Goal: Transaction & Acquisition: Purchase product/service

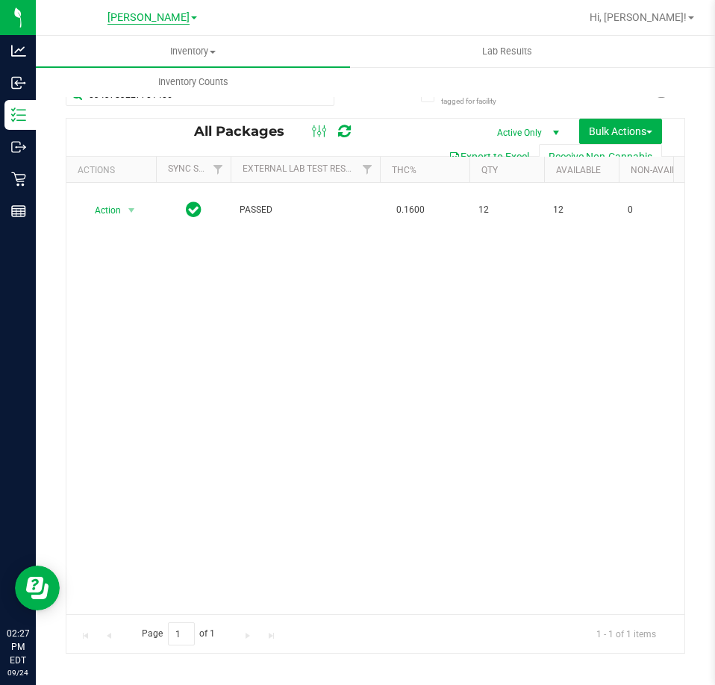
click at [143, 16] on span "[PERSON_NAME]" at bounding box center [149, 17] width 82 height 13
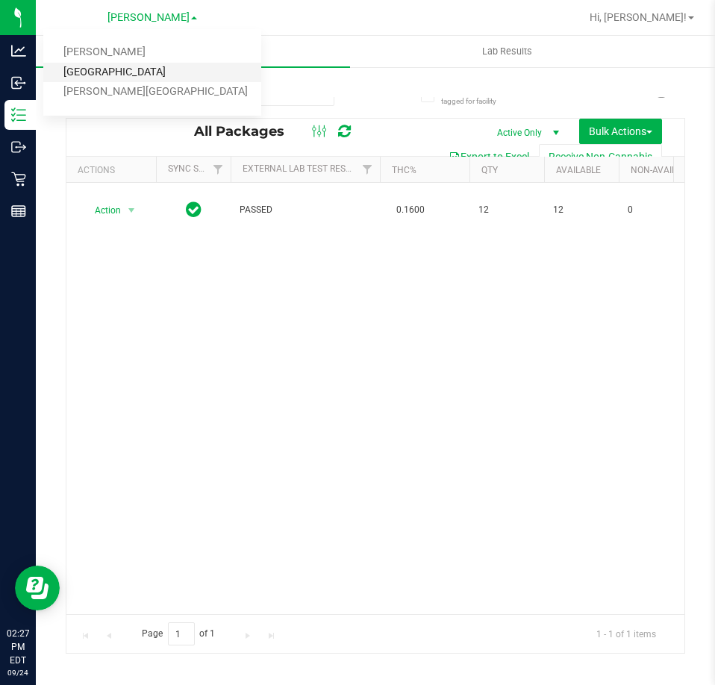
click at [99, 74] on link "[GEOGRAPHIC_DATA]" at bounding box center [152, 73] width 218 height 20
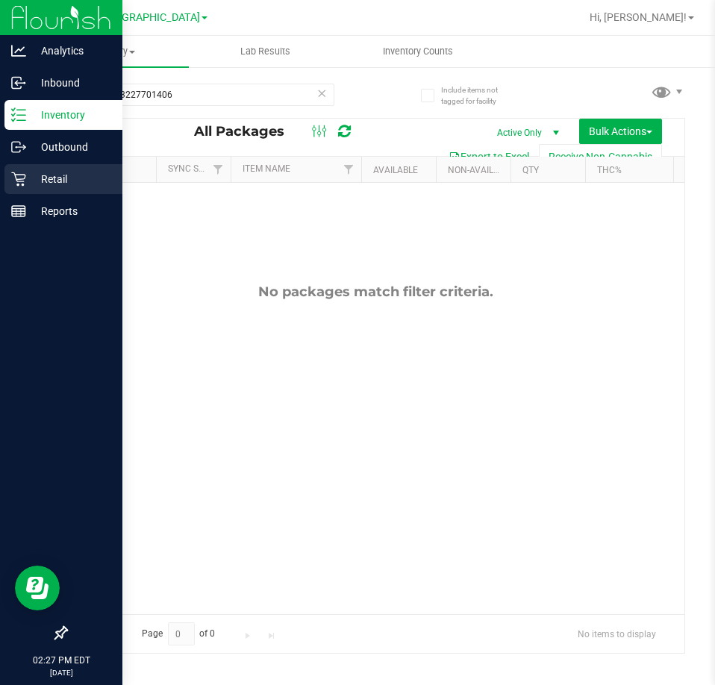
click at [52, 175] on p "Retail" at bounding box center [71, 179] width 90 height 18
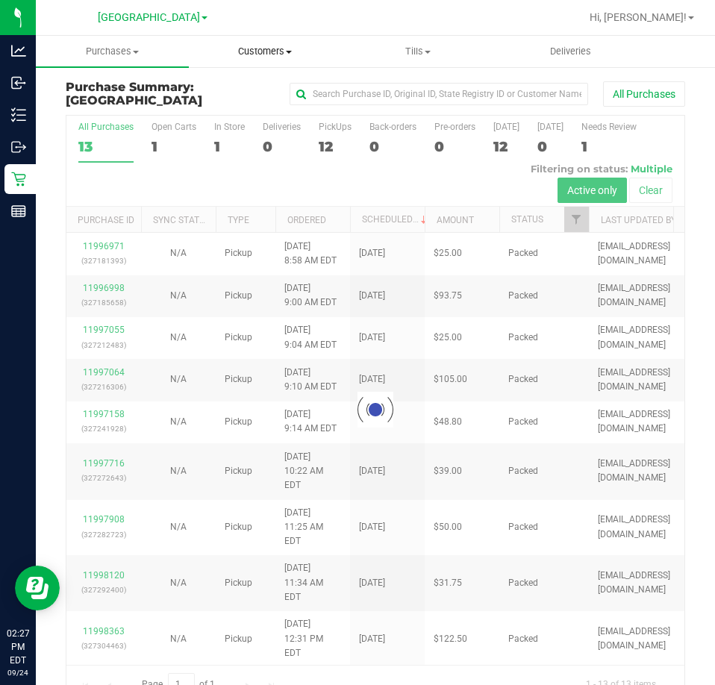
click at [270, 50] on span "Customers" at bounding box center [266, 51] width 152 height 13
click at [249, 89] on span "All customers" at bounding box center [243, 90] width 108 height 13
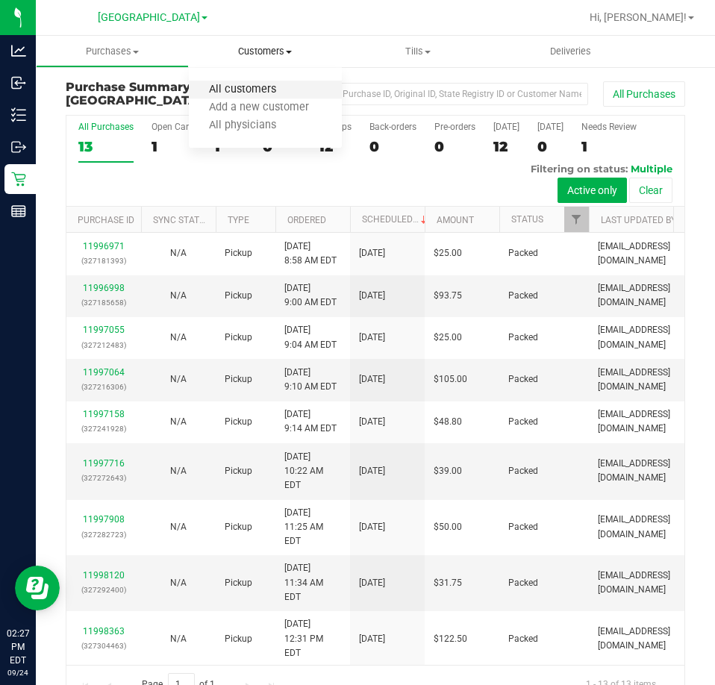
click at [246, 87] on span "All customers" at bounding box center [243, 90] width 108 height 13
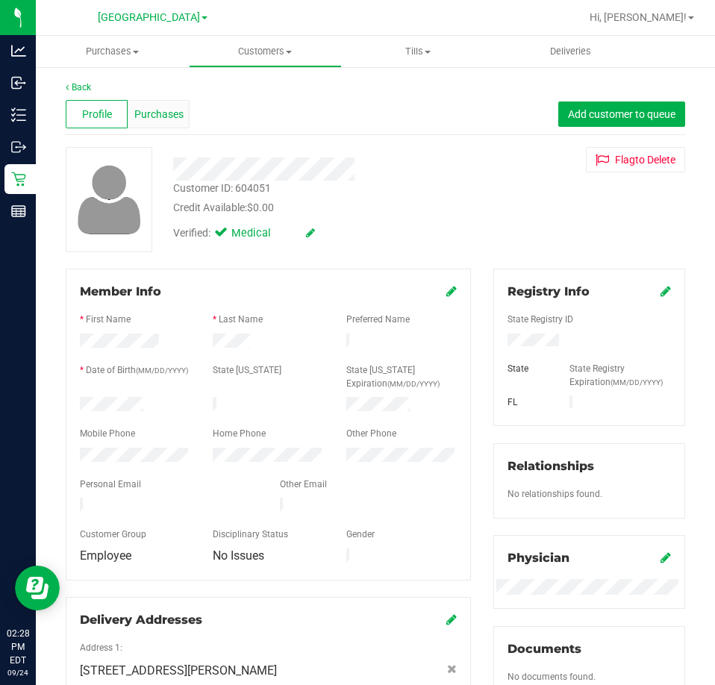
click at [167, 116] on span "Purchases" at bounding box center [158, 115] width 49 height 16
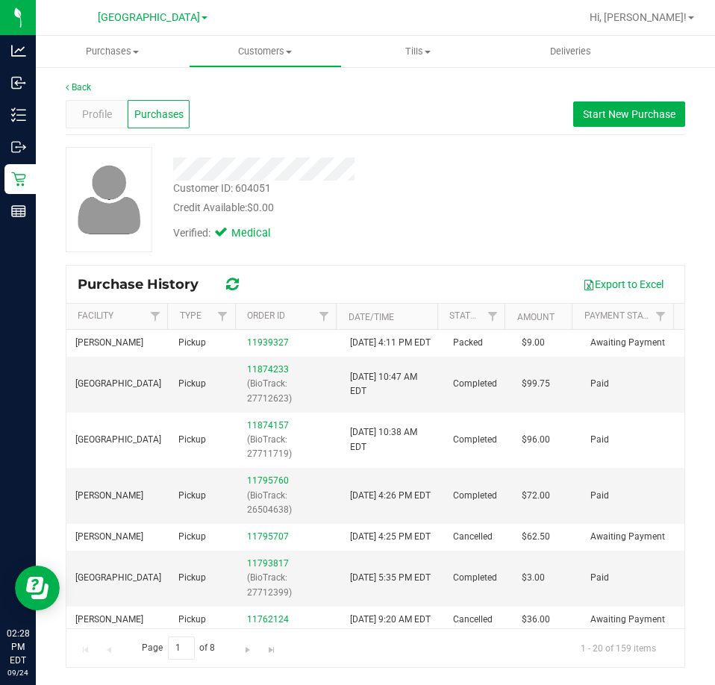
click at [496, 243] on div "Customer ID: 604051 Credit Available: $0.00 Verified: Medical" at bounding box center [376, 199] width 642 height 105
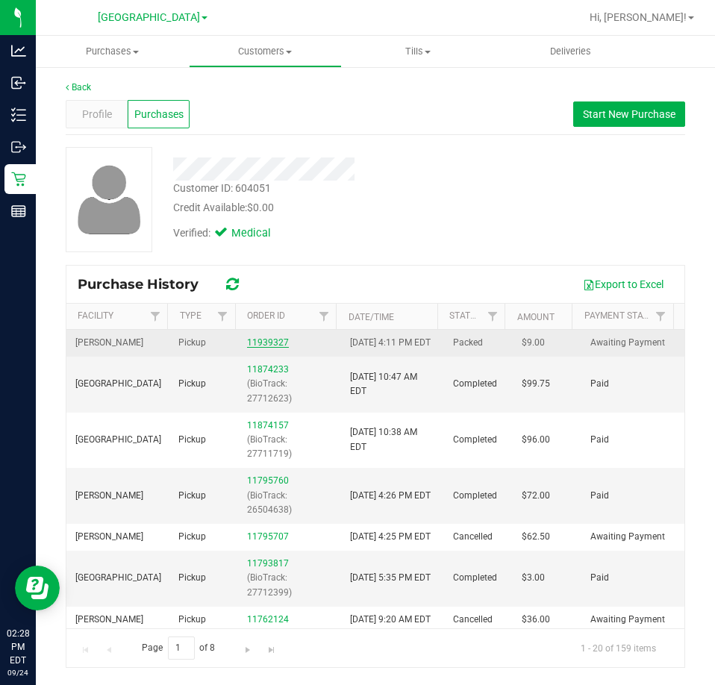
click at [262, 345] on div "11939327" at bounding box center [289, 343] width 85 height 14
click at [261, 346] on link "11939327" at bounding box center [268, 343] width 42 height 10
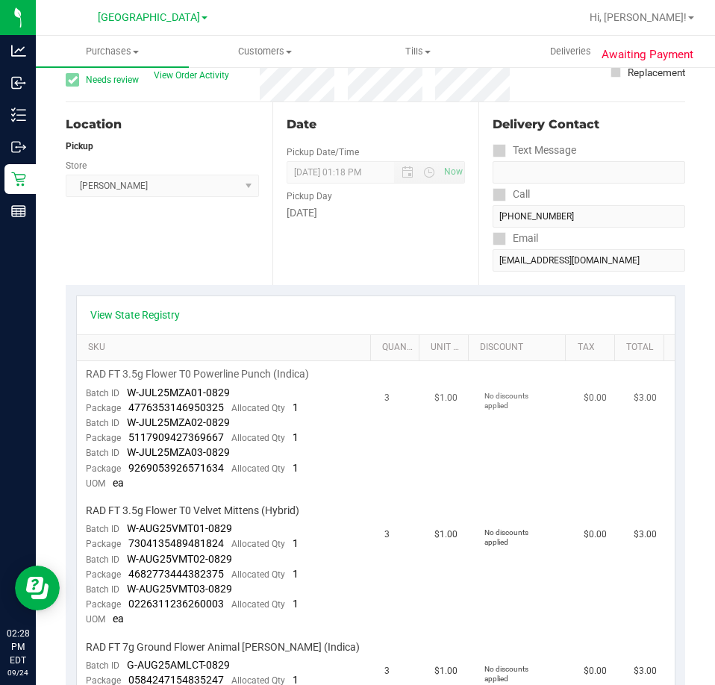
scroll to position [149, 0]
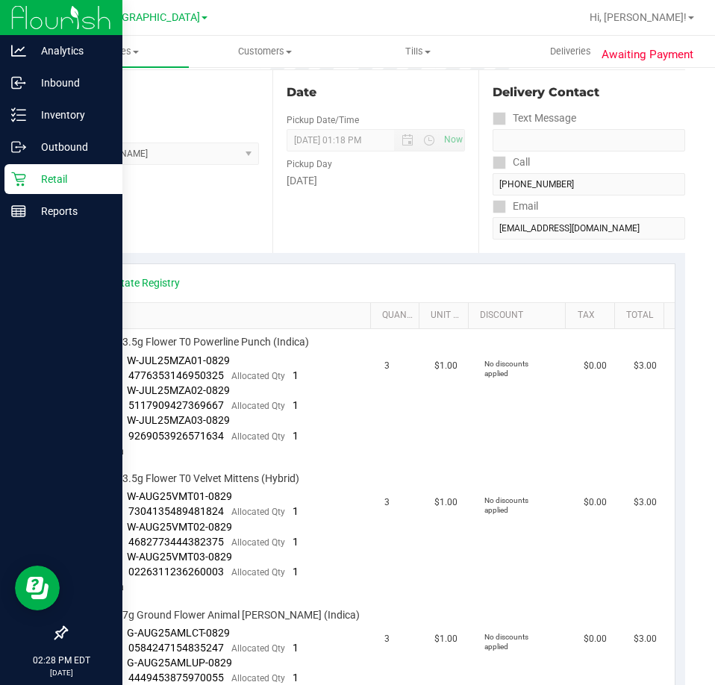
drag, startPoint x: 292, startPoint y: 220, endPoint x: 31, endPoint y: 180, distance: 263.7
click at [292, 220] on div "Date Pickup Date/Time [DATE] Now [DATE] 01:18 PM Now Pickup Day [DATE]" at bounding box center [376, 161] width 207 height 183
click at [27, 178] on p "Retail" at bounding box center [71, 179] width 90 height 18
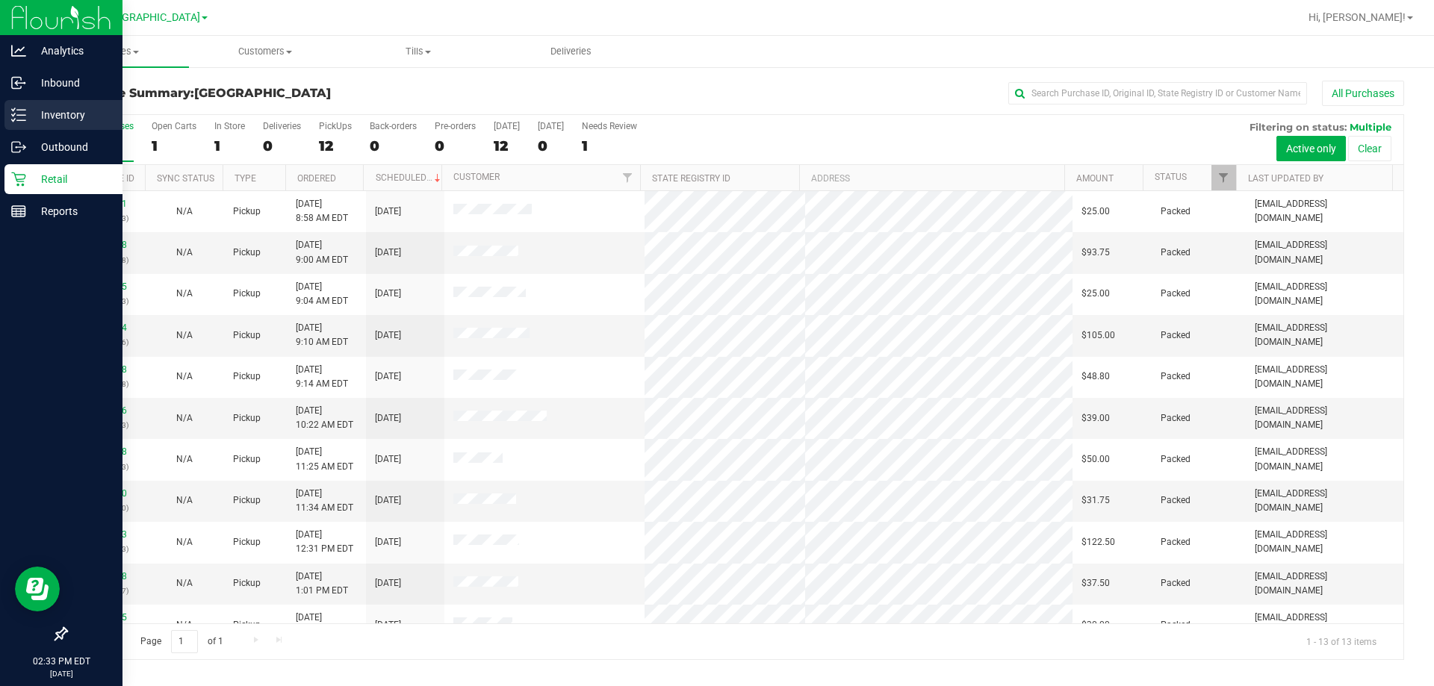
click at [57, 115] on p "Inventory" at bounding box center [71, 115] width 90 height 18
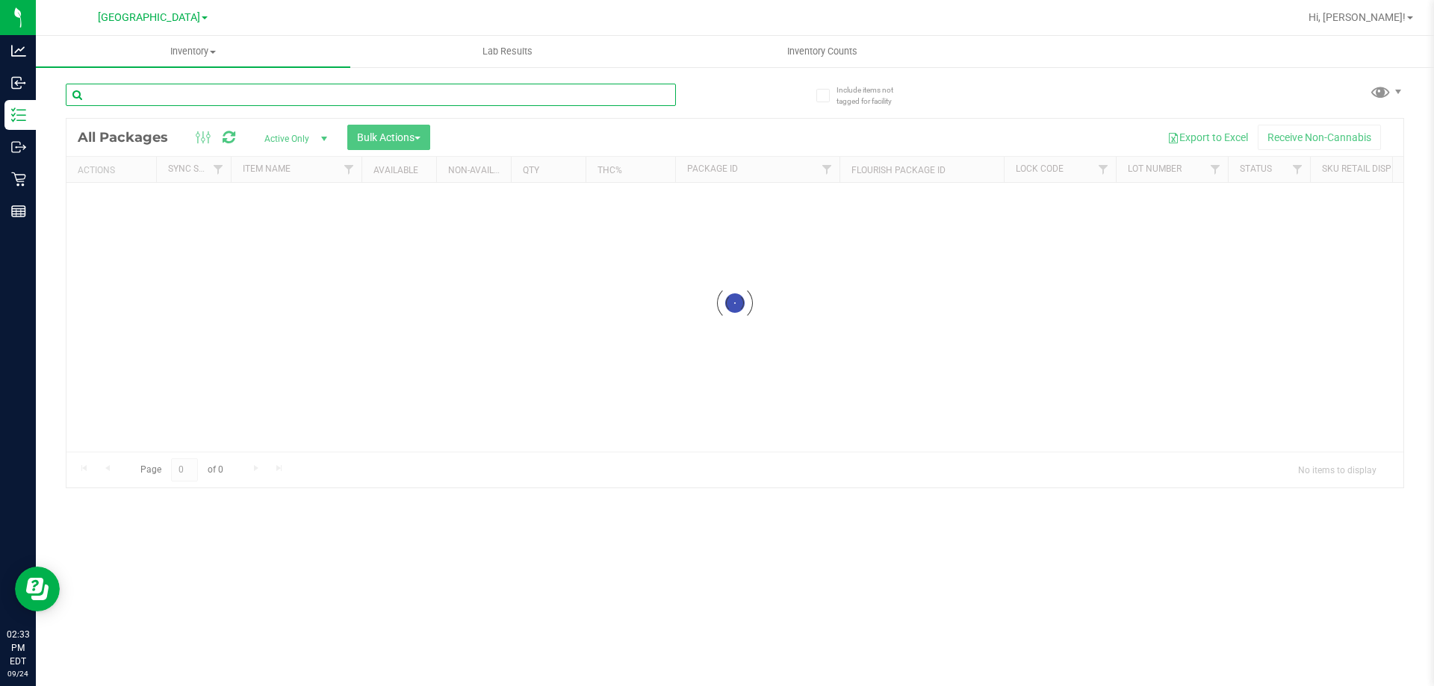
click at [497, 99] on input "text" at bounding box center [371, 95] width 610 height 22
type input "s"
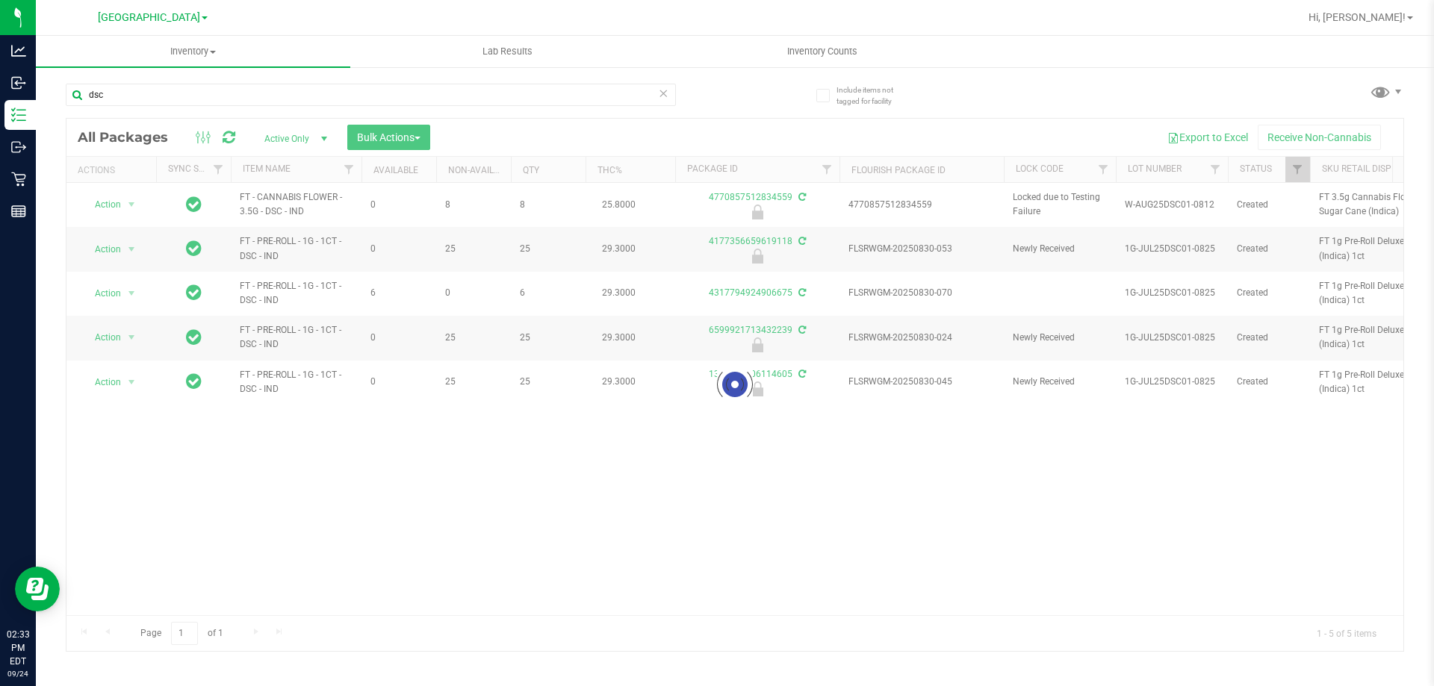
click at [715, 543] on div at bounding box center [734, 385] width 1337 height 532
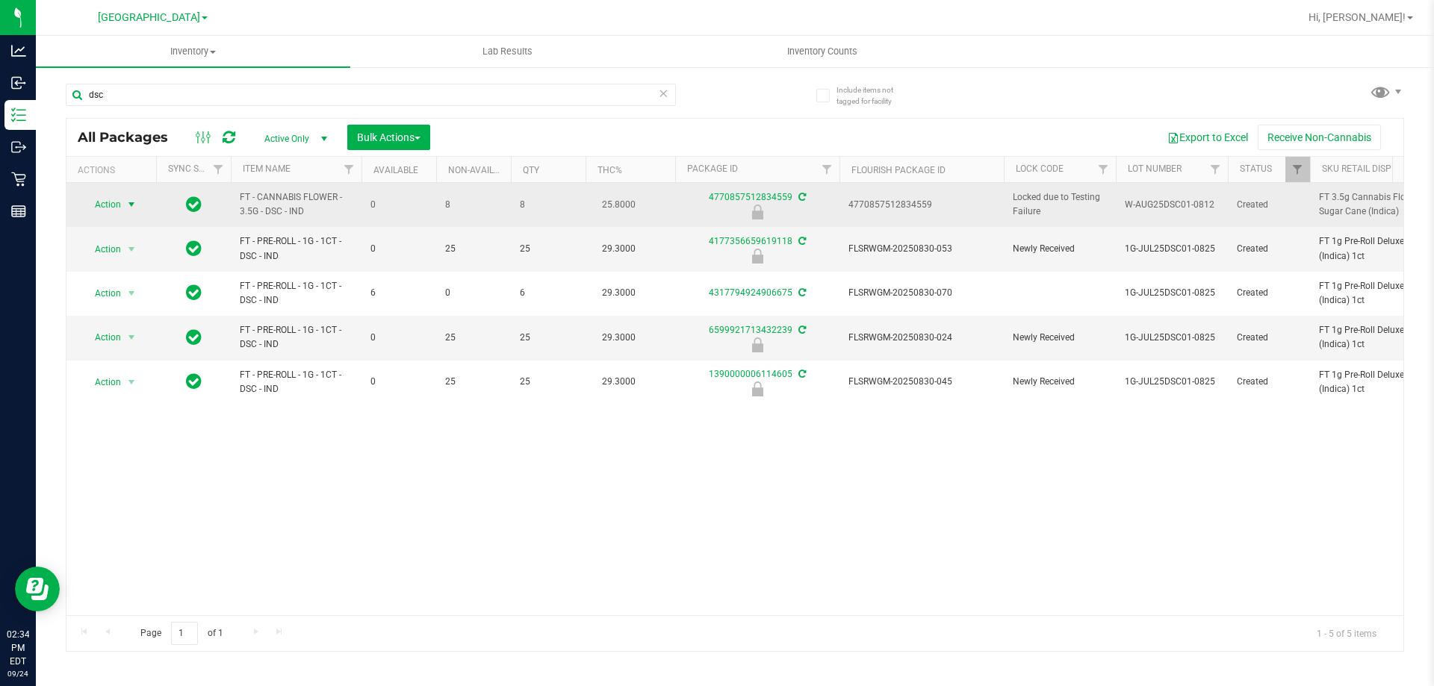
click at [130, 199] on span "select" at bounding box center [131, 205] width 12 height 12
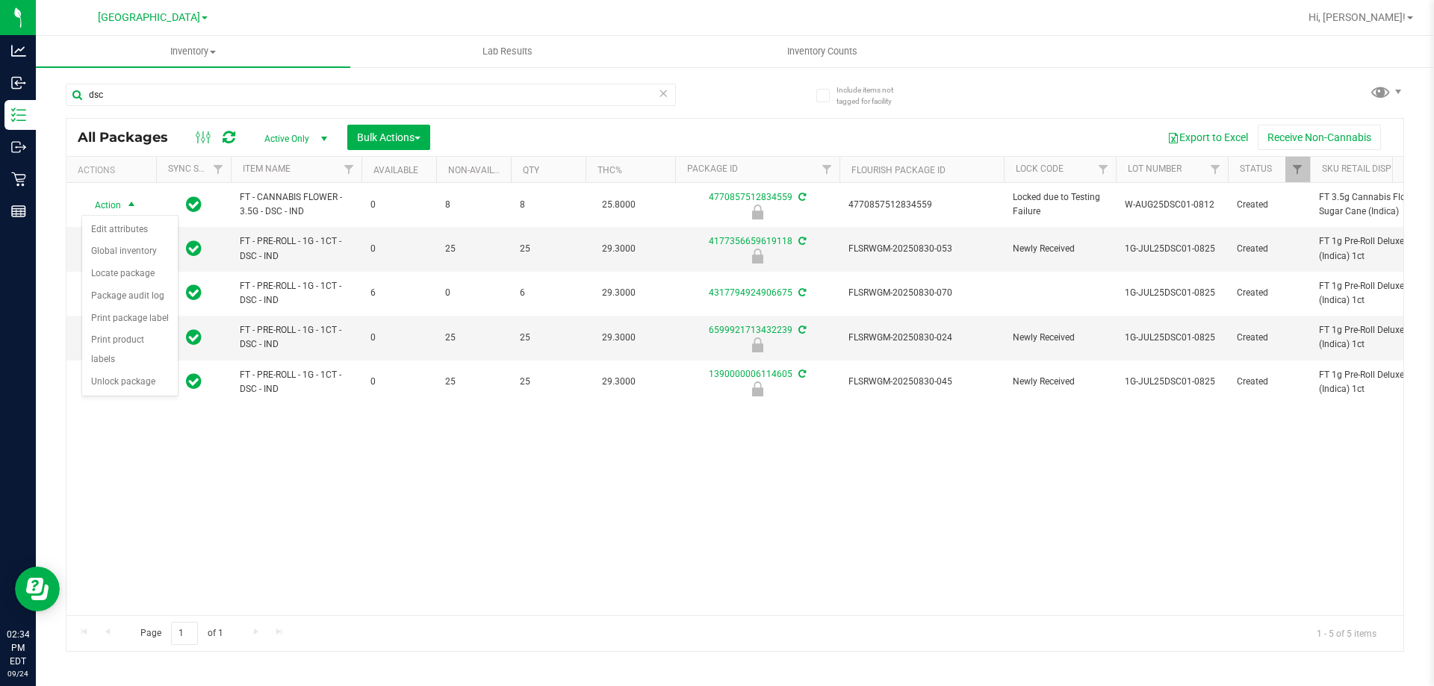
click at [261, 448] on div "Action Action Edit attributes Global inventory Locate package Package audit log…" at bounding box center [734, 399] width 1337 height 432
click at [239, 519] on div "Action Action Edit attributes Global inventory Locate package Package audit log…" at bounding box center [734, 399] width 1337 height 432
click at [715, 476] on div "Action Action Edit attributes Global inventory Locate package Package audit log…" at bounding box center [734, 399] width 1337 height 432
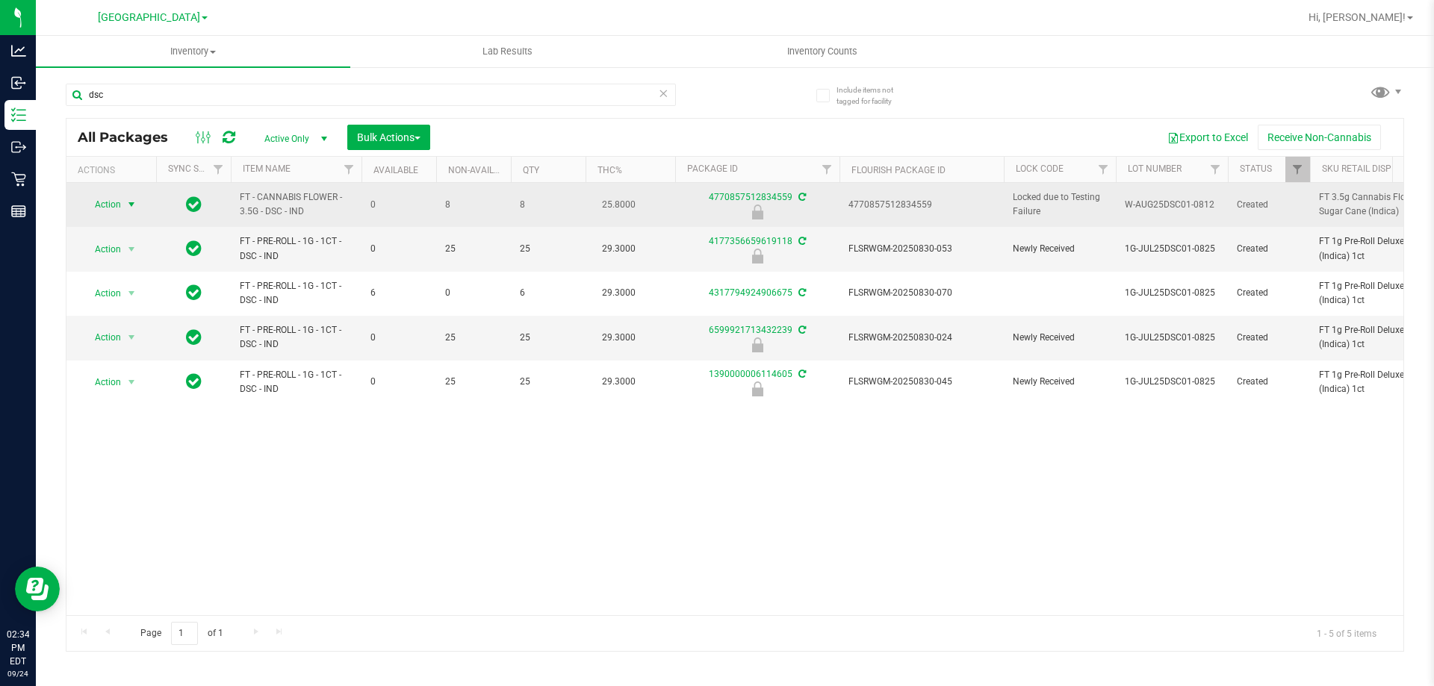
click at [105, 204] on span "Action" at bounding box center [101, 204] width 40 height 21
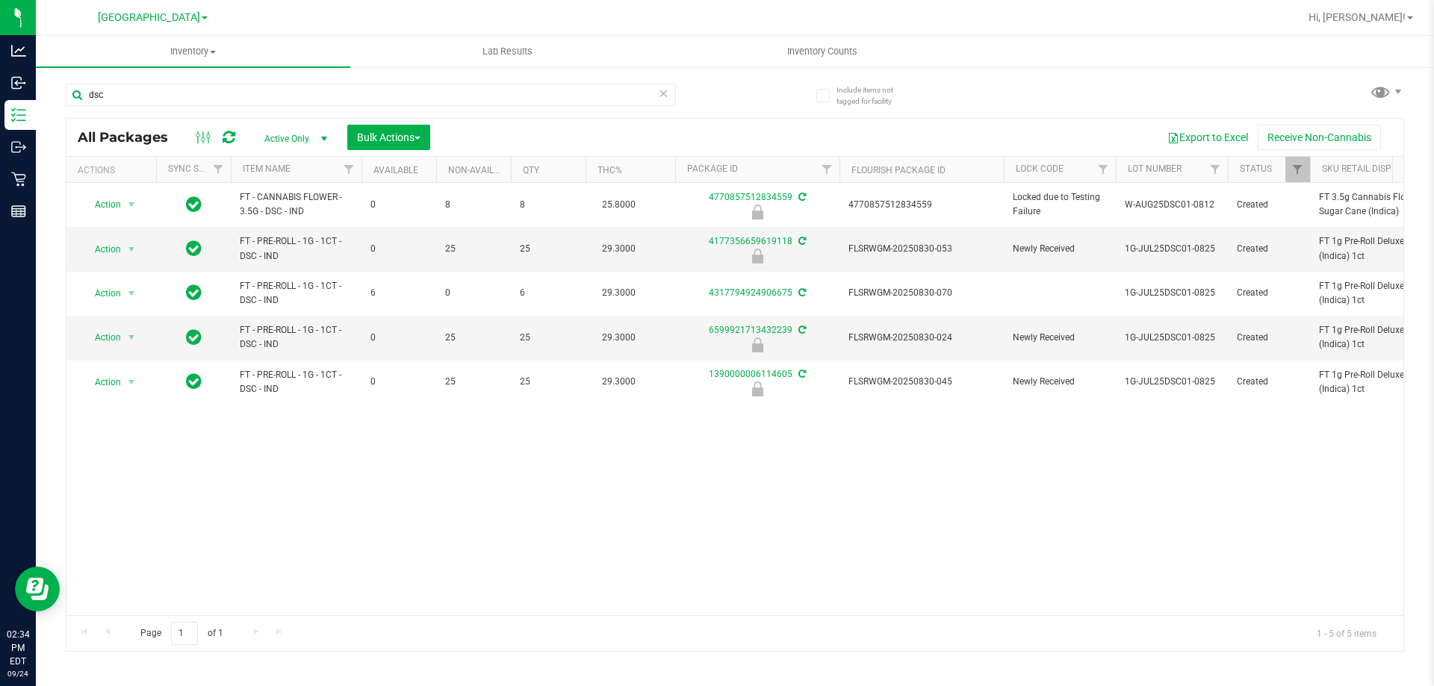
click at [393, 486] on div "Action Action Edit attributes Global inventory Locate package Package audit log…" at bounding box center [734, 399] width 1337 height 432
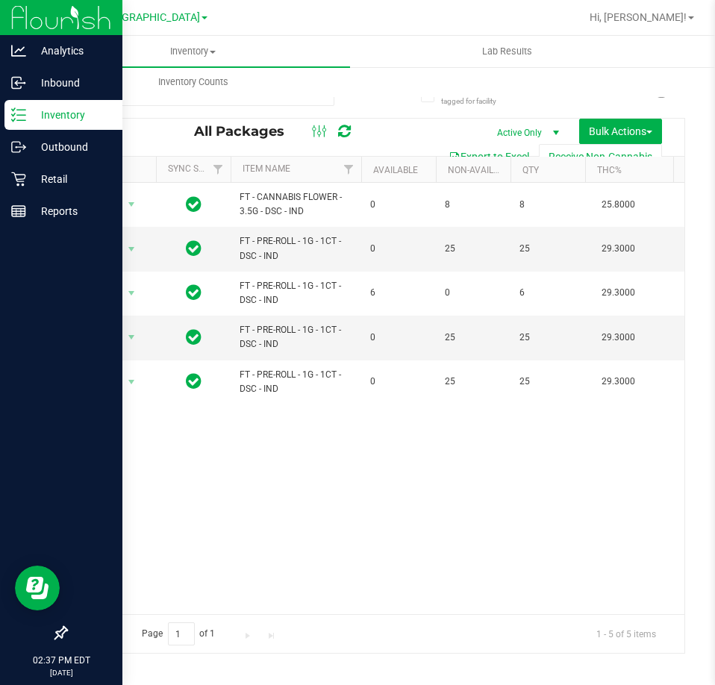
click at [21, 120] on line at bounding box center [21, 120] width 8 height 0
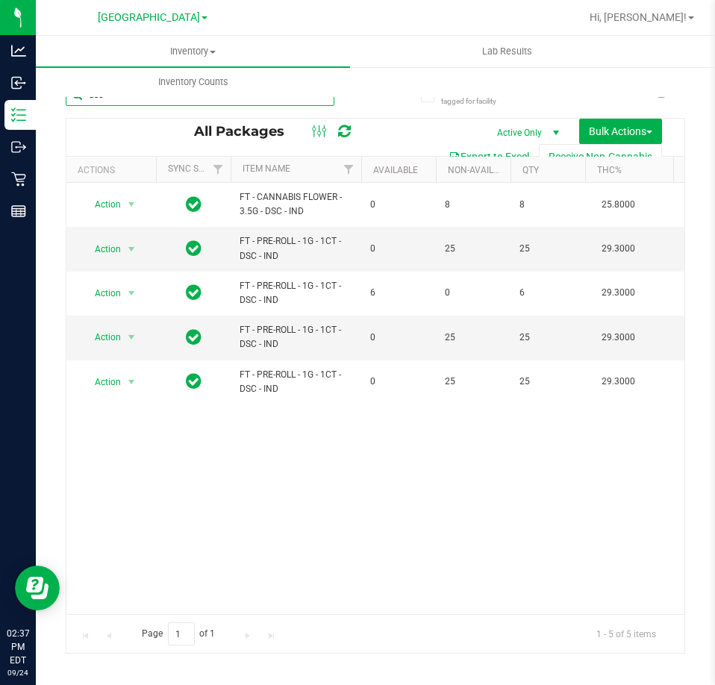
click at [194, 99] on input "dsc" at bounding box center [200, 95] width 269 height 22
type input "d"
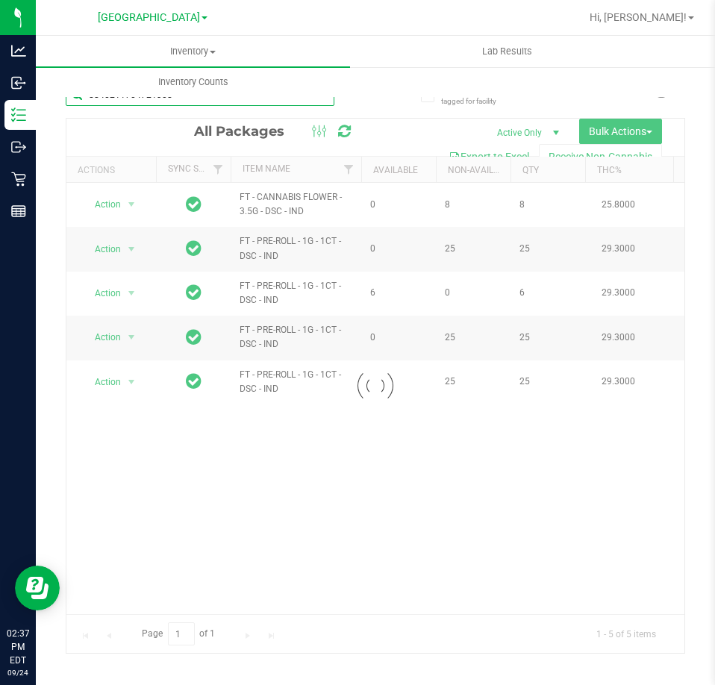
type input "8840211704721308"
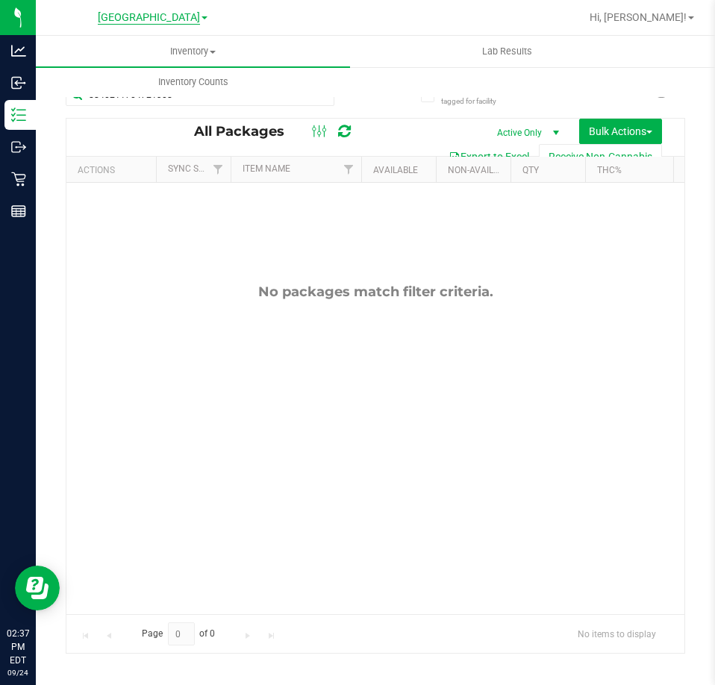
click at [148, 17] on span "[GEOGRAPHIC_DATA]" at bounding box center [149, 17] width 102 height 13
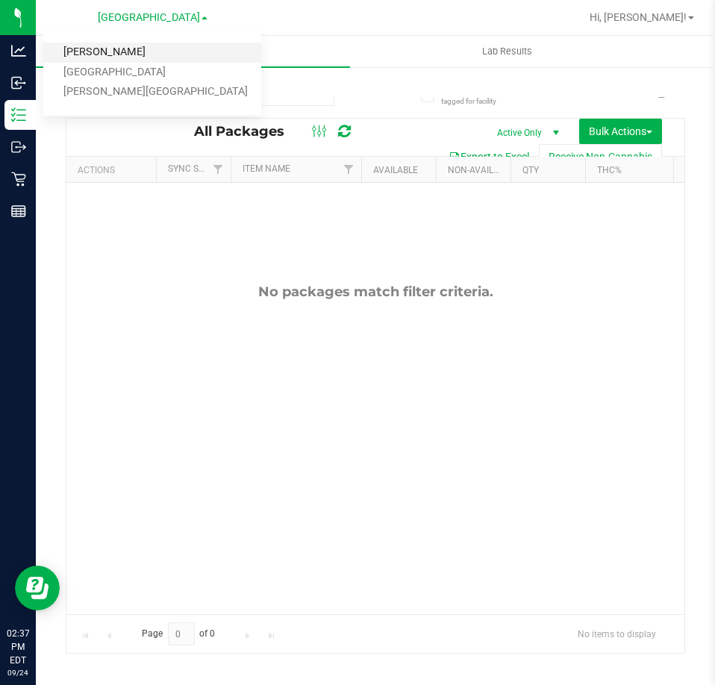
click at [107, 53] on link "[PERSON_NAME]" at bounding box center [152, 53] width 218 height 20
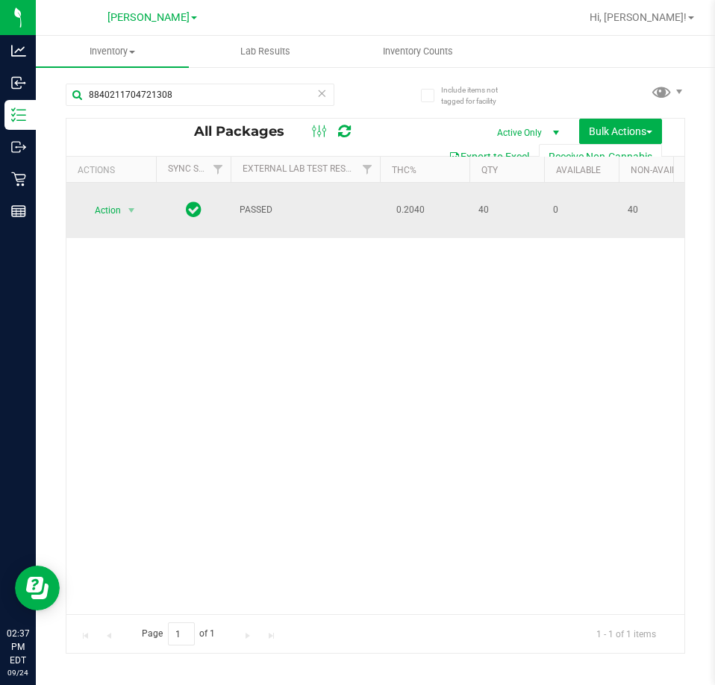
click at [105, 207] on span "Action" at bounding box center [101, 210] width 40 height 21
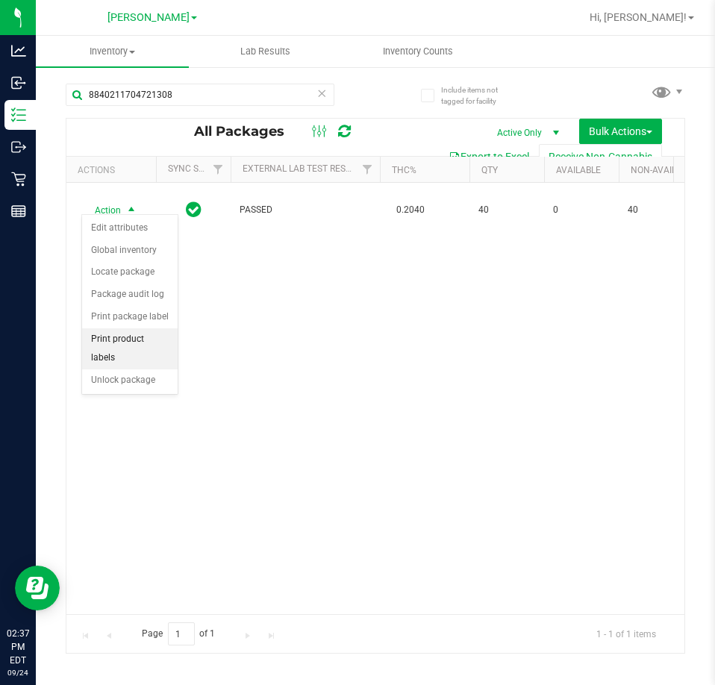
click at [128, 349] on li "Print product labels" at bounding box center [130, 349] width 96 height 41
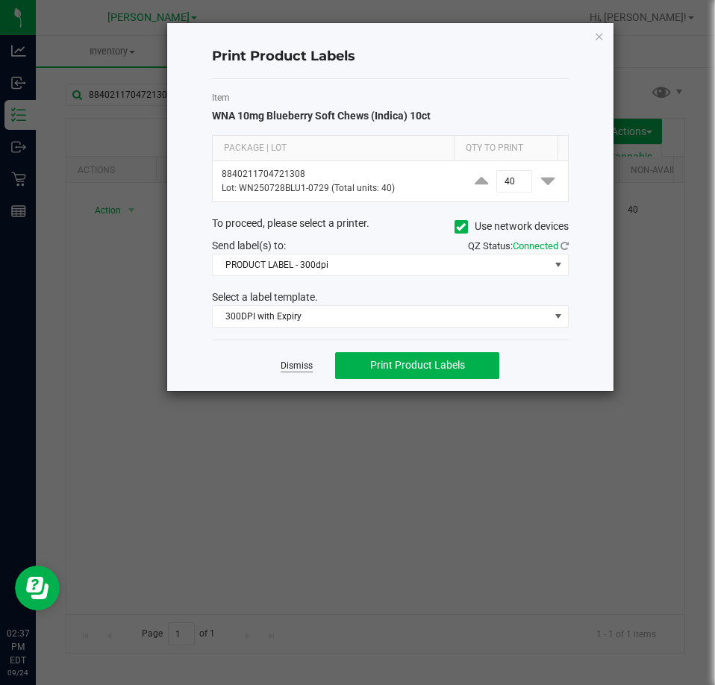
click at [301, 364] on link "Dismiss" at bounding box center [297, 366] width 32 height 13
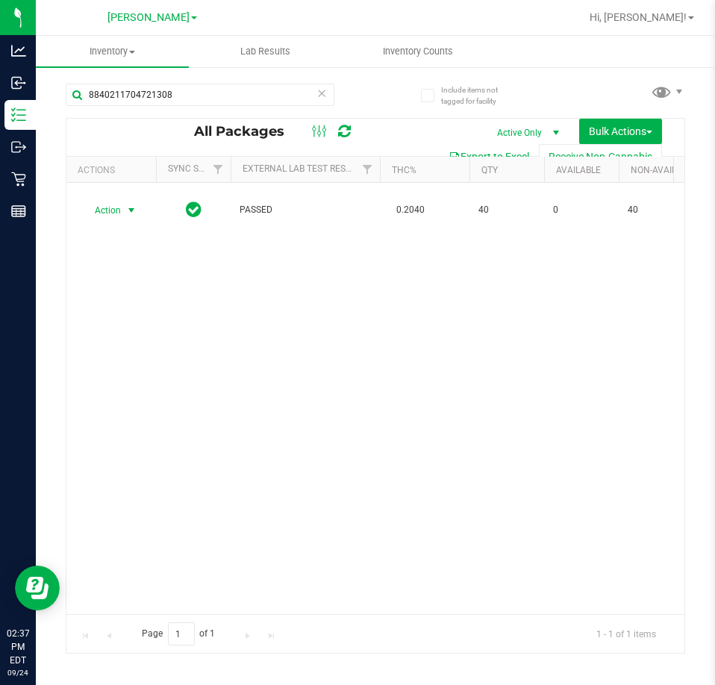
click at [290, 433] on div "Action Action Edit attributes Global inventory Locate package Package audit log…" at bounding box center [375, 399] width 618 height 432
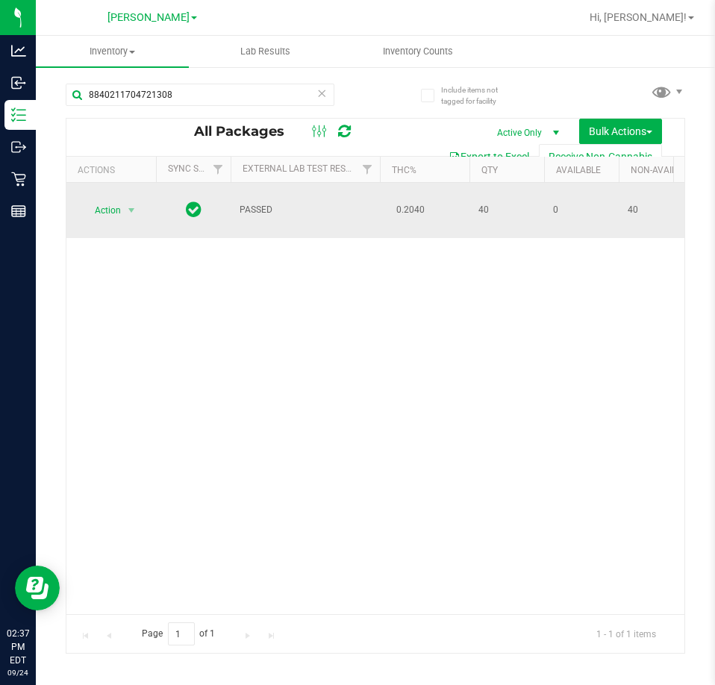
click at [111, 200] on span "Action" at bounding box center [101, 210] width 40 height 21
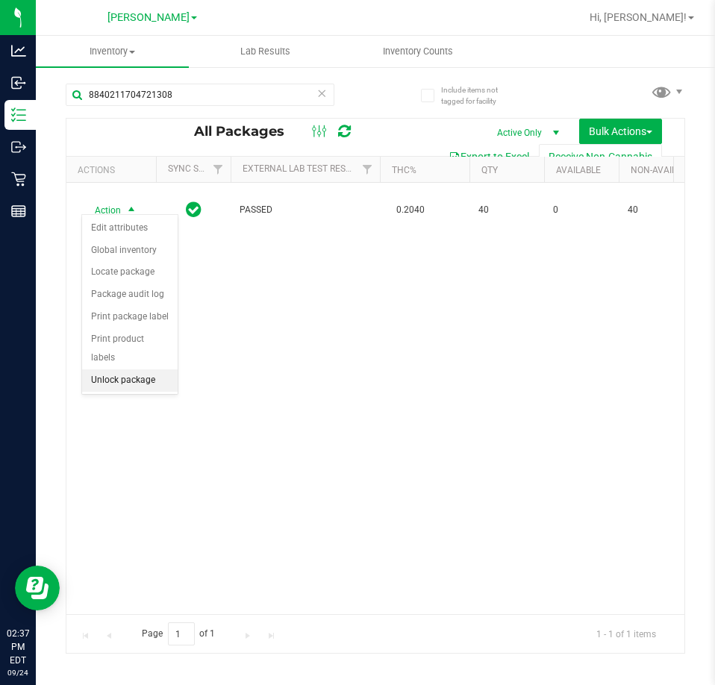
click at [131, 370] on li "Unlock package" at bounding box center [130, 381] width 96 height 22
click at [296, 325] on div "Action Action Adjust qty Create package Edit attributes Global inventory Locate…" at bounding box center [375, 399] width 618 height 432
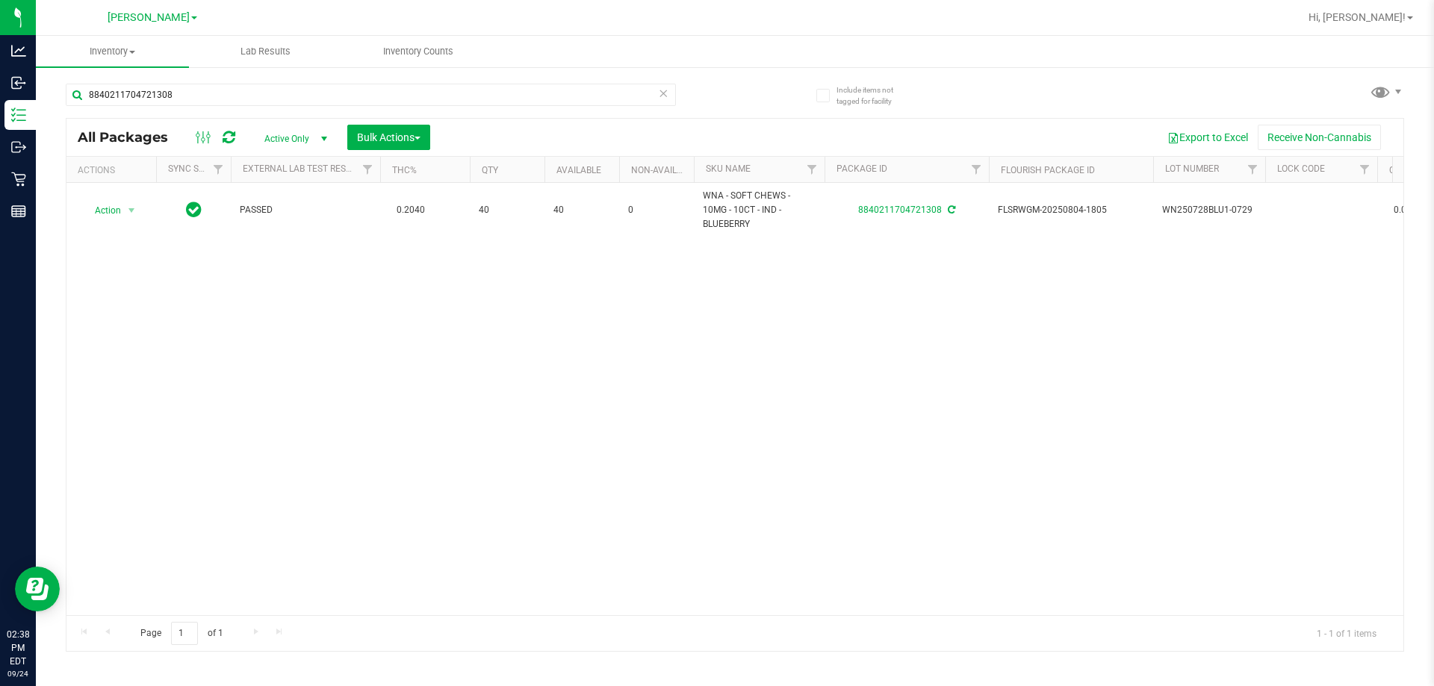
click at [604, 437] on div "Action Action Adjust qty Create package Edit attributes Global inventory Locate…" at bounding box center [734, 399] width 1337 height 432
click at [618, 415] on div "Action Action Adjust qty Create package Edit attributes Global inventory Locate…" at bounding box center [734, 399] width 1337 height 432
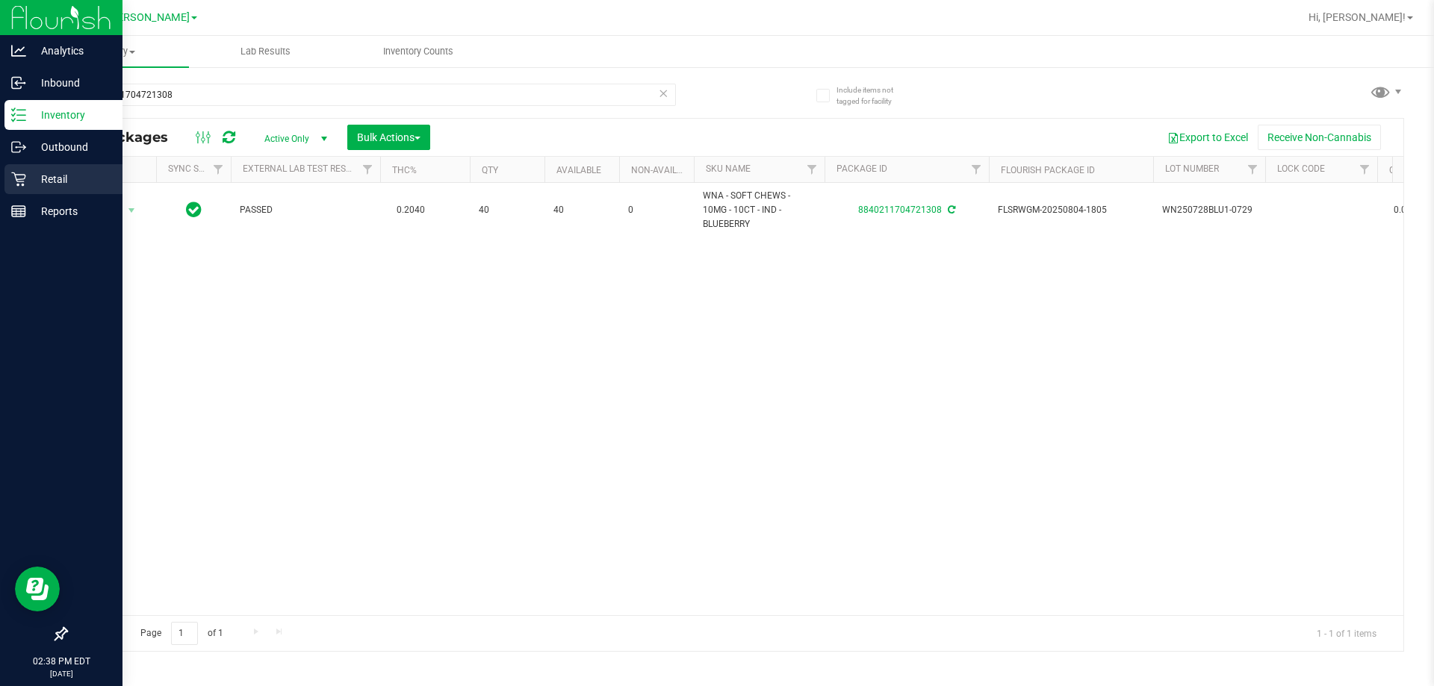
click at [55, 172] on p "Retail" at bounding box center [71, 179] width 90 height 18
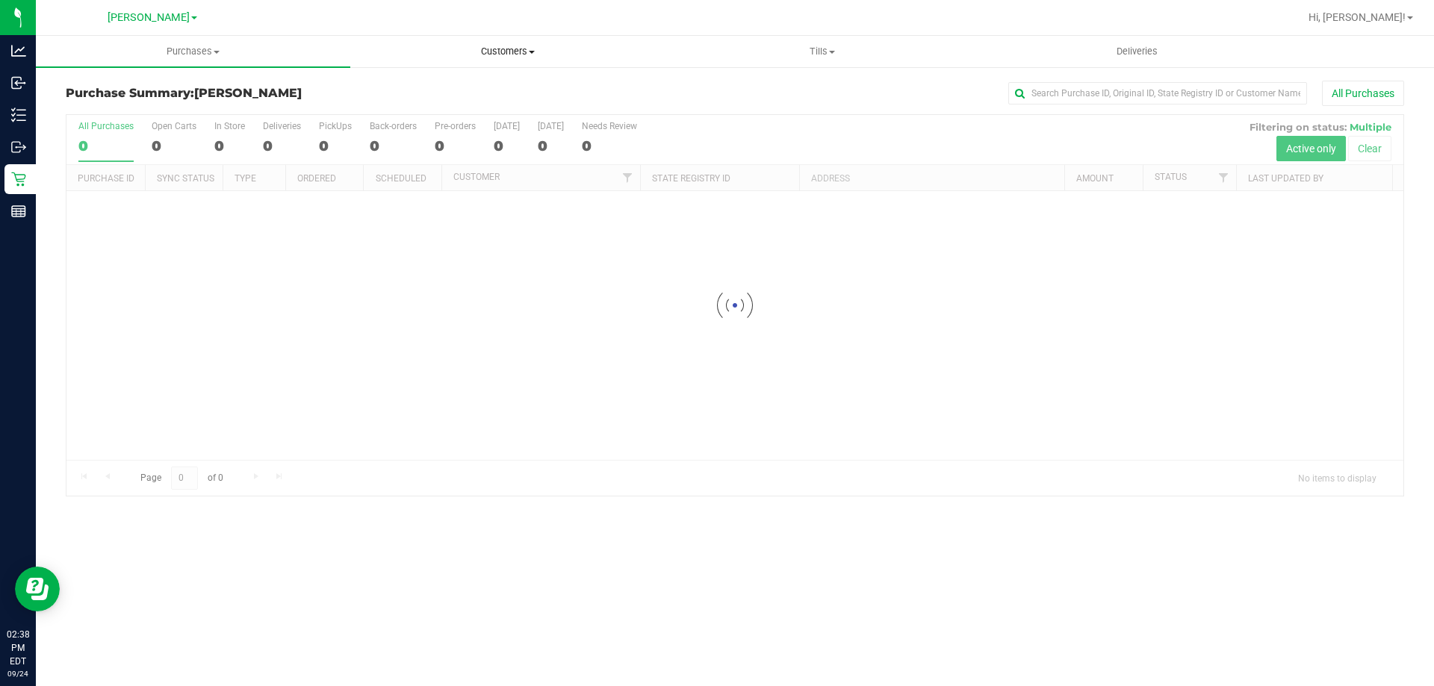
click at [497, 48] on span "Customers" at bounding box center [507, 51] width 313 height 13
click at [416, 88] on span "All customers" at bounding box center [404, 90] width 108 height 13
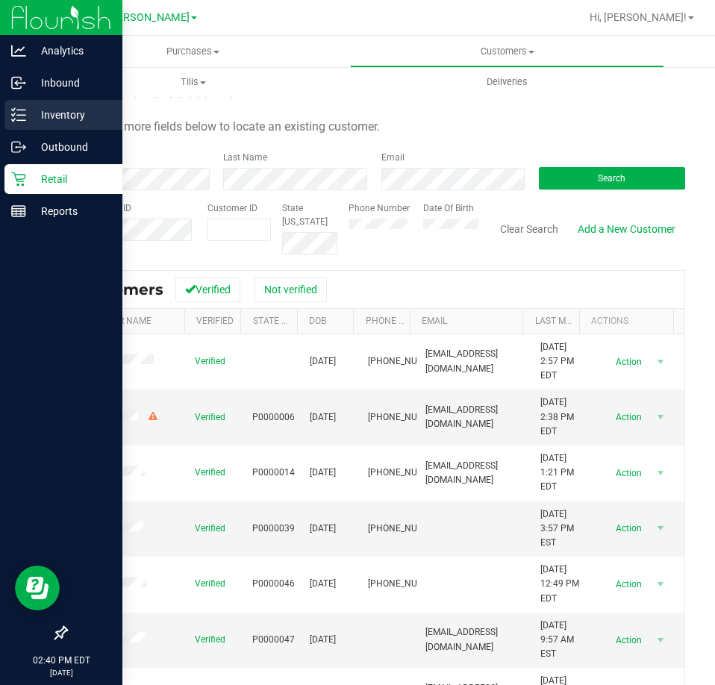
click at [70, 115] on p "Inventory" at bounding box center [71, 115] width 90 height 18
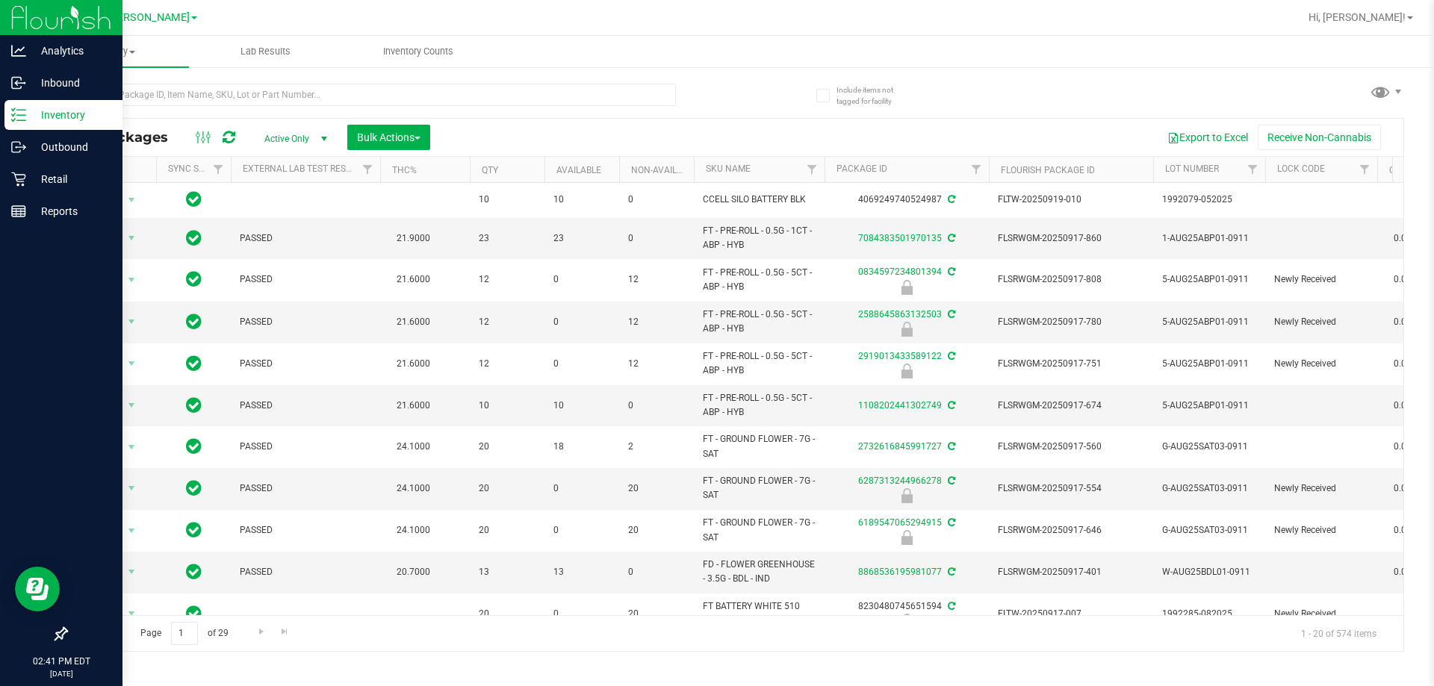
click at [67, 116] on p "Inventory" at bounding box center [71, 115] width 90 height 18
click at [40, 181] on p "Retail" at bounding box center [71, 179] width 90 height 18
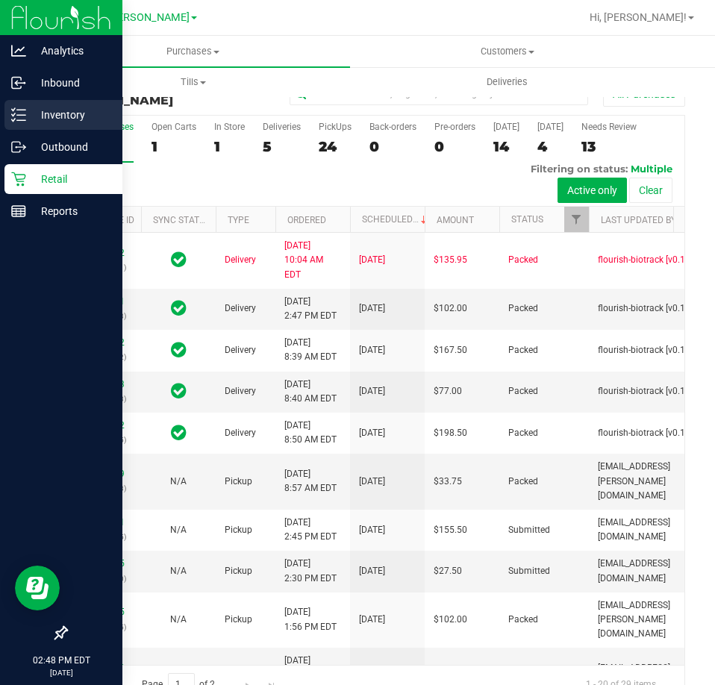
click at [21, 120] on line at bounding box center [21, 120] width 8 height 0
click at [31, 122] on p "Inventory" at bounding box center [71, 115] width 90 height 18
click at [13, 109] on icon at bounding box center [18, 115] width 15 height 15
click at [21, 110] on line at bounding box center [21, 110] width 8 height 0
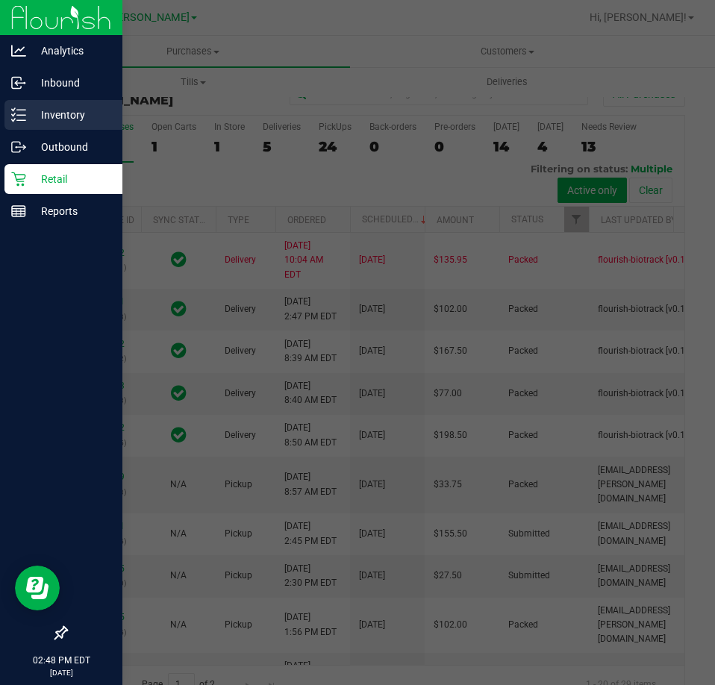
click at [47, 117] on p "Inventory" at bounding box center [71, 115] width 90 height 18
click at [86, 118] on p "Inventory" at bounding box center [71, 115] width 90 height 18
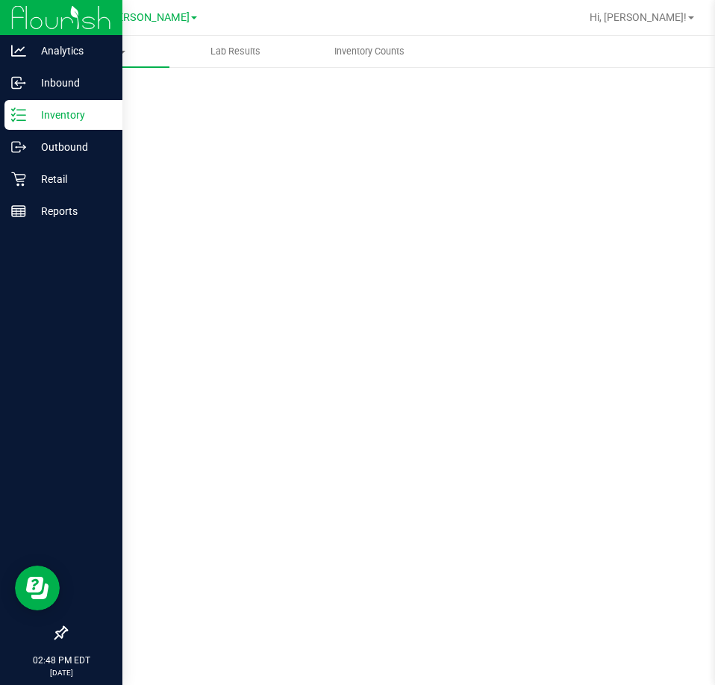
click at [109, 111] on p "Inventory" at bounding box center [71, 115] width 90 height 18
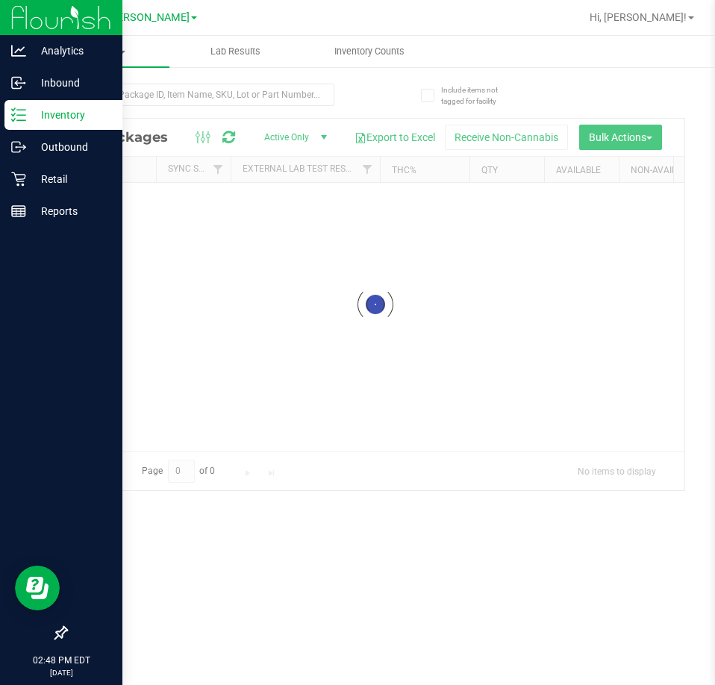
click at [95, 117] on p "Inventory" at bounding box center [71, 115] width 90 height 18
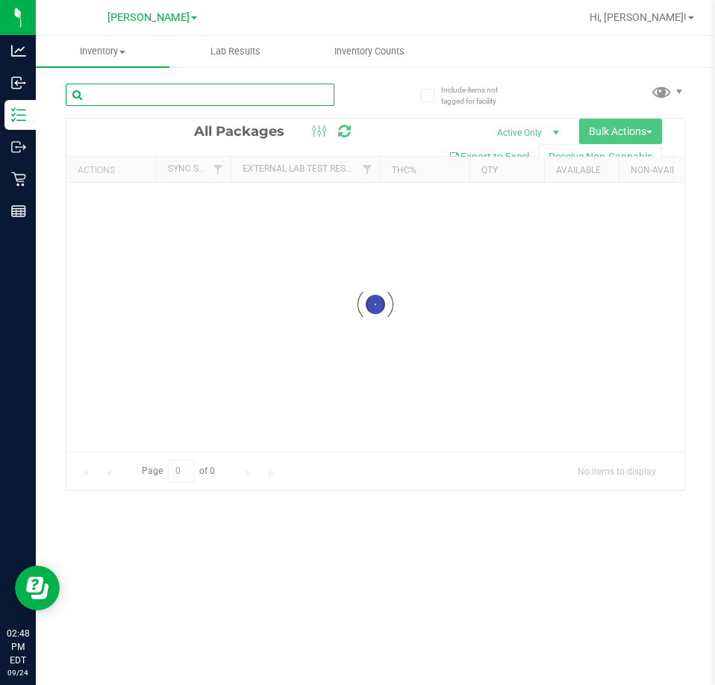
click at [272, 92] on input "text" at bounding box center [200, 95] width 269 height 22
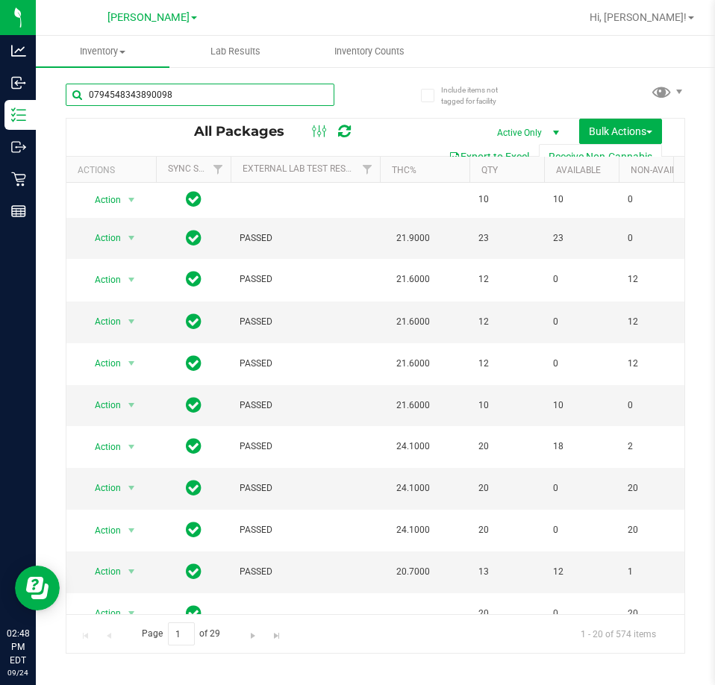
type input "0794548343890098"
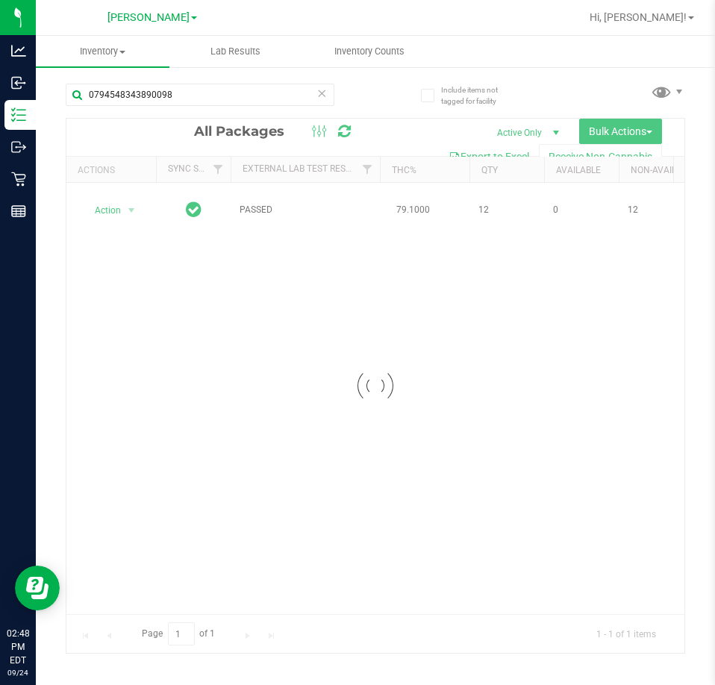
click at [96, 211] on div at bounding box center [375, 386] width 618 height 535
click at [114, 202] on div at bounding box center [375, 386] width 618 height 535
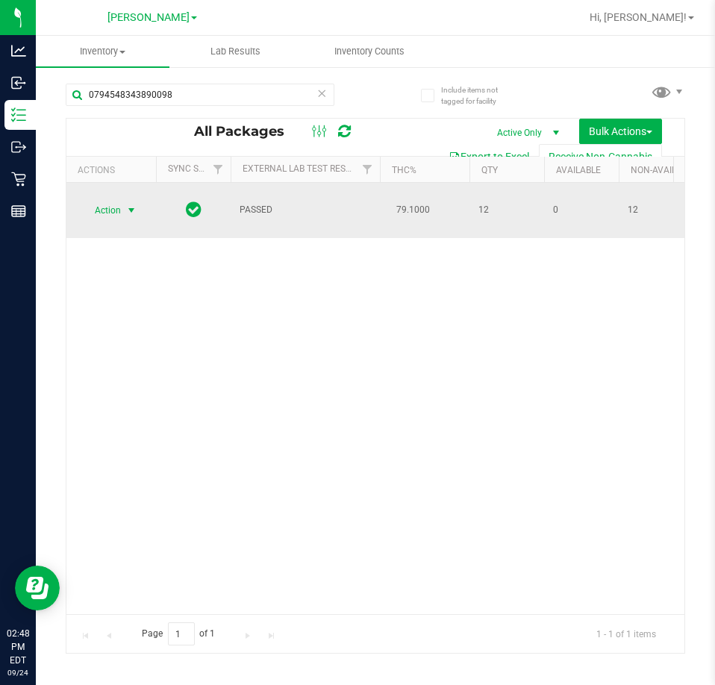
click at [127, 210] on span "select" at bounding box center [131, 211] width 12 height 12
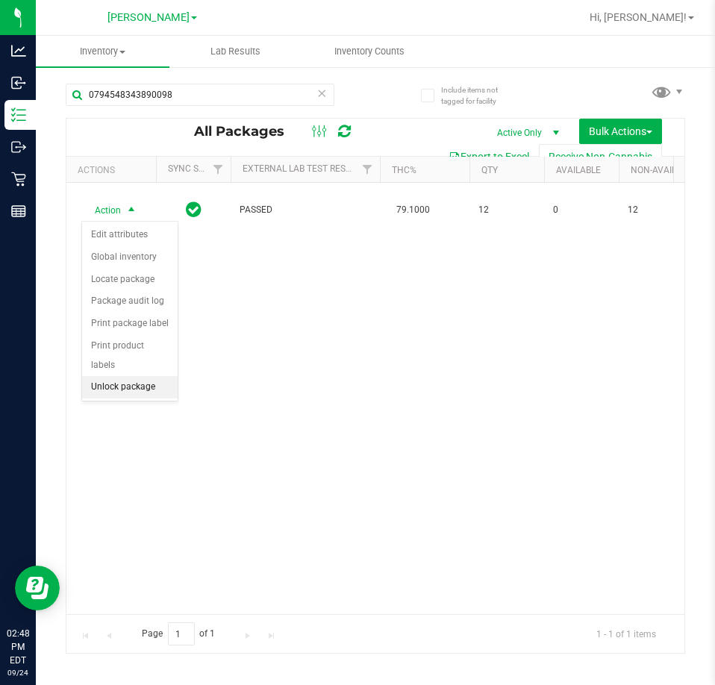
click at [134, 376] on li "Unlock package" at bounding box center [130, 387] width 96 height 22
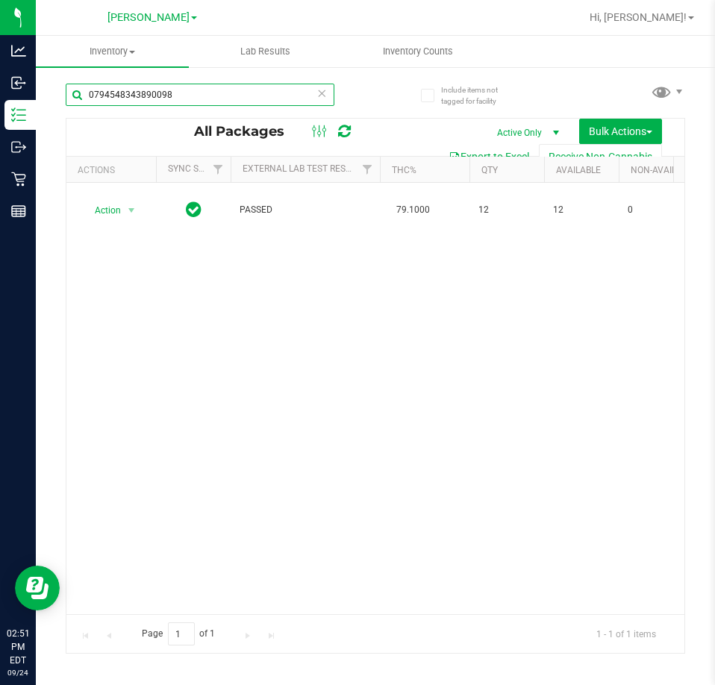
click at [198, 96] on input "0794548343890098" at bounding box center [200, 95] width 269 height 22
type input "0"
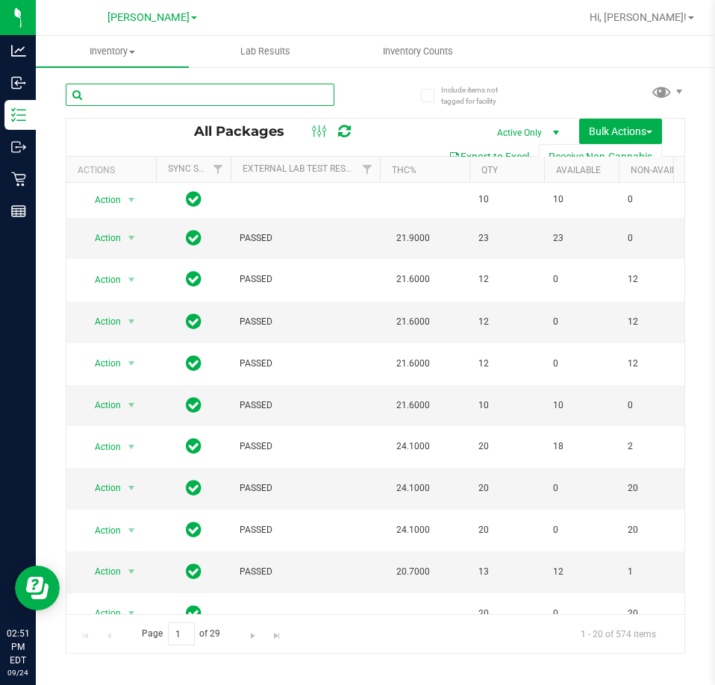
click at [261, 91] on input "text" at bounding box center [200, 95] width 269 height 22
click at [220, 92] on input "text" at bounding box center [200, 95] width 269 height 22
type input "[CREDIT_CARD_NUMBER]"
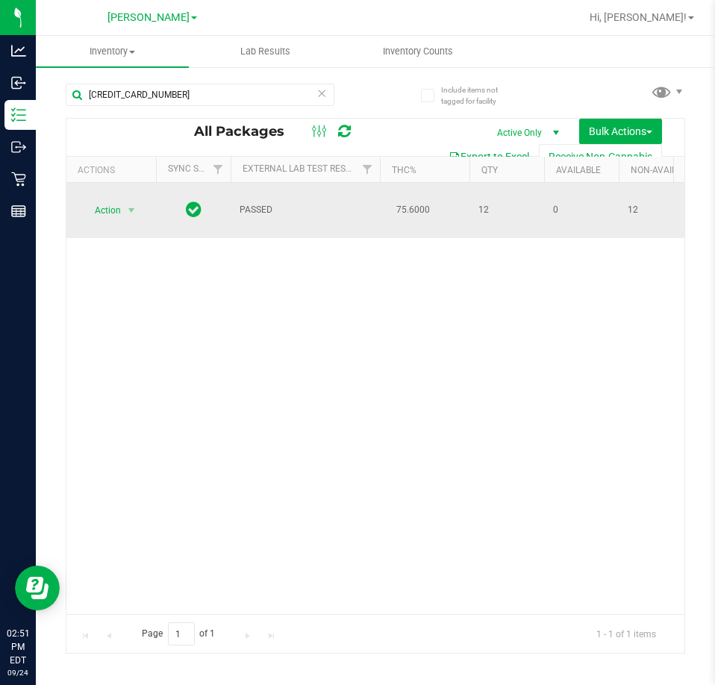
click at [105, 211] on span "Action" at bounding box center [101, 210] width 40 height 21
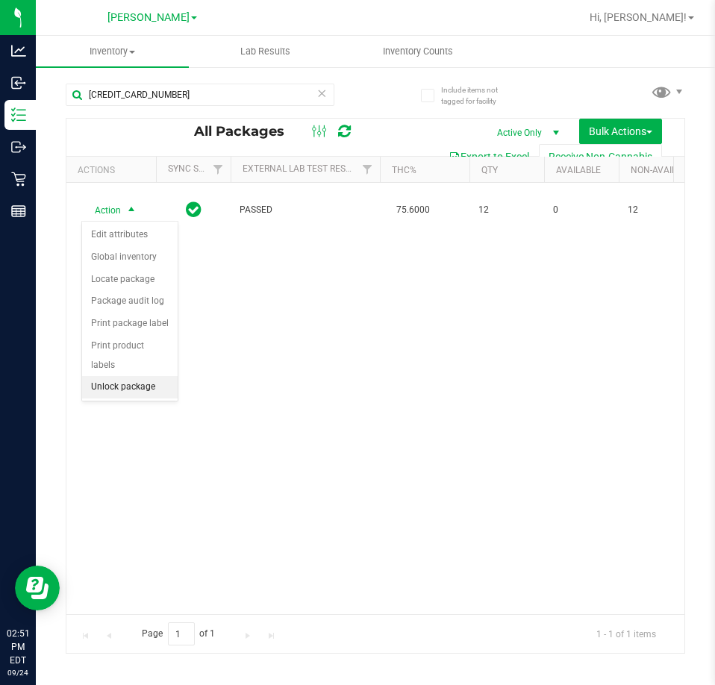
click at [114, 376] on li "Unlock package" at bounding box center [130, 387] width 96 height 22
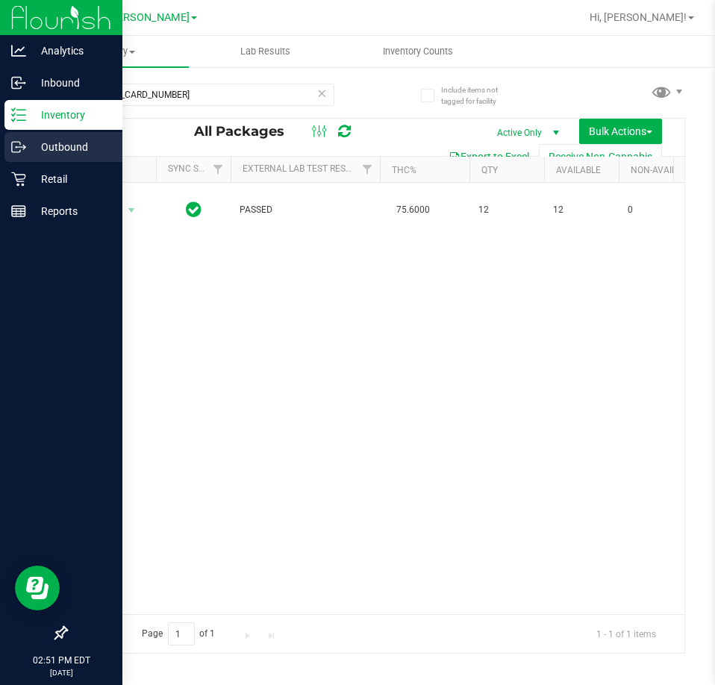
drag, startPoint x: 204, startPoint y: 323, endPoint x: 17, endPoint y: 161, distance: 247.2
click at [205, 321] on div "Action Action Adjust qty Create package Edit attributes Global inventory Locate…" at bounding box center [375, 399] width 618 height 432
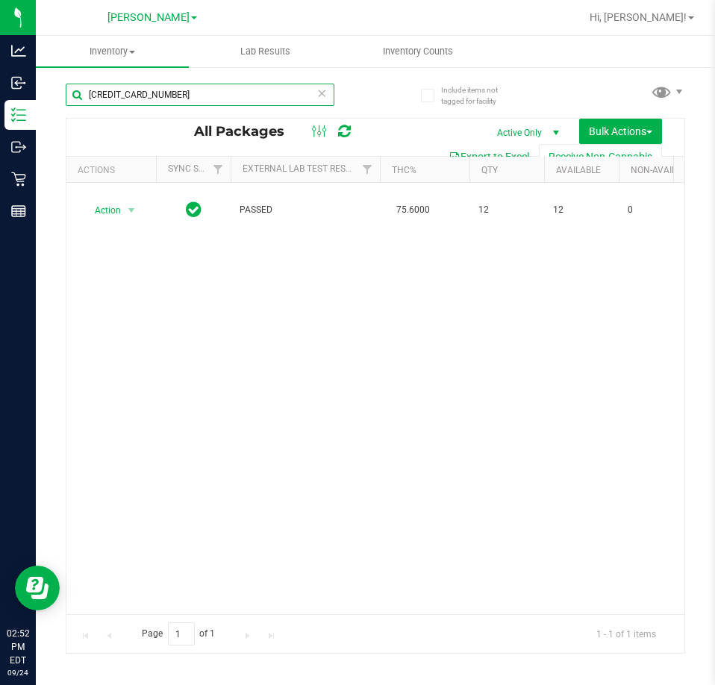
drag, startPoint x: 190, startPoint y: 102, endPoint x: -1, endPoint y: 72, distance: 192.7
click at [0, 72] on html "Analytics Inbound Inventory Outbound Retail Reports 02:52 PM EDT [DATE] 09/24 […" at bounding box center [357, 342] width 715 height 685
drag, startPoint x: 190, startPoint y: 402, endPoint x: 100, endPoint y: 326, distance: 118.2
click at [184, 407] on div "Action Action Adjust qty Create package Edit attributes Global inventory Locate…" at bounding box center [375, 399] width 618 height 432
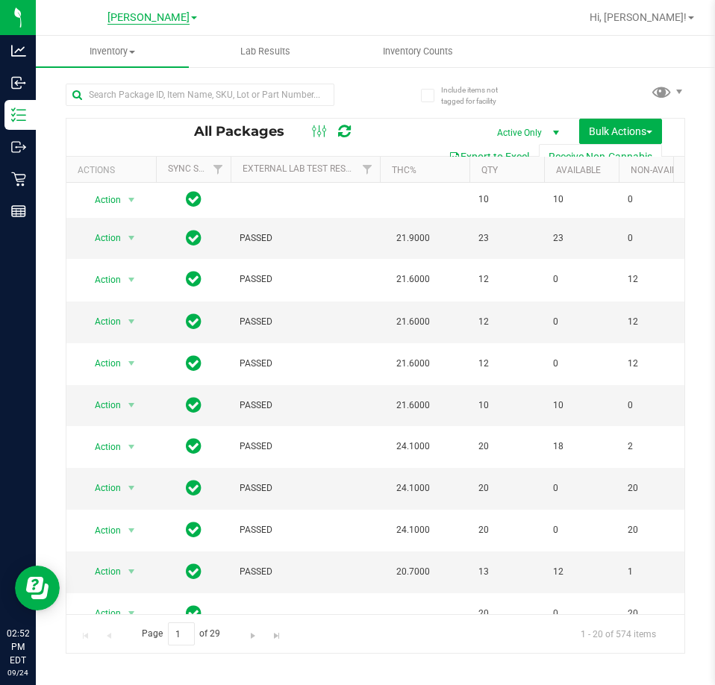
click at [164, 16] on span "[PERSON_NAME]" at bounding box center [149, 17] width 82 height 13
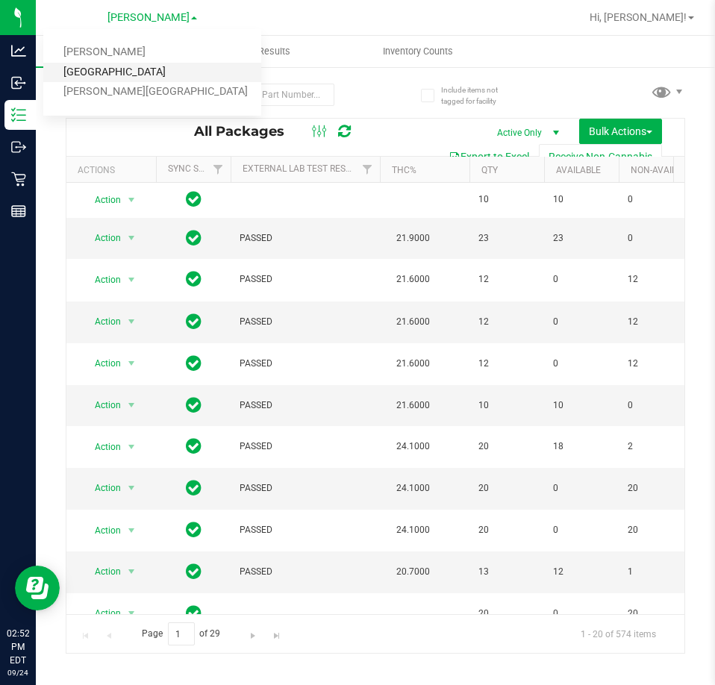
click at [106, 74] on link "[GEOGRAPHIC_DATA]" at bounding box center [152, 73] width 218 height 20
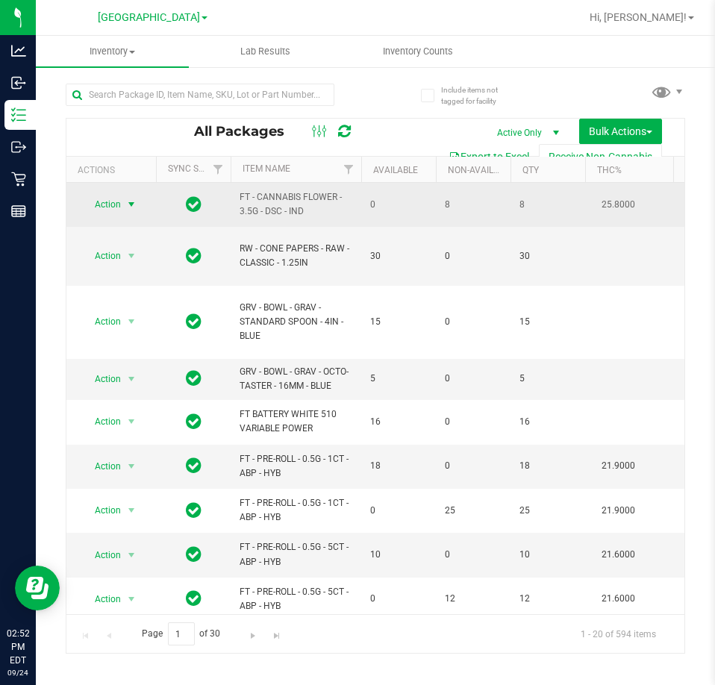
click at [118, 199] on span "Action" at bounding box center [101, 204] width 40 height 21
drag, startPoint x: 311, startPoint y: 214, endPoint x: 239, endPoint y: 202, distance: 73.4
click at [239, 202] on td "FT - CANNABIS FLOWER - 3.5G - DSC - IND" at bounding box center [296, 205] width 131 height 44
copy span "FT - CANNABIS FLOWER - 3.5G - DSC - IND"
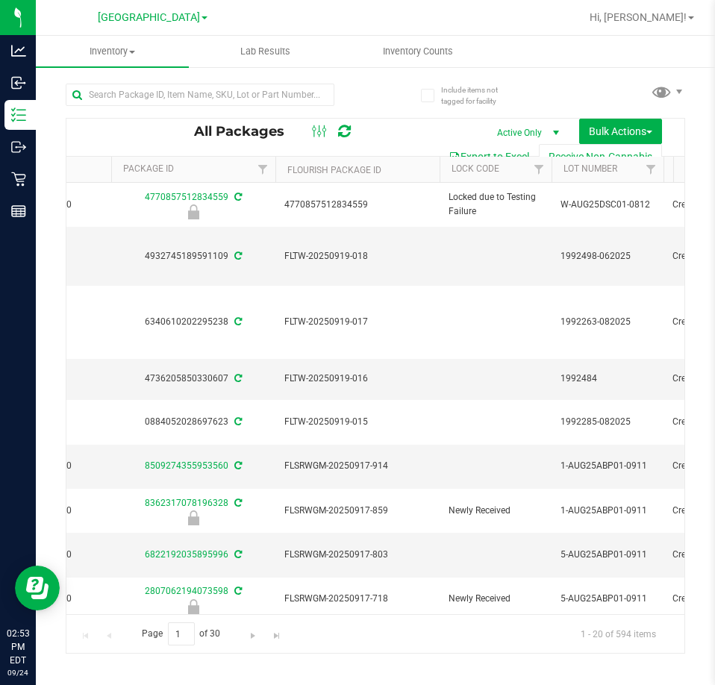
scroll to position [0, 595]
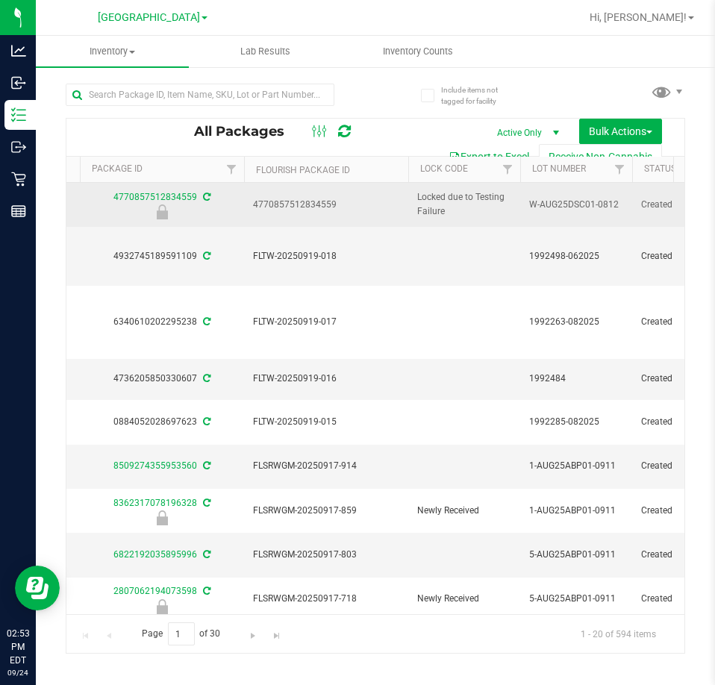
drag, startPoint x: 624, startPoint y: 200, endPoint x: 531, endPoint y: 205, distance: 93.5
click at [531, 205] on td "W-AUG25DSC01-0812" at bounding box center [576, 205] width 112 height 44
copy span "W-AUG25DSC01-0812"
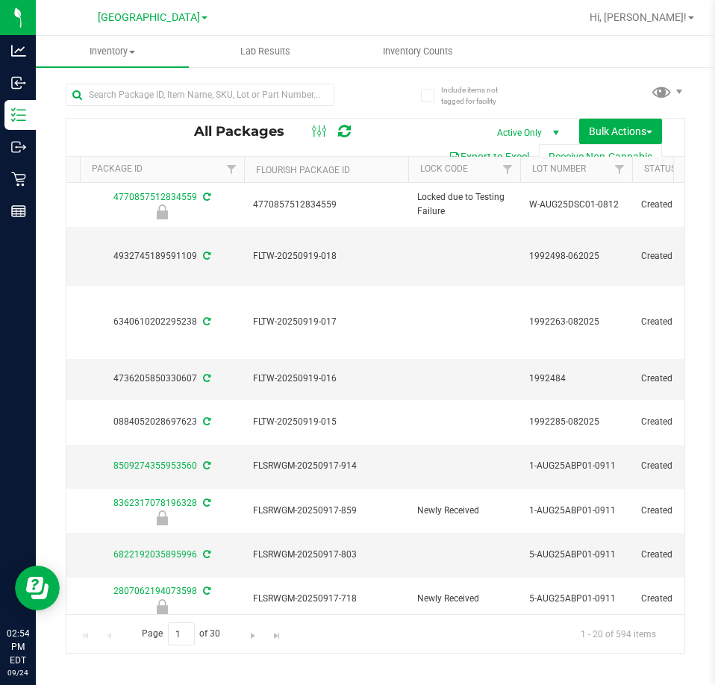
scroll to position [0, 0]
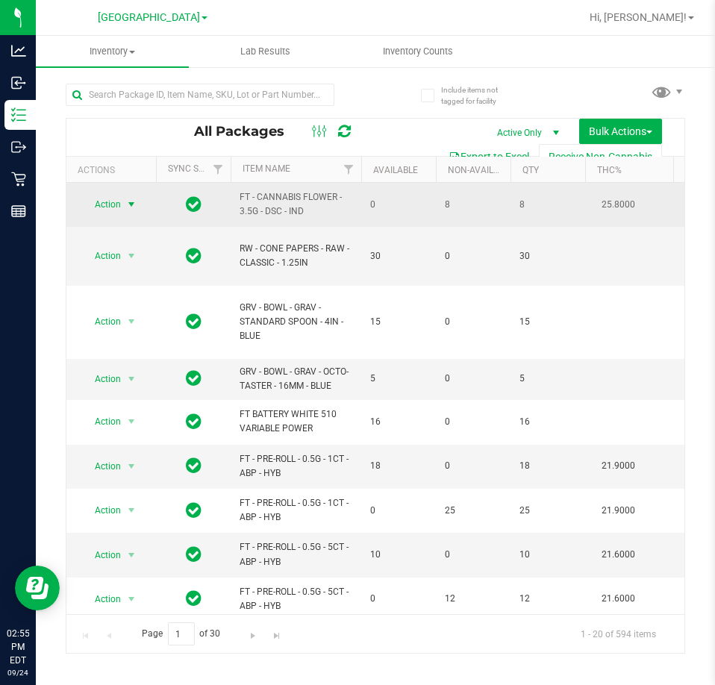
click at [118, 204] on span "Action" at bounding box center [101, 204] width 40 height 21
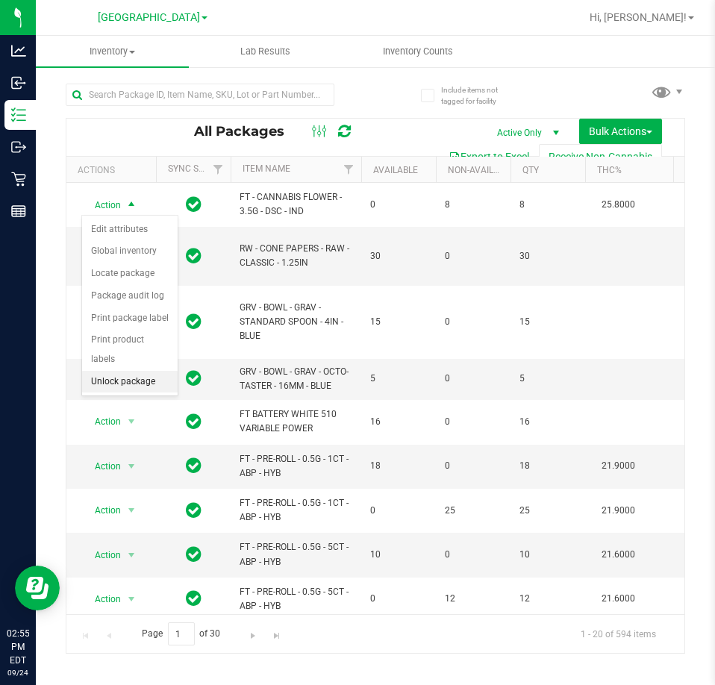
click at [131, 371] on li "Unlock package" at bounding box center [130, 382] width 96 height 22
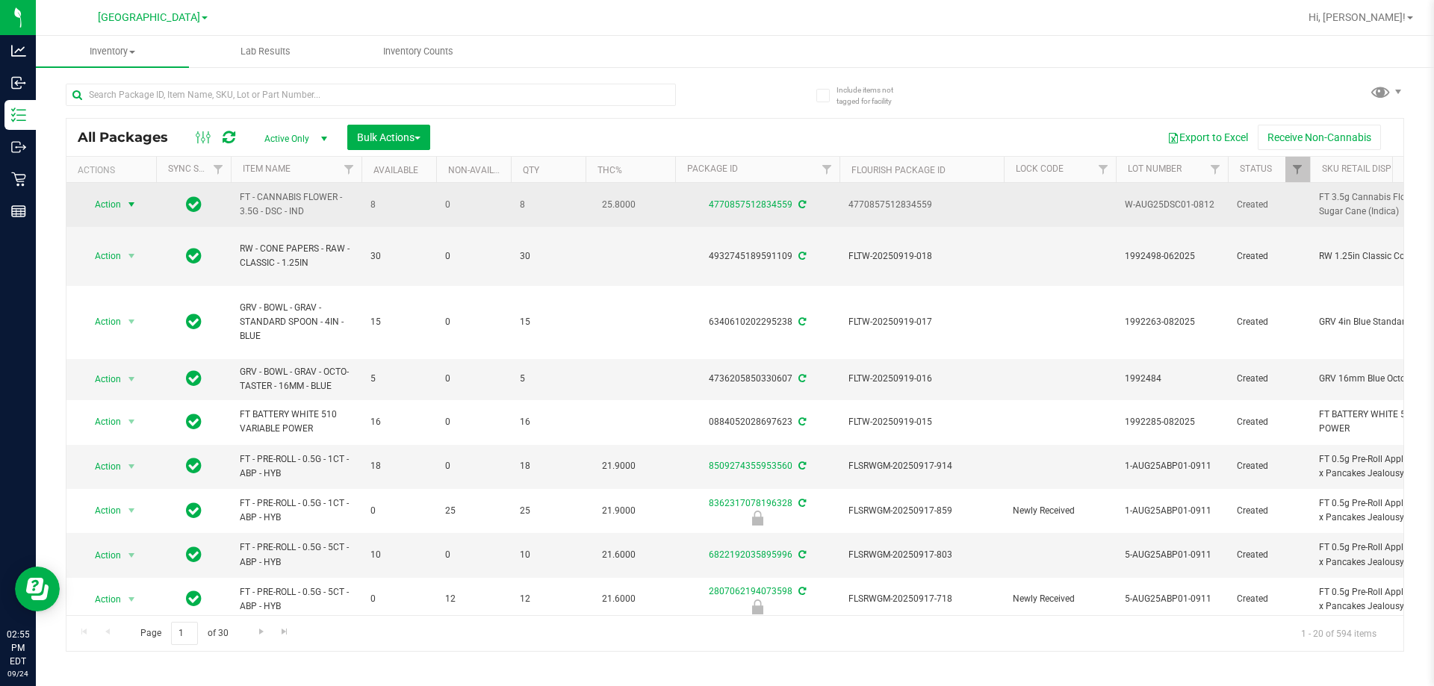
click at [132, 201] on span "select" at bounding box center [131, 205] width 12 height 12
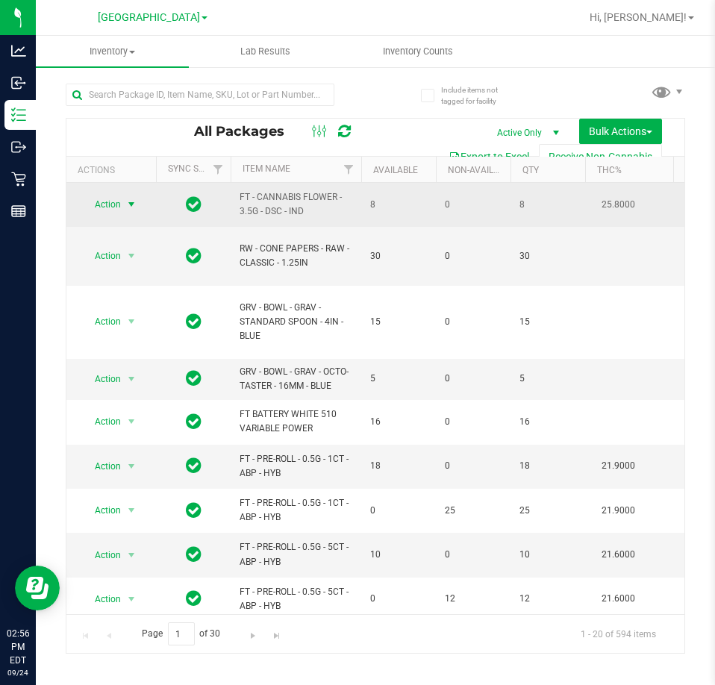
click at [114, 199] on span "Action" at bounding box center [101, 204] width 40 height 21
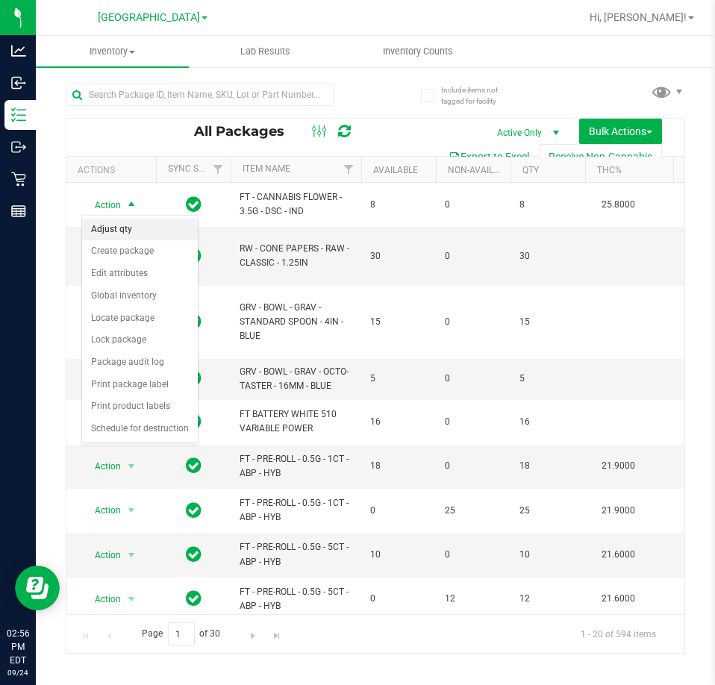
click at [116, 234] on li "Adjust qty" at bounding box center [140, 230] width 116 height 22
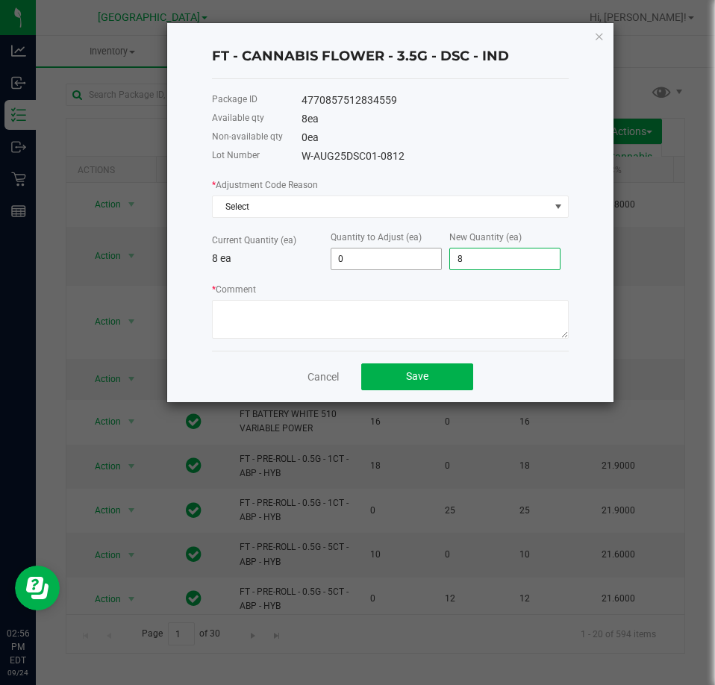
type input "-8"
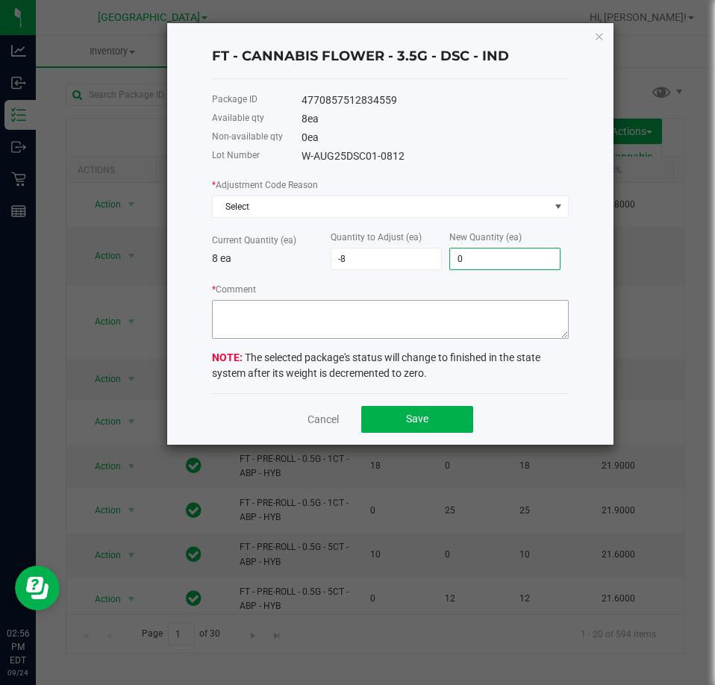
type input "0"
click at [315, 316] on textarea "* Comment" at bounding box center [390, 319] width 357 height 39
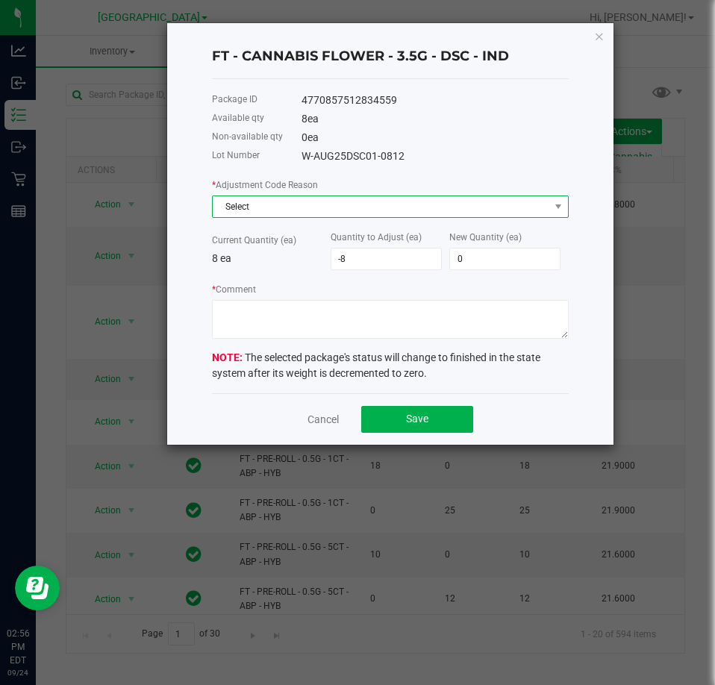
click at [285, 205] on span "Select" at bounding box center [381, 206] width 337 height 21
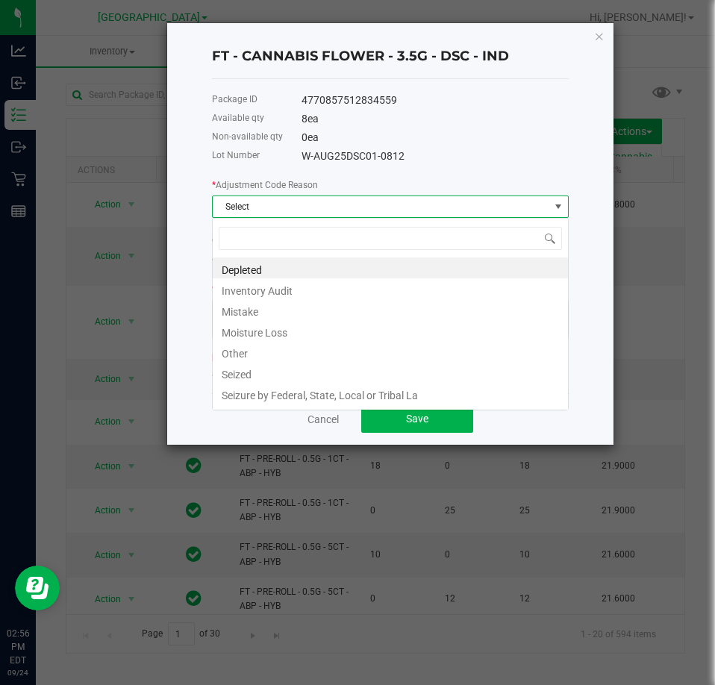
scroll to position [22, 357]
click at [482, 170] on div "Package ID 4770857512834559 Available qty 8 ea Non-available qty 0 ea Lot Numbe…" at bounding box center [390, 236] width 357 height 314
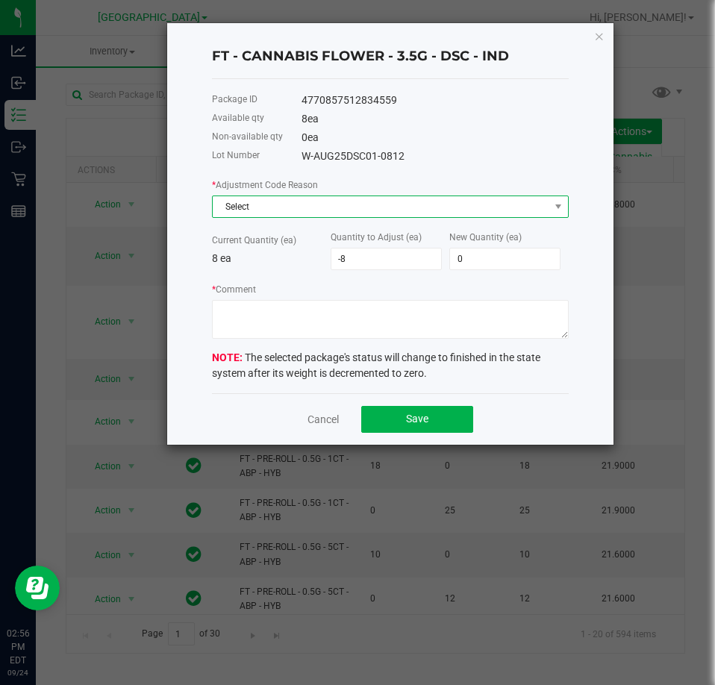
click at [300, 207] on span "Select" at bounding box center [381, 206] width 337 height 21
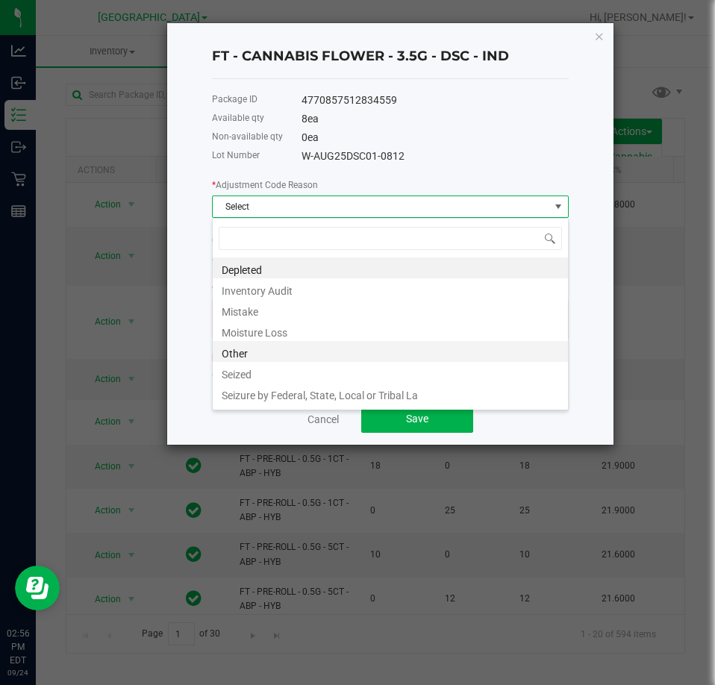
scroll to position [18, 0]
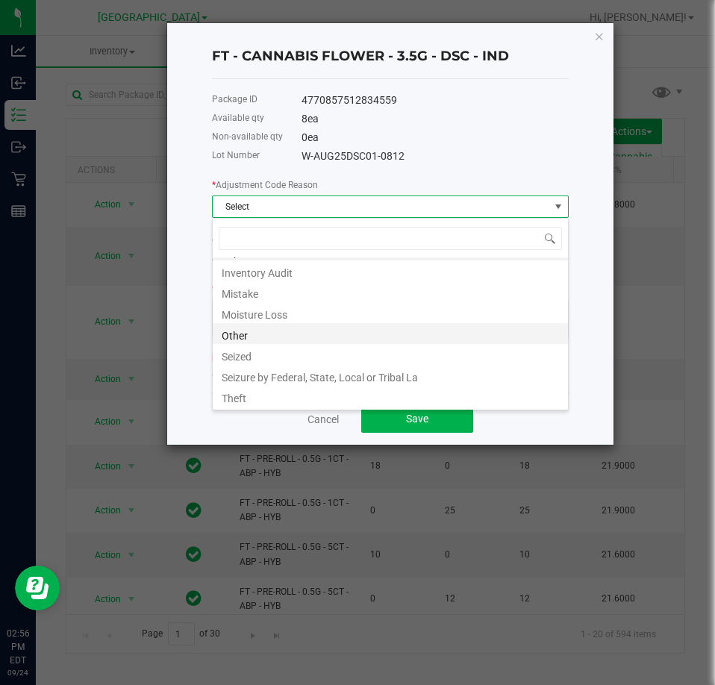
click at [247, 331] on li "Other" at bounding box center [390, 333] width 355 height 21
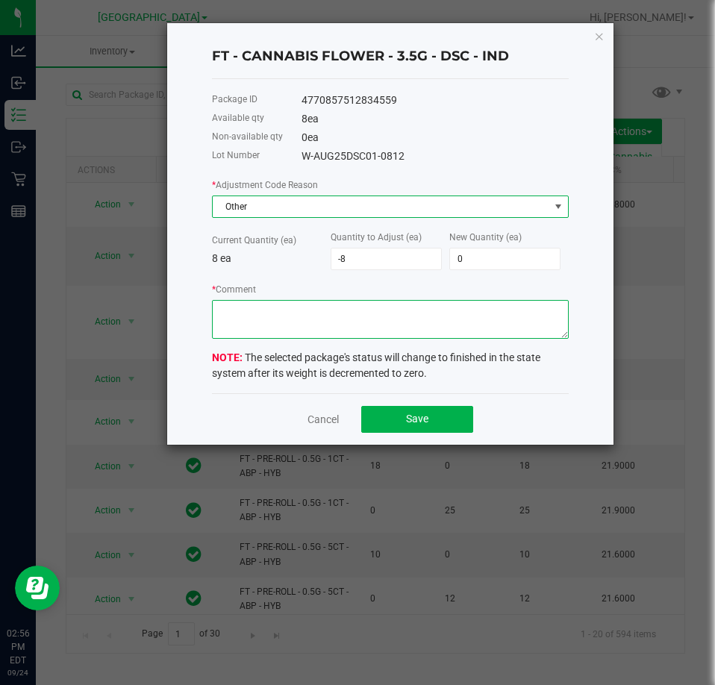
click at [317, 312] on textarea "* Comment" at bounding box center [390, 319] width 357 height 39
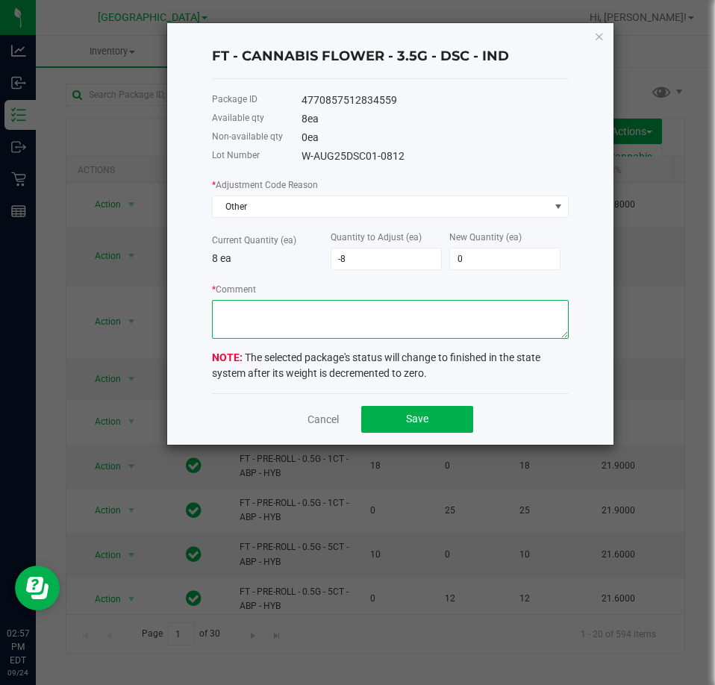
click at [435, 332] on textarea "* Comment" at bounding box center [390, 319] width 357 height 39
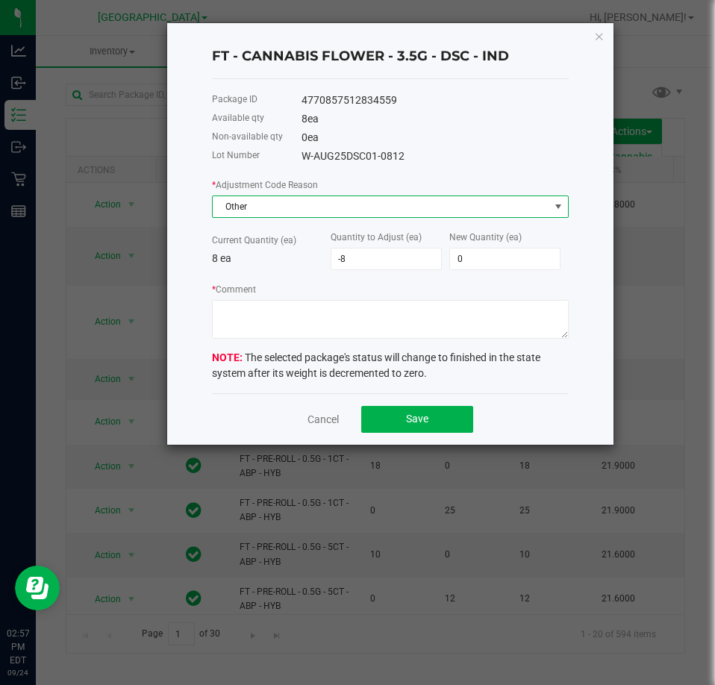
click at [252, 199] on span "Other" at bounding box center [381, 206] width 337 height 21
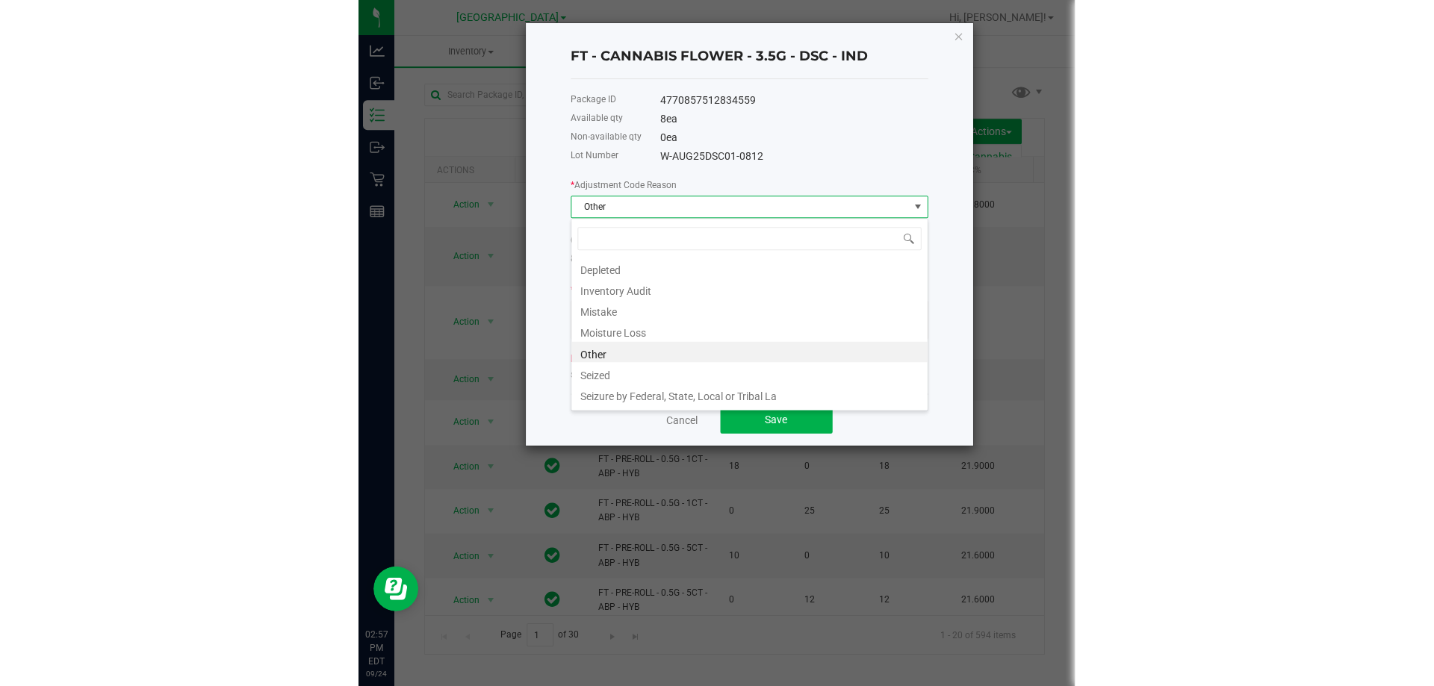
scroll to position [22, 357]
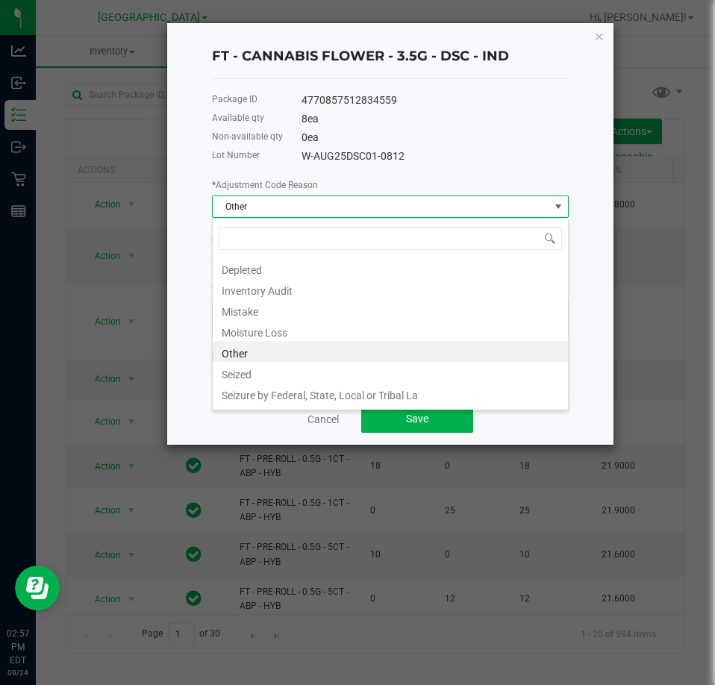
click at [258, 349] on li "Other" at bounding box center [390, 351] width 355 height 21
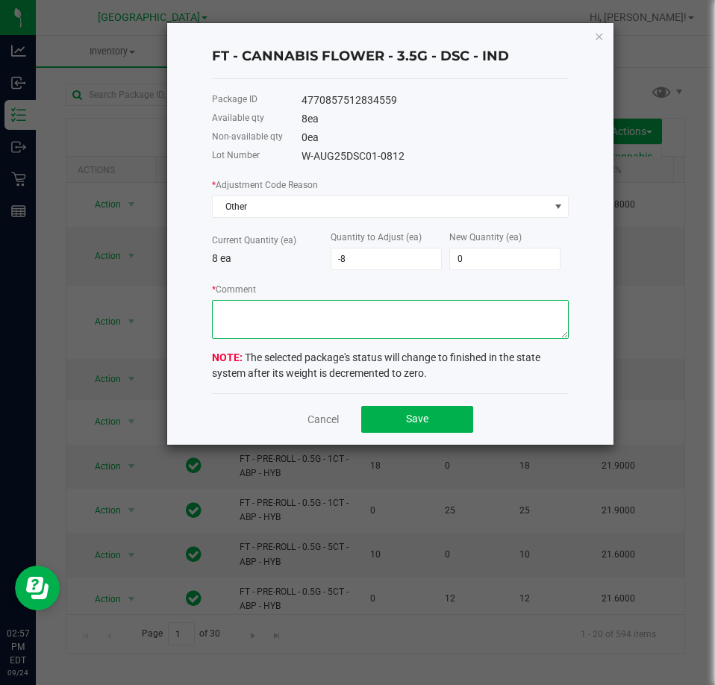
click at [280, 328] on textarea "* Comment" at bounding box center [390, 319] width 357 height 39
type textarea "D"
click at [289, 302] on textarea "* Comment" at bounding box center [390, 319] width 357 height 39
click at [312, 308] on textarea "* Comment" at bounding box center [390, 319] width 357 height 39
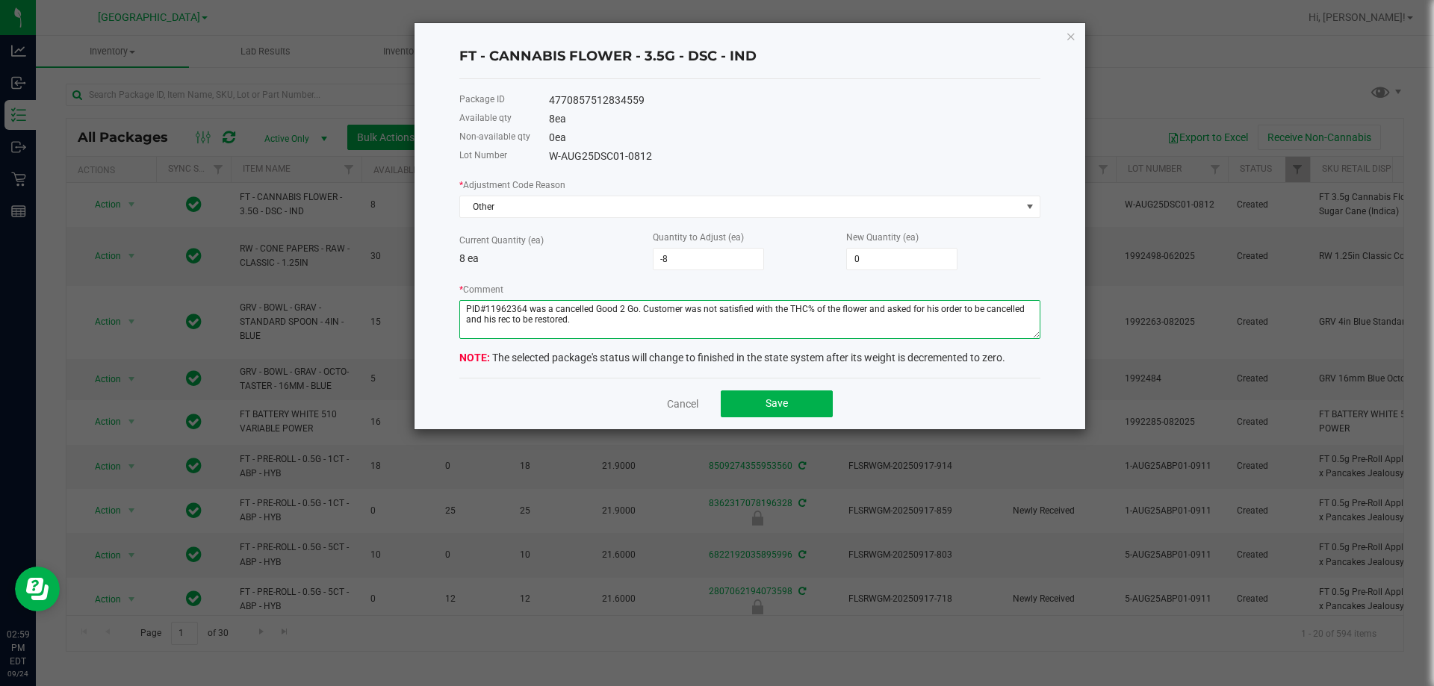
click at [700, 320] on textarea "* Comment" at bounding box center [749, 319] width 581 height 39
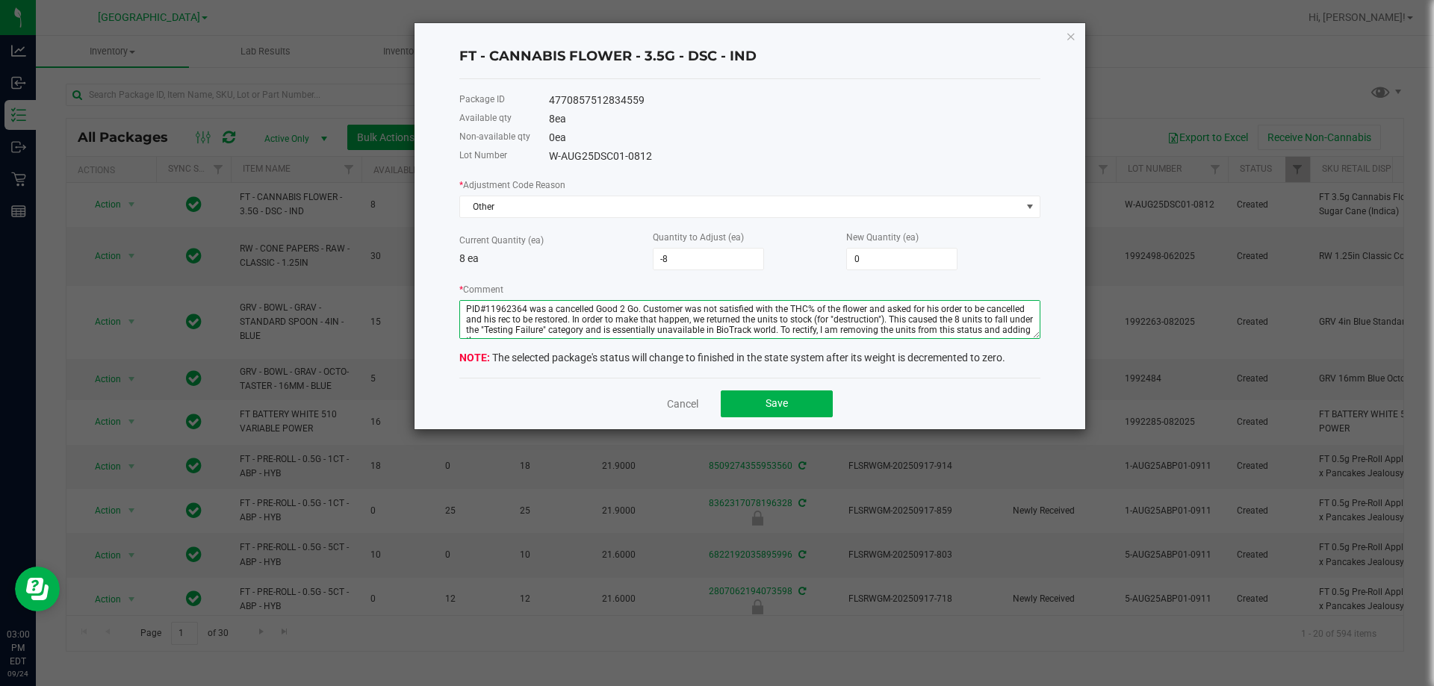
scroll to position [7, 0]
drag, startPoint x: 662, startPoint y: 152, endPoint x: 453, endPoint y: 96, distance: 216.3
click at [453, 96] on div "FT - CANNABIS FLOWER - 3.5G - DSC - IND Package ID 4770857512834559 Available q…" at bounding box center [749, 226] width 671 height 406
drag, startPoint x: 589, startPoint y: 97, endPoint x: 629, endPoint y: 152, distance: 67.8
click at [661, 88] on div "Package ID 4770857512834559 Available qty 8 ea Non-available qty 0 ea Lot Numbe…" at bounding box center [749, 228] width 581 height 299
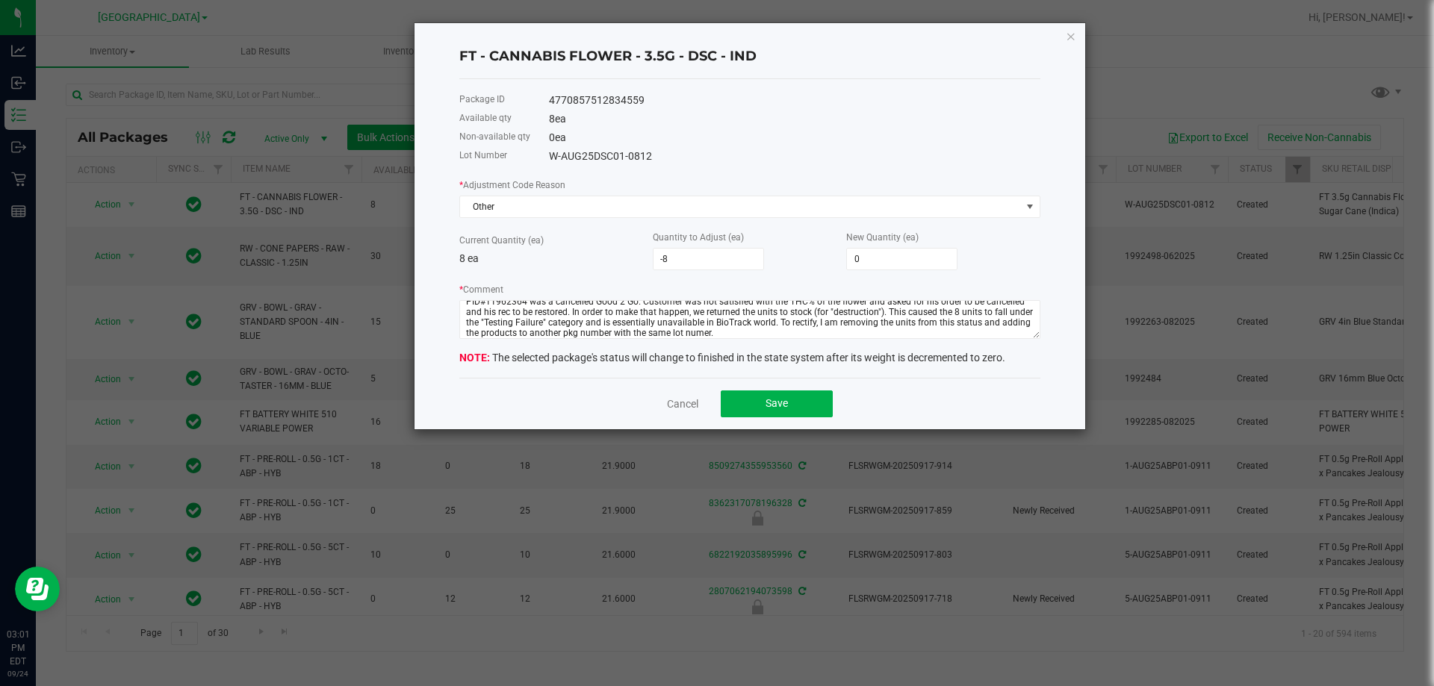
drag, startPoint x: 671, startPoint y: 152, endPoint x: 461, endPoint y: 37, distance: 239.6
click at [461, 37] on div "FT - CANNABIS FLOWER - 3.5G - DSC - IND Package ID 4770857512834559 Available q…" at bounding box center [749, 226] width 671 height 406
copy div "FT - CANNABIS FLOWER - 3.5G - DSC - IND Package ID 4770857512834559 Available q…"
click at [459, 145] on div "Non-available qty" at bounding box center [504, 137] width 90 height 19
click at [715, 128] on div "Non-available qty 0 ea" at bounding box center [749, 137] width 581 height 19
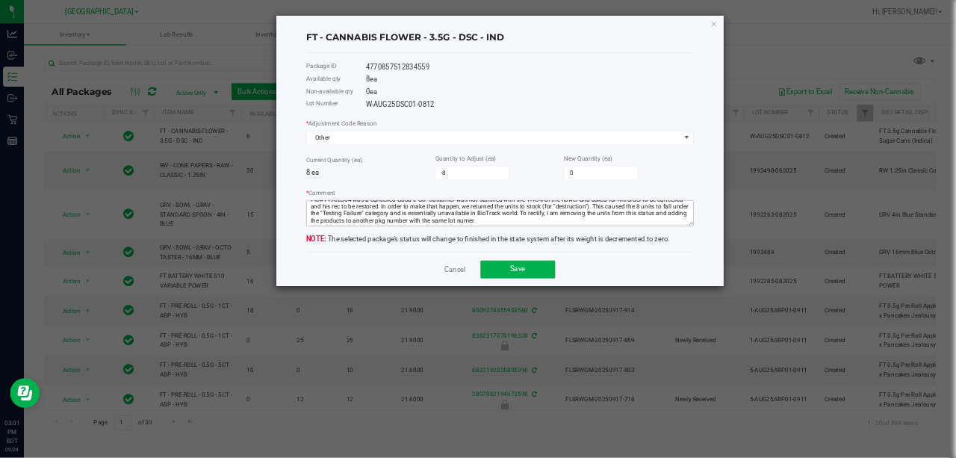
scroll to position [0, 0]
click at [715, 165] on div "Lot Number W-AUG25DSC01-0812" at bounding box center [749, 156] width 581 height 19
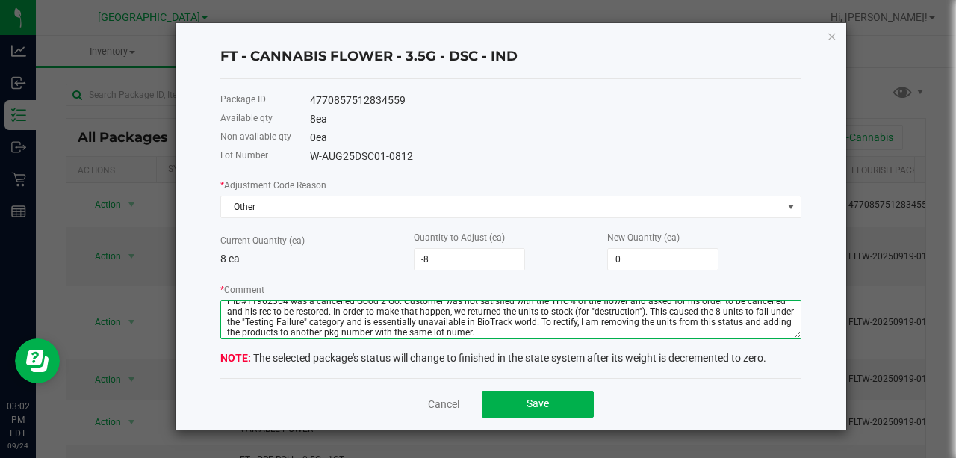
scroll to position [10, 0]
click at [458, 331] on textarea "* Comment" at bounding box center [510, 319] width 581 height 39
click at [511, 338] on textarea "* Comment" at bounding box center [510, 319] width 581 height 39
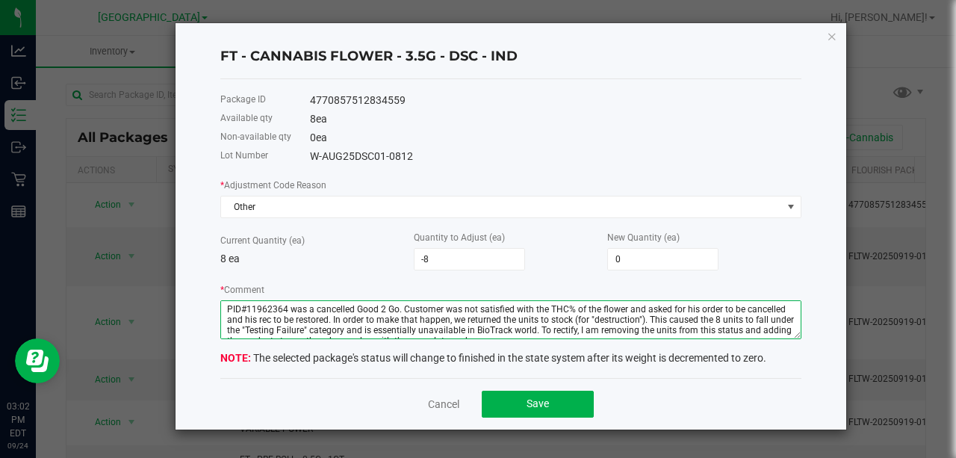
drag, startPoint x: 314, startPoint y: 311, endPoint x: 285, endPoint y: 311, distance: 29.1
click at [285, 311] on textarea "* Comment" at bounding box center [510, 319] width 581 height 39
drag, startPoint x: 600, startPoint y: 311, endPoint x: 548, endPoint y: 308, distance: 51.6
click at [548, 308] on textarea "* Comment" at bounding box center [510, 319] width 581 height 39
drag, startPoint x: 388, startPoint y: 323, endPoint x: 264, endPoint y: 324, distance: 124.0
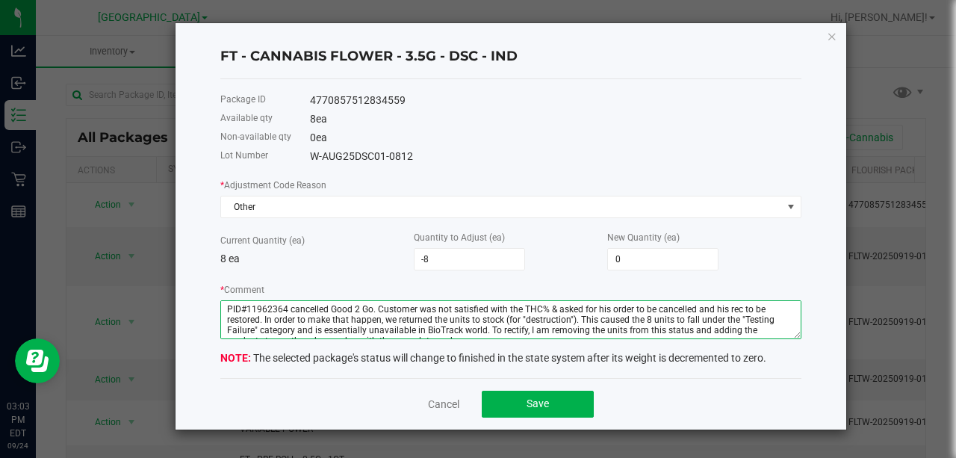
click at [264, 324] on textarea "* Comment" at bounding box center [510, 319] width 581 height 39
click at [550, 320] on textarea "* Comment" at bounding box center [510, 319] width 581 height 39
click at [288, 326] on textarea "* Comment" at bounding box center [510, 319] width 581 height 39
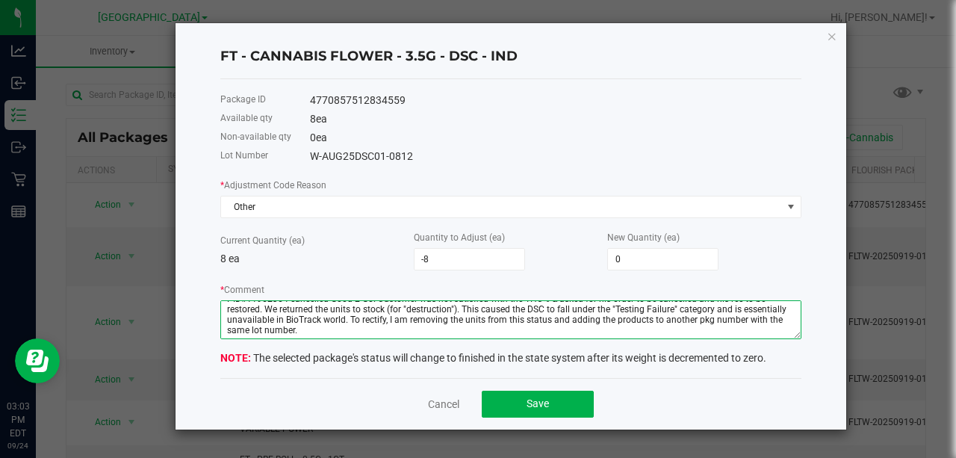
drag, startPoint x: 224, startPoint y: 309, endPoint x: 479, endPoint y: 338, distance: 257.0
click at [479, 338] on textarea "* Comment" at bounding box center [510, 319] width 581 height 39
type textarea "PID#11962364 cancelled Good 2 Go. Customer was not satisfied with the THC% & as…"
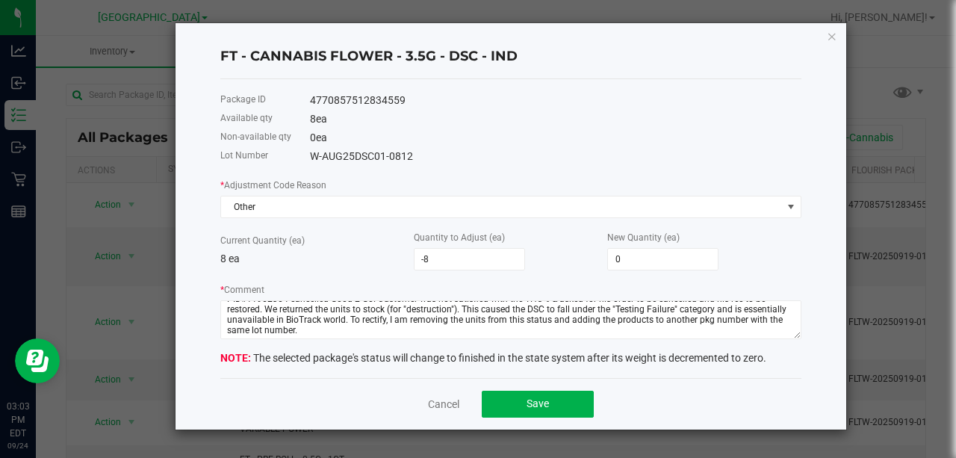
drag, startPoint x: 390, startPoint y: 326, endPoint x: 300, endPoint y: 264, distance: 109.0
click at [300, 264] on p "8 ea" at bounding box center [316, 259] width 193 height 16
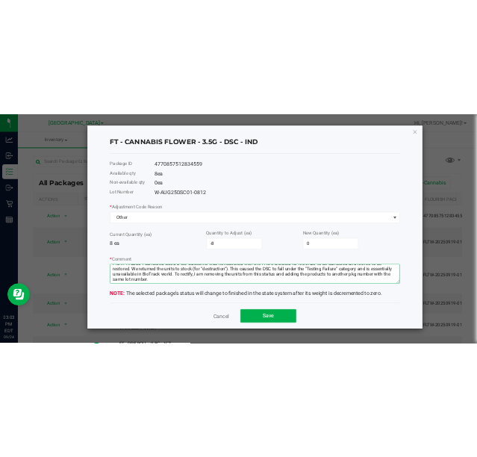
scroll to position [0, 0]
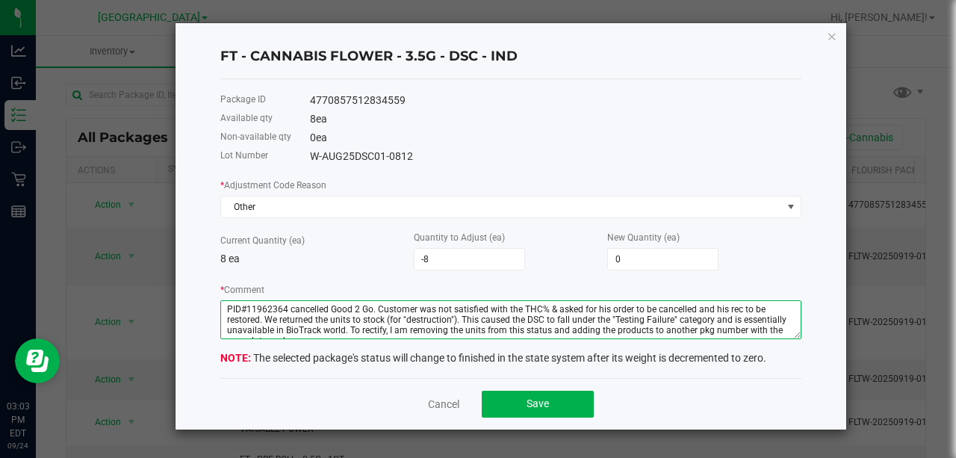
drag, startPoint x: 314, startPoint y: 336, endPoint x: 219, endPoint y: 299, distance: 101.9
click at [219, 299] on div "FT - CANNABIS FLOWER - 3.5G - DSC - IND Package ID 4770857512834559 Available q…" at bounding box center [510, 226] width 671 height 406
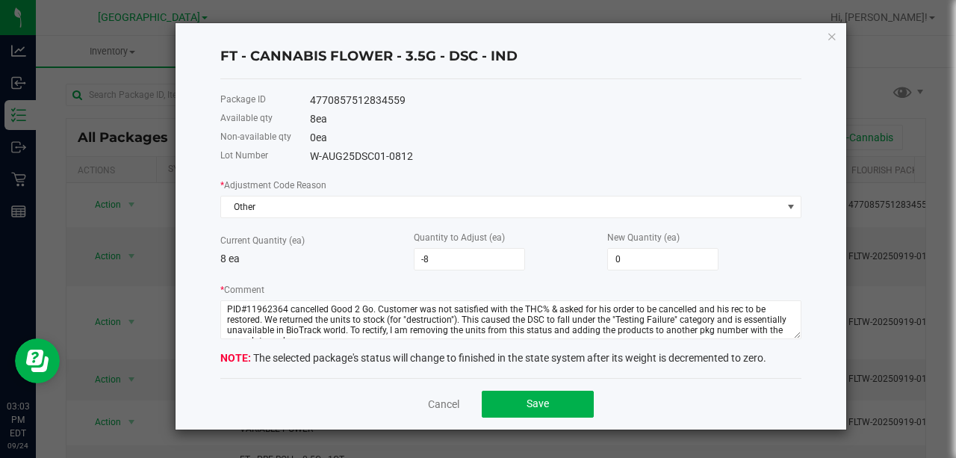
click at [332, 258] on p "8 ea" at bounding box center [316, 259] width 193 height 16
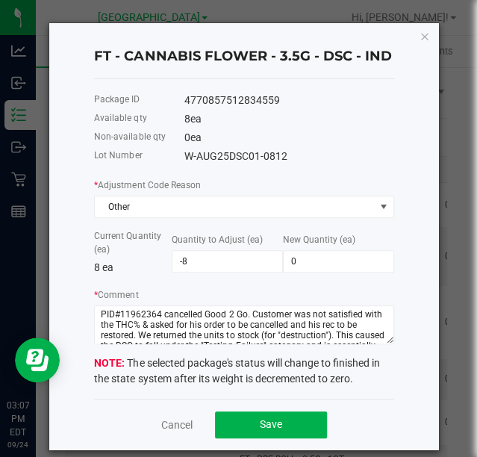
click at [440, 105] on ngb-modal-window "FT - CANNABIS FLOWER - 3.5G - DSC - IND Package ID 4770857512834559 Available q…" at bounding box center [244, 228] width 488 height 457
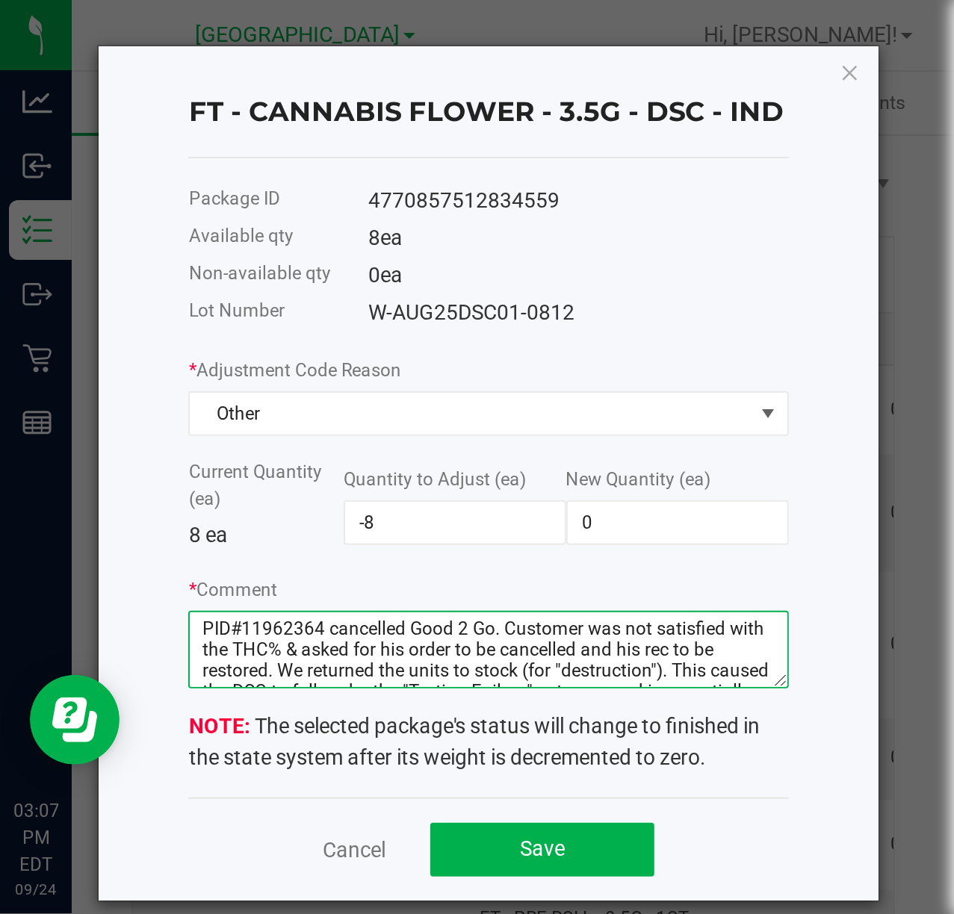
scroll to position [43, 0]
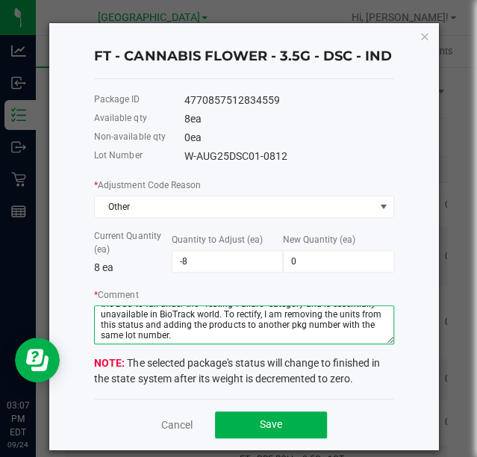
drag, startPoint x: 100, startPoint y: 332, endPoint x: 365, endPoint y: 370, distance: 267.8
click at [365, 370] on form "* Adjustment Code Reason Other Current Quantity (ea) 8 ea Quantity to Adjust (e…" at bounding box center [243, 282] width 299 height 210
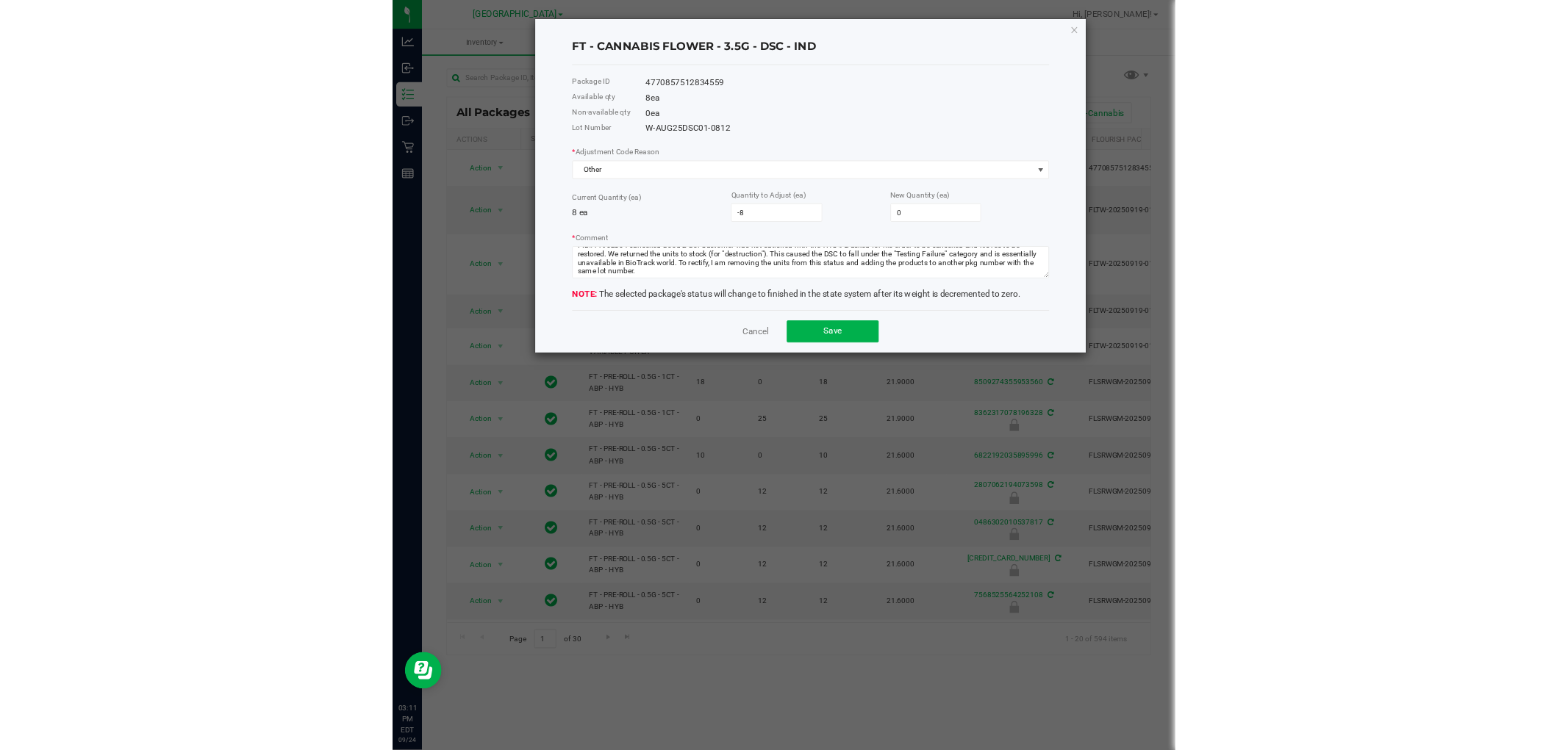
scroll to position [10, 0]
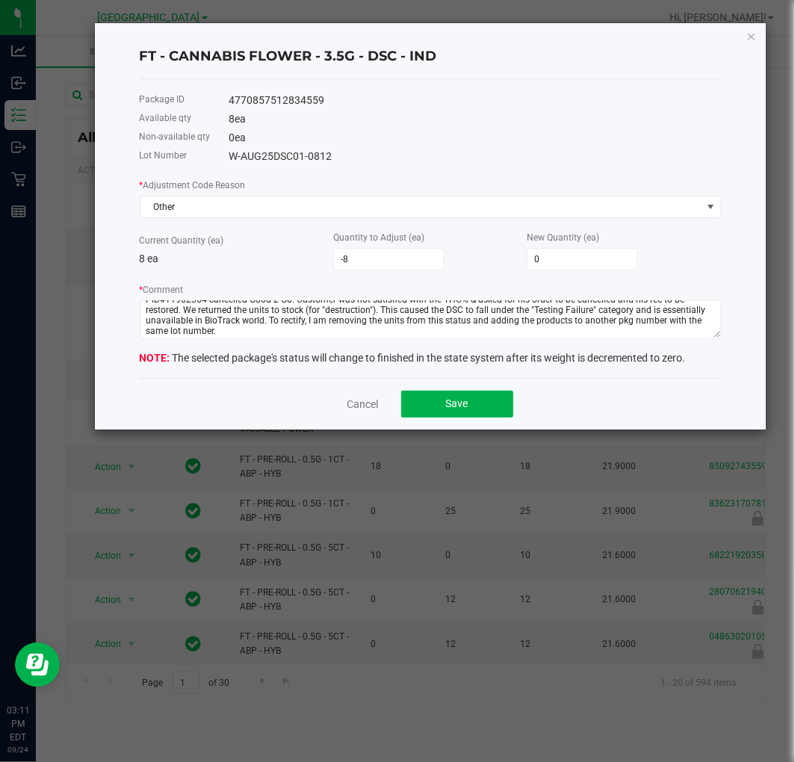
drag, startPoint x: 334, startPoint y: 157, endPoint x: 231, endPoint y: 147, distance: 102.8
click at [231, 147] on div "Lot Number W-AUG25DSC01-0812" at bounding box center [430, 156] width 581 height 19
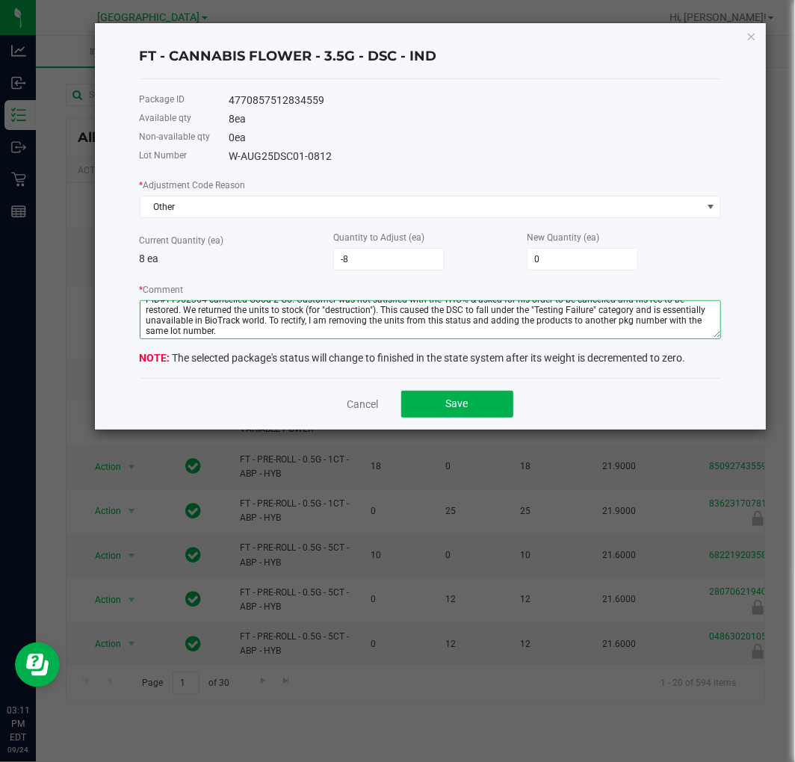
drag, startPoint x: 230, startPoint y: 332, endPoint x: 114, endPoint y: 265, distance: 134.1
click at [114, 265] on div "FT - CANNABIS FLOWER - 3.5G - DSC - IND Package ID 4770857512834559 Available q…" at bounding box center [430, 226] width 671 height 406
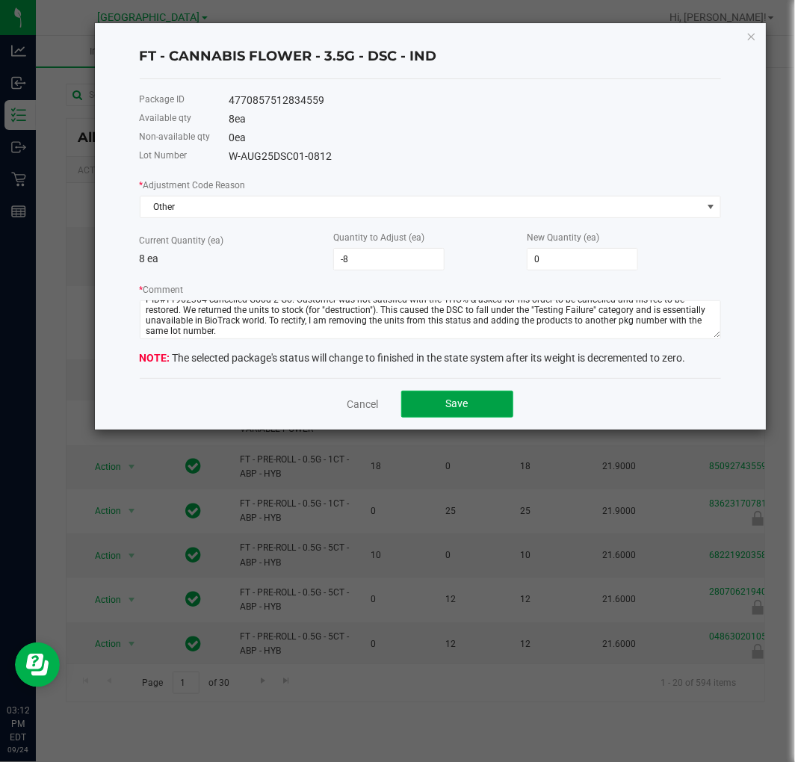
click at [447, 402] on span "Save" at bounding box center [457, 403] width 22 height 12
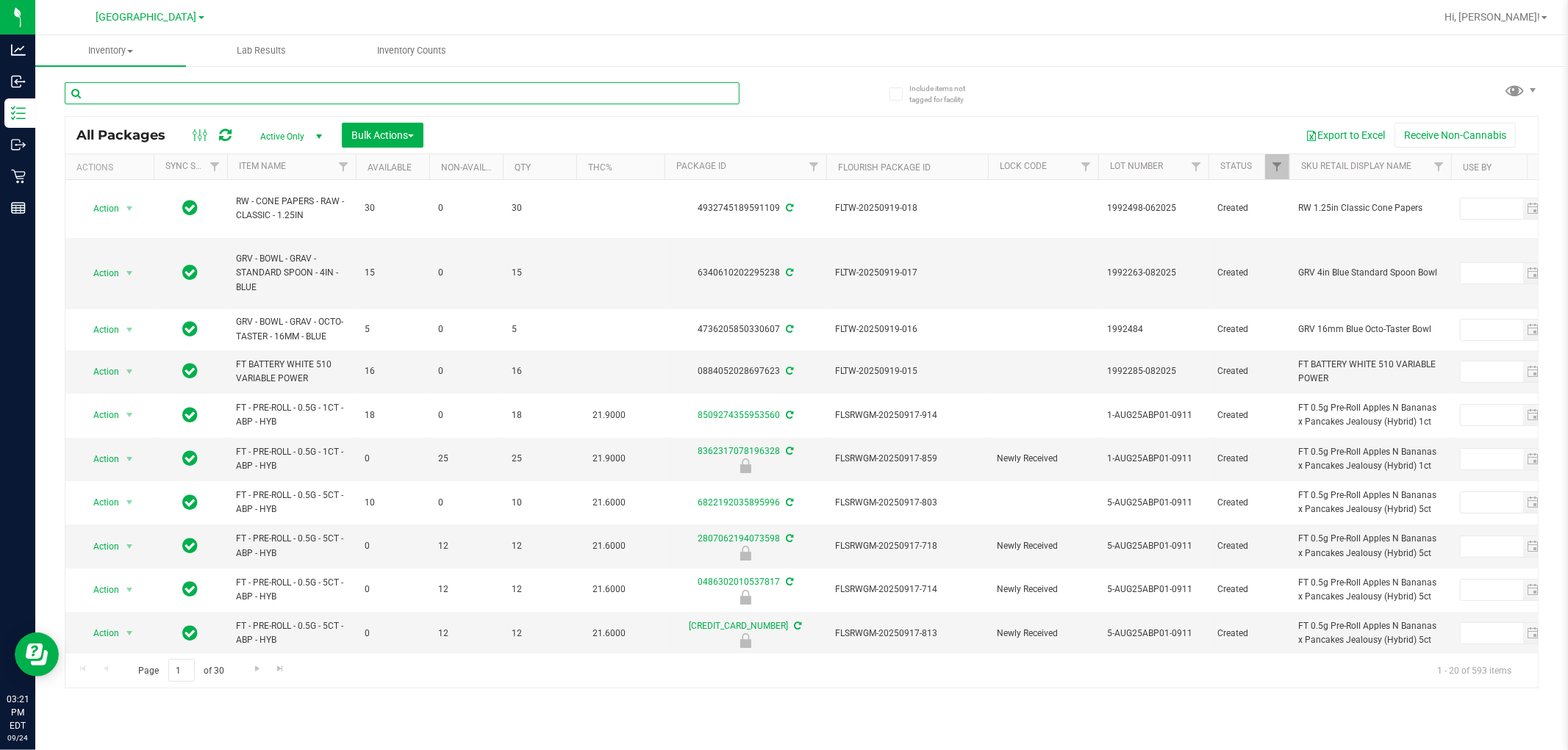
click at [184, 99] on input "text" at bounding box center [402, 94] width 674 height 22
type input "dsc"
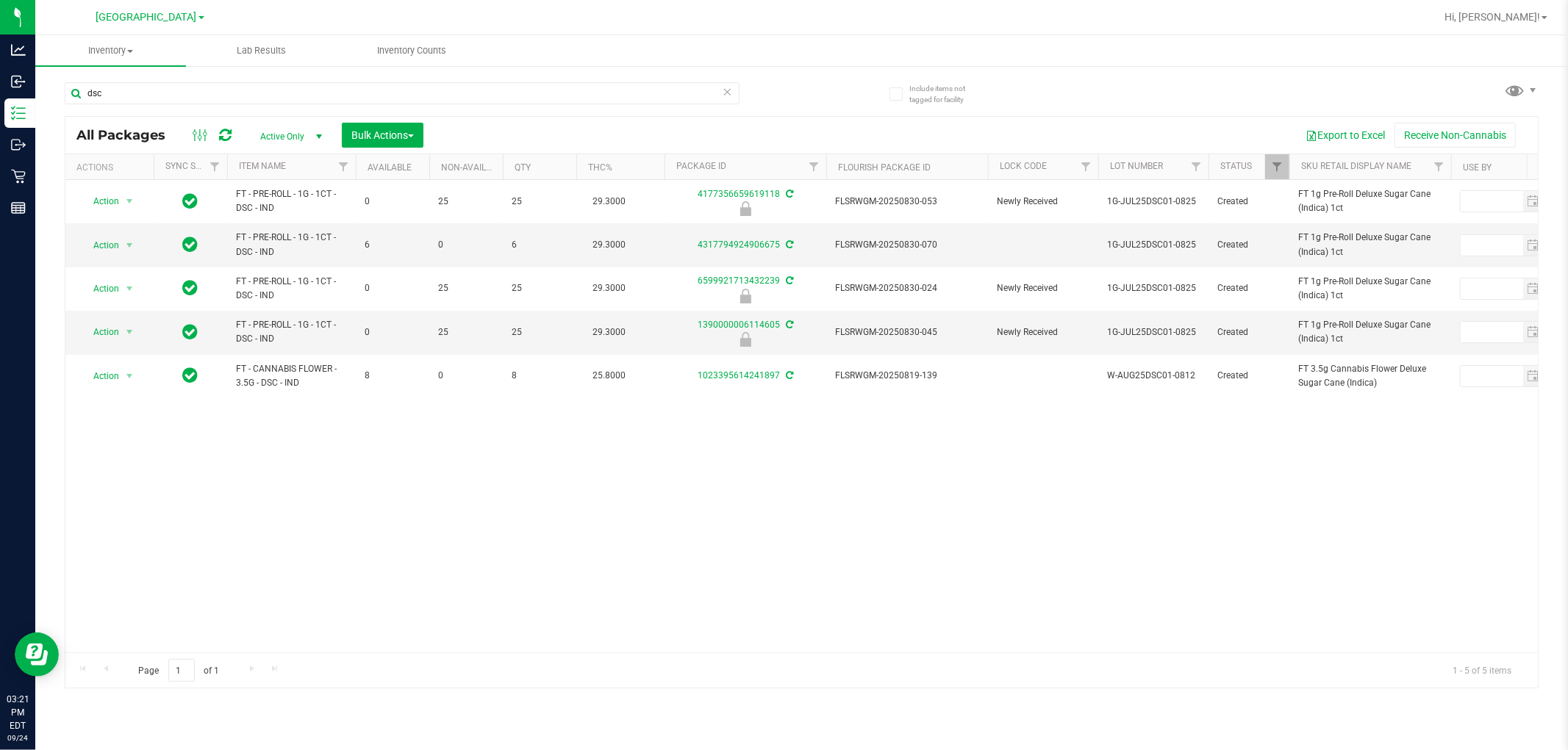
click at [354, 487] on div "Action Action Edit attributes Global inventory Locate package Package audit log…" at bounding box center [801, 416] width 1473 height 472
click at [385, 453] on div "Action Action Edit attributes Global inventory Locate package Package audit log…" at bounding box center [801, 416] width 1473 height 472
drag, startPoint x: 341, startPoint y: 475, endPoint x: 163, endPoint y: 128, distance: 390.0
click at [338, 475] on div "Action Action Edit attributes Global inventory Locate package Package audit log…" at bounding box center [801, 416] width 1473 height 472
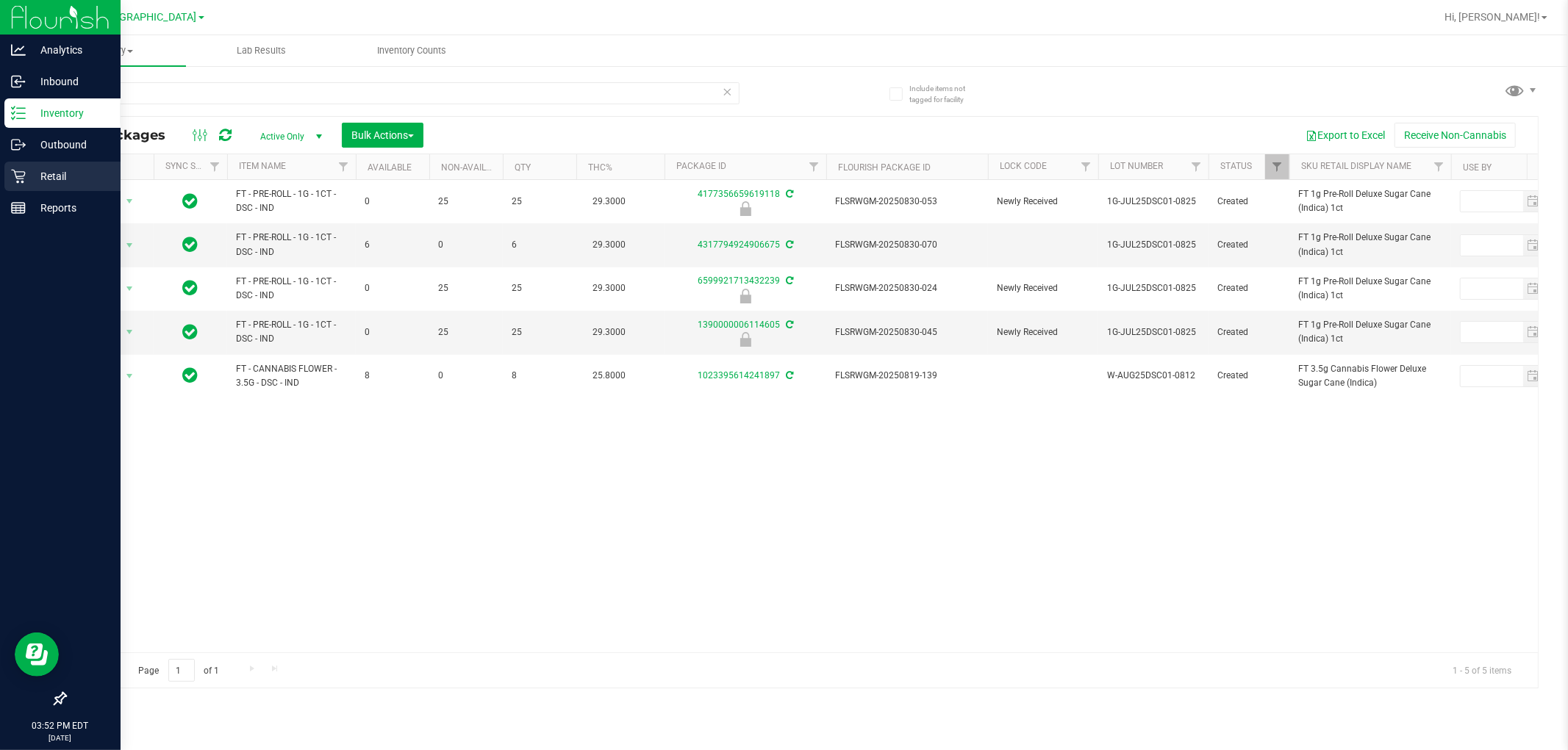
click at [22, 175] on icon at bounding box center [18, 176] width 15 height 15
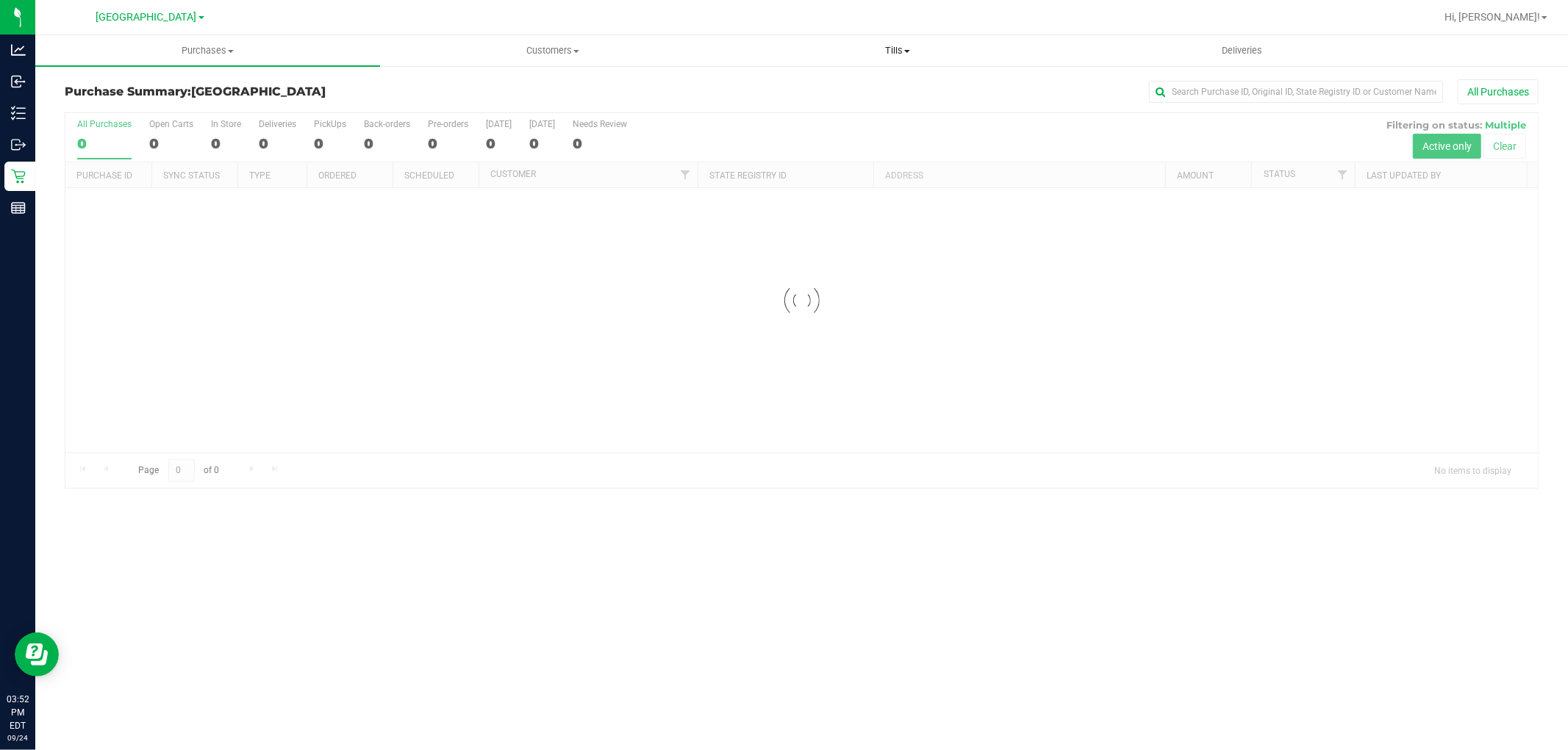
click at [704, 49] on span "Tills" at bounding box center [897, 50] width 344 height 13
click at [169, 19] on span "[GEOGRAPHIC_DATA]" at bounding box center [147, 17] width 100 height 13
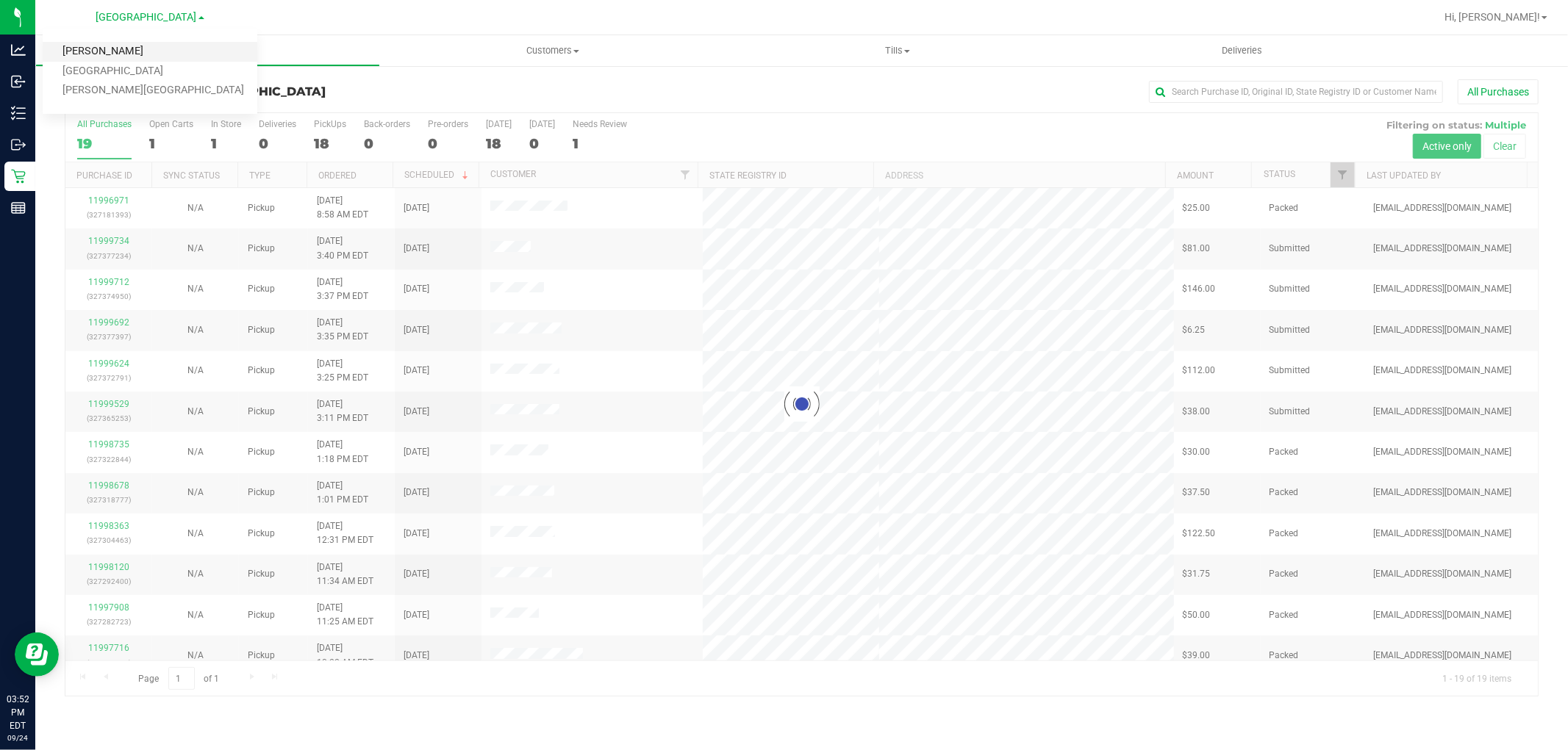
click at [89, 50] on link "[PERSON_NAME]" at bounding box center [150, 52] width 215 height 20
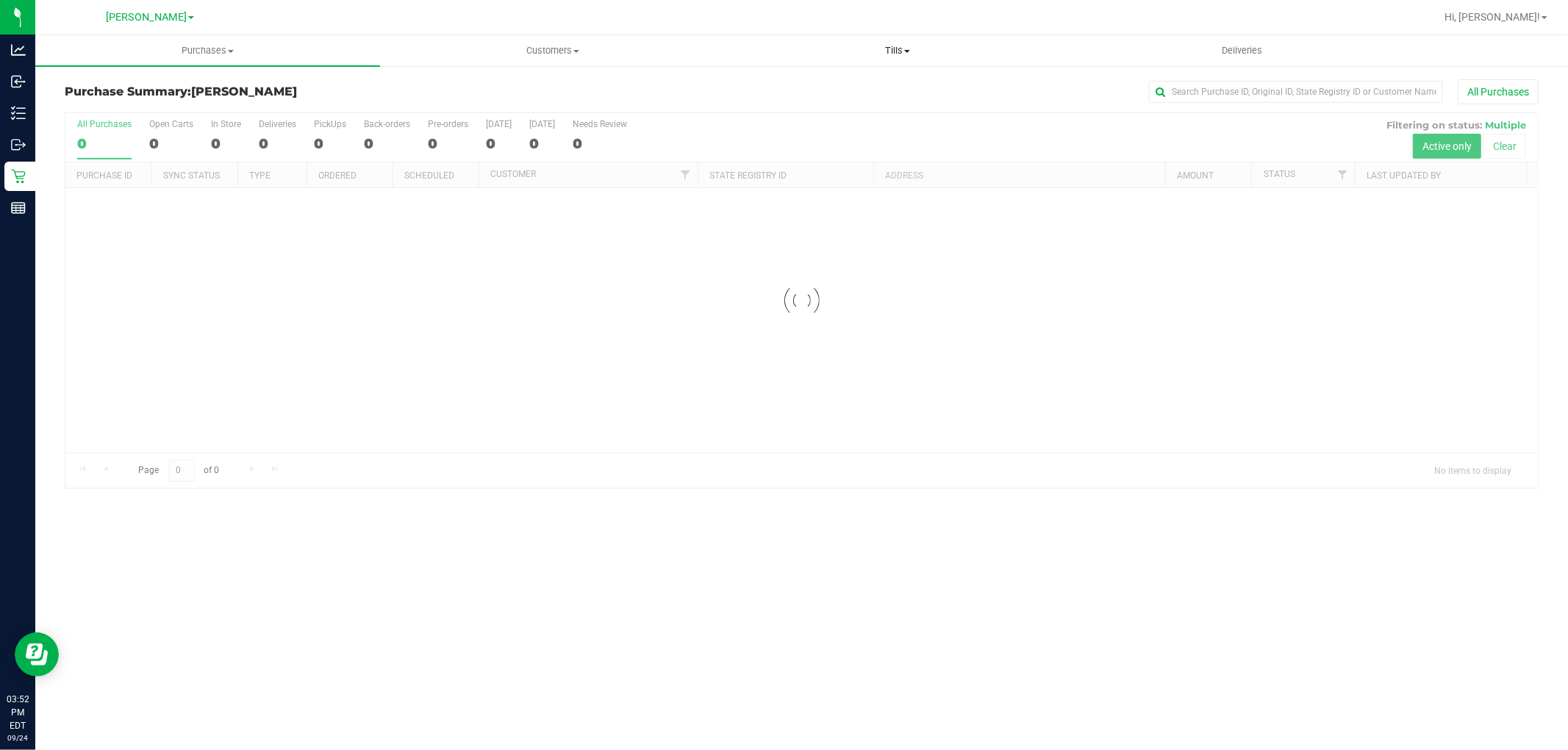
click at [704, 55] on span "Tills" at bounding box center [897, 50] width 344 height 13
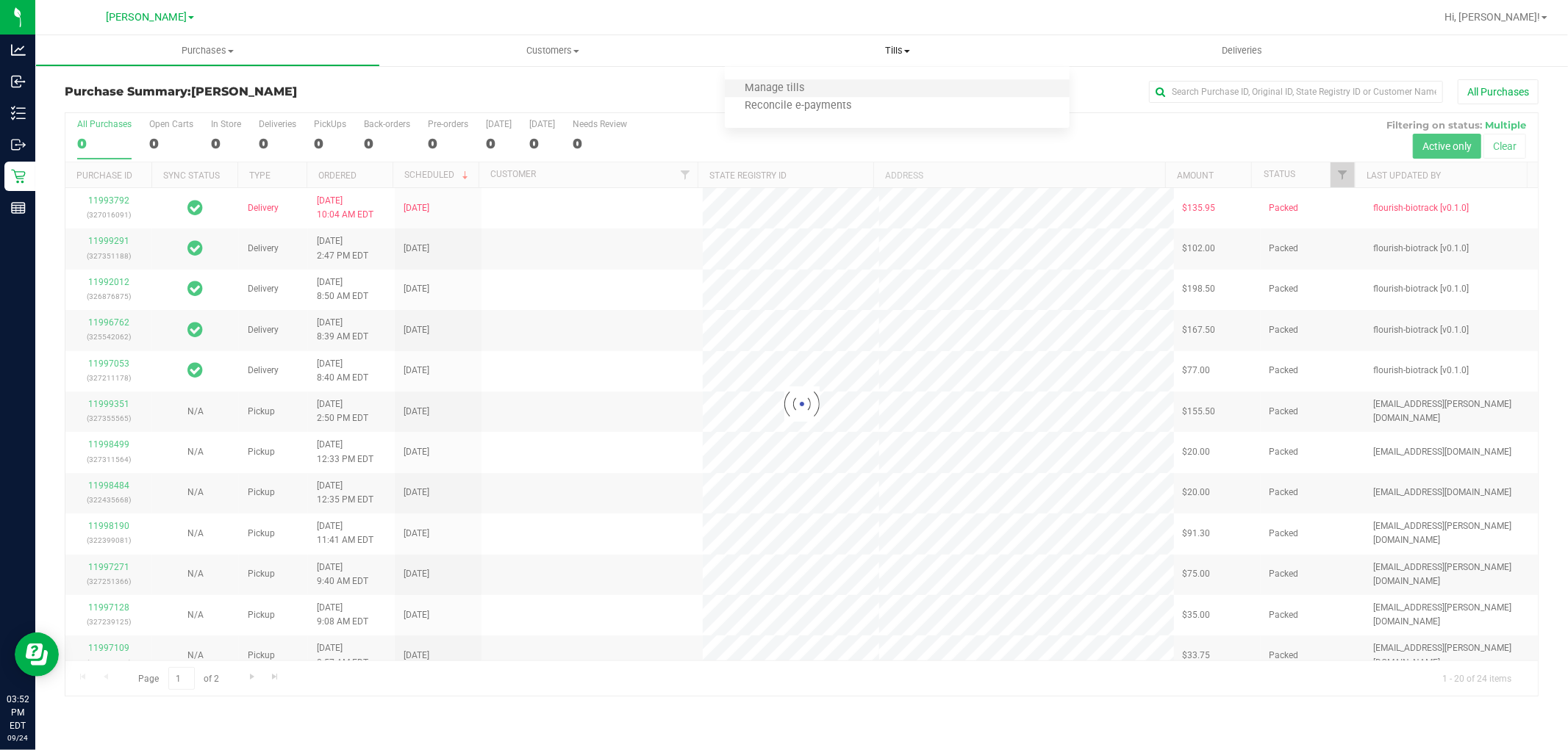
click at [704, 94] on li "Manage tills" at bounding box center [897, 89] width 345 height 18
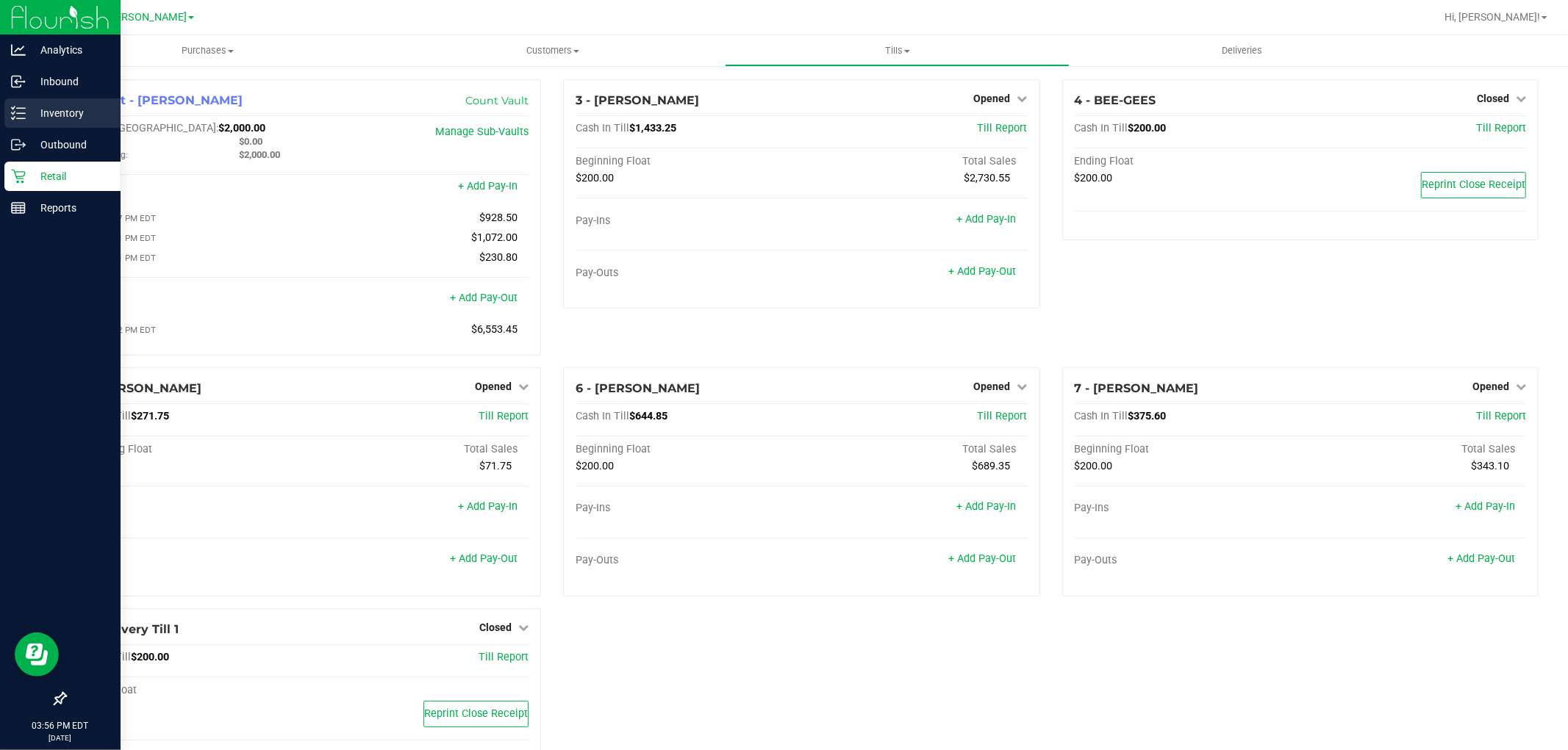
click at [55, 112] on p "Inventory" at bounding box center [70, 113] width 89 height 18
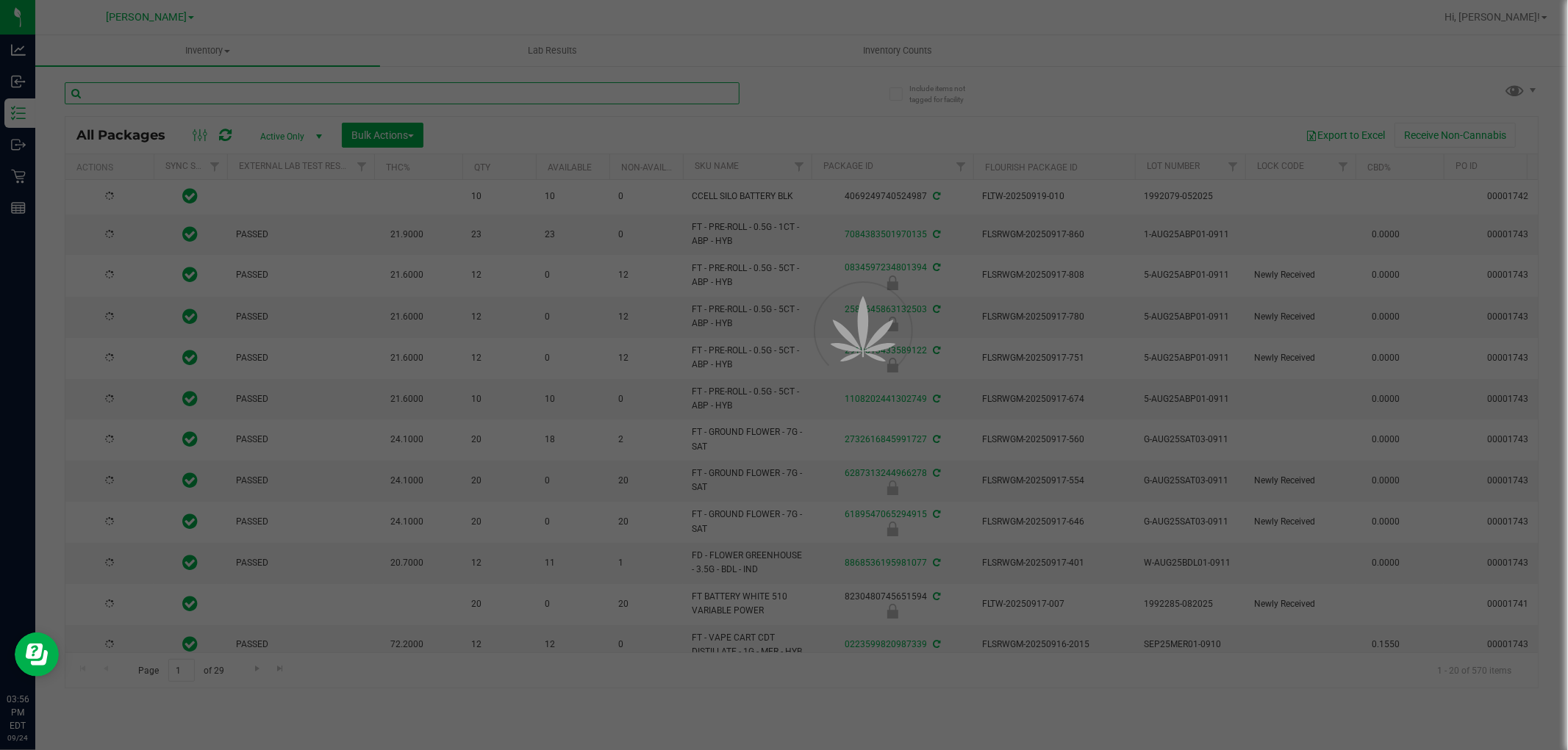
click at [251, 96] on input "text" at bounding box center [402, 94] width 674 height 22
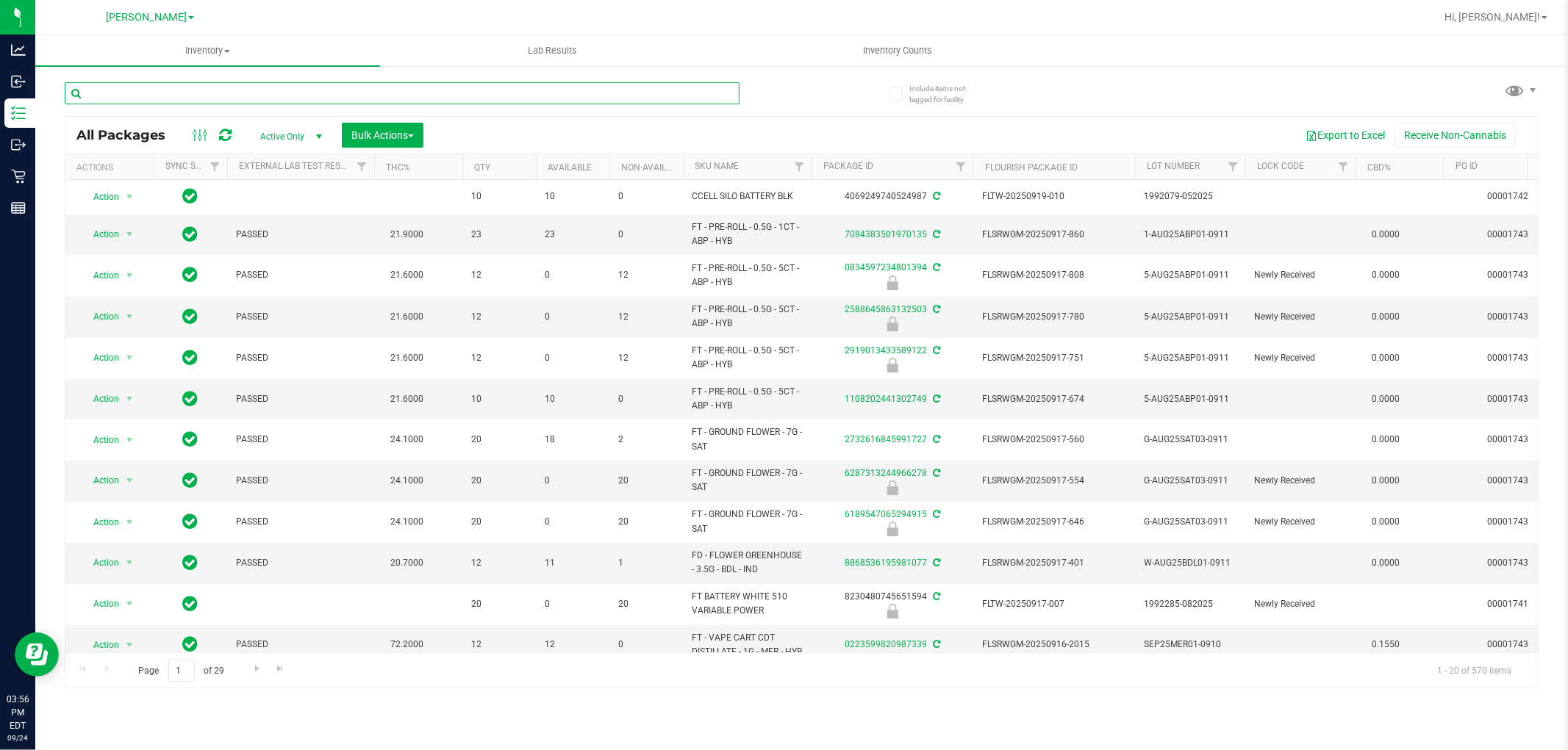
click at [251, 96] on input "text" at bounding box center [402, 94] width 674 height 22
type input "5445352376292371"
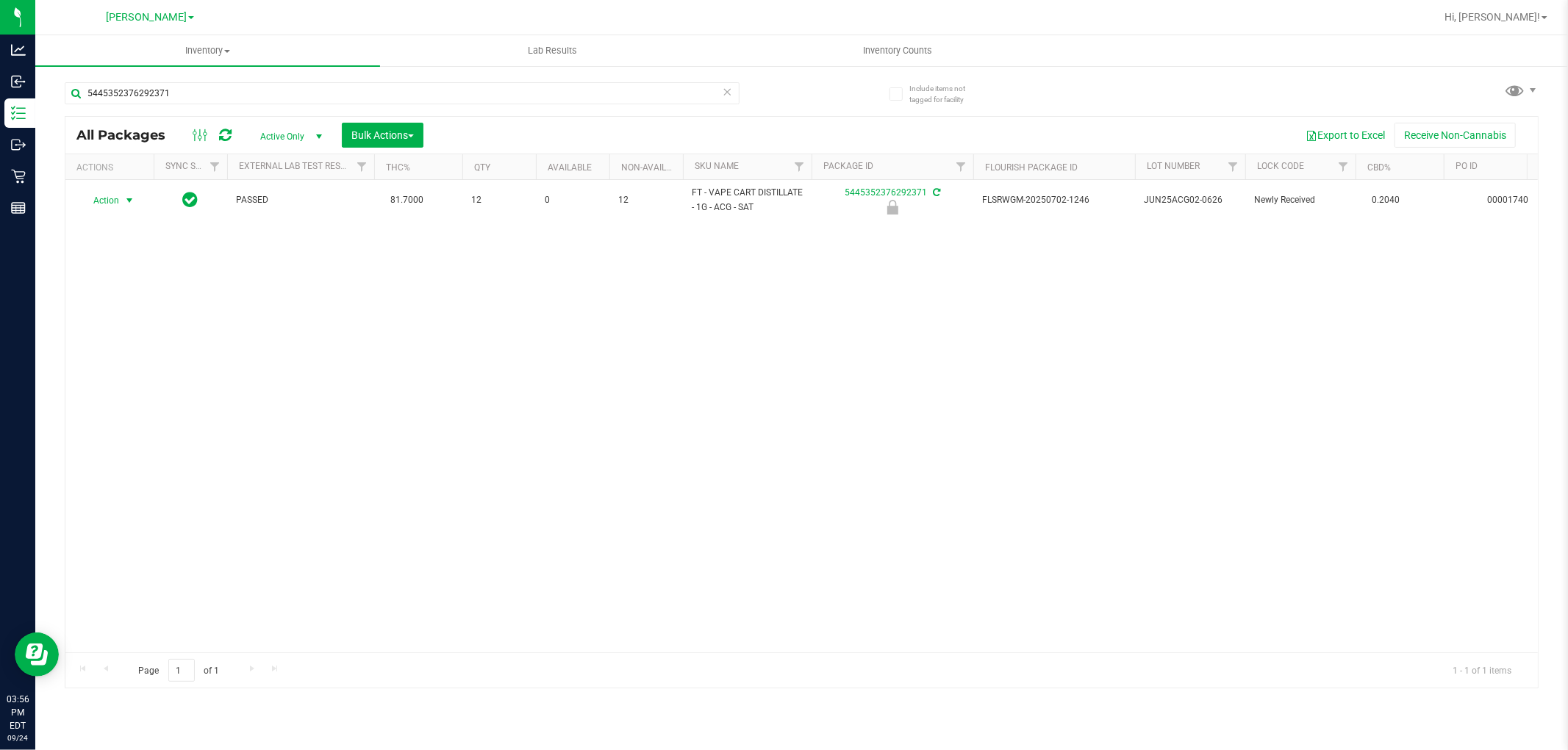
click at [111, 202] on span "Action" at bounding box center [99, 200] width 39 height 21
click at [123, 367] on li "Unlock package" at bounding box center [128, 375] width 94 height 22
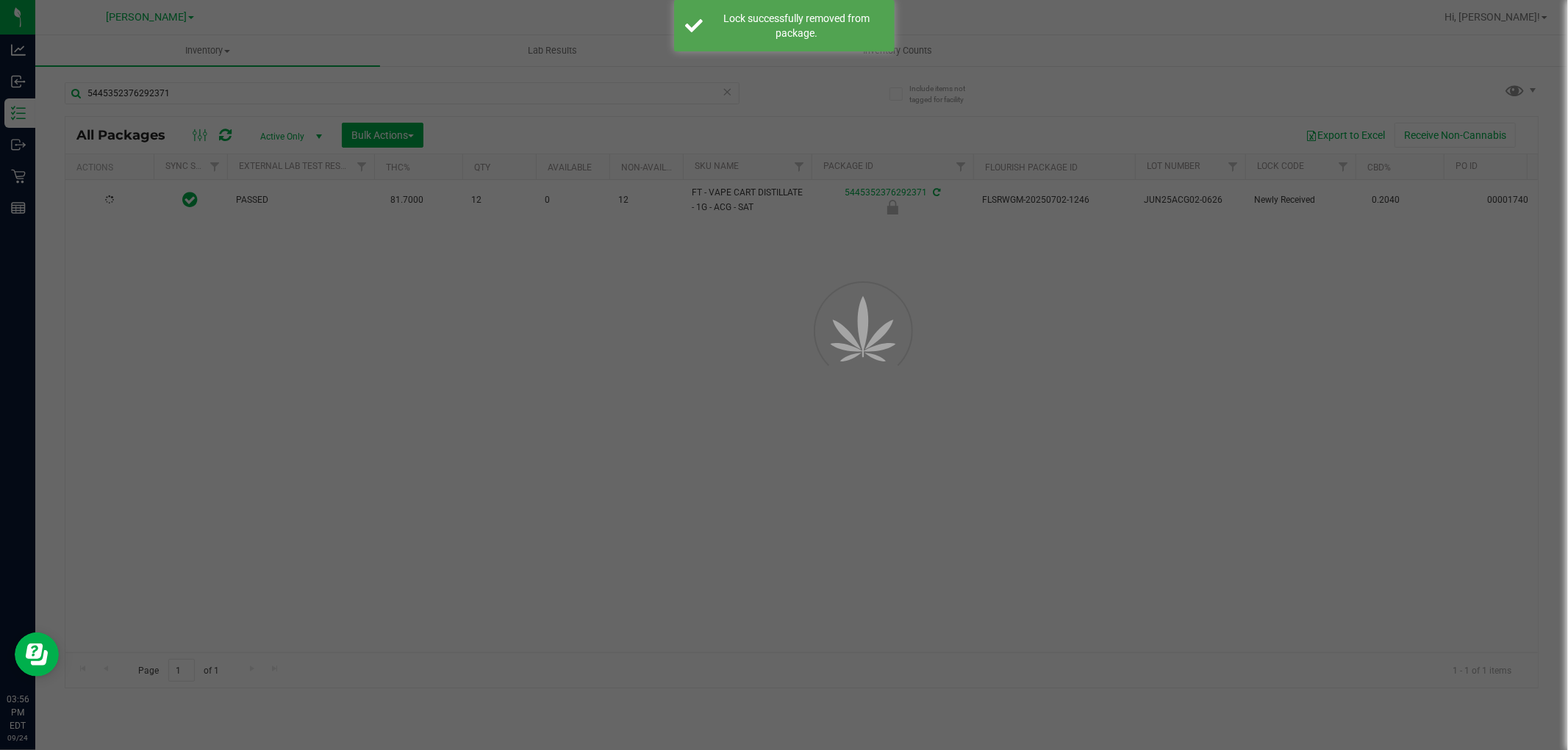
click at [704, 365] on div at bounding box center [784, 375] width 1568 height 750
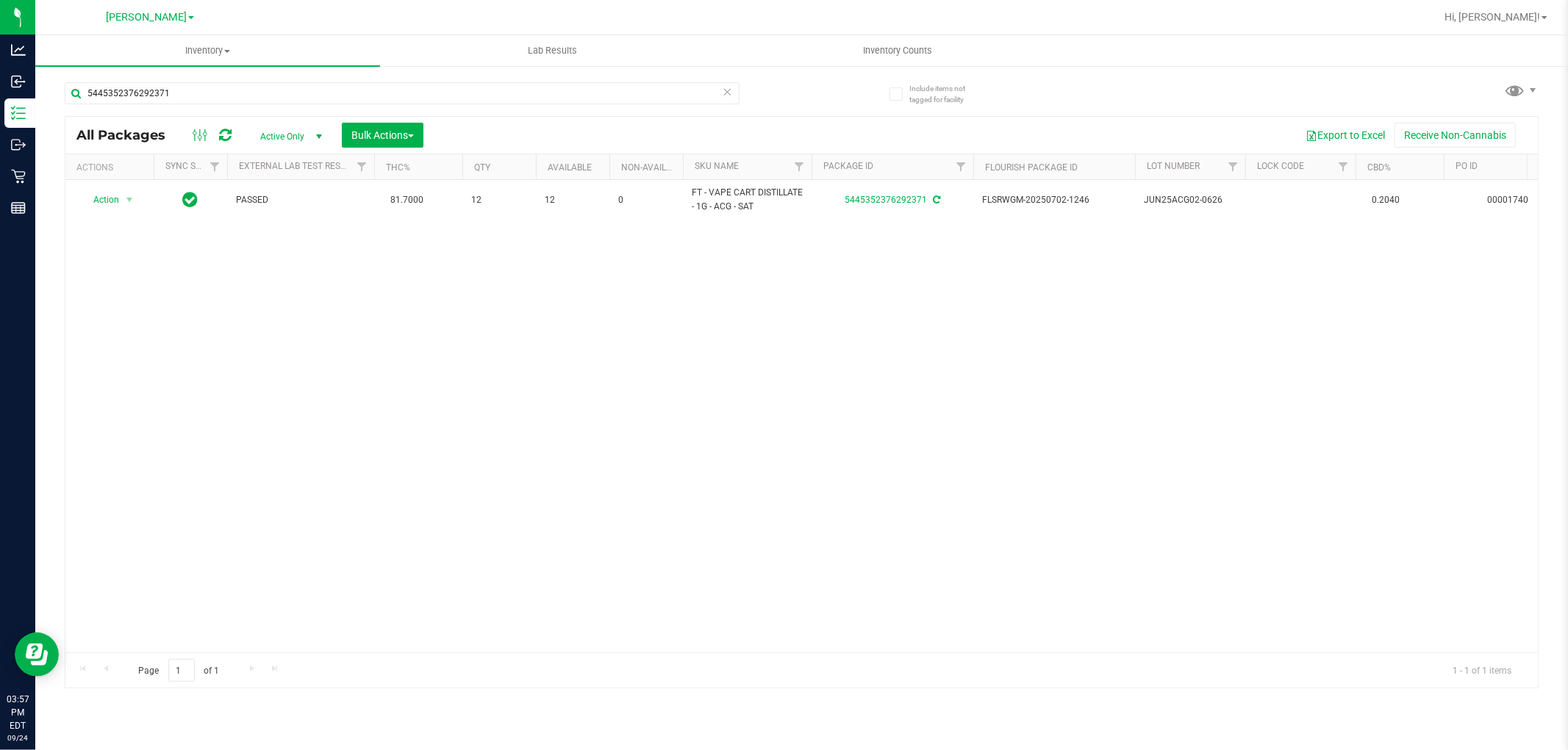
click at [647, 373] on div "Action Action Adjust qty Create package Edit attributes Global inventory Locate…" at bounding box center [801, 416] width 1473 height 472
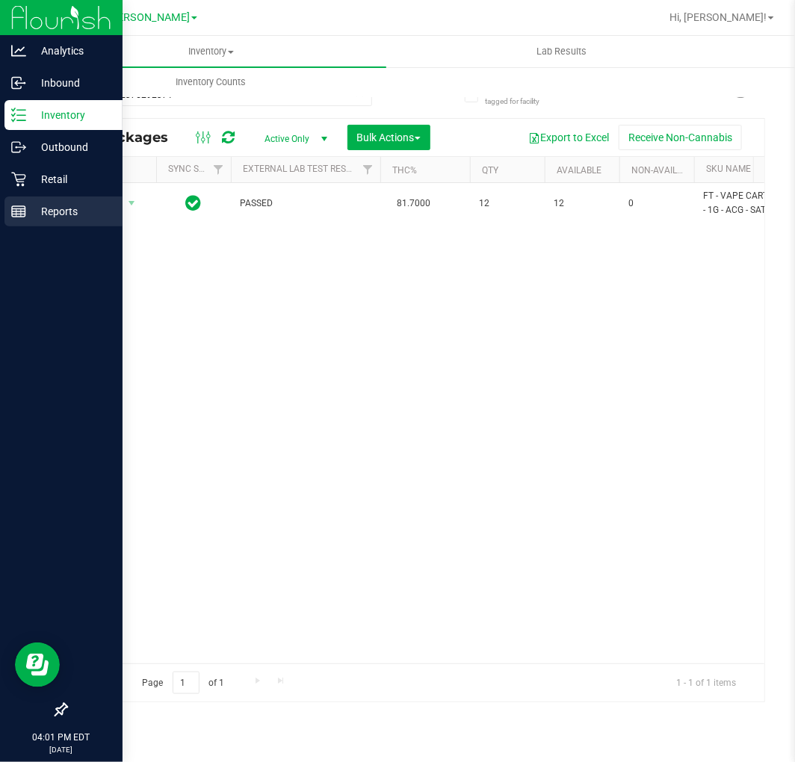
click at [227, 309] on div "Action Action Adjust qty Create package Edit attributes Global inventory Locate…" at bounding box center [414, 423] width 697 height 480
click at [55, 182] on p "Retail" at bounding box center [71, 179] width 90 height 18
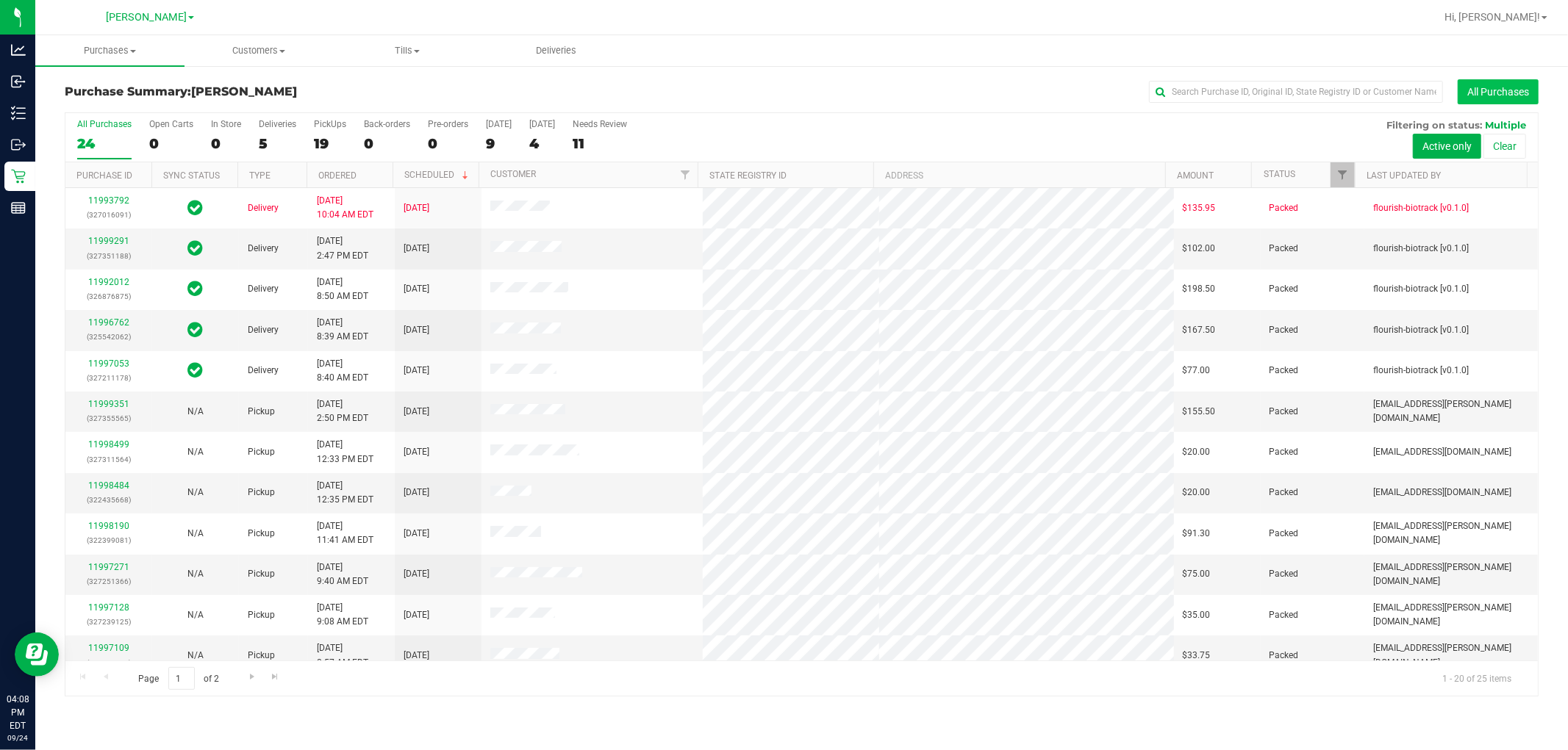
click at [704, 94] on button "All Purchases" at bounding box center [1498, 92] width 81 height 25
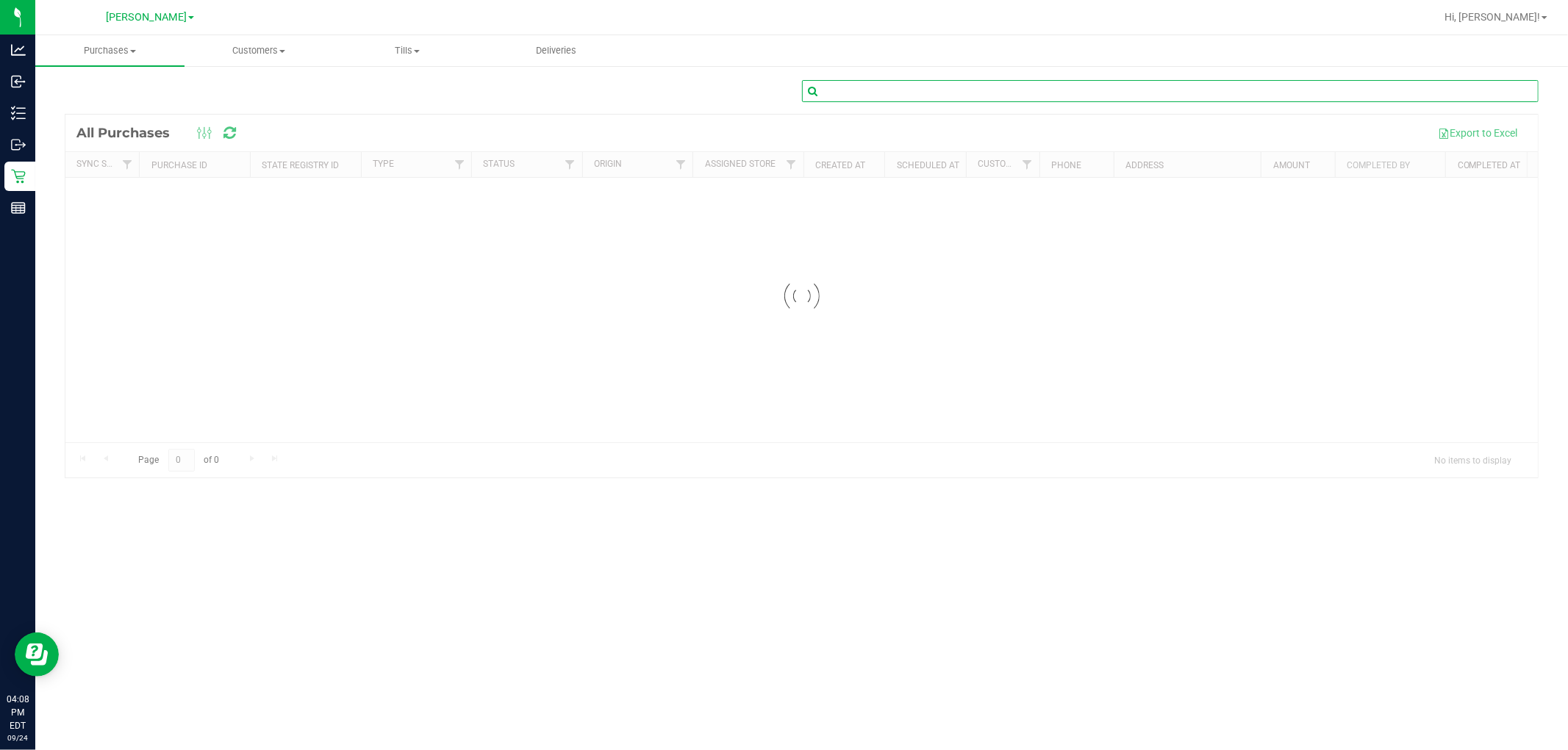
click at [704, 89] on input "text" at bounding box center [1170, 91] width 737 height 22
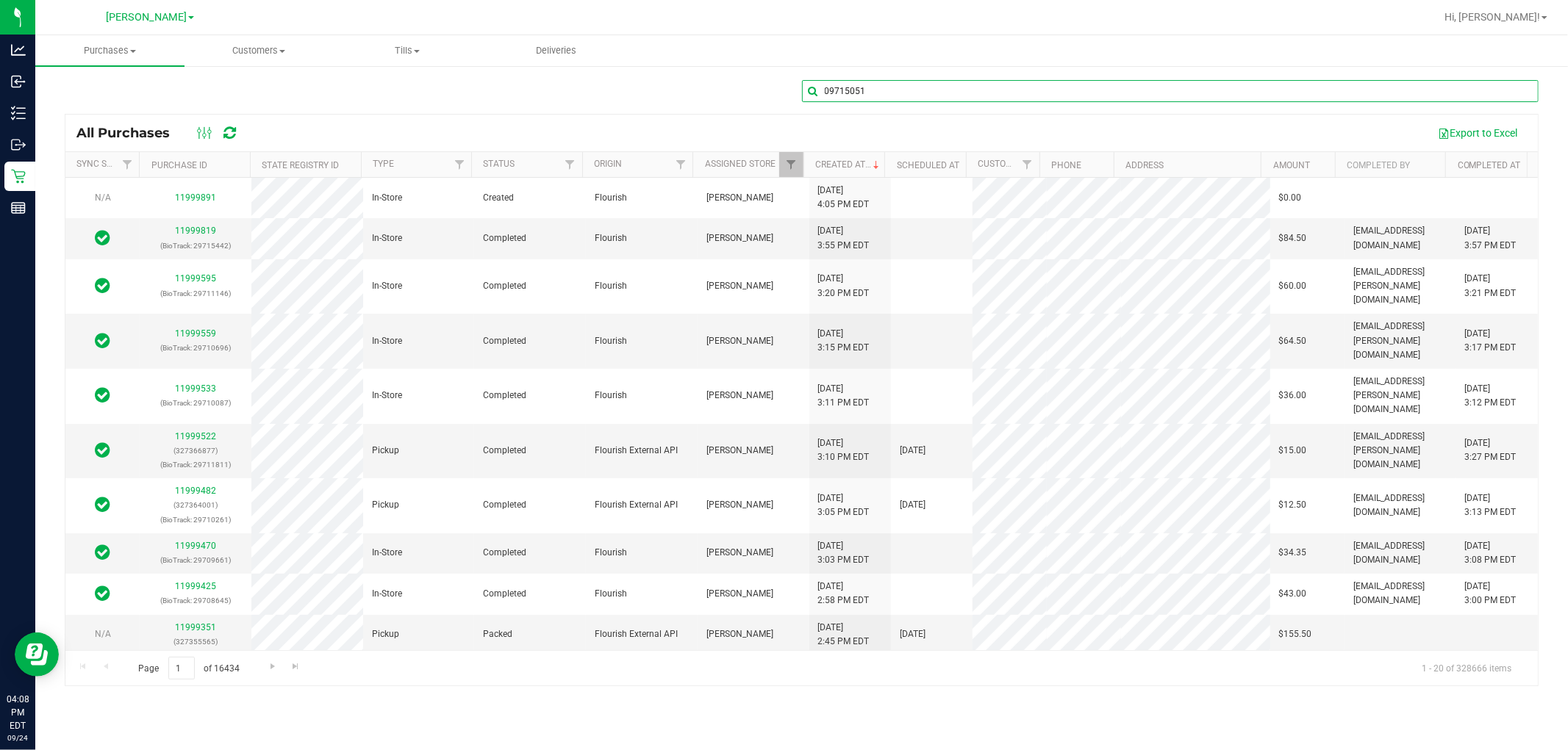
type input "09715051"
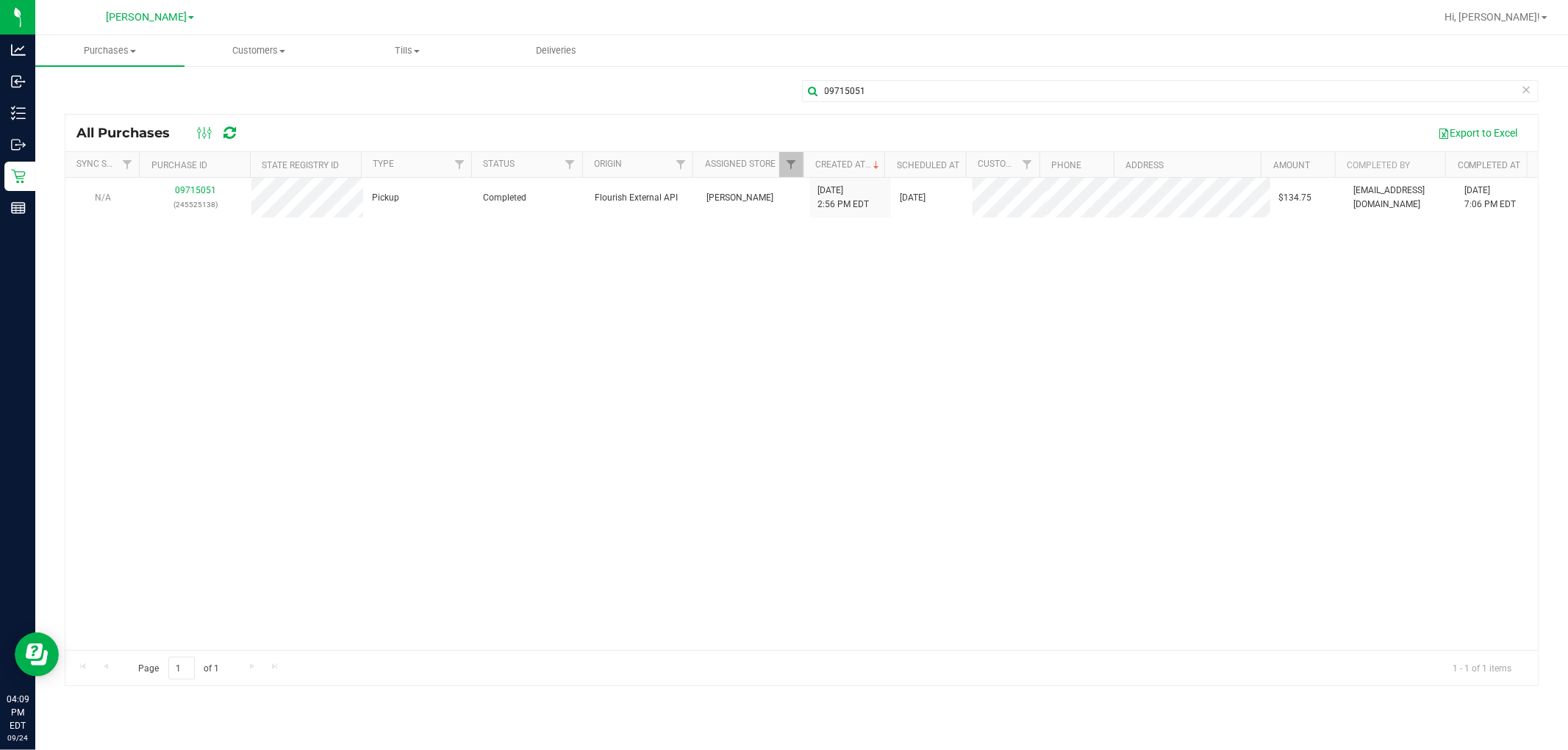
click at [572, 426] on div "N/A 09715051 (245525138) Pickup Completed Flourish External API [PERSON_NAME] […" at bounding box center [801, 414] width 1473 height 472
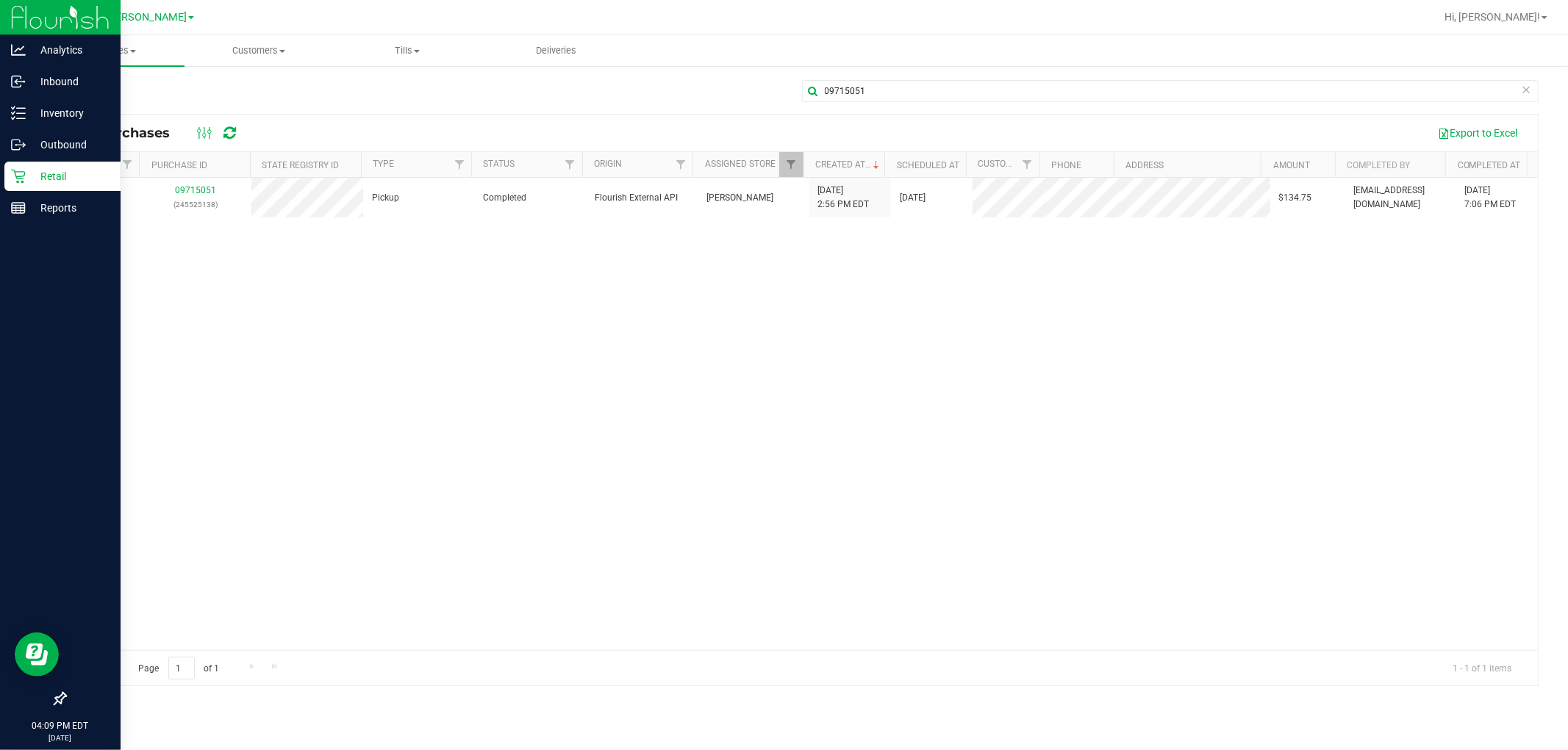
click at [76, 175] on p "Retail" at bounding box center [70, 176] width 89 height 18
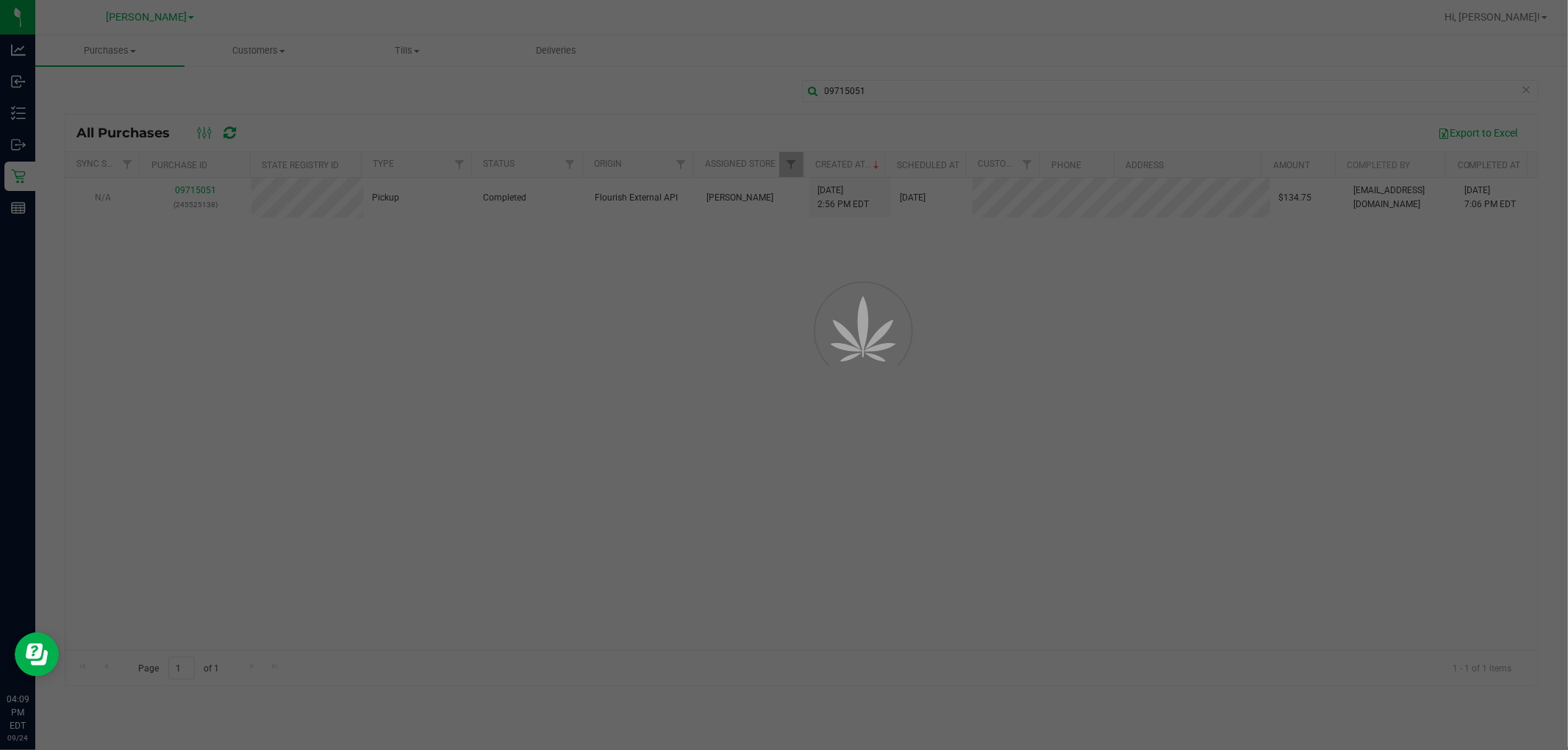
click at [704, 487] on div "Purchases Summary of purchases Fulfillment All purchases Customers All customer…" at bounding box center [801, 393] width 1533 height 716
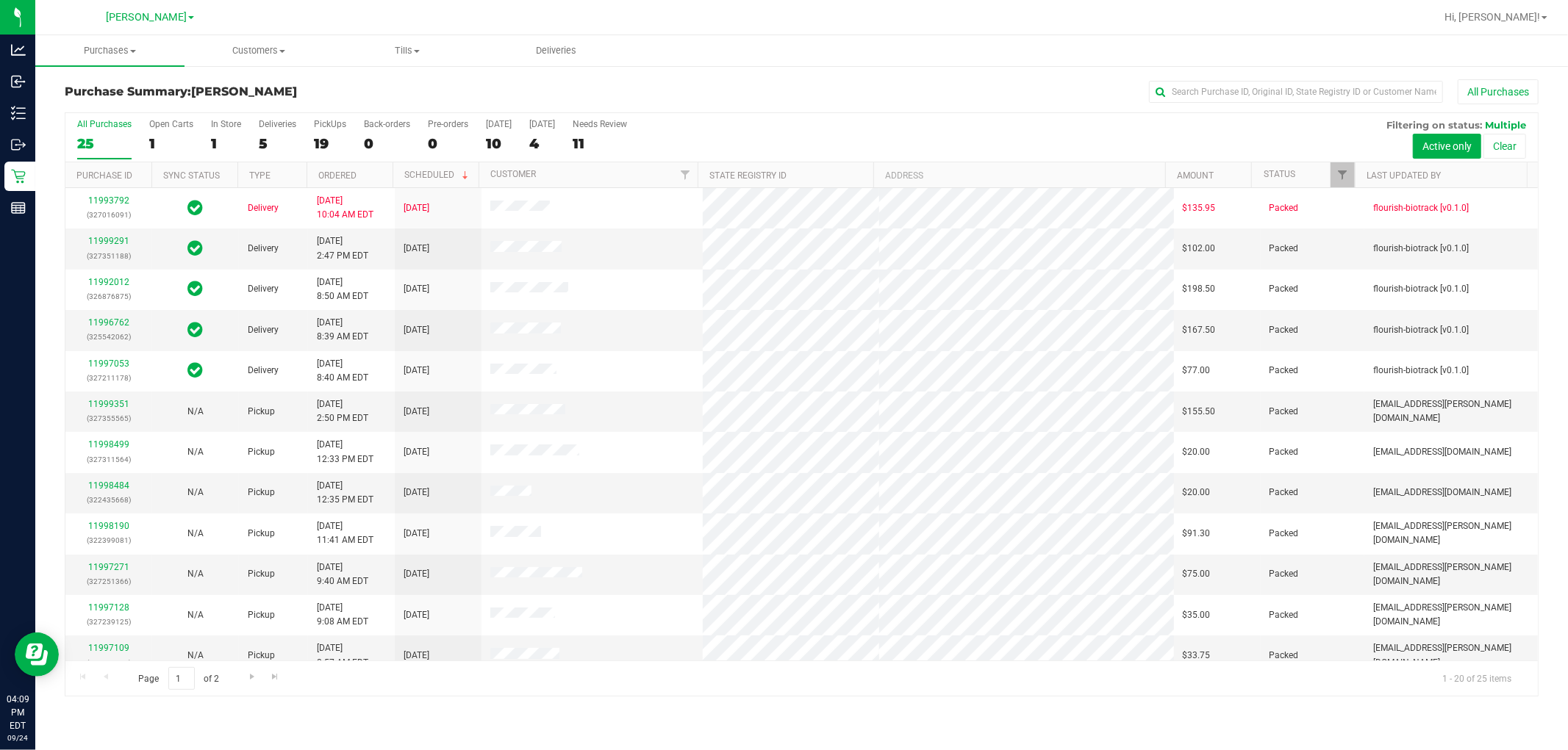
click at [704, 98] on div "All Purchases" at bounding box center [1047, 92] width 982 height 25
click at [704, 90] on input "text" at bounding box center [1295, 92] width 294 height 22
click at [704, 90] on button "All Purchases" at bounding box center [1498, 92] width 81 height 25
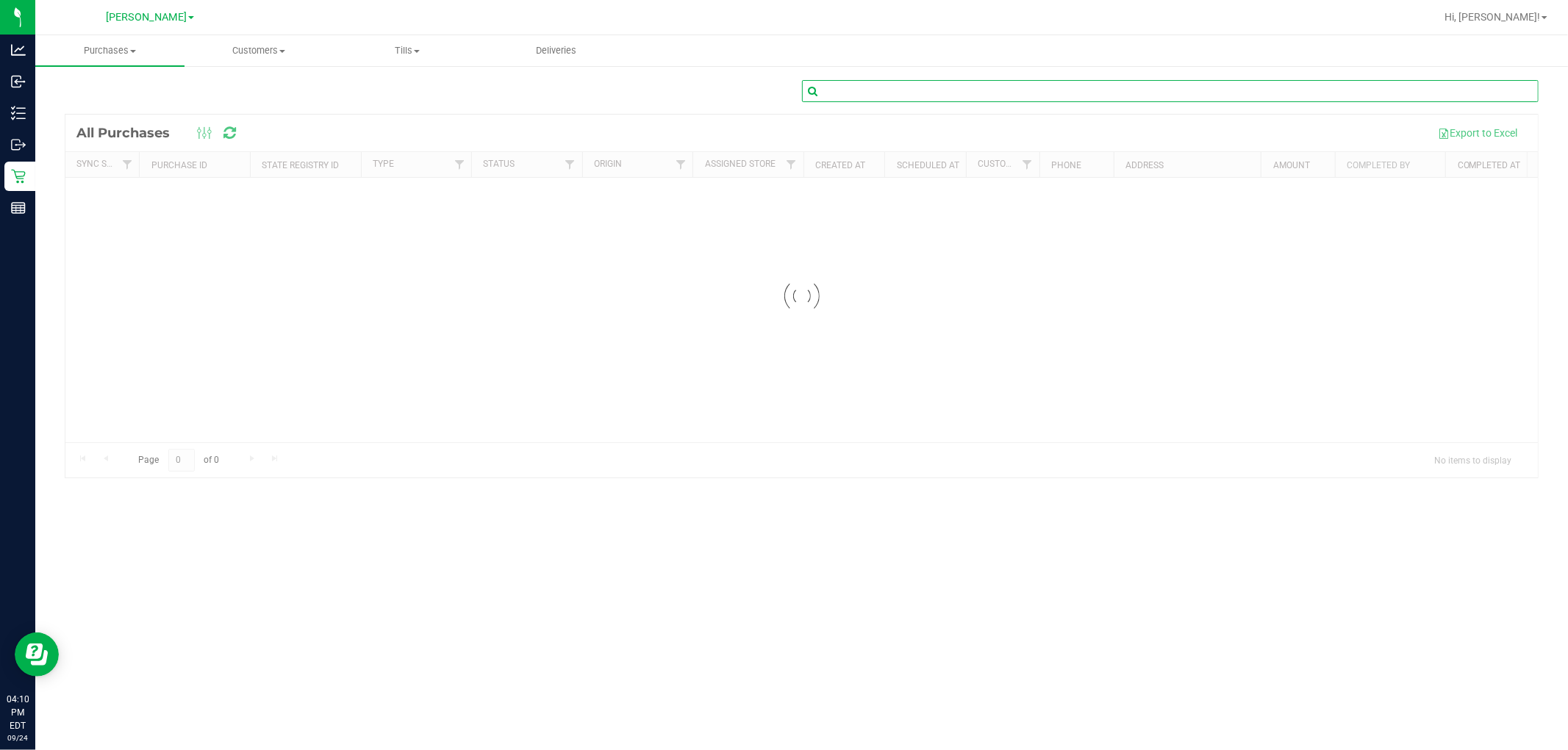
click at [704, 92] on input "text" at bounding box center [1170, 91] width 737 height 22
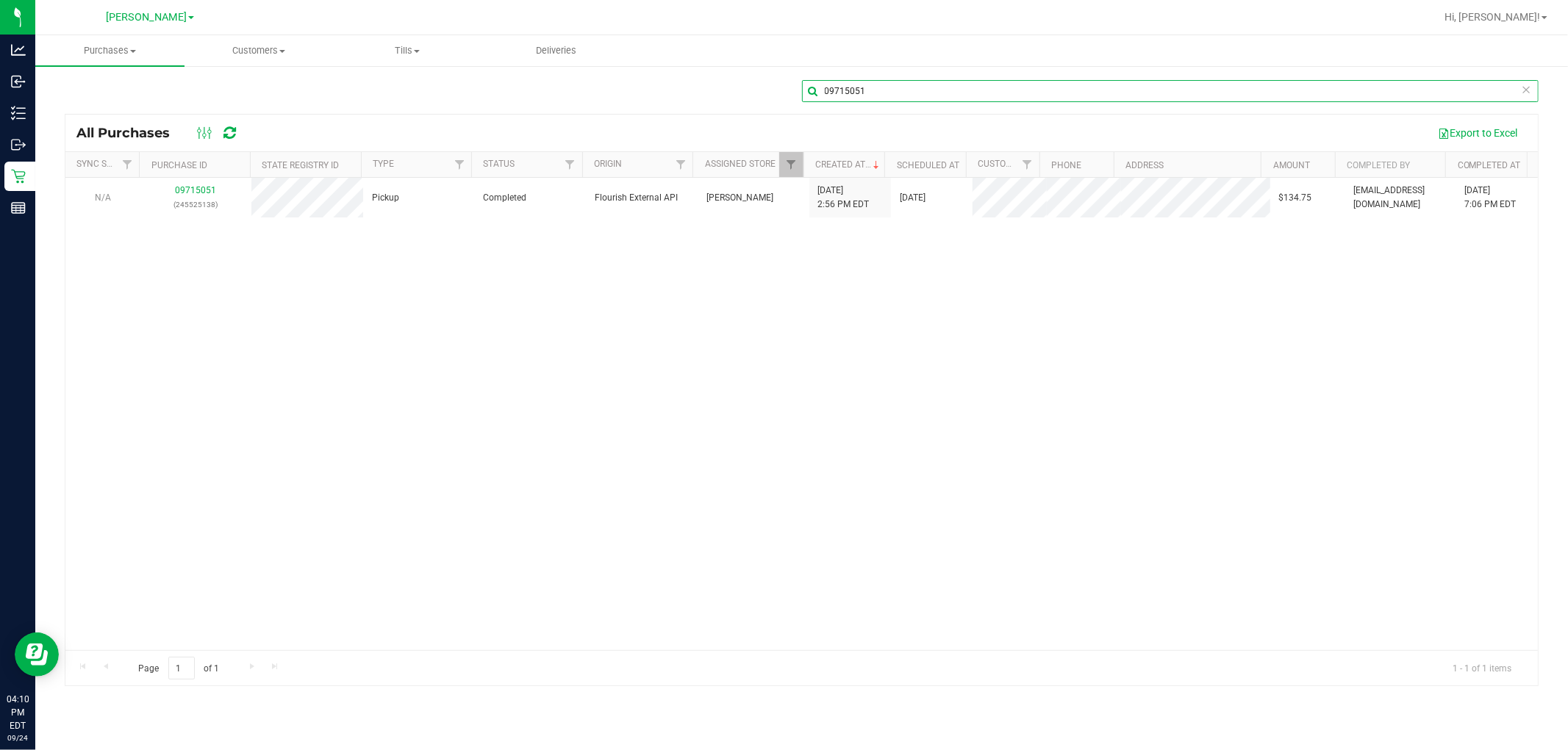
type input "09715051"
click at [681, 427] on div "N/A 09715051 (245525138) Pickup Completed Flourish External API [PERSON_NAME] […" at bounding box center [801, 414] width 1473 height 472
drag, startPoint x: 907, startPoint y: 87, endPoint x: 787, endPoint y: 85, distance: 120.0
click at [704, 86] on input "09715051" at bounding box center [1170, 91] width 737 height 22
click at [253, 48] on span "Customers" at bounding box center [259, 50] width 148 height 13
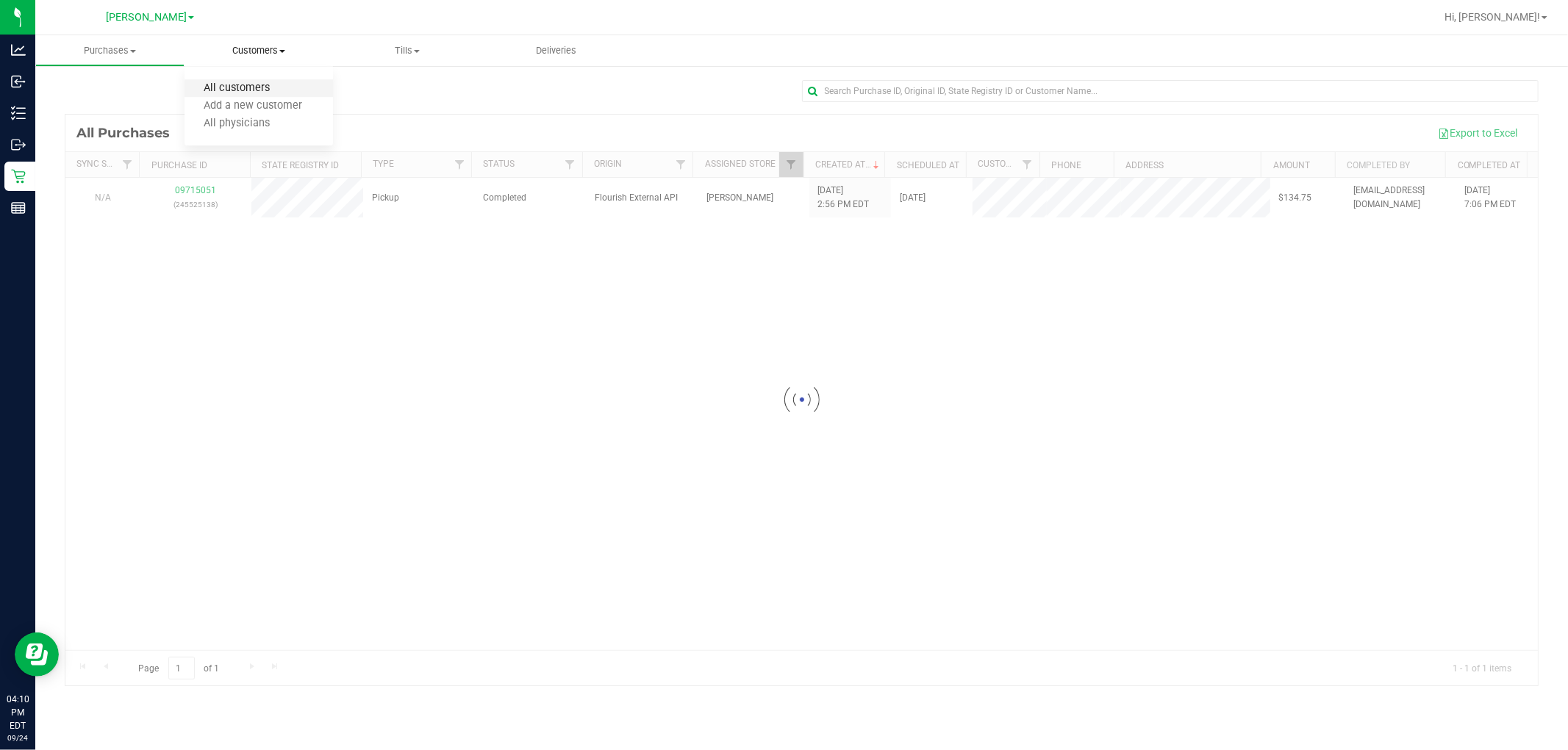
click at [227, 92] on span "All customers" at bounding box center [237, 89] width 106 height 13
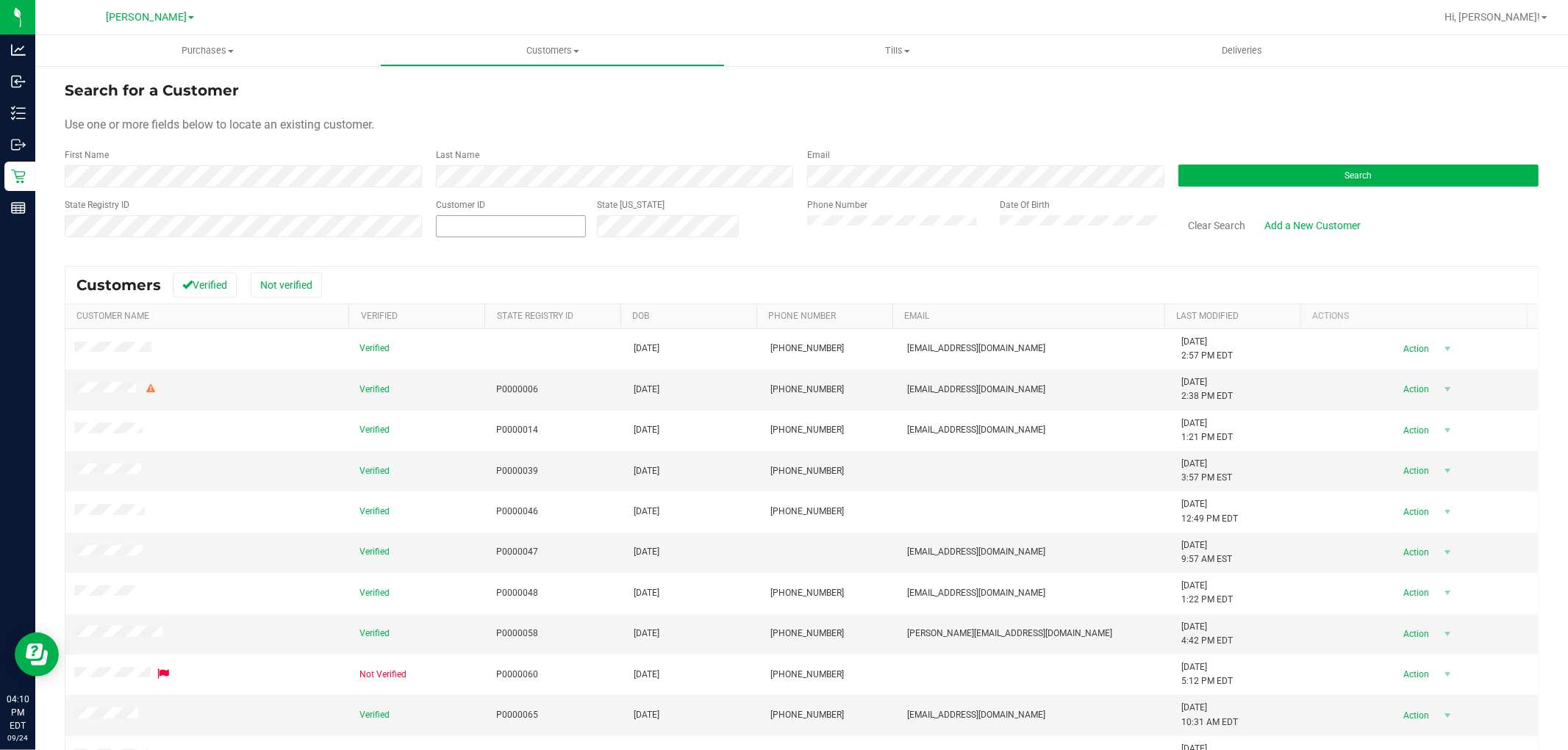
click at [496, 221] on span at bounding box center [511, 226] width 150 height 22
type input "321243"
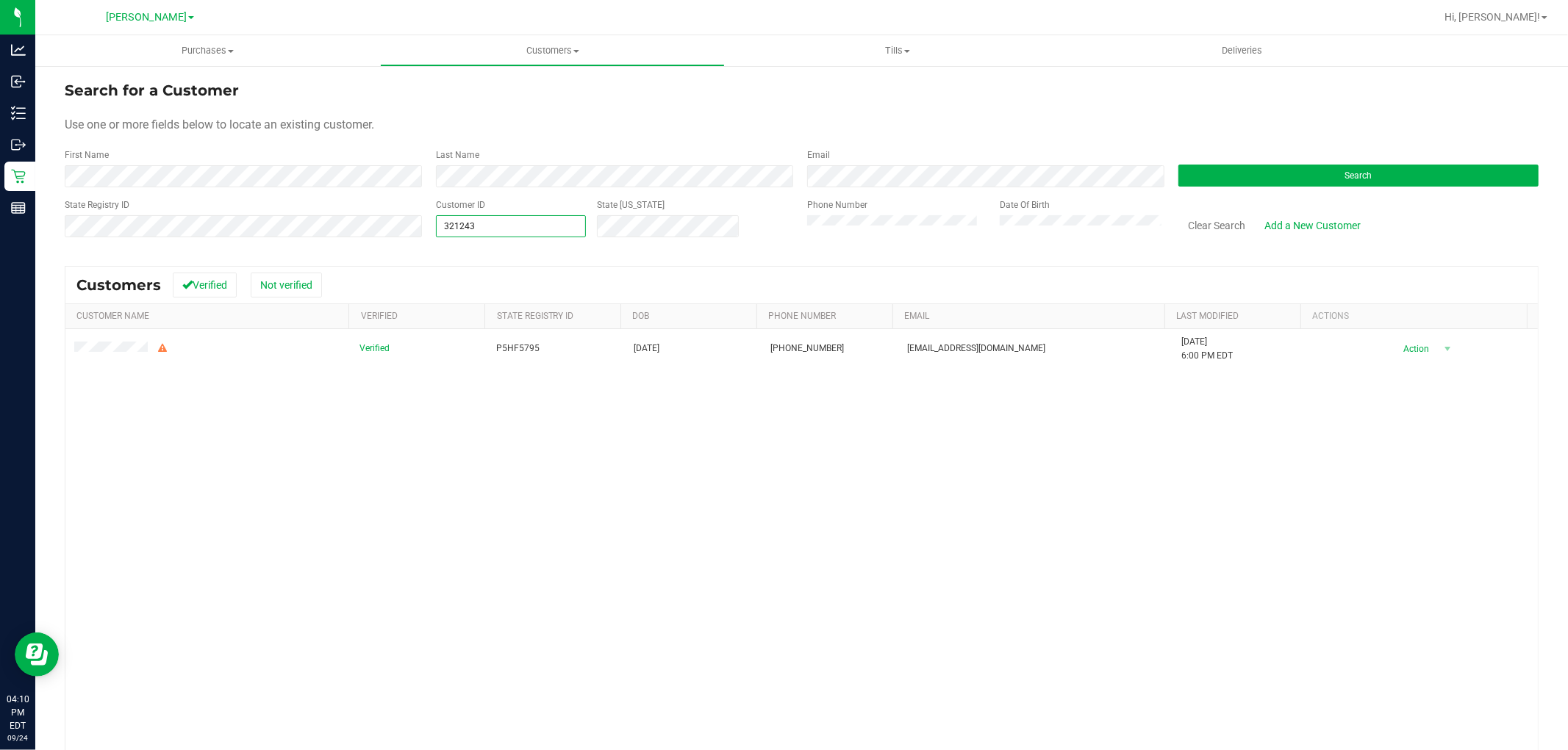
click at [138, 454] on div "Verified P5HF5795 [DATE] (813) 412-0886 [EMAIL_ADDRESS][DOMAIN_NAME] [DATE] 6:0…" at bounding box center [801, 566] width 1473 height 472
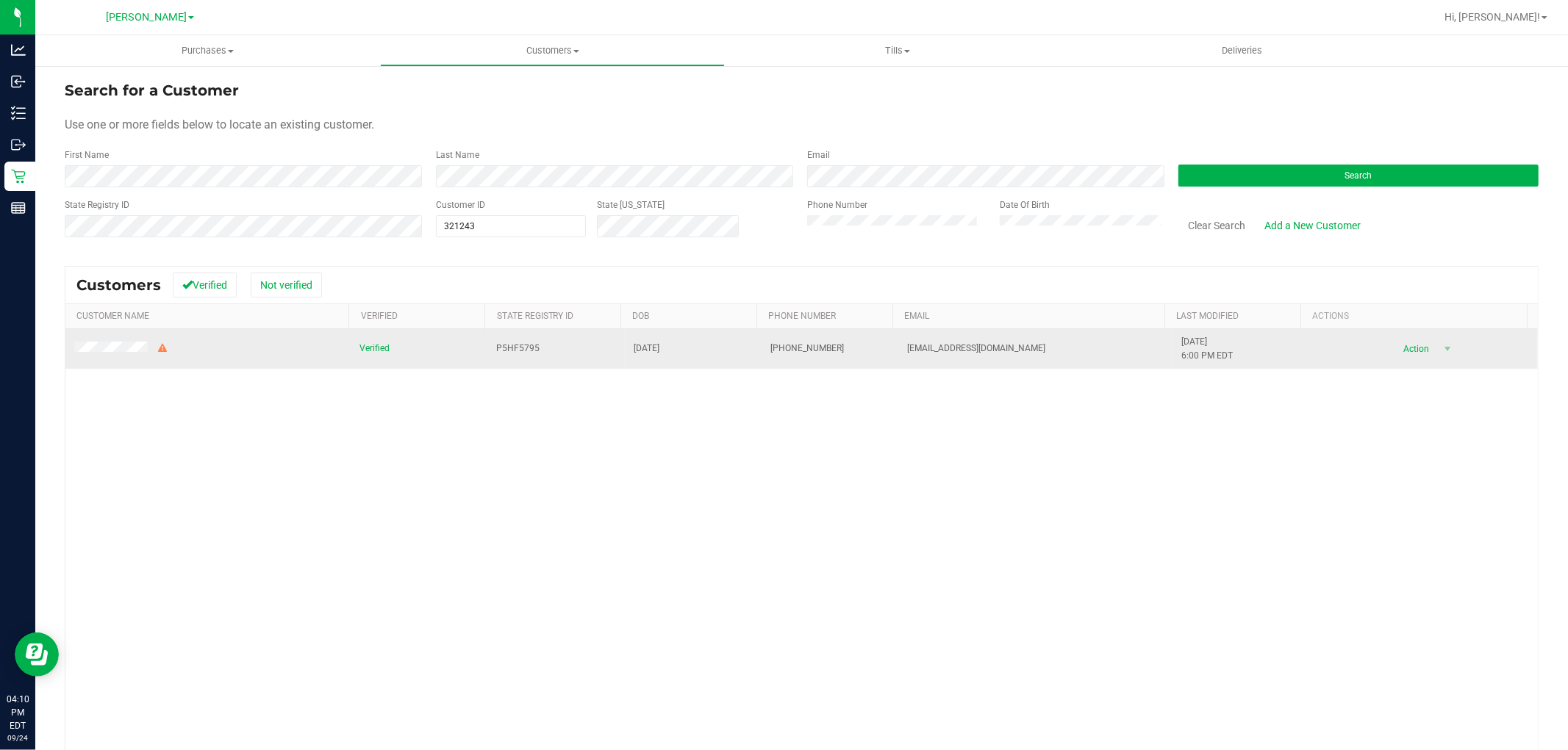
click at [117, 355] on span at bounding box center [121, 349] width 94 height 16
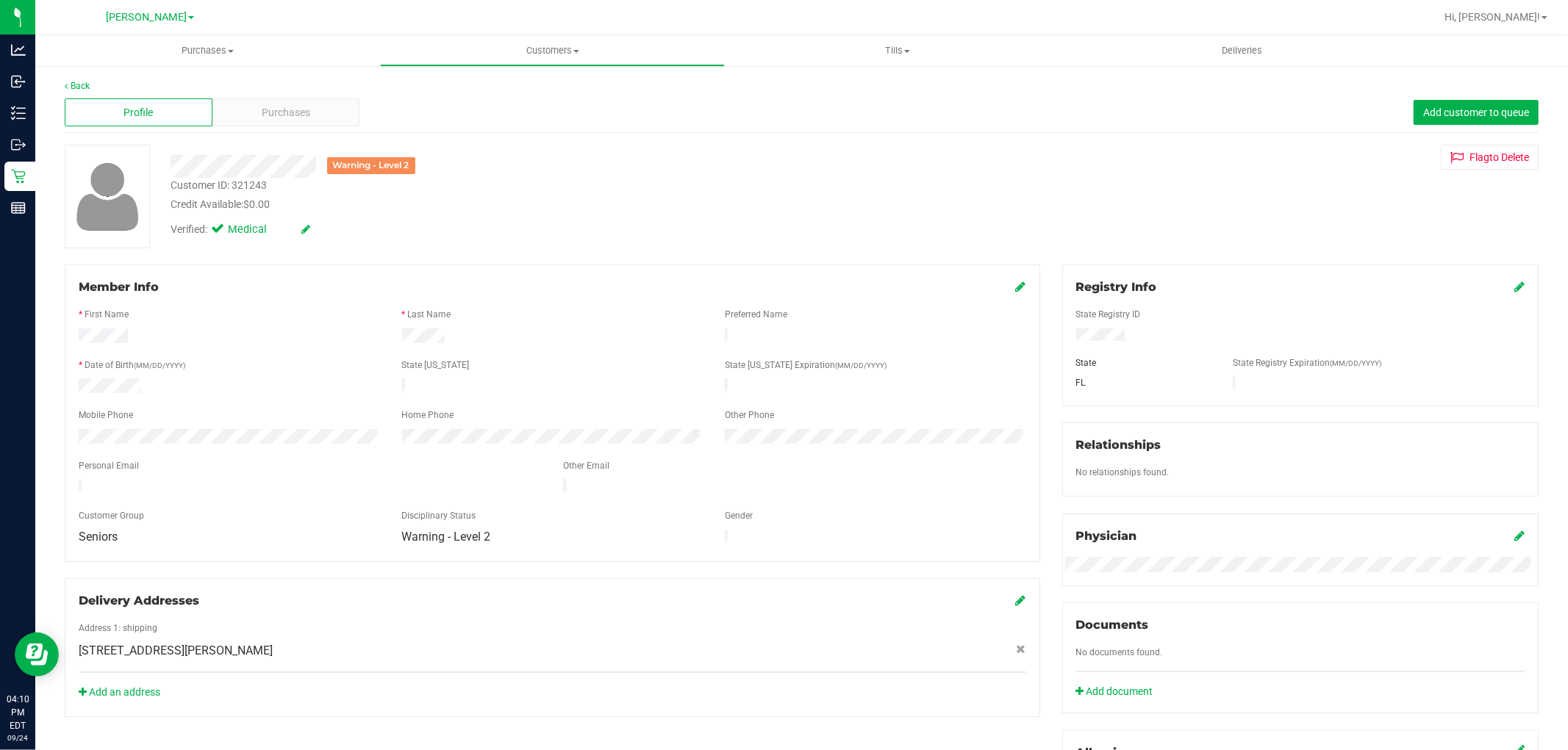
click at [479, 201] on div "Credit Available: $0.00" at bounding box center [533, 205] width 726 height 16
click at [669, 184] on div "Customer ID: 321243 Credit Available: $0.00" at bounding box center [533, 195] width 748 height 34
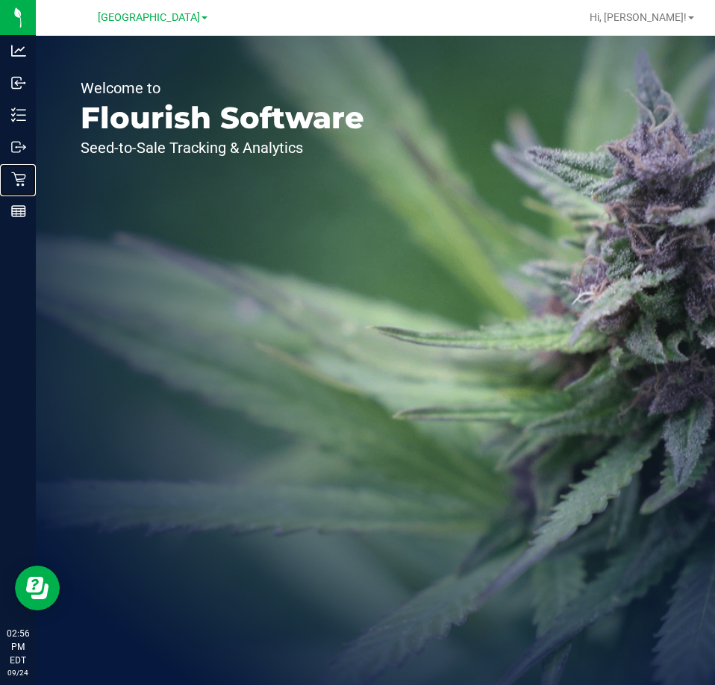
drag, startPoint x: 47, startPoint y: 174, endPoint x: 264, endPoint y: 222, distance: 221.8
click at [0, 0] on p "Retail" at bounding box center [0, 0] width 0 height 0
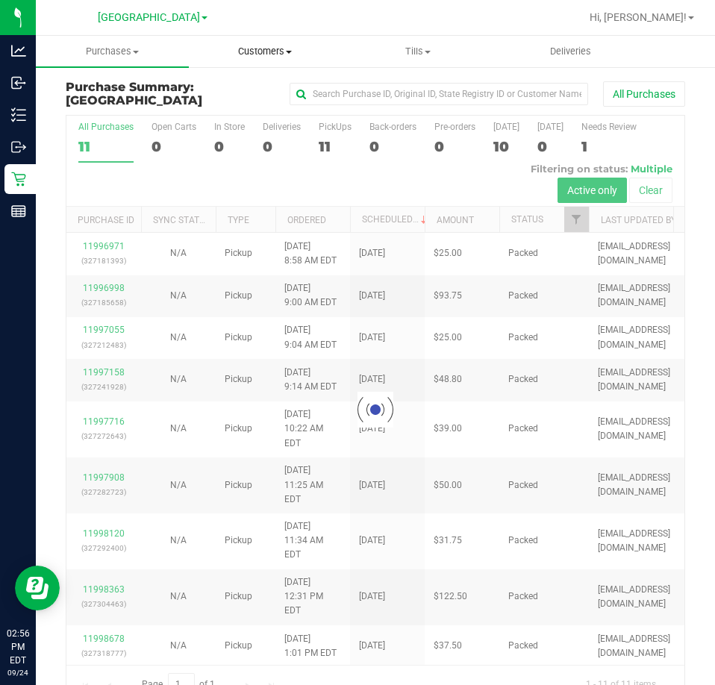
click at [261, 56] on span "Customers" at bounding box center [266, 51] width 152 height 13
click at [226, 93] on span "All customers" at bounding box center [243, 90] width 108 height 13
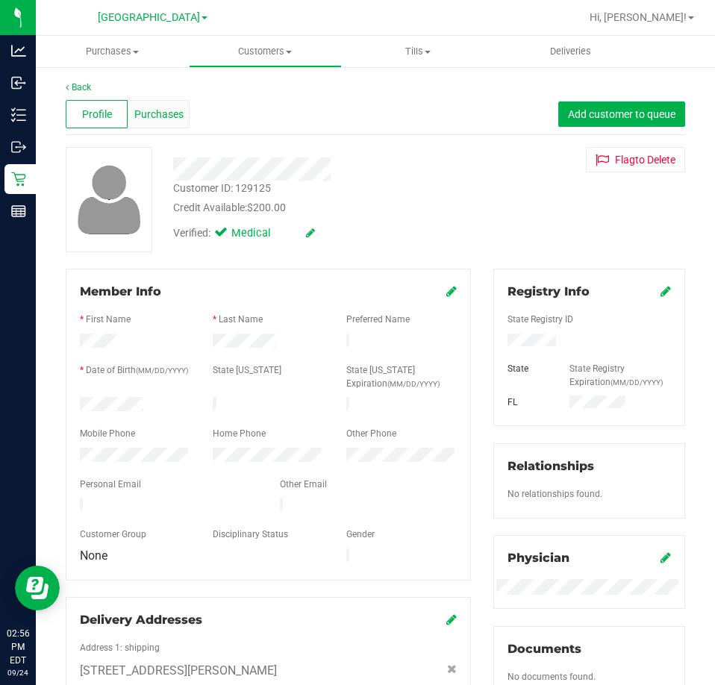
click at [164, 107] on span "Purchases" at bounding box center [158, 115] width 49 height 16
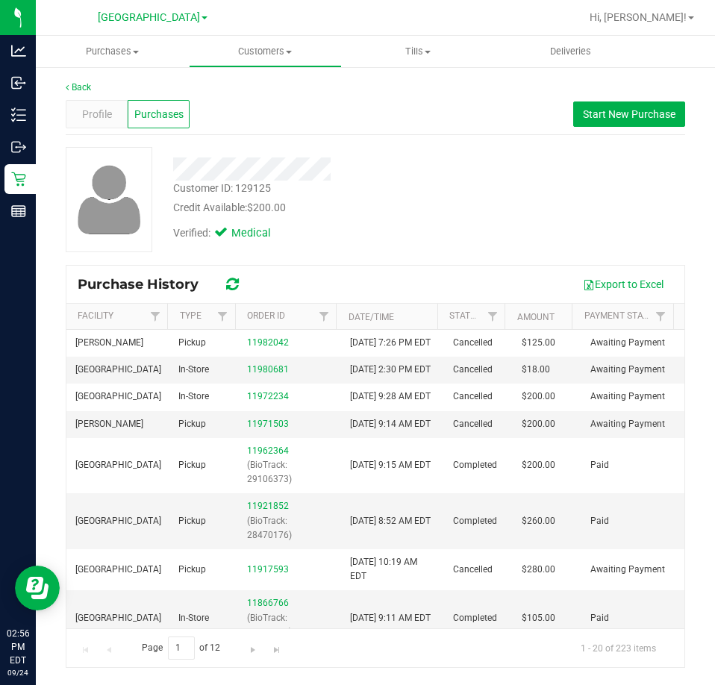
click at [433, 234] on div "Verified: Medical" at bounding box center [322, 232] width 321 height 33
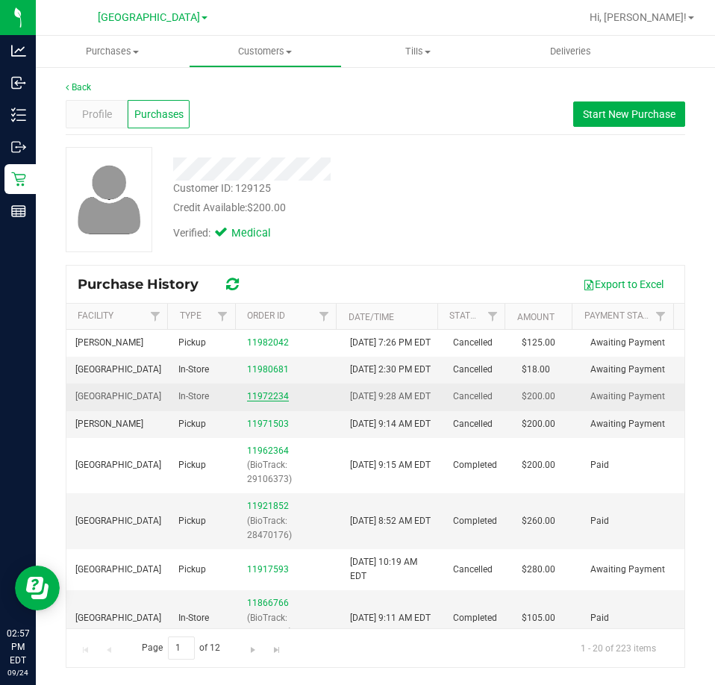
click at [273, 402] on link "11972234" at bounding box center [268, 396] width 42 height 10
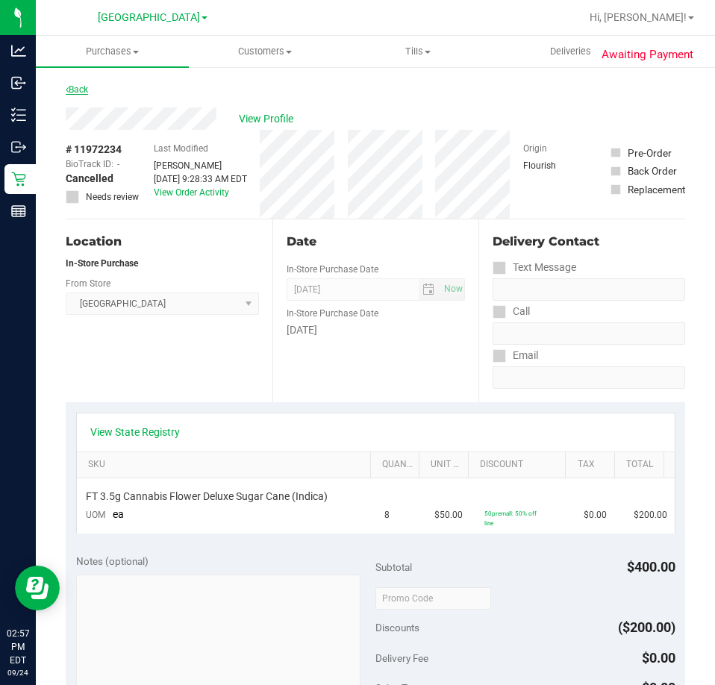
click at [81, 87] on link "Back" at bounding box center [77, 89] width 22 height 10
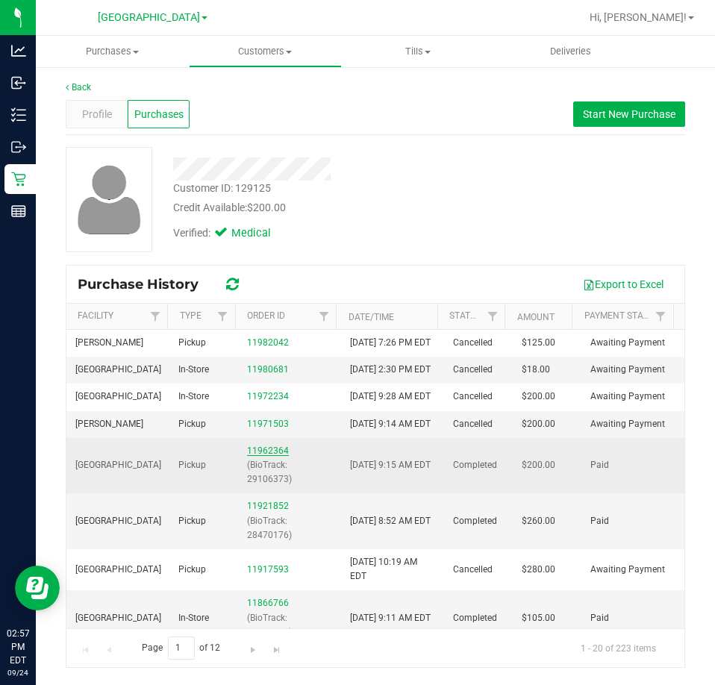
click at [267, 456] on link "11962364" at bounding box center [268, 451] width 42 height 10
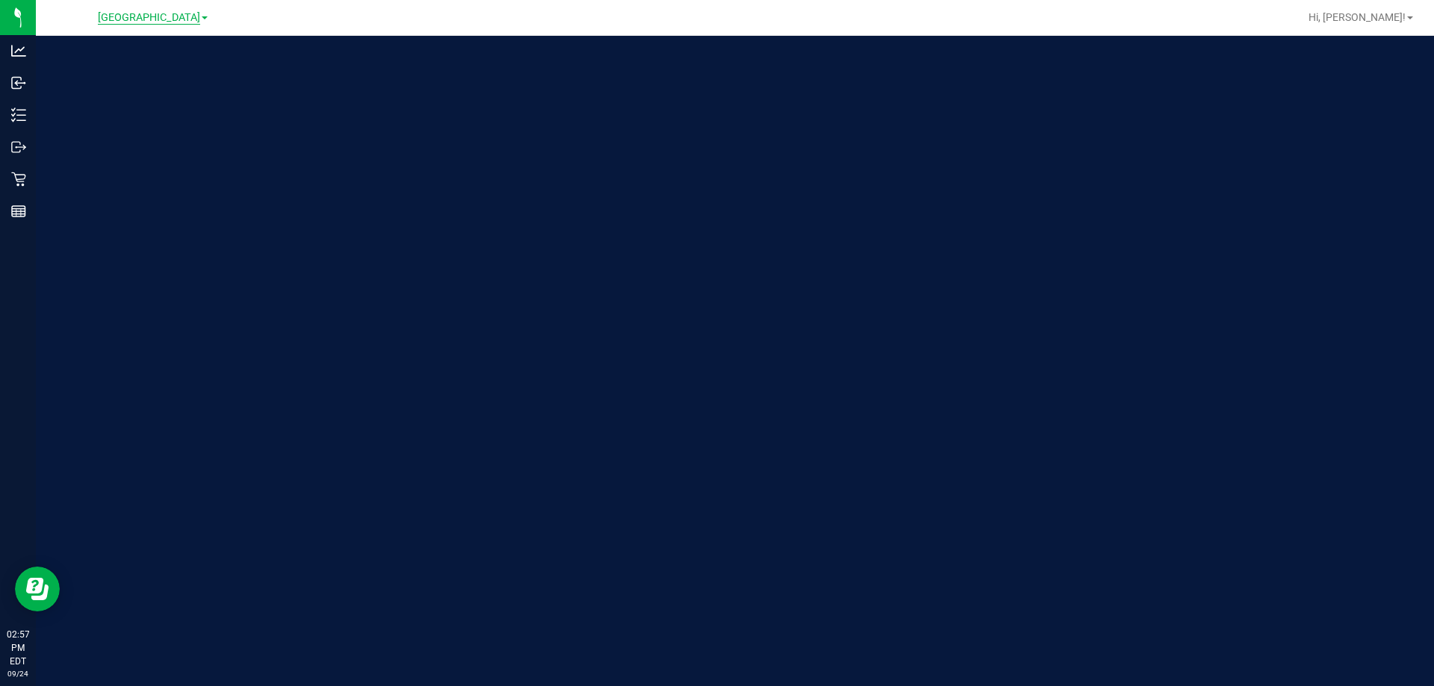
click at [154, 15] on span "[GEOGRAPHIC_DATA]" at bounding box center [149, 17] width 102 height 13
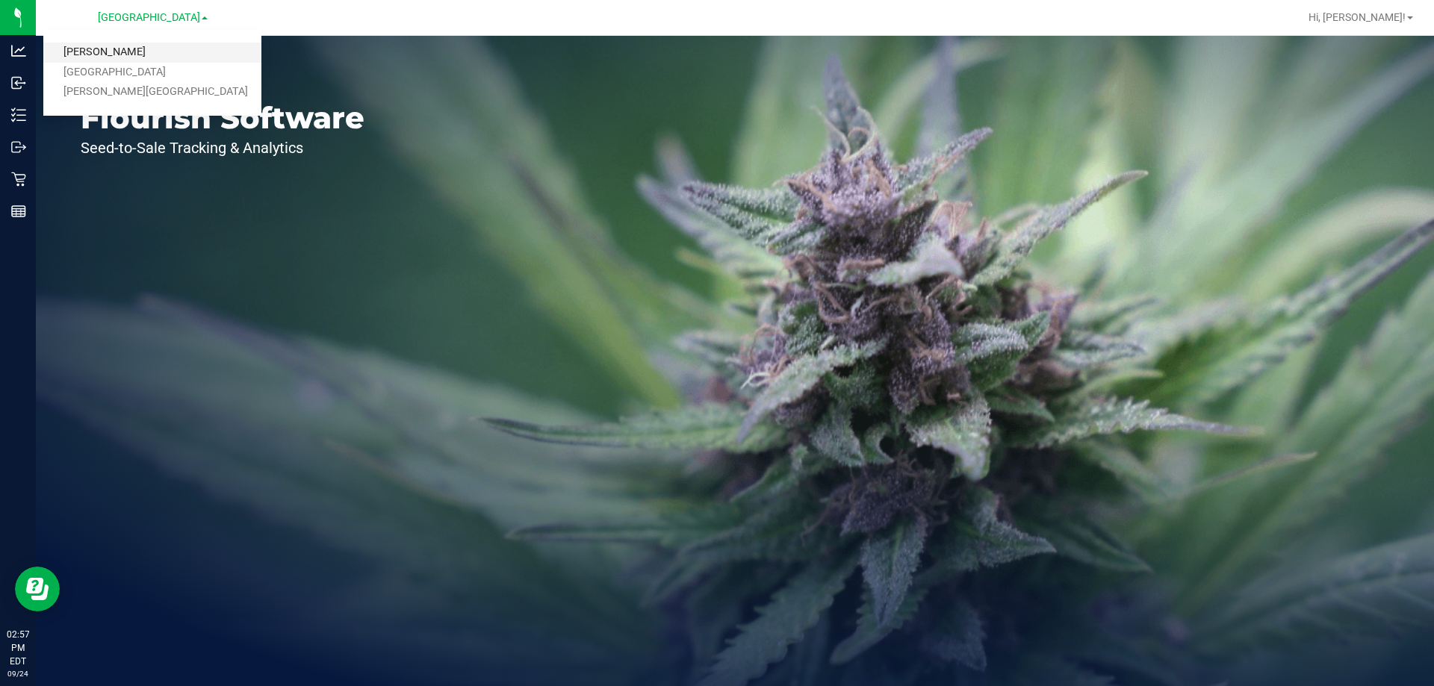
click at [105, 52] on link "[PERSON_NAME]" at bounding box center [152, 53] width 218 height 20
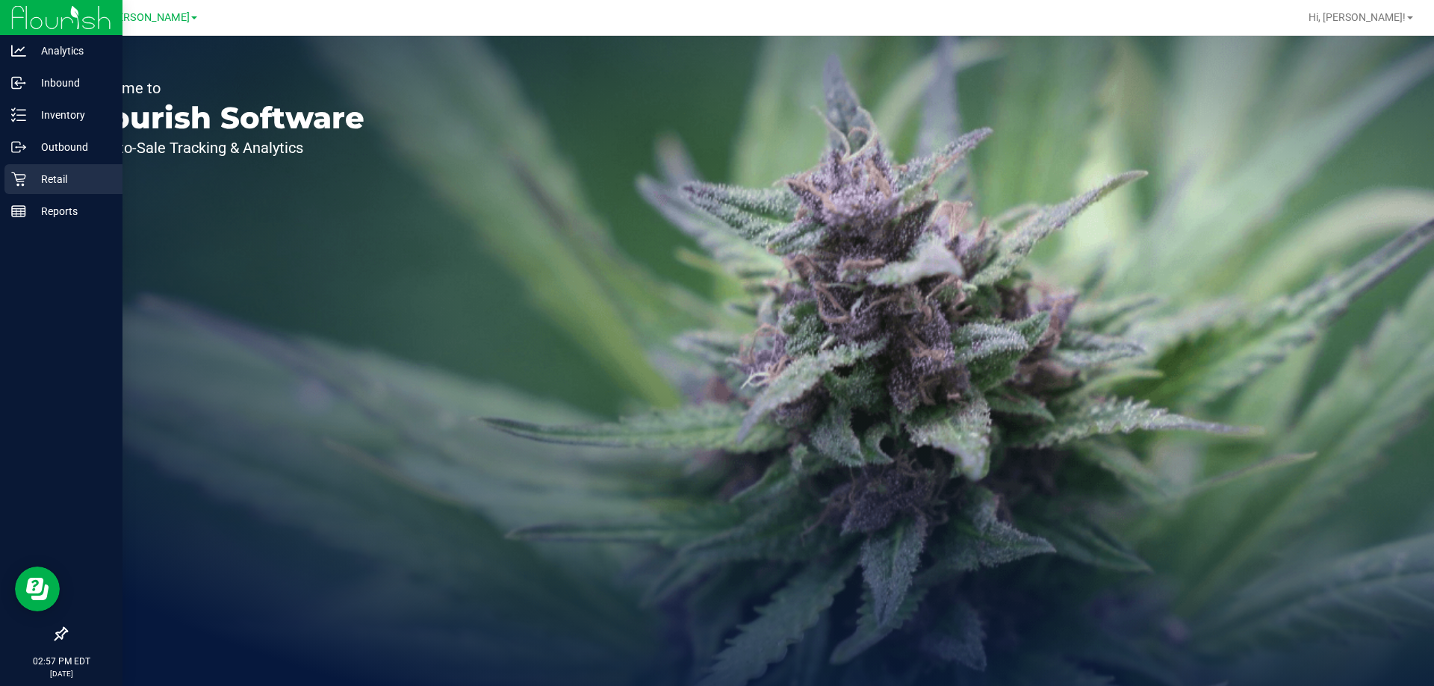
click at [66, 180] on p "Retail" at bounding box center [71, 179] width 90 height 18
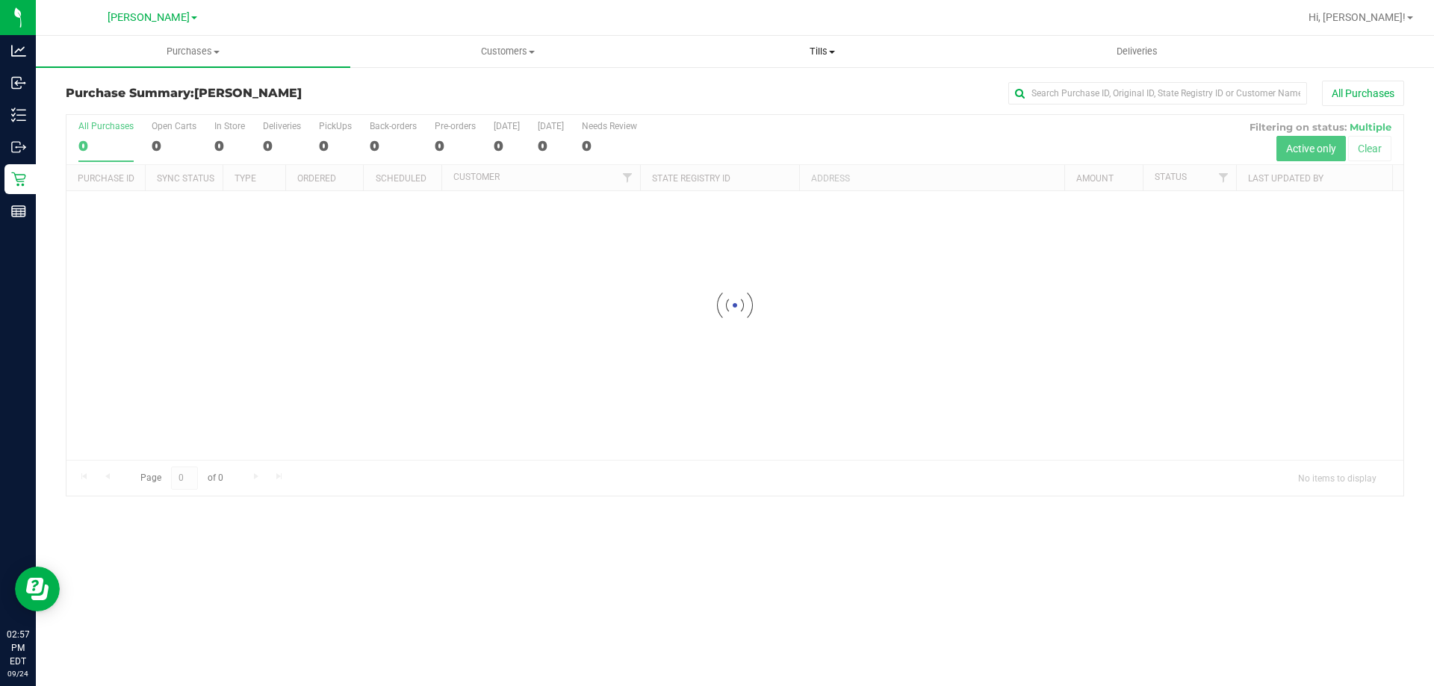
click at [839, 52] on span "Tills" at bounding box center [821, 51] width 313 height 13
click at [715, 95] on span "Manage tills" at bounding box center [715, 90] width 101 height 13
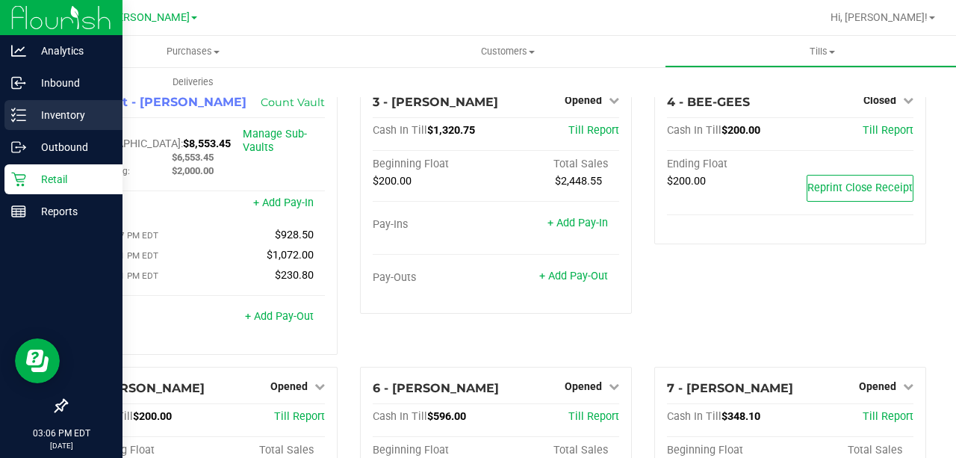
click at [18, 117] on icon at bounding box center [18, 115] width 15 height 15
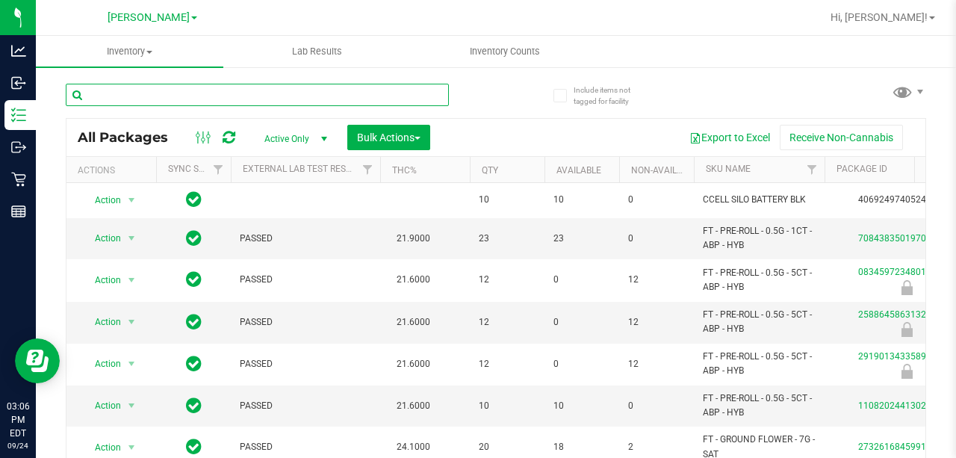
click at [224, 94] on input "text" at bounding box center [257, 95] width 383 height 22
type input "5885751685114926"
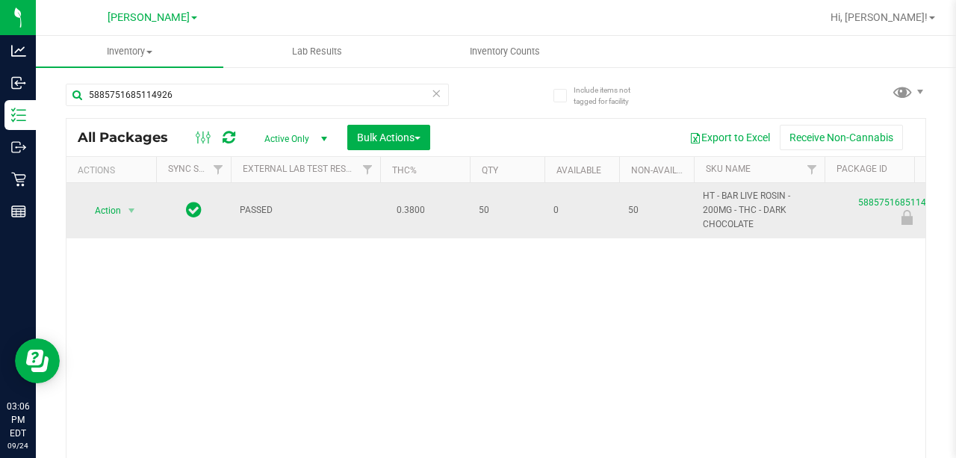
click at [112, 209] on span "Action" at bounding box center [101, 210] width 40 height 21
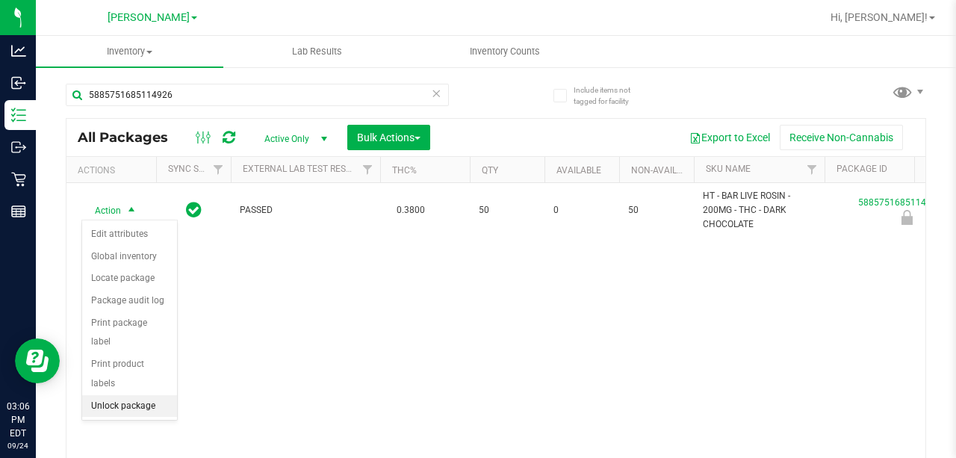
click at [109, 395] on li "Unlock package" at bounding box center [129, 406] width 95 height 22
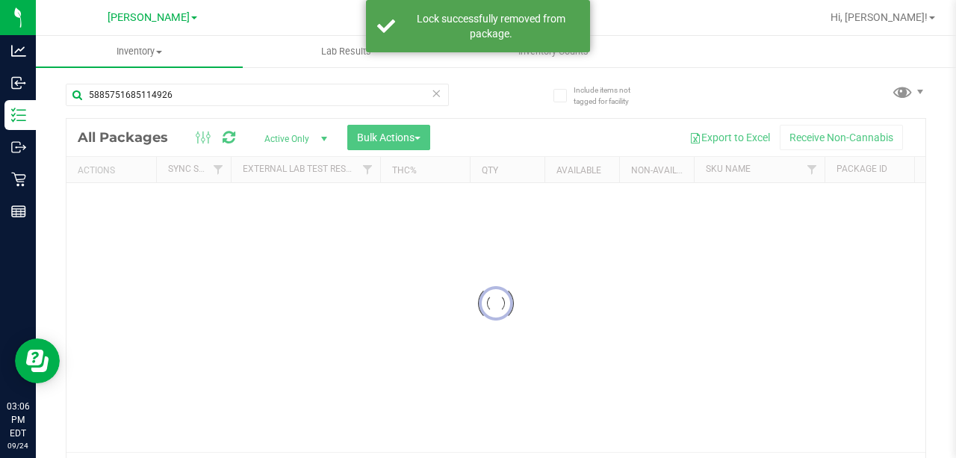
click at [568, 320] on div at bounding box center [495, 303] width 859 height 369
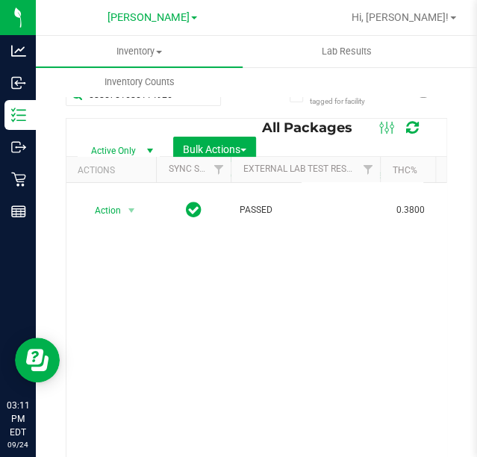
click at [267, 320] on div "Action Action Adjust qty Create package Edit attributes Global inventory Locate…" at bounding box center [256, 327] width 380 height 288
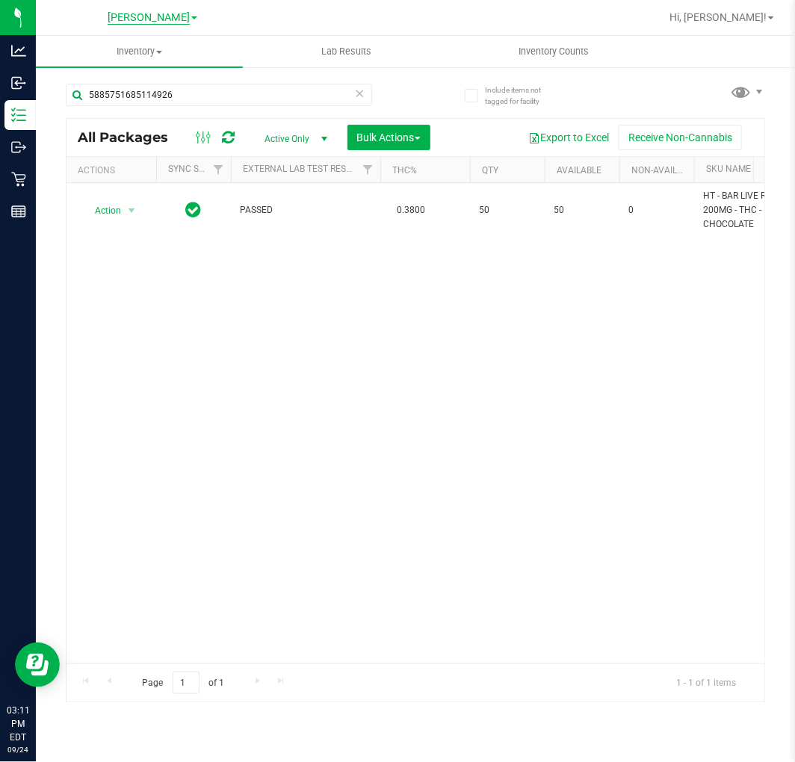
click at [157, 19] on span "[PERSON_NAME]" at bounding box center [149, 17] width 82 height 13
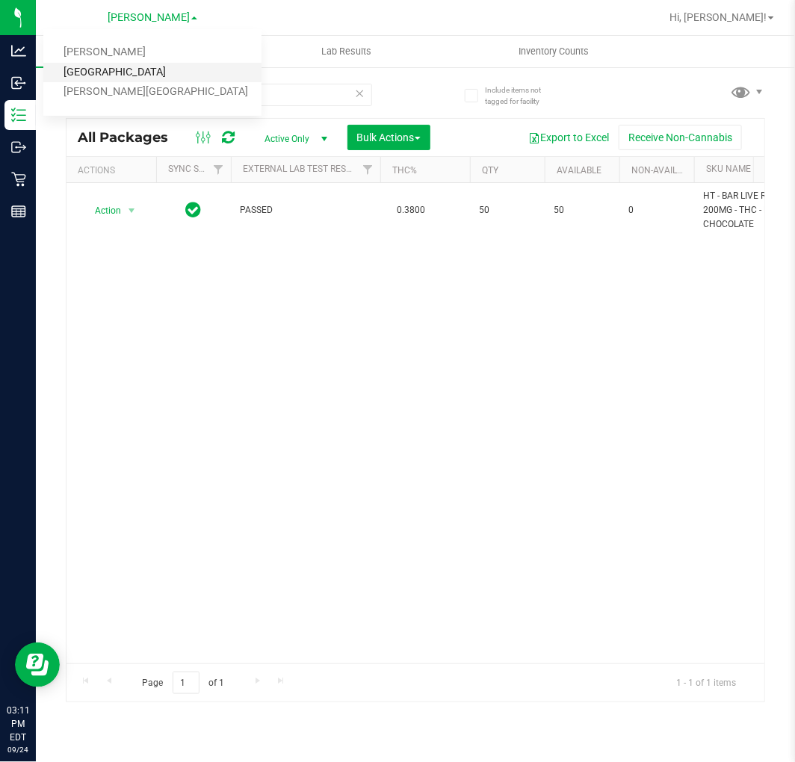
click at [99, 72] on link "[GEOGRAPHIC_DATA]" at bounding box center [152, 73] width 218 height 20
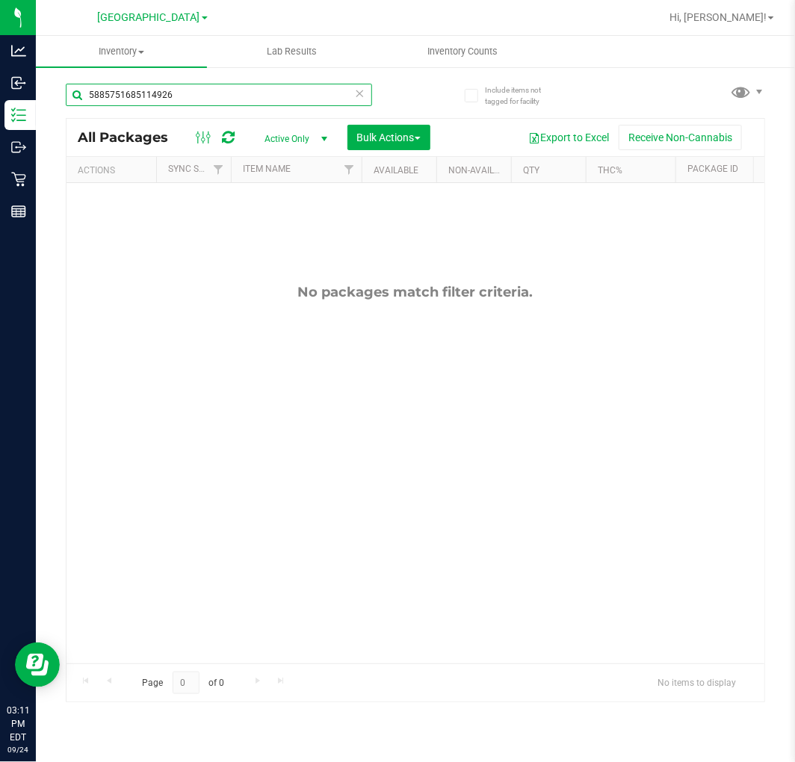
drag, startPoint x: 200, startPoint y: 88, endPoint x: -49, endPoint y: 106, distance: 250.0
click at [0, 106] on html "Analytics Inbound Inventory Outbound Retail Reports 03:11 PM EDT 09/24/2025 09/…" at bounding box center [397, 381] width 795 height 762
paste input "W-AUG25DSC01-0812"
type input "W-AUG25DSC01-0812"
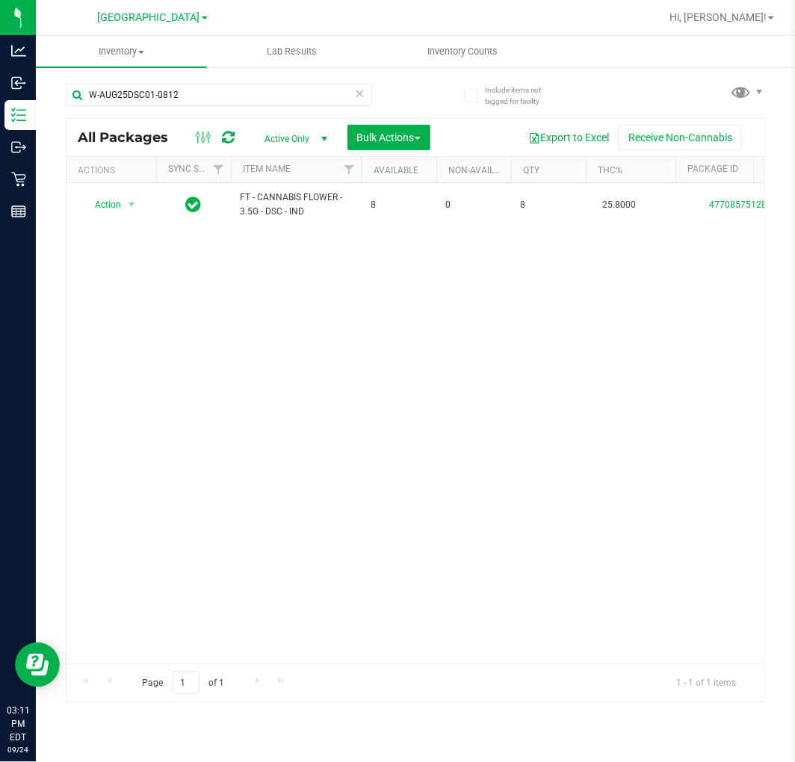
click at [287, 134] on span "Active Only" at bounding box center [293, 138] width 82 height 21
click at [264, 228] on li "All" at bounding box center [292, 230] width 81 height 22
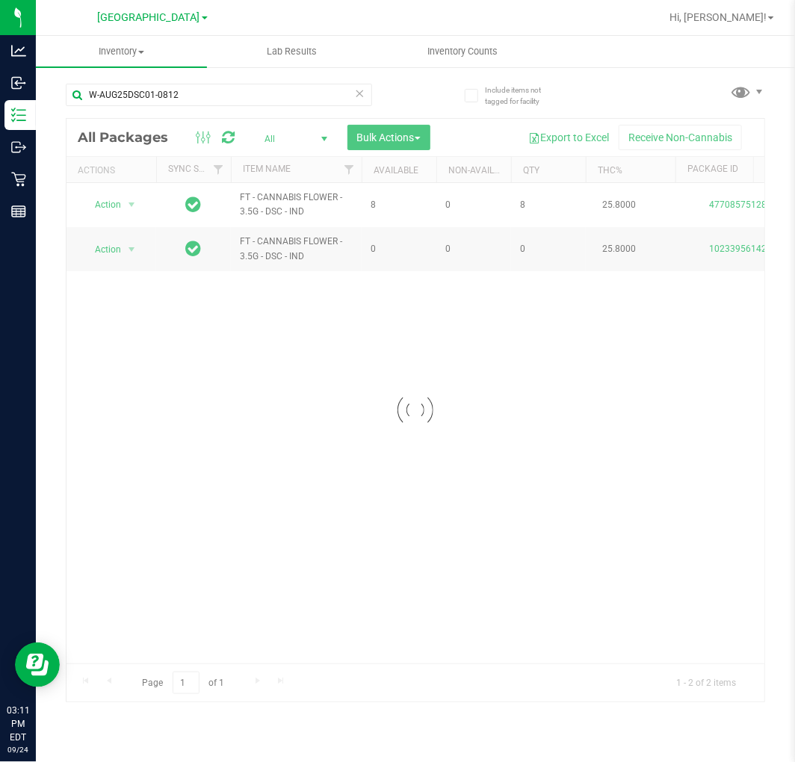
click at [306, 408] on div at bounding box center [414, 410] width 697 height 583
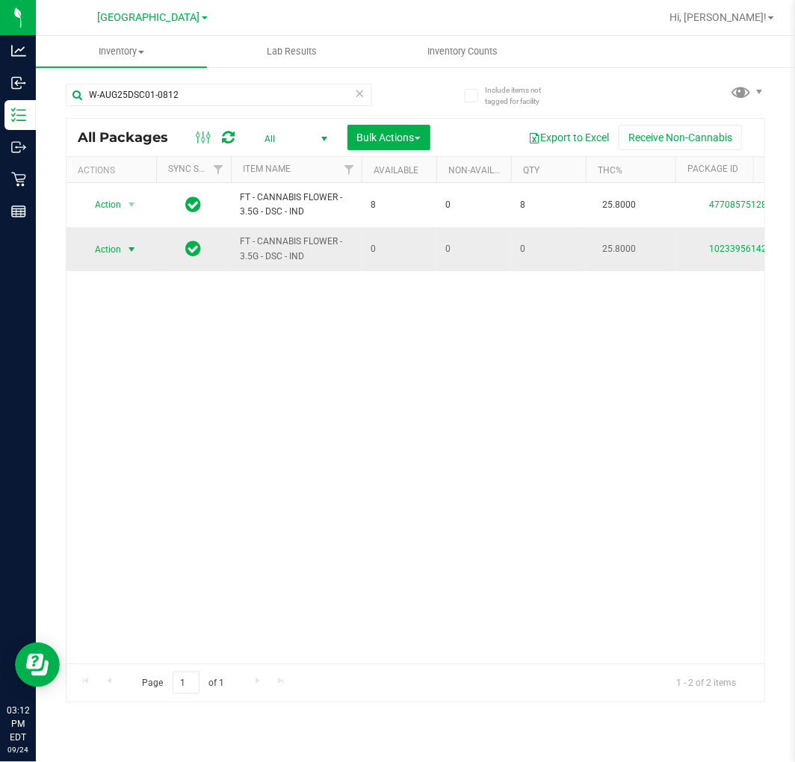
click at [121, 243] on span "Action" at bounding box center [101, 249] width 40 height 21
click at [112, 266] on li "Adjust qty" at bounding box center [130, 274] width 96 height 22
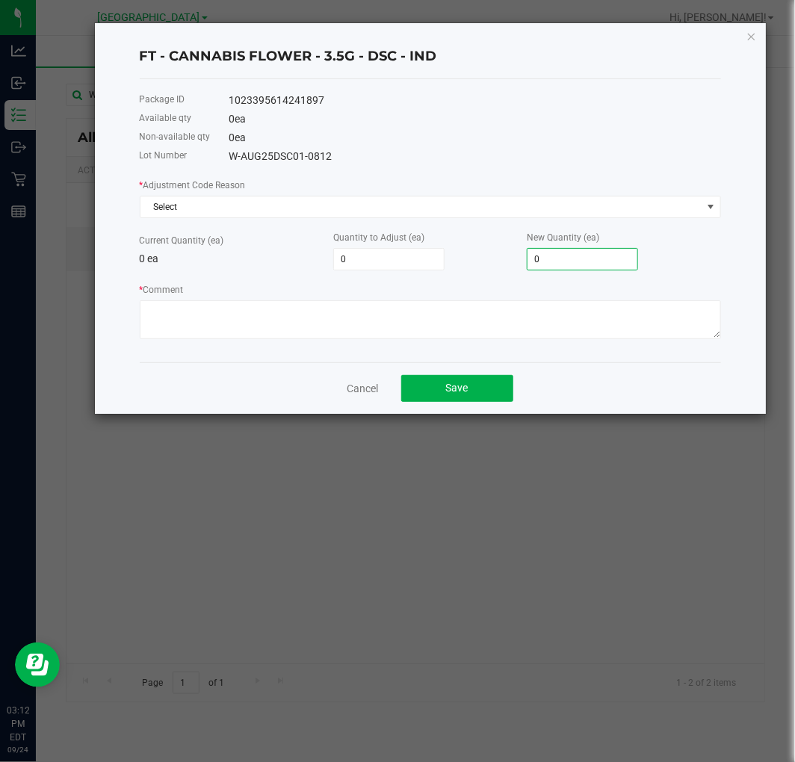
drag, startPoint x: 588, startPoint y: 255, endPoint x: 482, endPoint y: 259, distance: 106.1
click at [482, 259] on div "Current Quantity (ea) 0 ea Quantity to Adjust (ea) 0 New Quantity (ea) 0" at bounding box center [430, 249] width 581 height 41
drag, startPoint x: 556, startPoint y: 255, endPoint x: 458, endPoint y: 286, distance: 102.0
click at [497, 273] on div "* Adjustment Code Reason Select Current Quantity (ea) 0 ea Quantity to Adjust (…" at bounding box center [430, 258] width 581 height 162
type input "8"
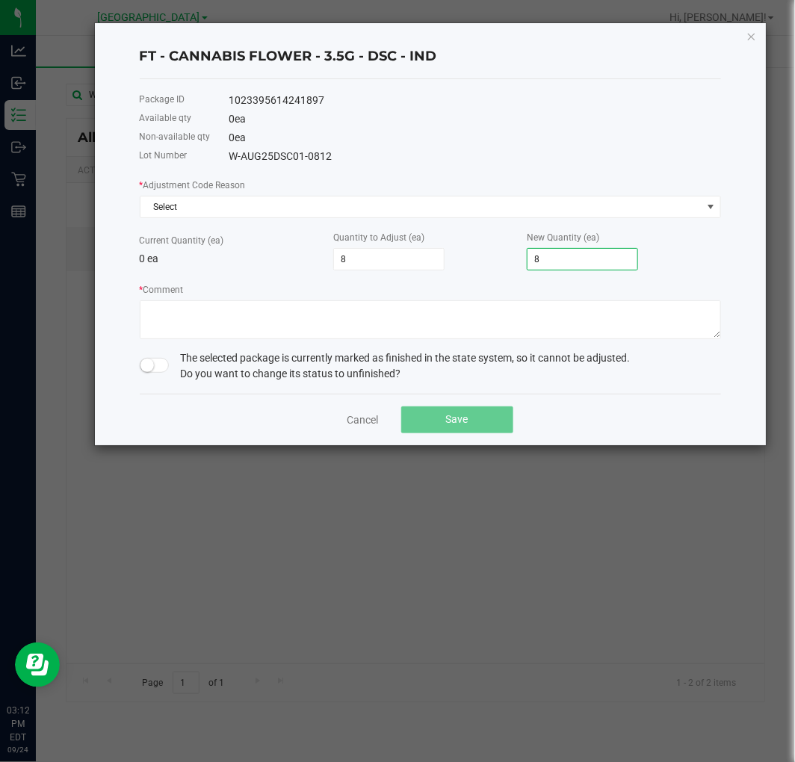
type input "8"
click at [250, 273] on div "* Adjustment Code Reason Select Current Quantity (ea) 0 ea Quantity to Adjust (…" at bounding box center [430, 258] width 581 height 162
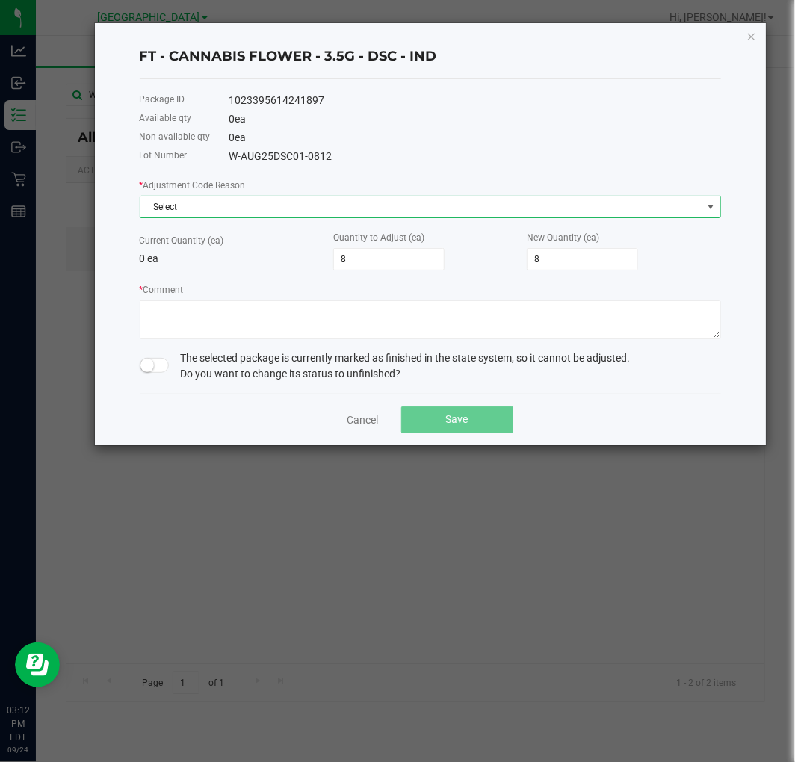
click at [244, 202] on span "Select" at bounding box center [420, 206] width 561 height 21
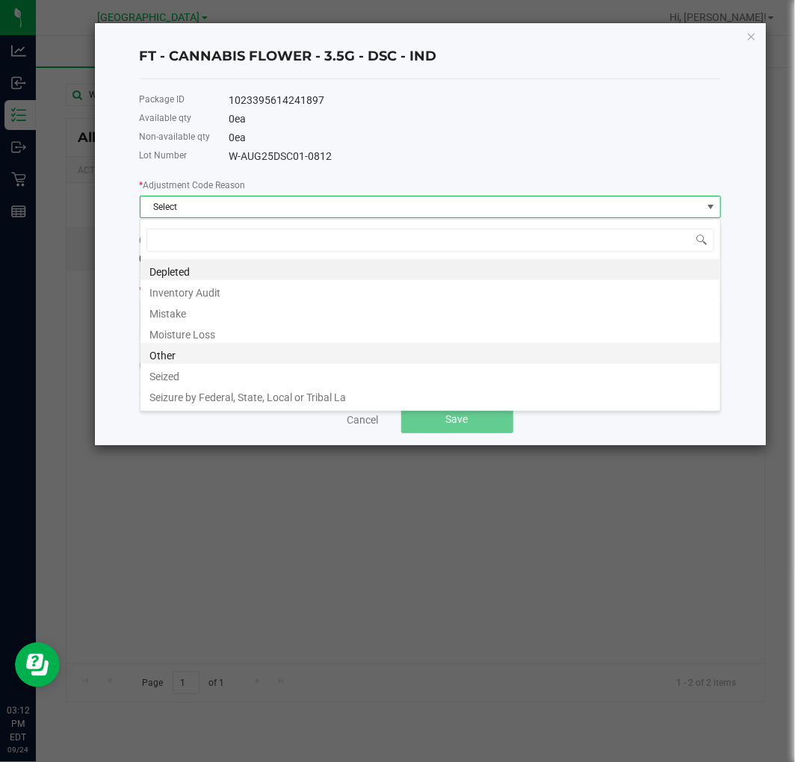
scroll to position [18, 0]
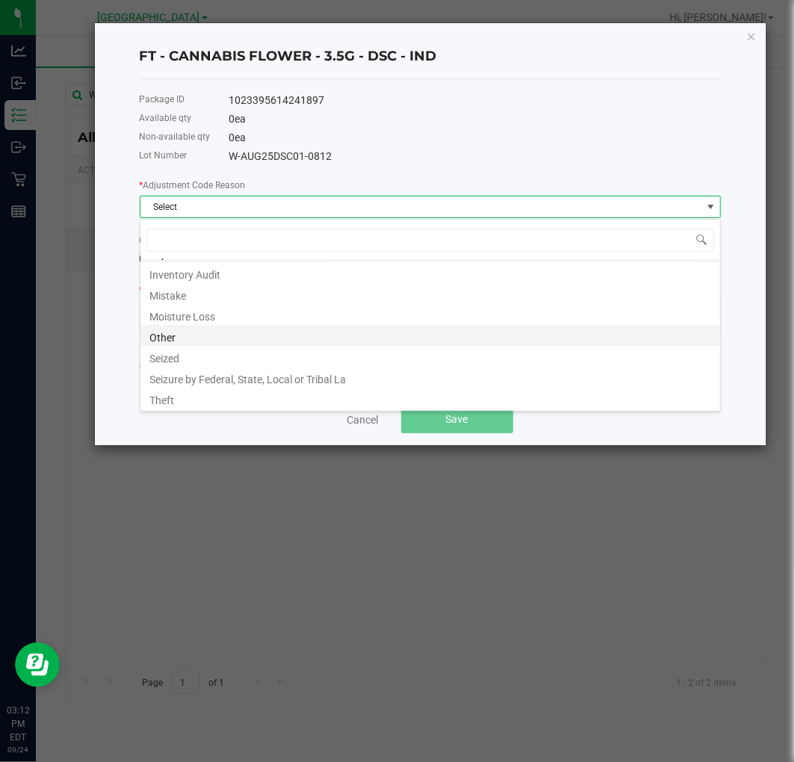
click at [188, 325] on li "Other" at bounding box center [429, 335] width 579 height 21
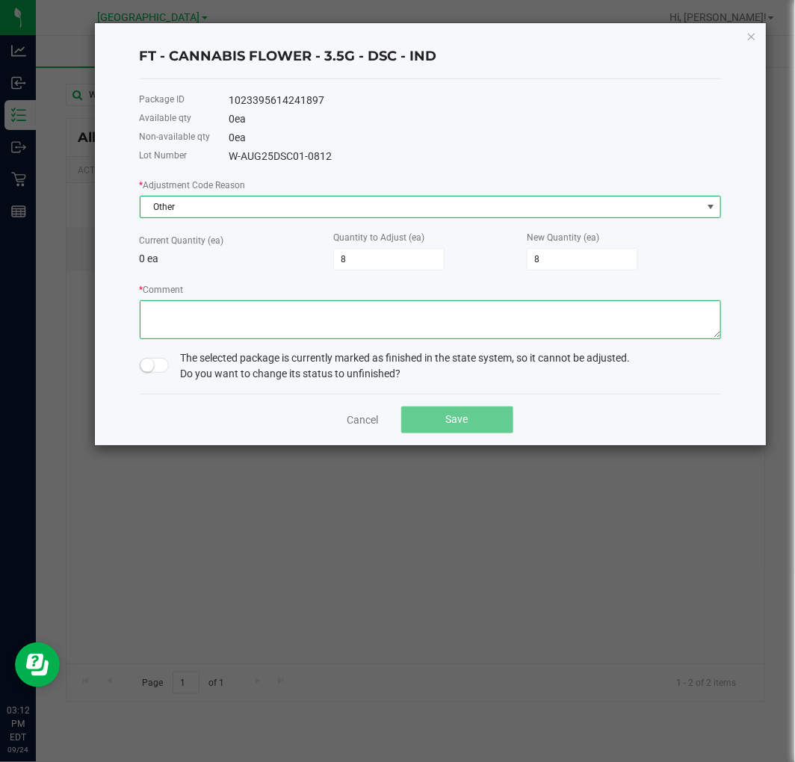
click at [226, 318] on textarea "* Comment" at bounding box center [430, 319] width 581 height 39
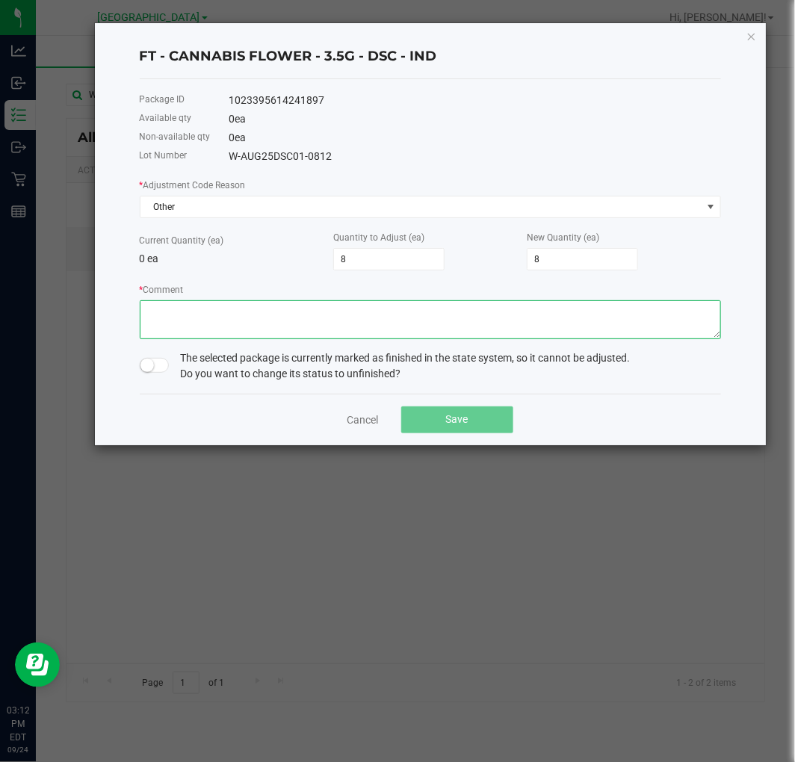
paste textarea "PID#11962364 cancelled Good 2 Go. Customer was not satisfied with the THC% & as…"
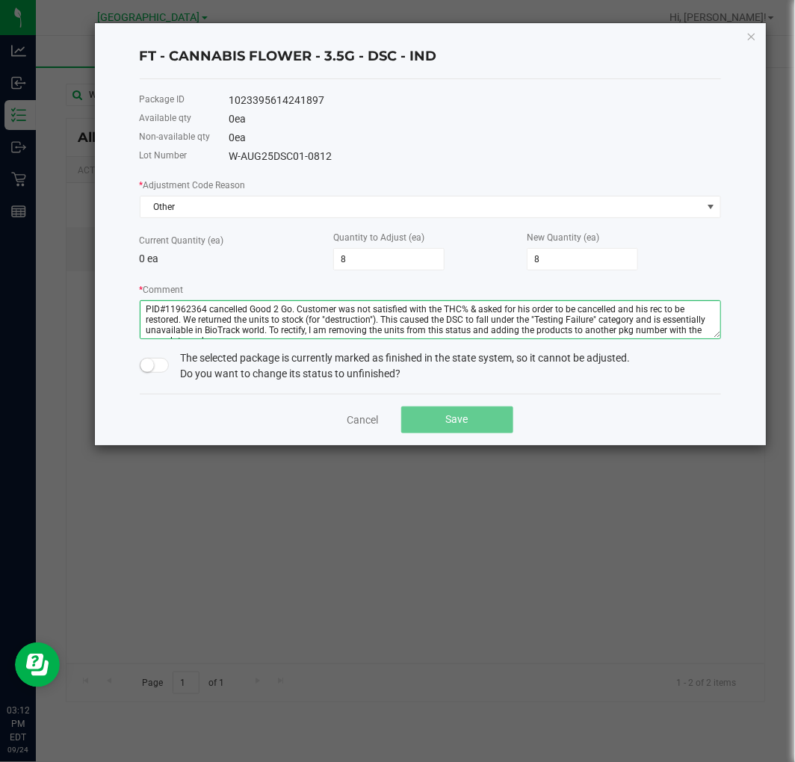
scroll to position [7, 0]
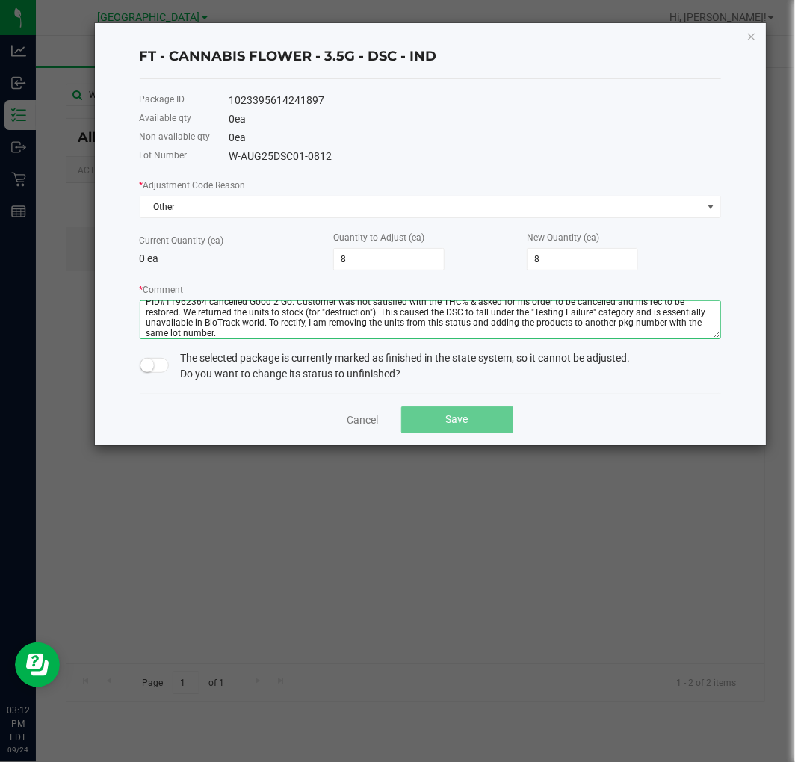
type textarea "PID#11962364 cancelled Good 2 Go. Customer was not satisfied with the THC% & as…"
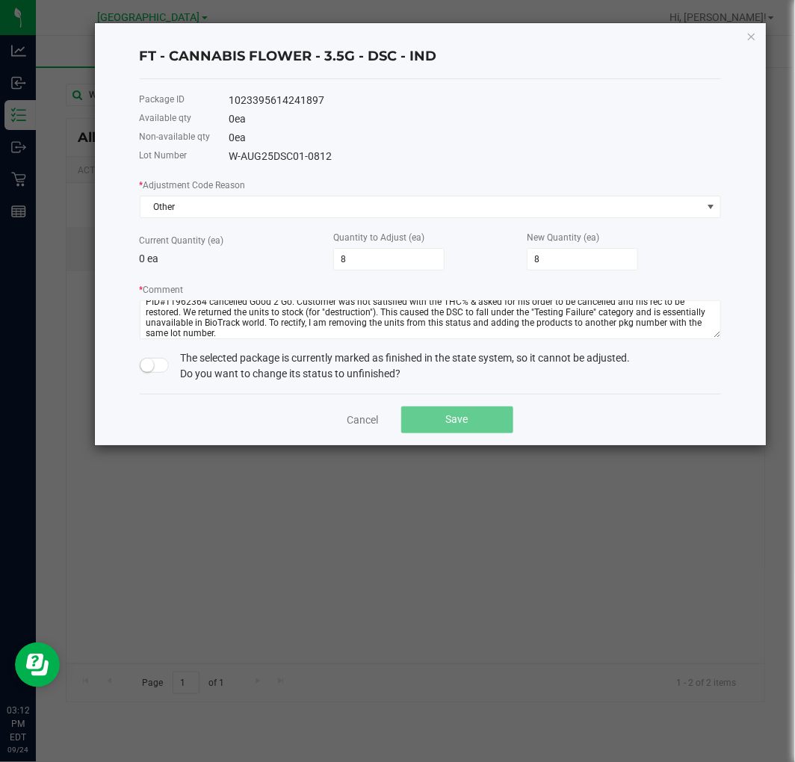
click at [159, 370] on span at bounding box center [155, 365] width 30 height 15
click at [454, 425] on span "Save" at bounding box center [457, 419] width 22 height 12
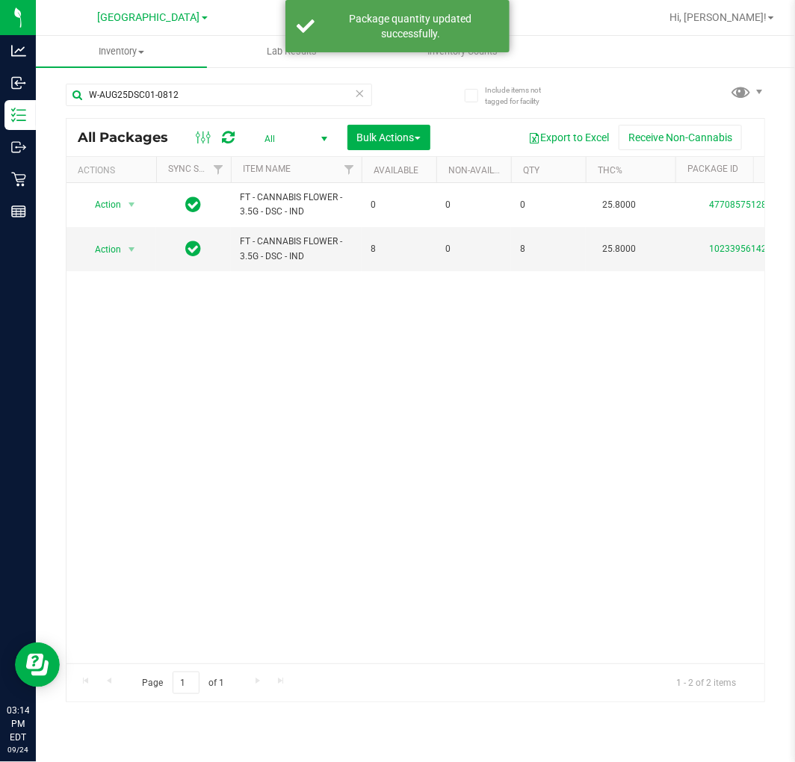
click at [502, 534] on div "Action Action Adjust qty Edit attributes Global inventory Locate package Packag…" at bounding box center [414, 423] width 697 height 480
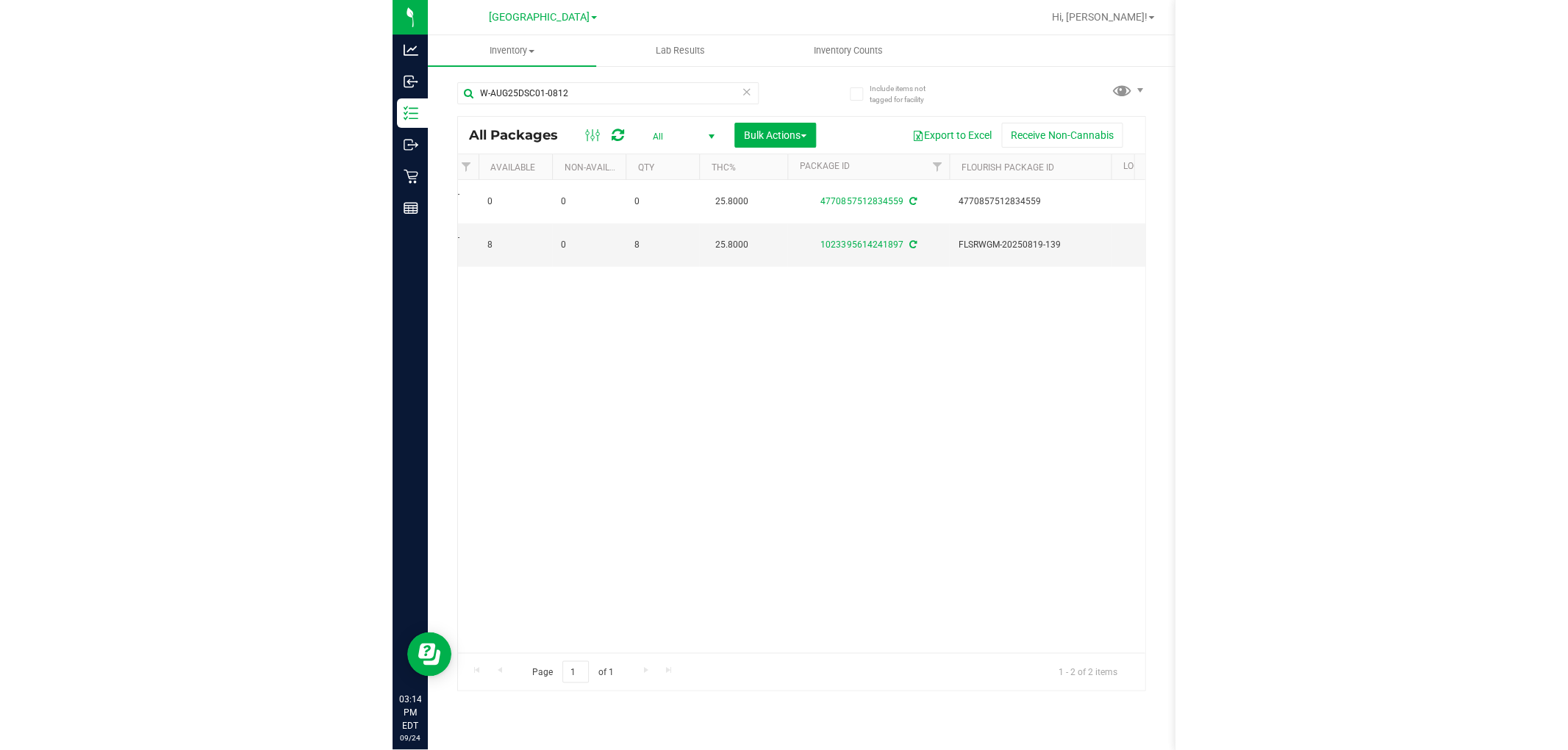
scroll to position [0, 0]
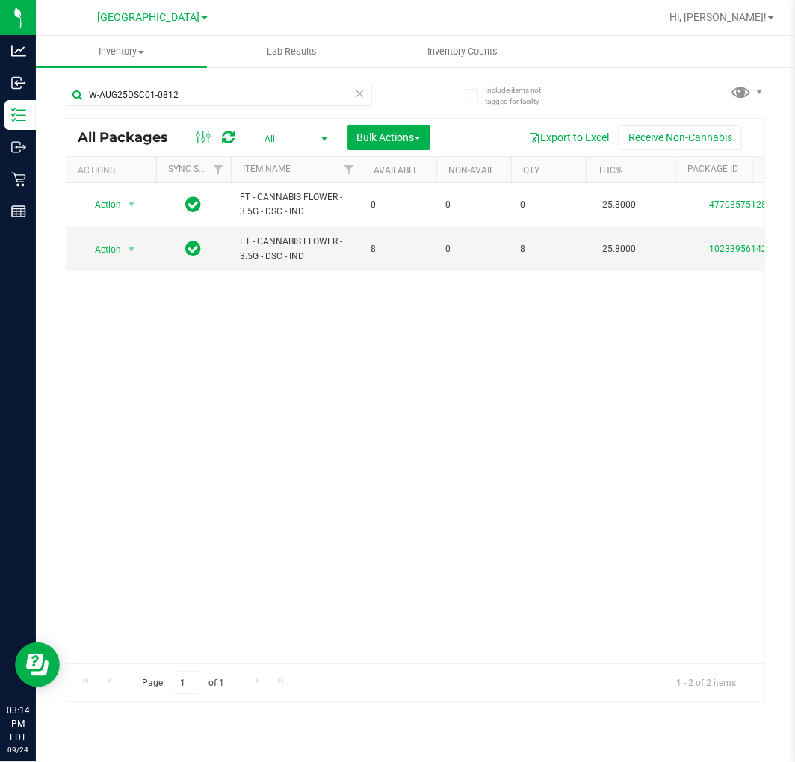
click at [464, 418] on div "Action Action Adjust qty Edit attributes Global inventory Locate package Packag…" at bounding box center [414, 423] width 697 height 480
click at [465, 418] on div "Action Action Adjust qty Edit attributes Global inventory Locate package Packag…" at bounding box center [414, 423] width 697 height 480
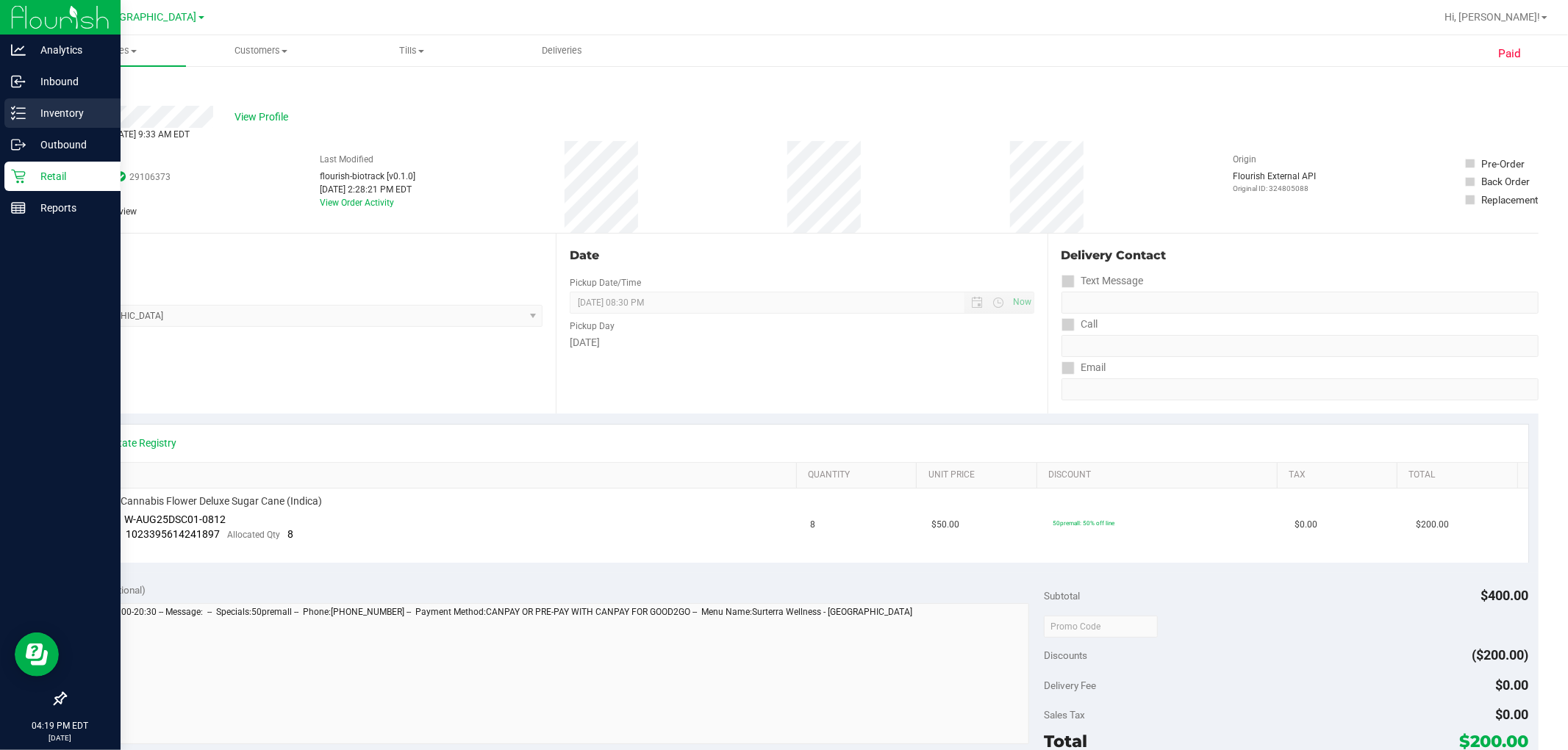
click at [44, 107] on p "Inventory" at bounding box center [70, 113] width 89 height 18
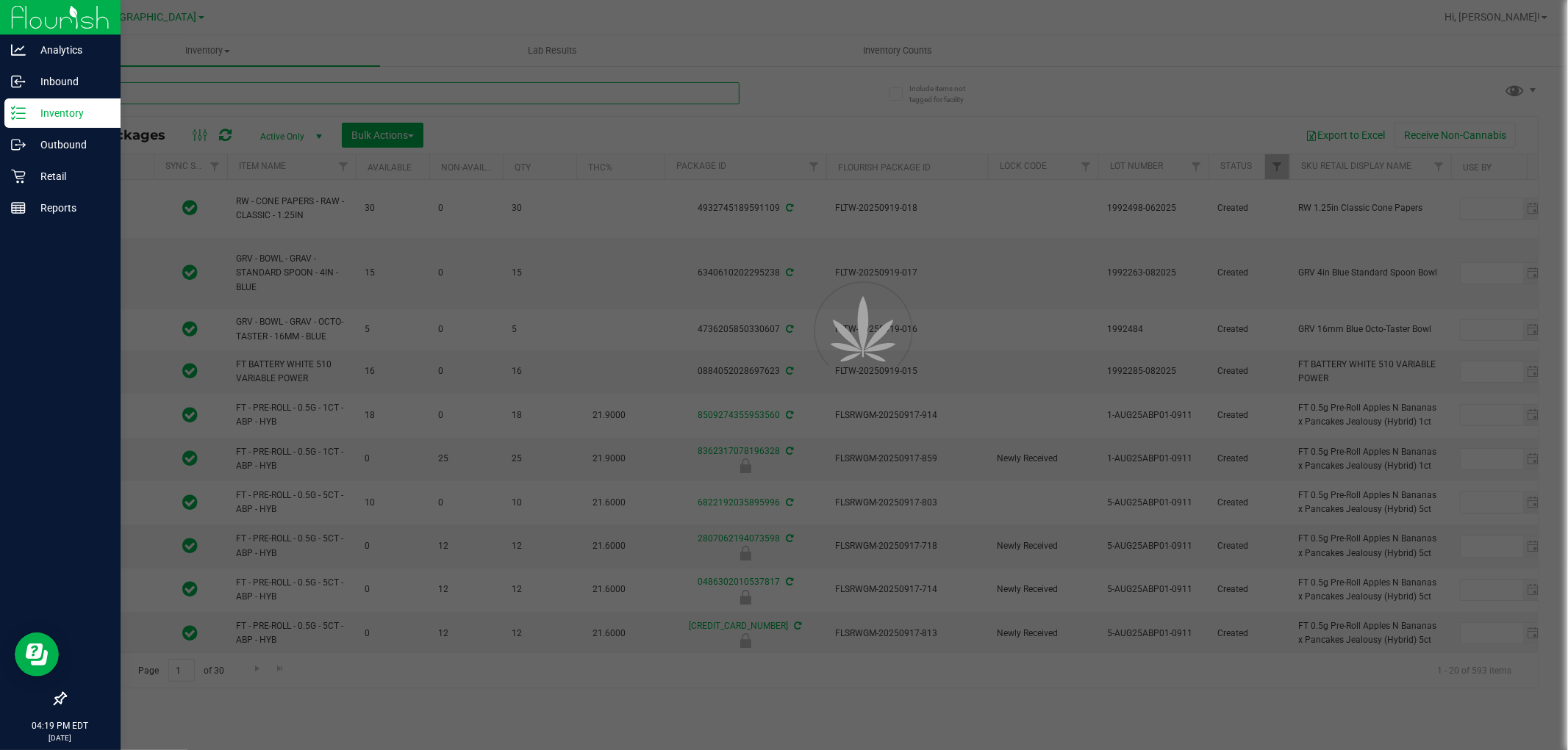
click at [325, 96] on input "text" at bounding box center [402, 94] width 674 height 22
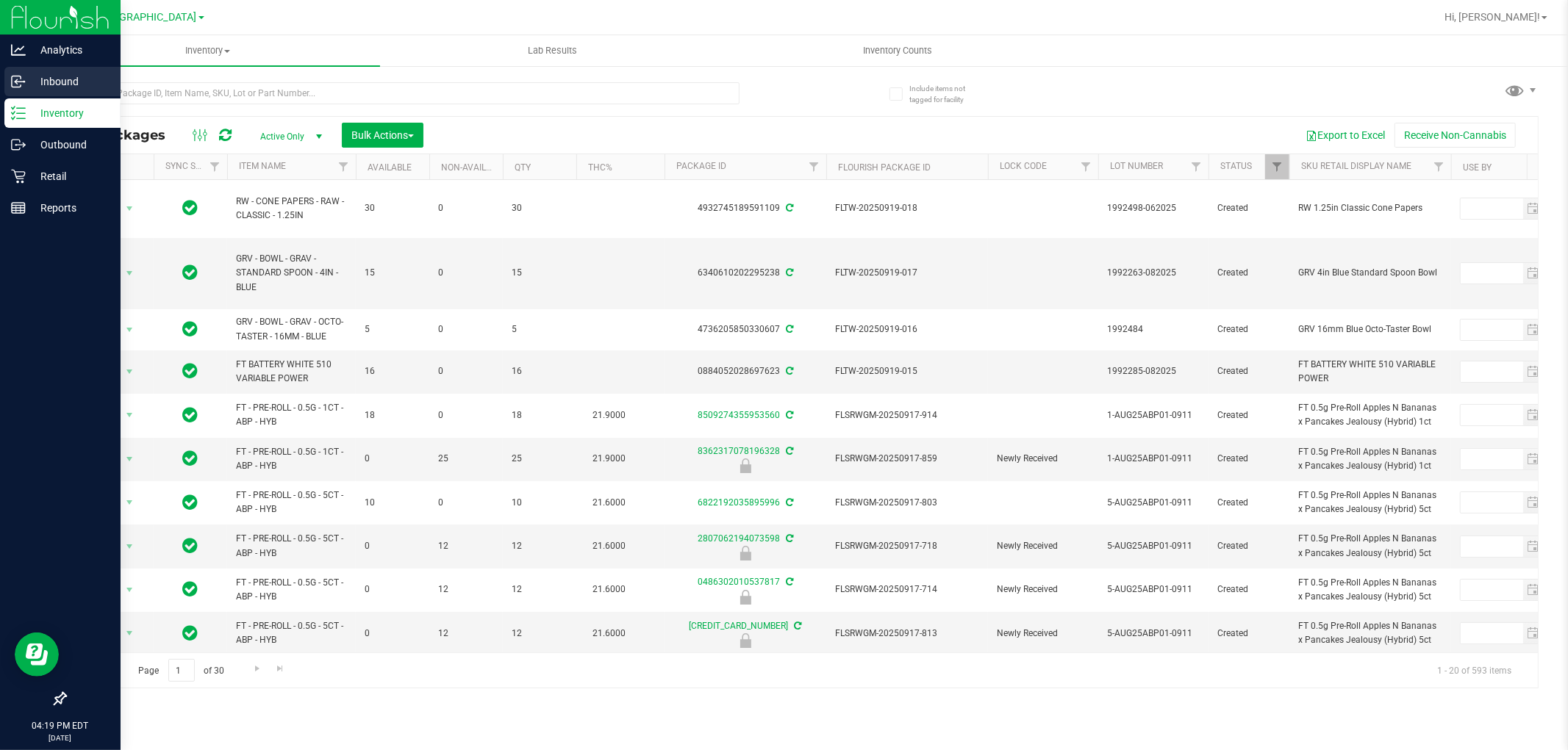
click at [66, 83] on p "Inbound" at bounding box center [70, 82] width 89 height 18
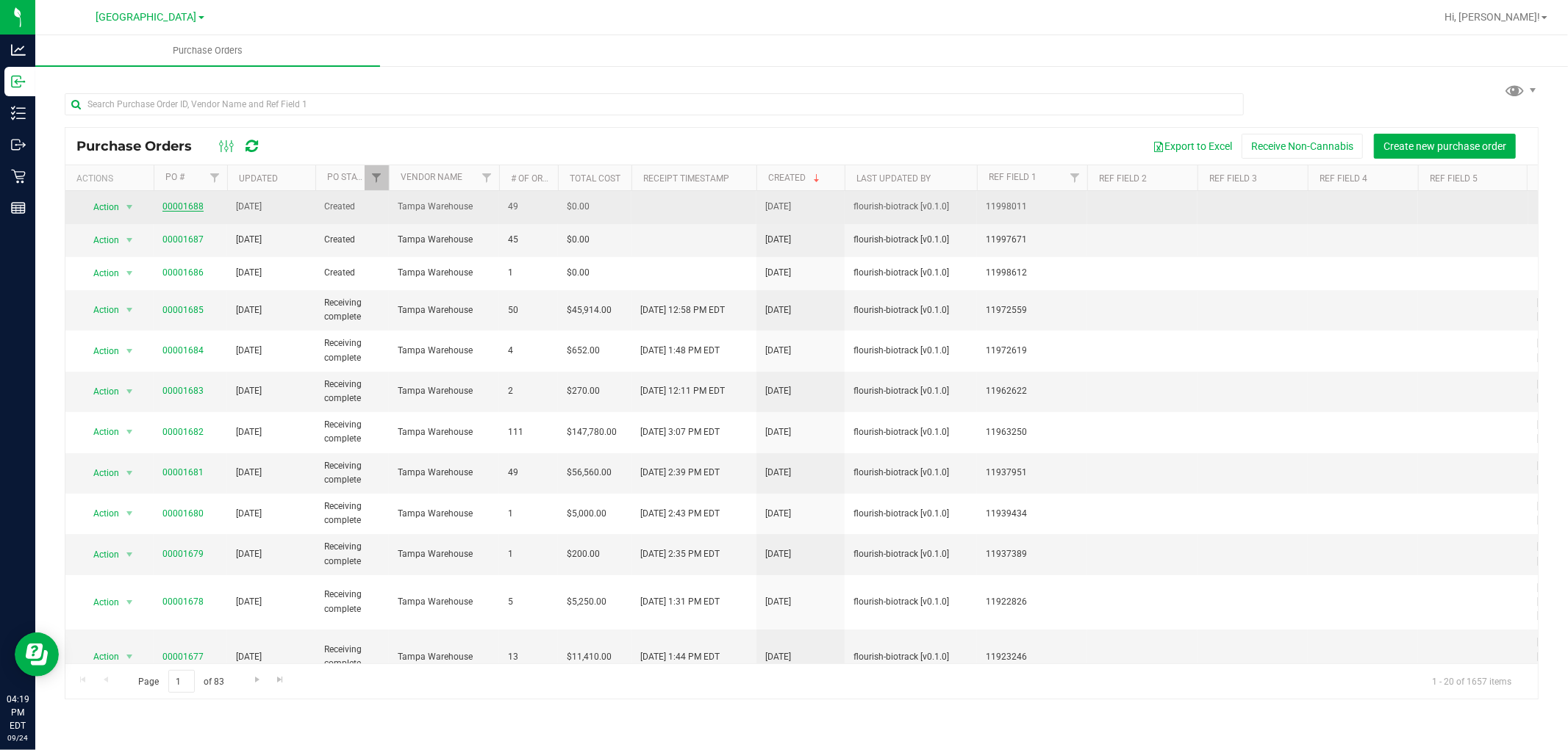
click at [192, 206] on link "00001688" at bounding box center [183, 207] width 41 height 10
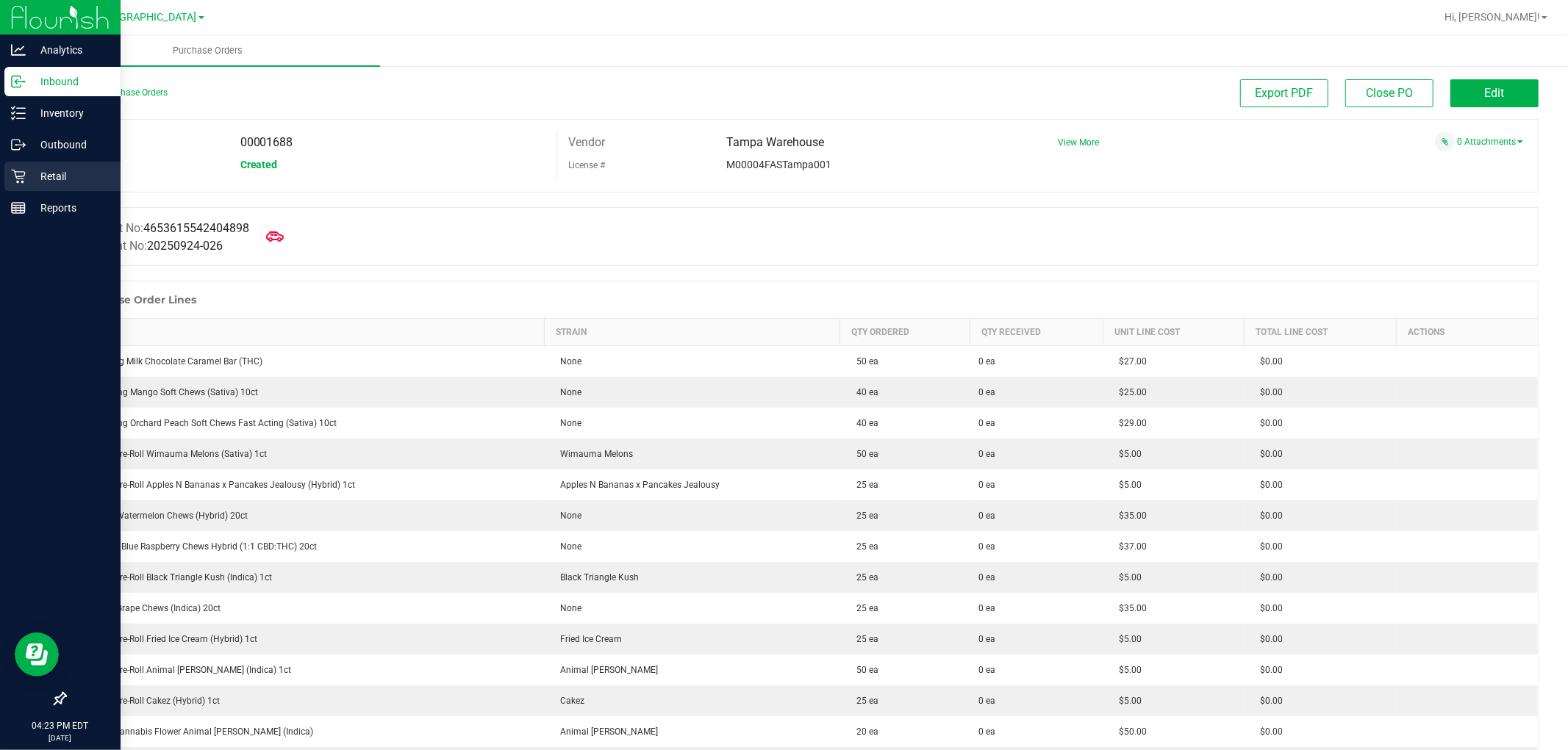
click at [40, 171] on p "Retail" at bounding box center [70, 176] width 89 height 18
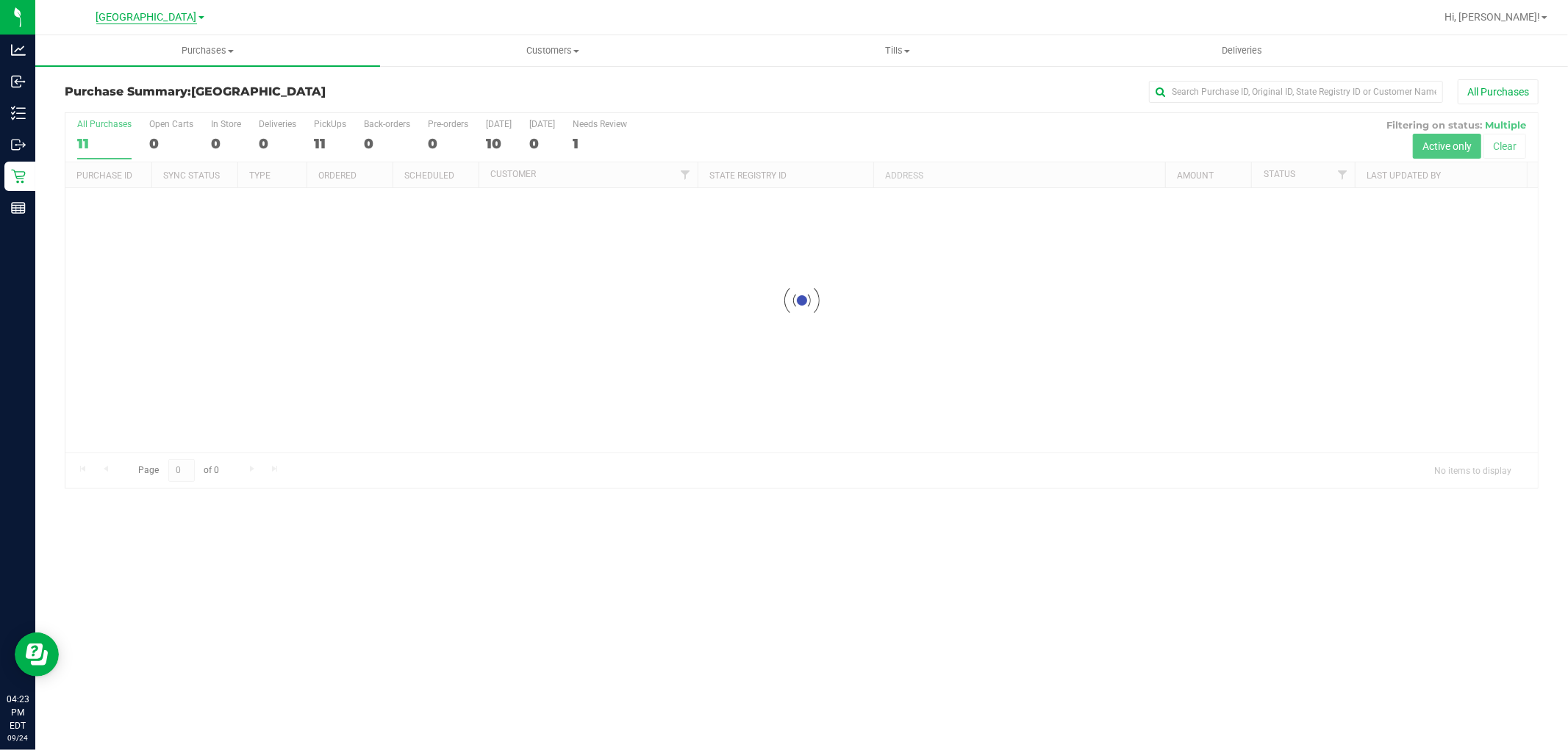
click at [157, 17] on span "[GEOGRAPHIC_DATA]" at bounding box center [147, 17] width 100 height 13
click at [107, 51] on link "[PERSON_NAME]" at bounding box center [150, 52] width 215 height 20
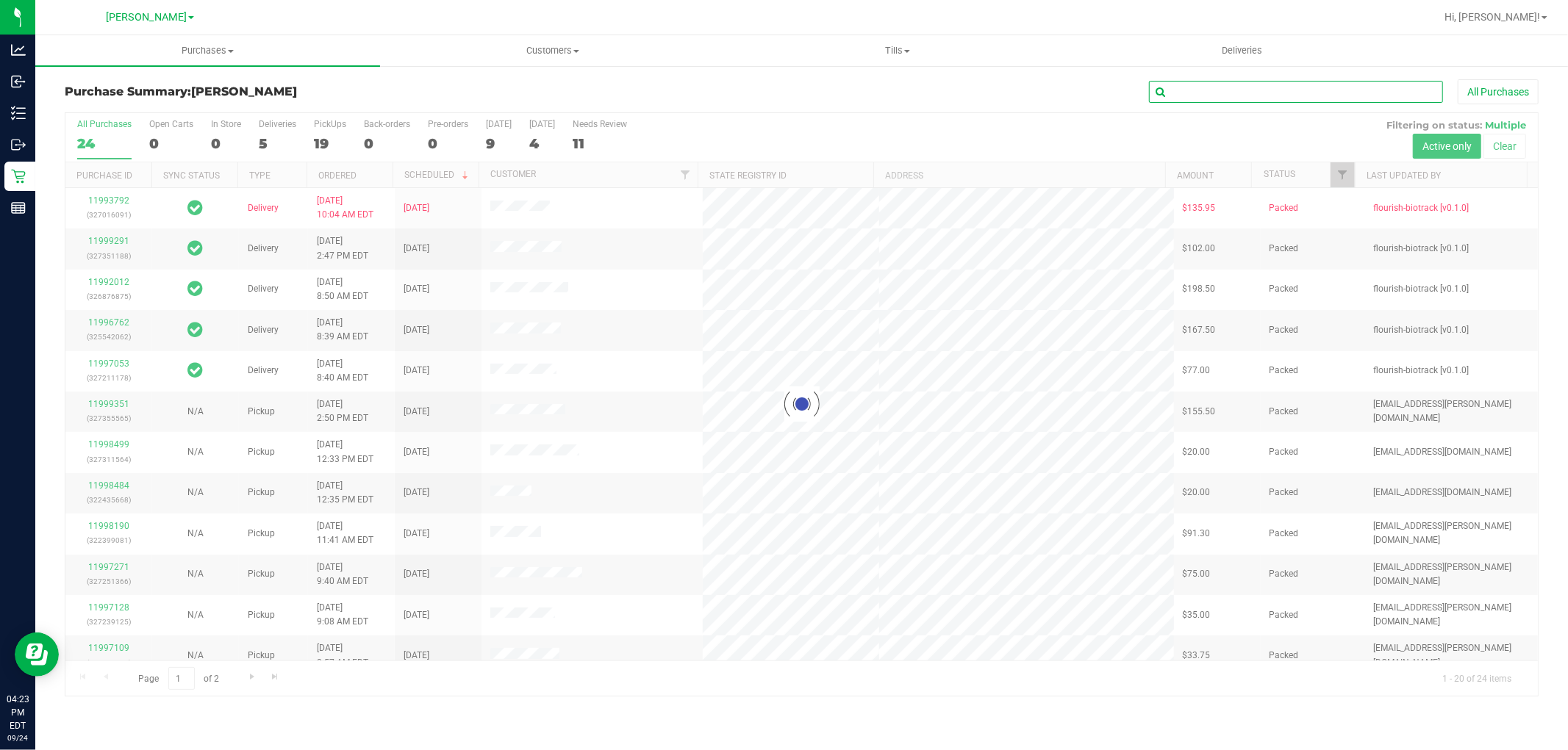
click at [782, 94] on input "text" at bounding box center [1295, 92] width 294 height 22
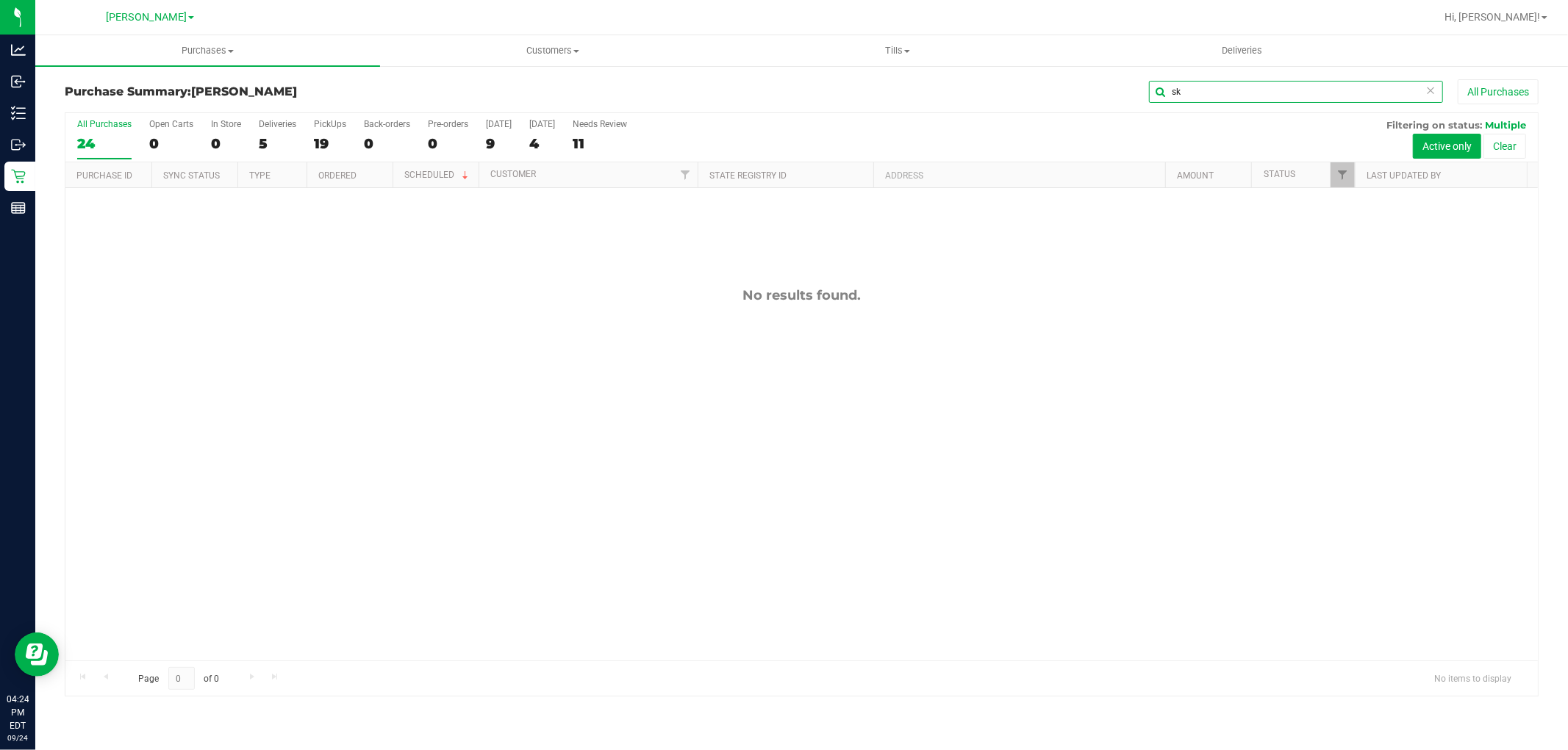
type input "s"
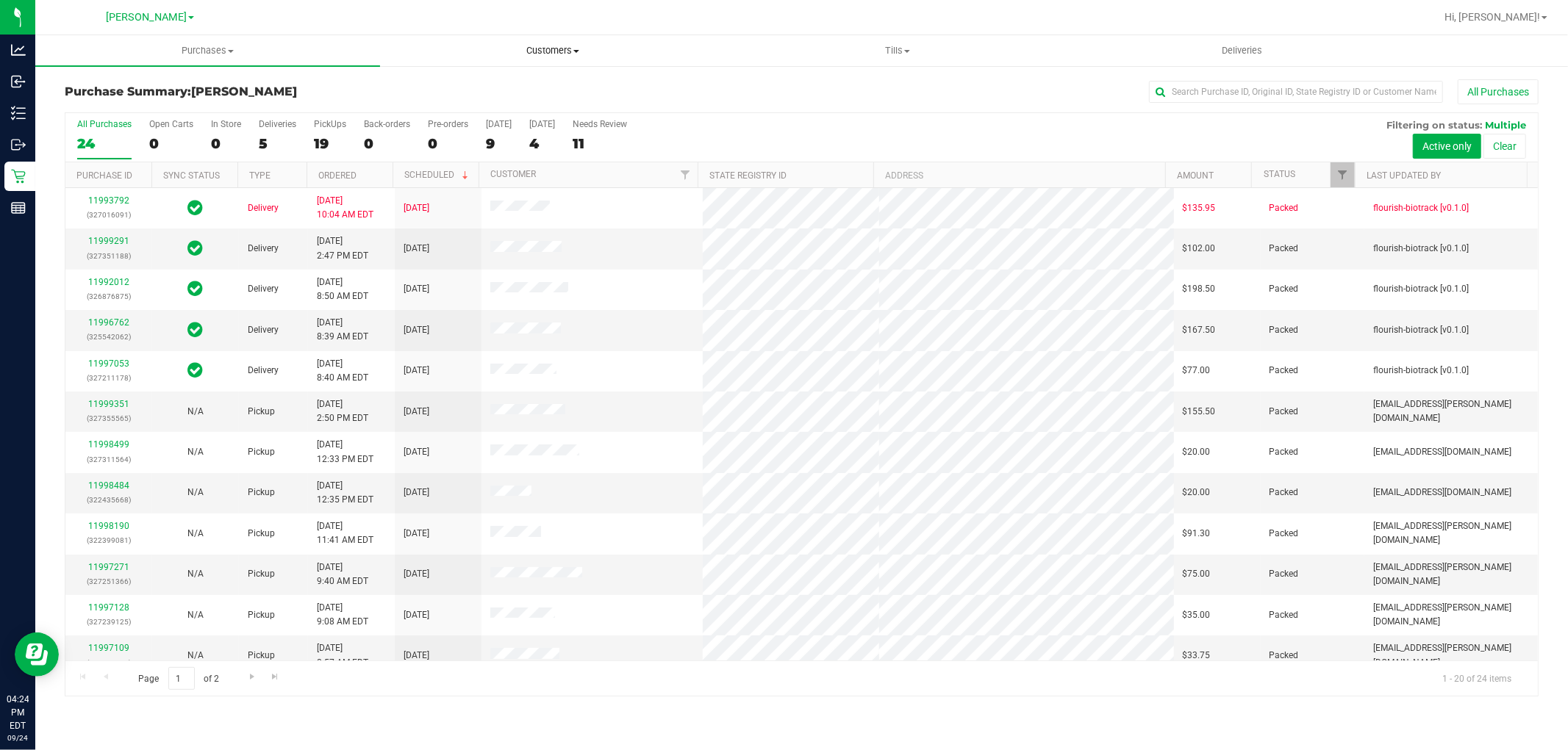
click at [547, 48] on span "Customers" at bounding box center [552, 50] width 344 height 13
click at [480, 84] on span "All customers" at bounding box center [433, 89] width 106 height 13
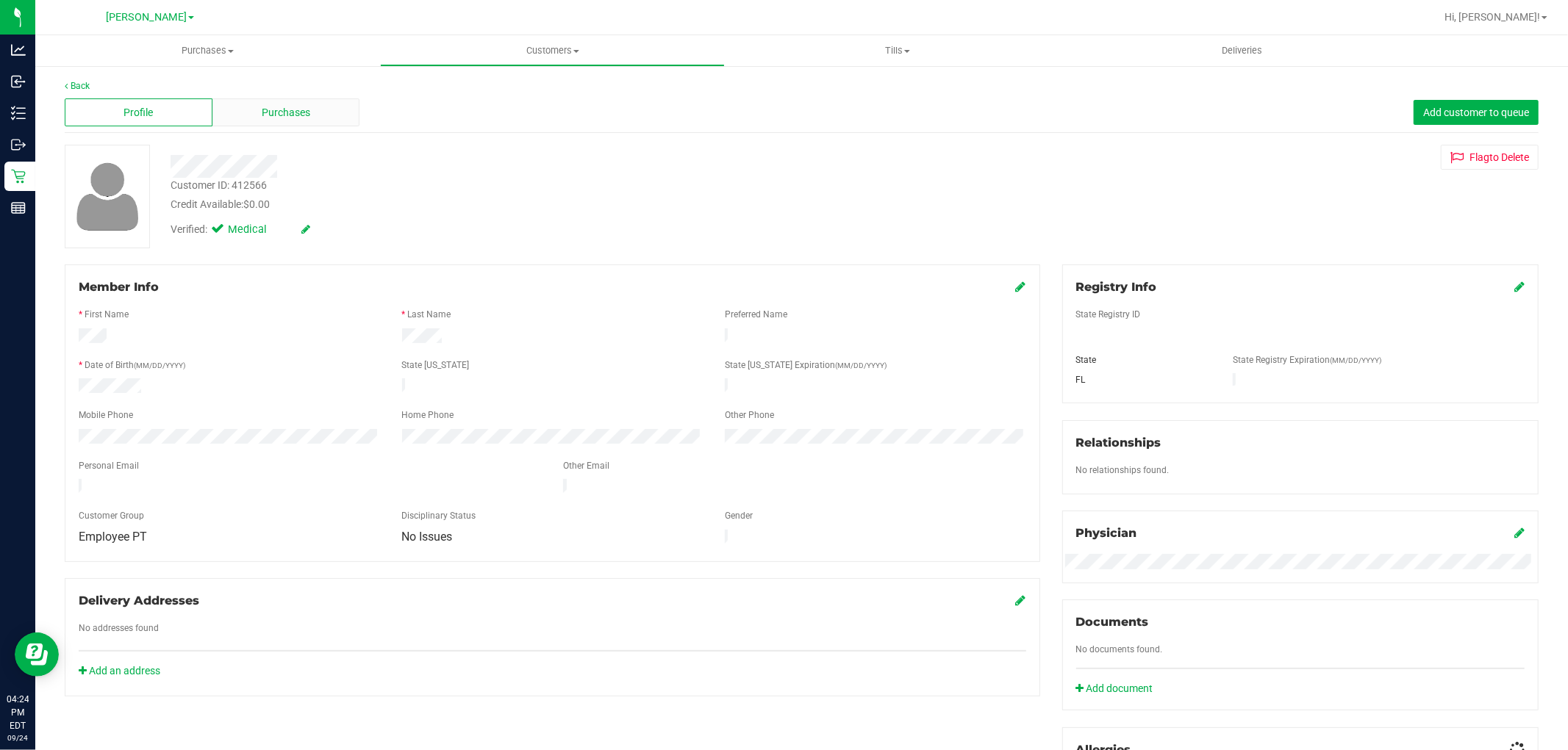
click at [262, 119] on span "Purchases" at bounding box center [285, 113] width 48 height 16
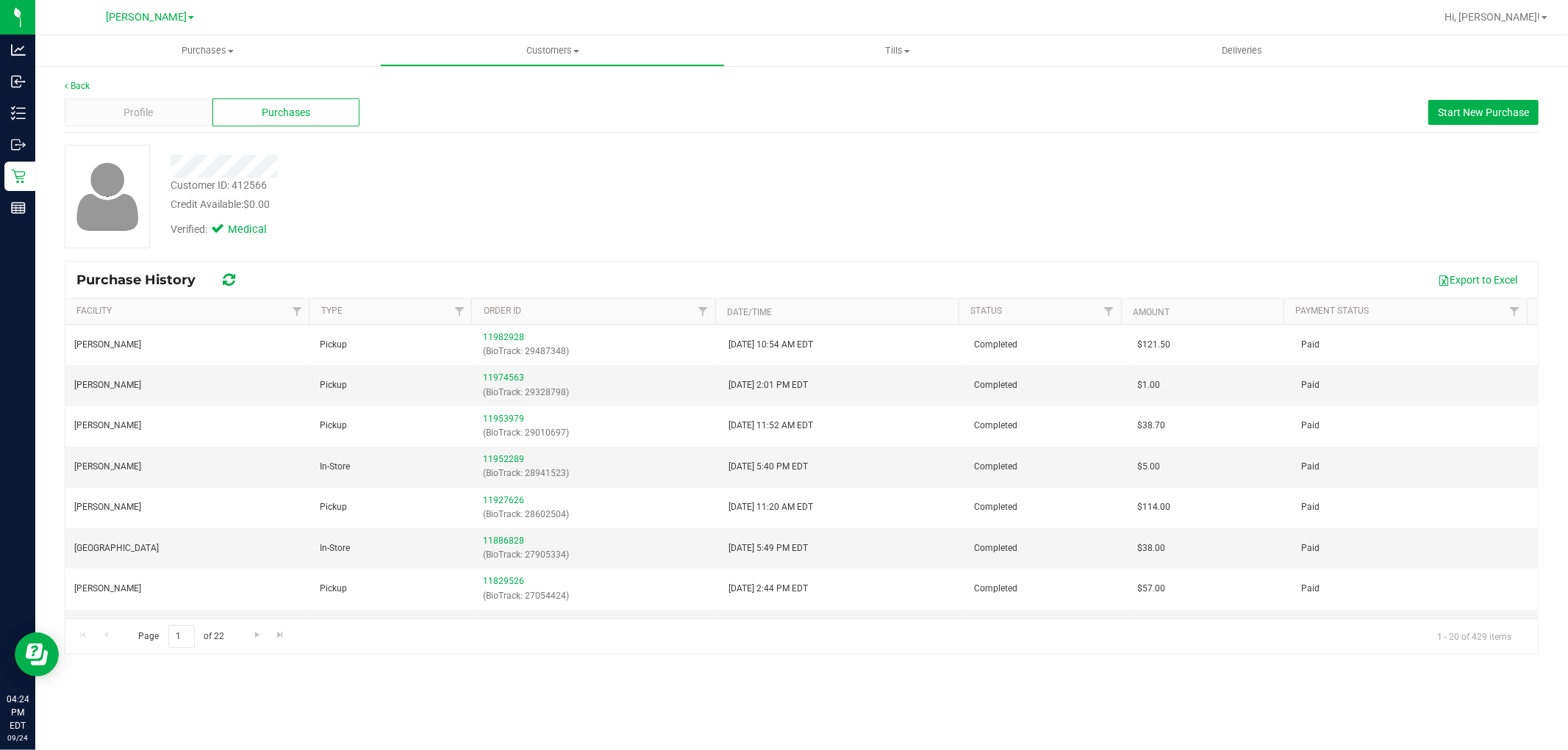
click at [782, 246] on div "Customer ID: 412566 Credit Available: $0.00 Verified: Medical" at bounding box center [802, 196] width 1496 height 103
click at [491, 376] on link "11974563" at bounding box center [504, 378] width 41 height 10
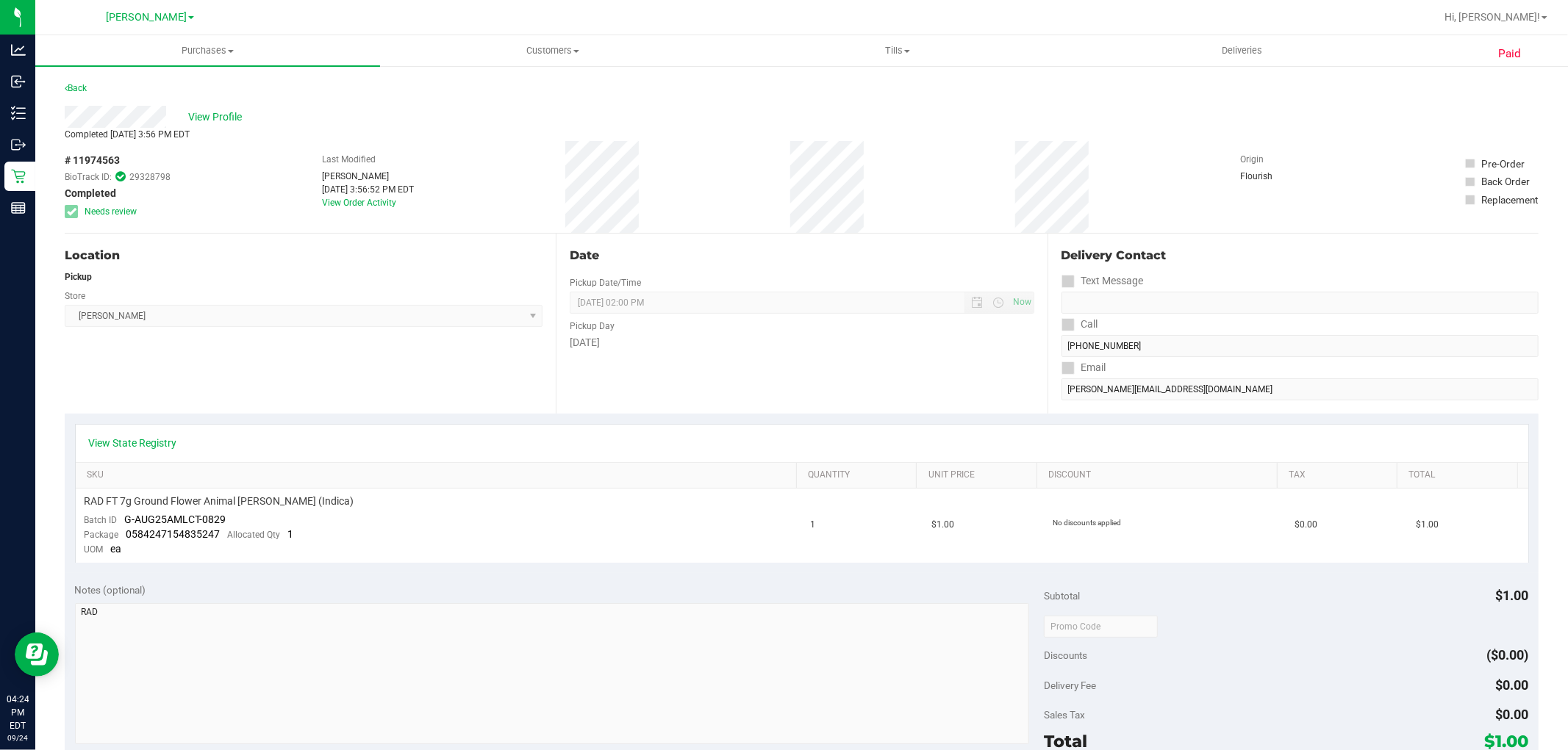
click at [405, 407] on div "Location Pickup Store Brandon WC Select Store Bonita Springs WC Boynton Beach W…" at bounding box center [310, 323] width 491 height 180
click at [409, 388] on div "Location Pickup Store Brandon WC Select Store Bonita Springs WC Boynton Beach W…" at bounding box center [310, 323] width 491 height 180
click at [361, 324] on span "Brandon WC Select Store Bonita Springs WC Boynton Beach WC Bradenton WC Brandon…" at bounding box center [303, 316] width 477 height 22
click at [385, 313] on span "Brandon WC Select Store Bonita Springs WC Boynton Beach WC Bradenton WC Brandon…" at bounding box center [303, 316] width 477 height 22
click at [413, 383] on div "Location Pickup Store Brandon WC Select Store Bonita Springs WC Boynton Beach W…" at bounding box center [310, 323] width 491 height 180
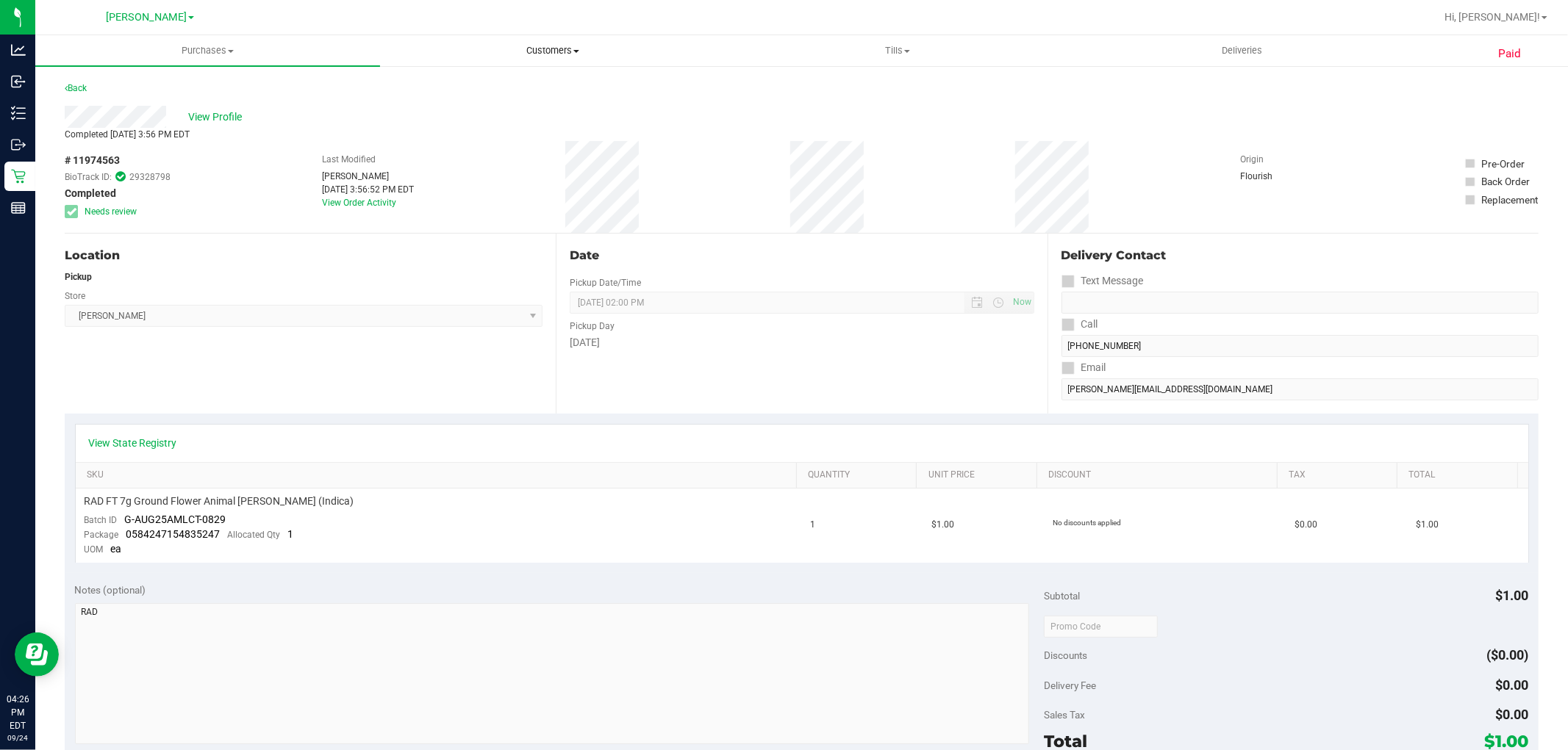
click at [564, 48] on span "Customers" at bounding box center [552, 50] width 344 height 13
click at [488, 87] on li "All customers" at bounding box center [552, 89] width 345 height 18
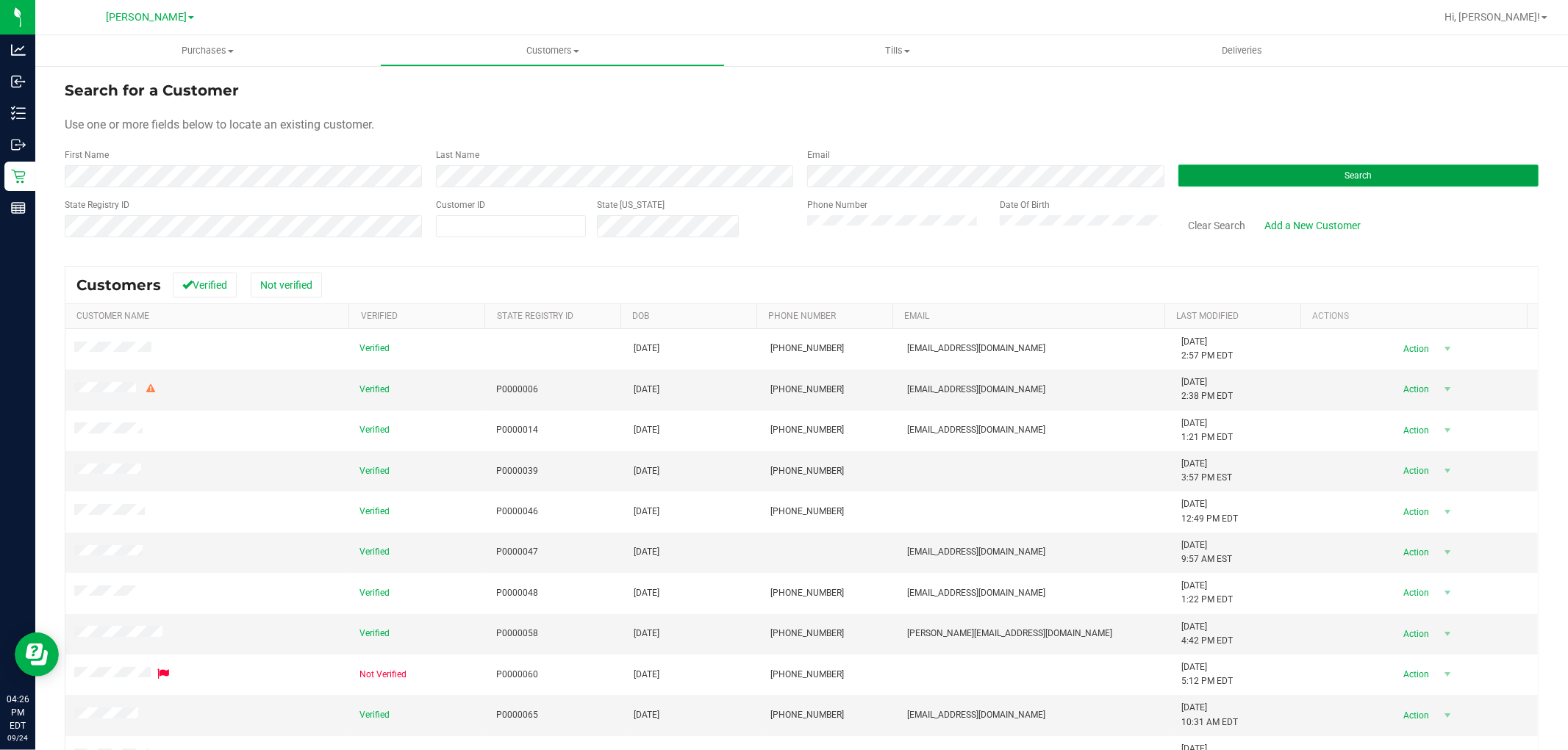
click at [782, 172] on button "Search" at bounding box center [1358, 175] width 360 height 22
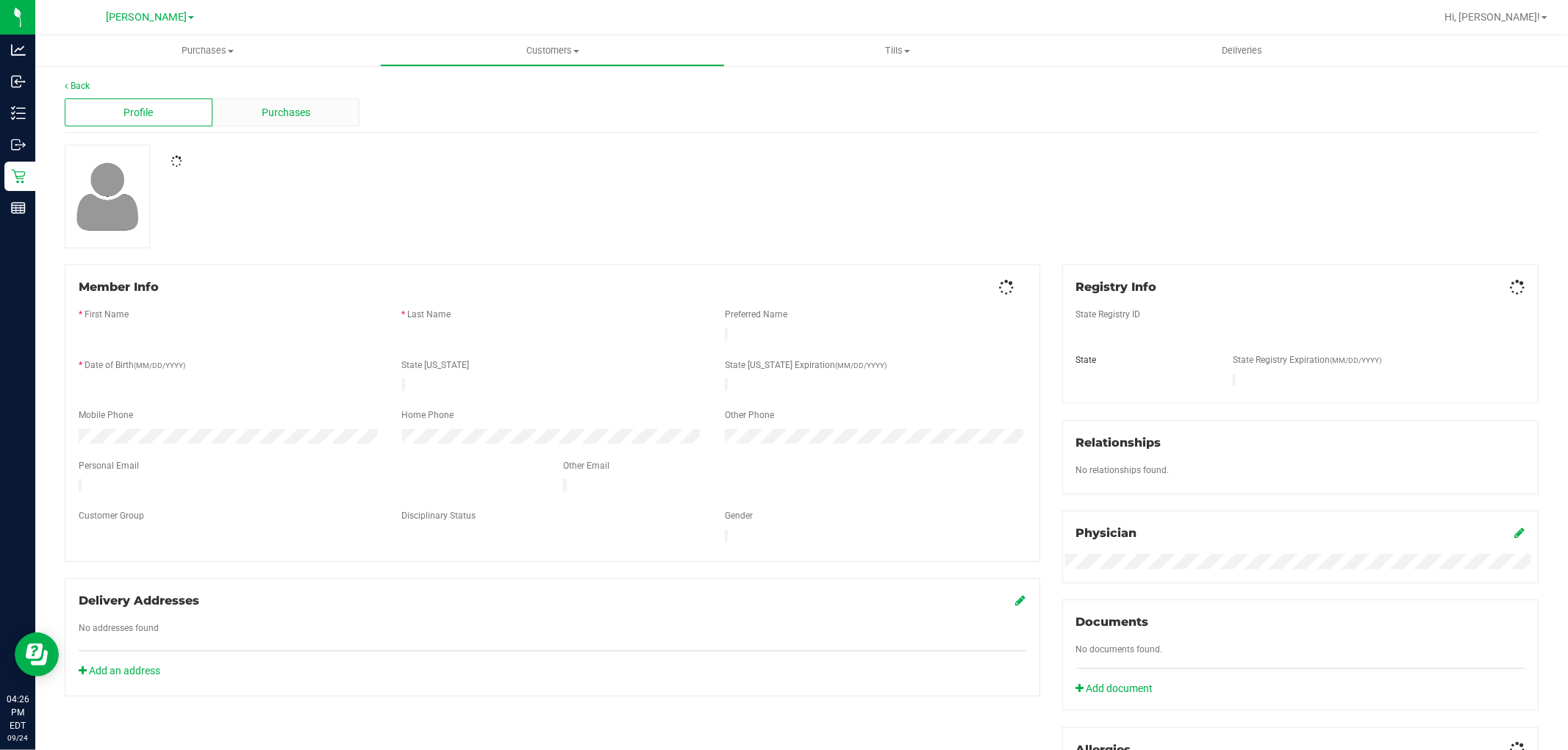
click at [336, 114] on div "Purchases" at bounding box center [286, 112] width 148 height 28
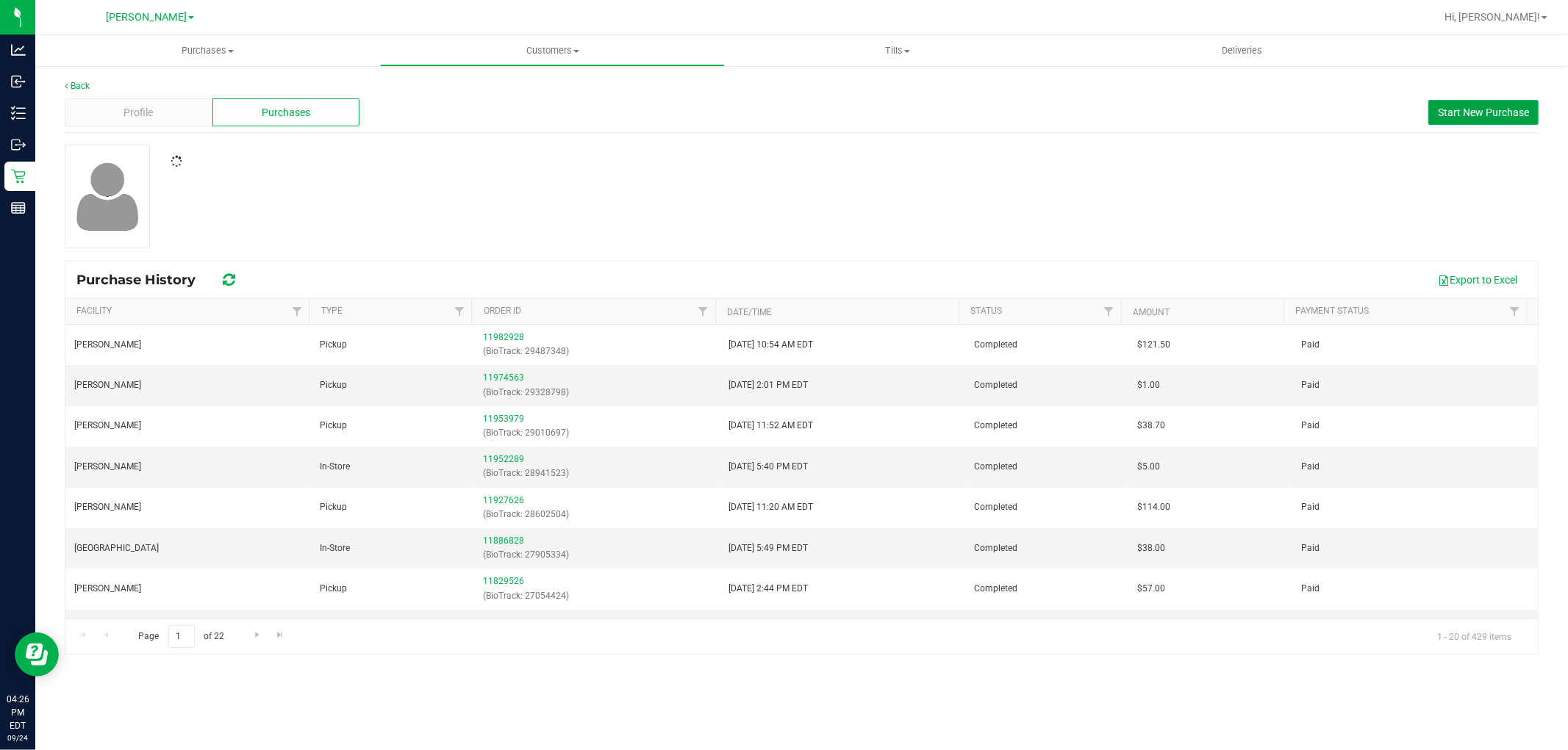
click at [782, 119] on button "Start New Purchase" at bounding box center [1483, 112] width 110 height 25
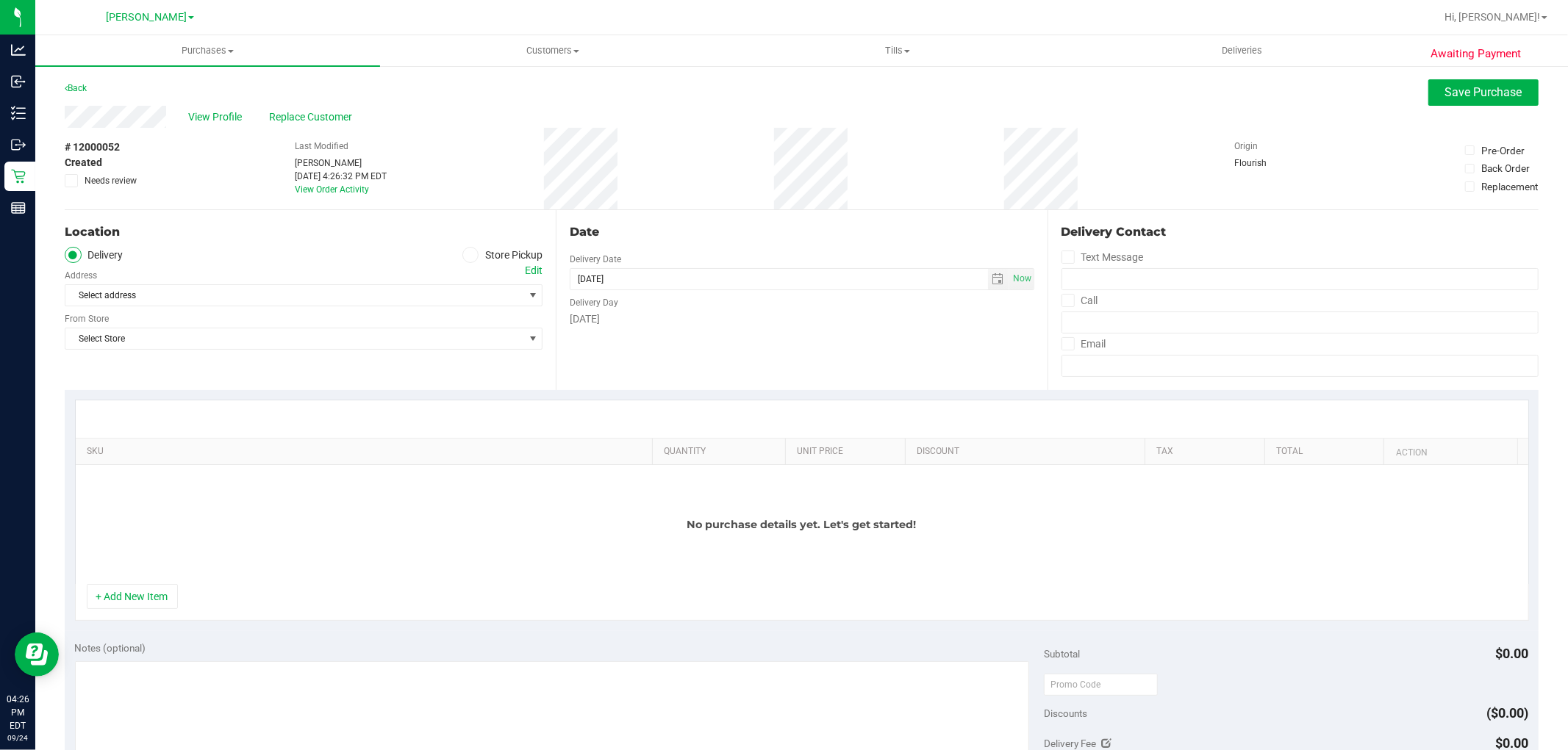
click at [65, 180] on span at bounding box center [71, 180] width 13 height 13
click at [0, 0] on input "Needs review" at bounding box center [0, 0] width 0 height 0
click at [466, 255] on icon at bounding box center [470, 255] width 9 height 0
click at [0, 0] on input "Store Pickup" at bounding box center [0, 0] width 0 height 0
click at [416, 290] on span "Select Store" at bounding box center [293, 295] width 458 height 21
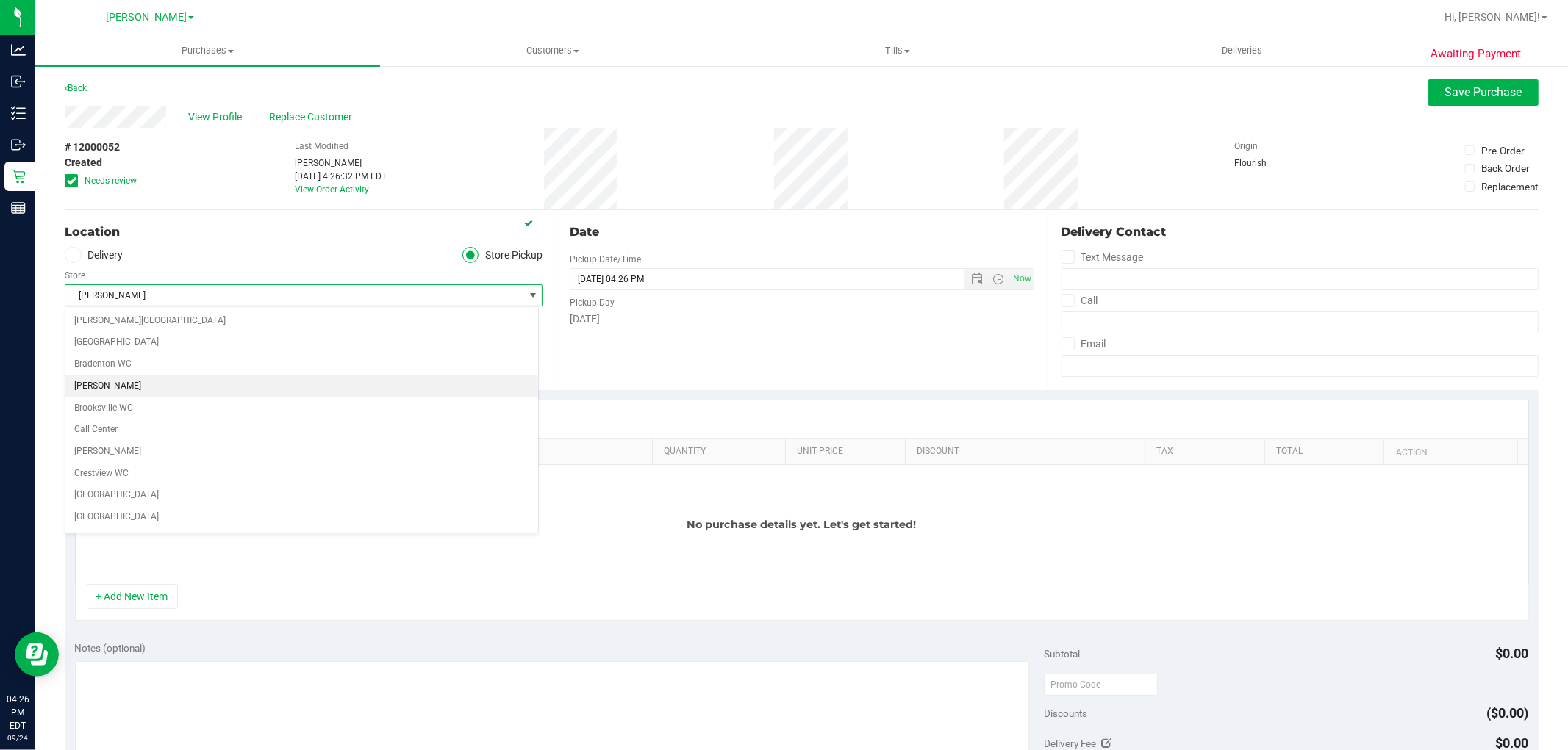
click at [253, 388] on li "[PERSON_NAME]" at bounding box center [301, 387] width 472 height 22
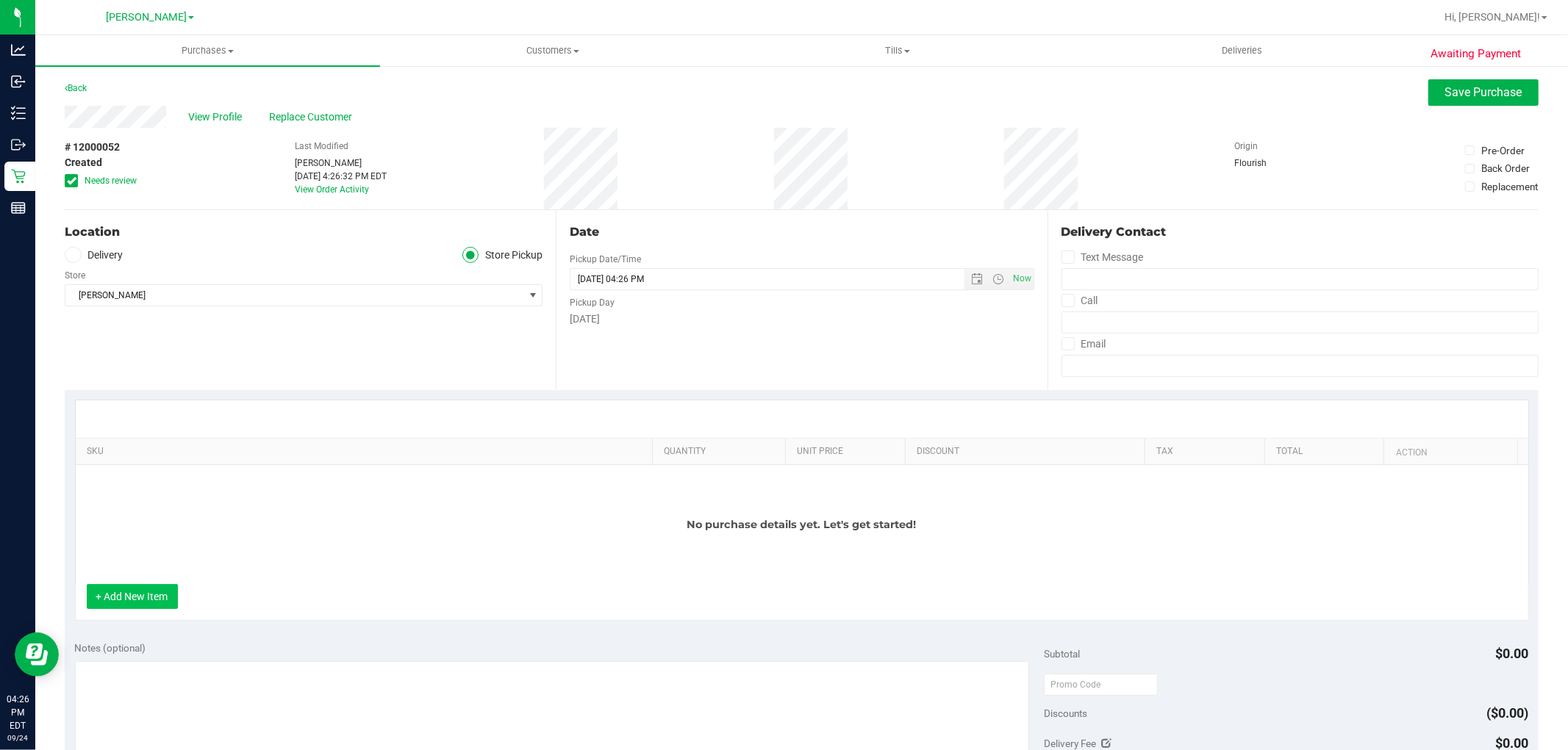
click at [125, 608] on button "+ Add New Item" at bounding box center [132, 596] width 92 height 25
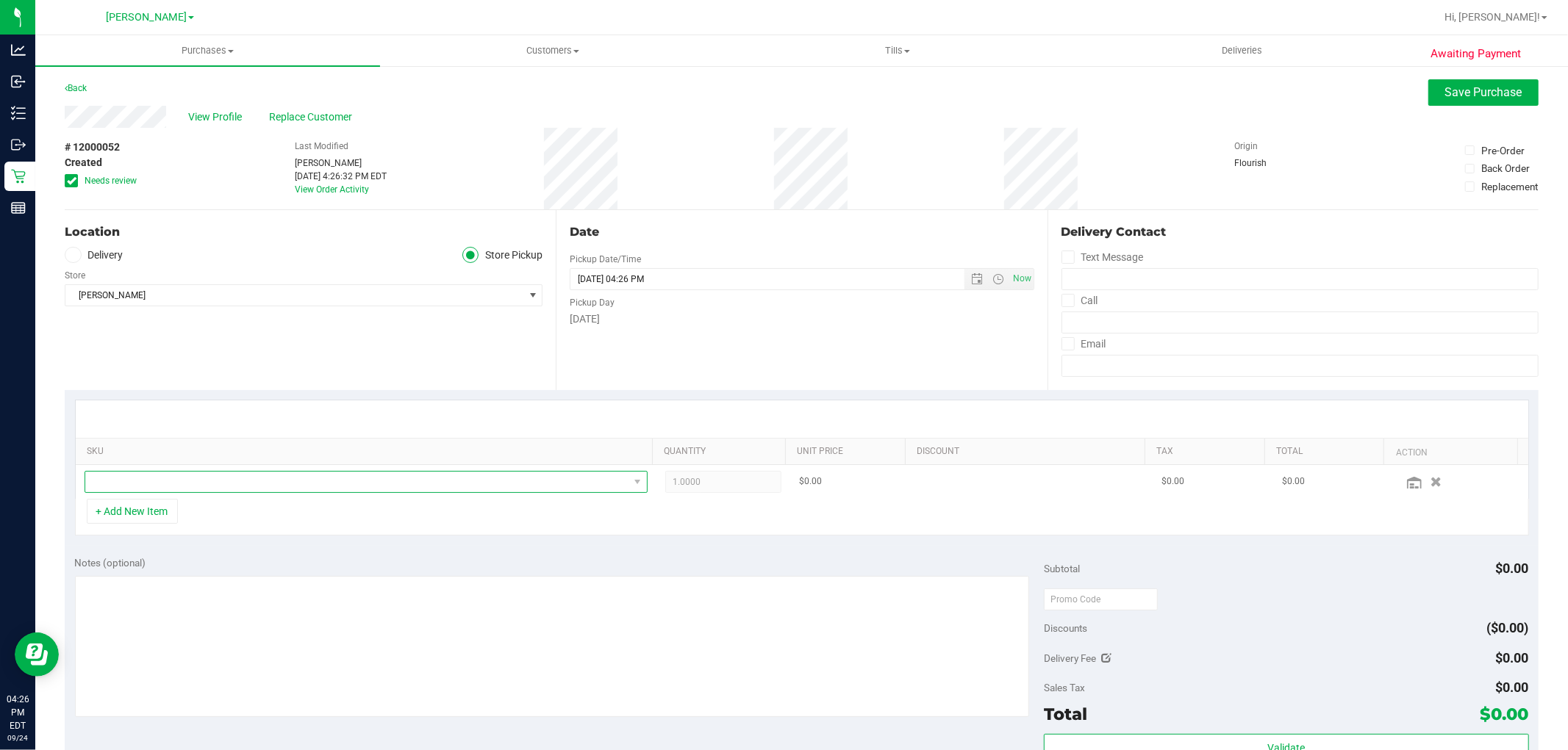
click at [228, 483] on span "NO DATA FOUND" at bounding box center [357, 481] width 543 height 21
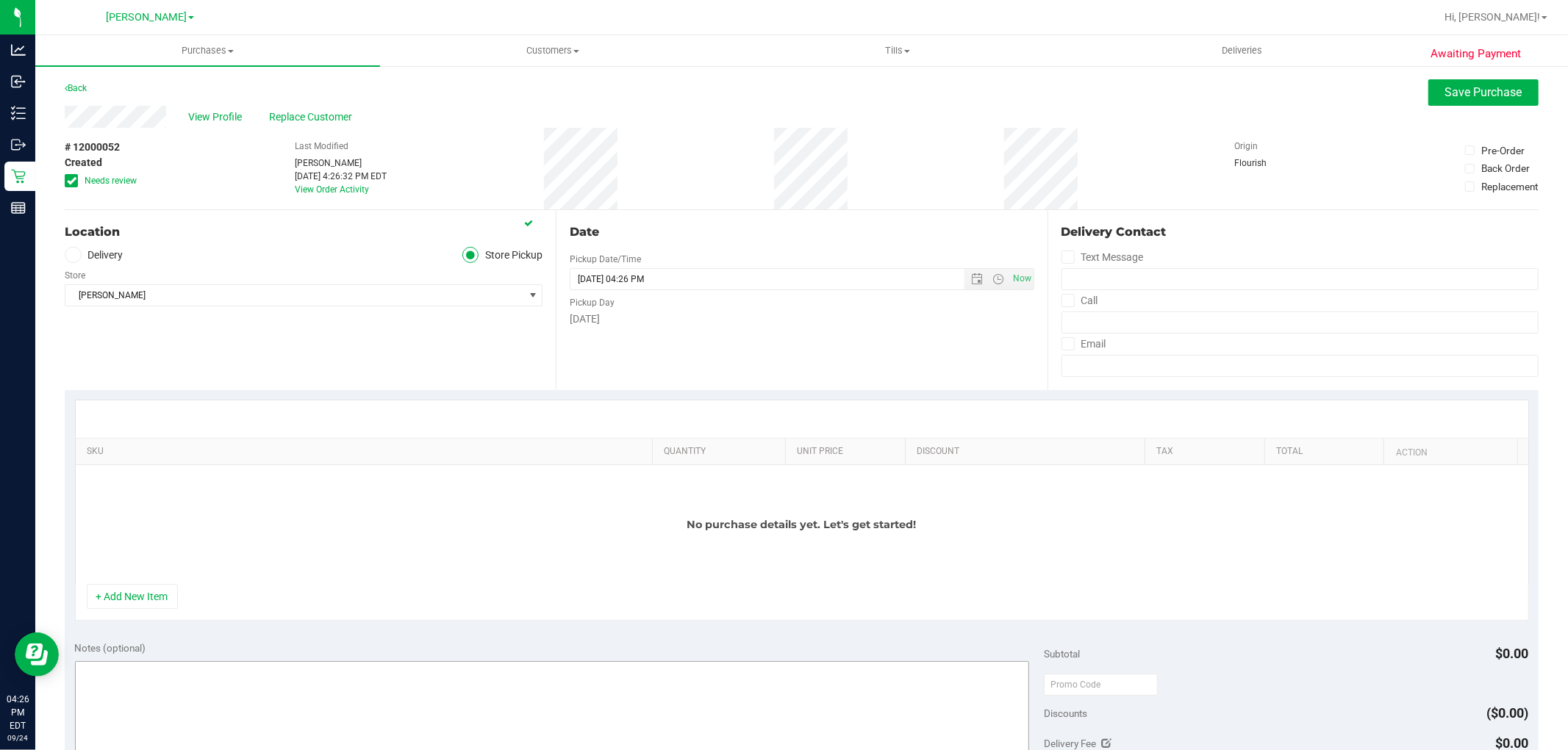
click at [100, 607] on button "+ Add New Item" at bounding box center [132, 596] width 92 height 25
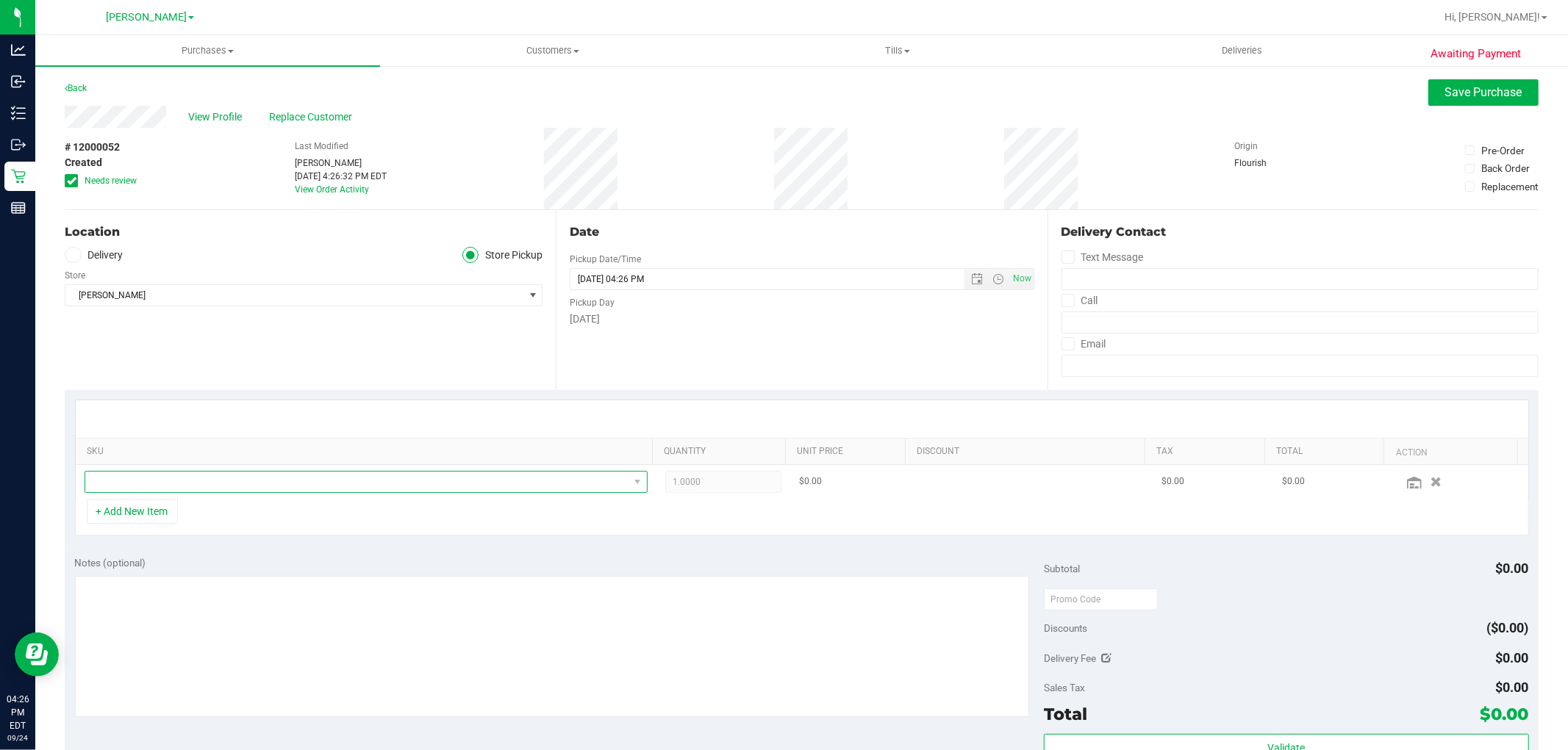
click at [181, 480] on span "NO DATA FOUND" at bounding box center [357, 481] width 543 height 21
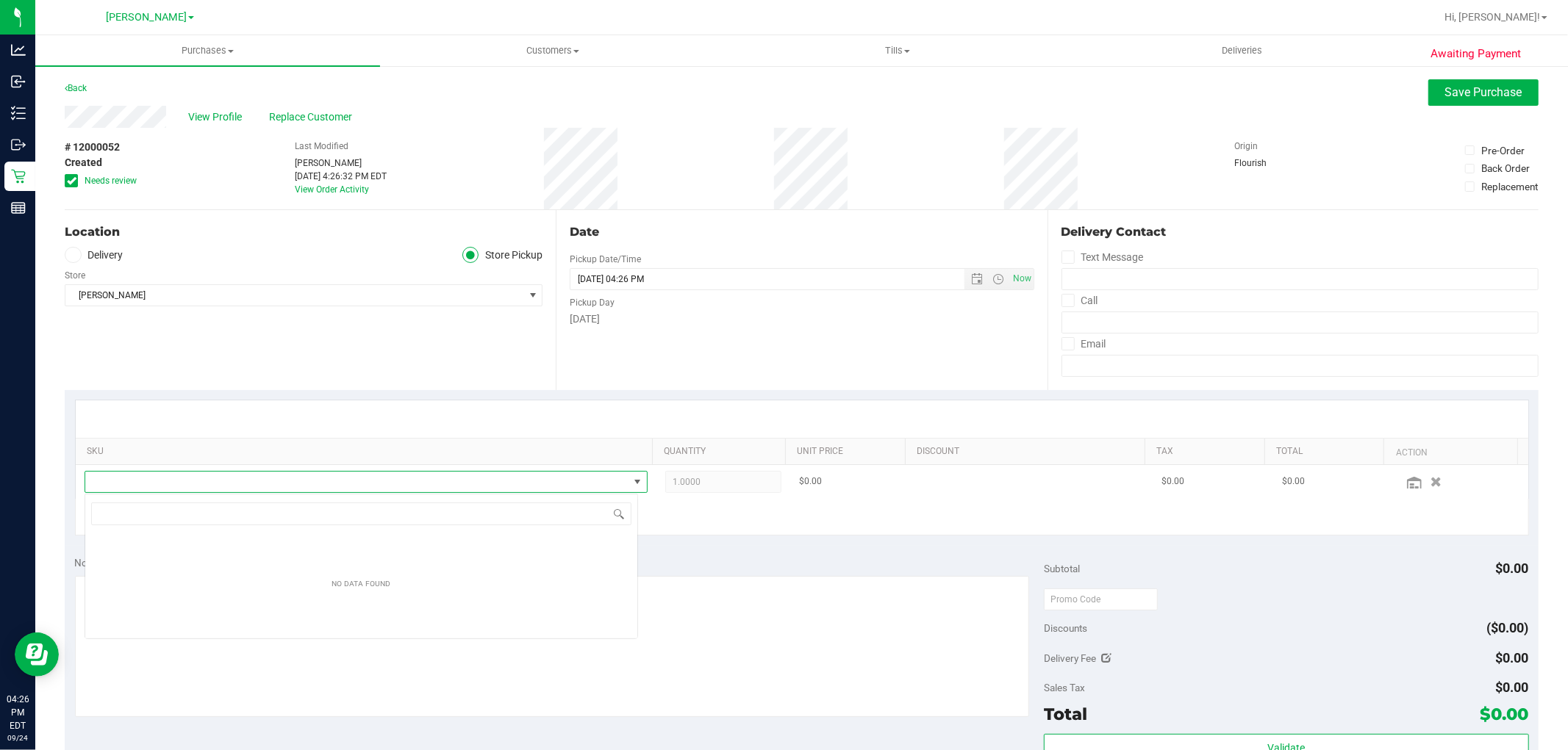
scroll to position [22, 553]
type input "rad"
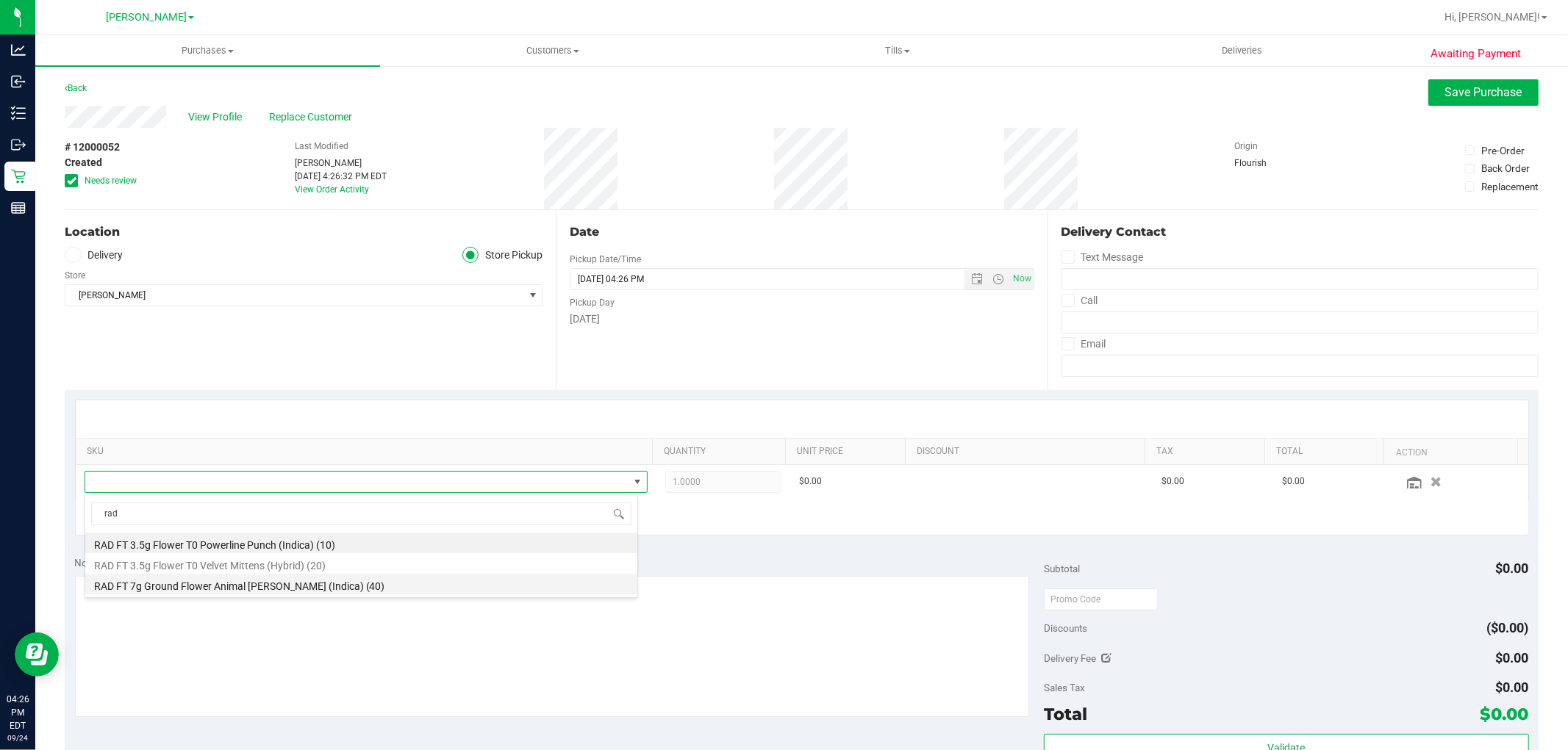
click at [189, 591] on li "RAD FT 7g Ground Flower Animal Larry (Indica) (40)" at bounding box center [361, 584] width 552 height 21
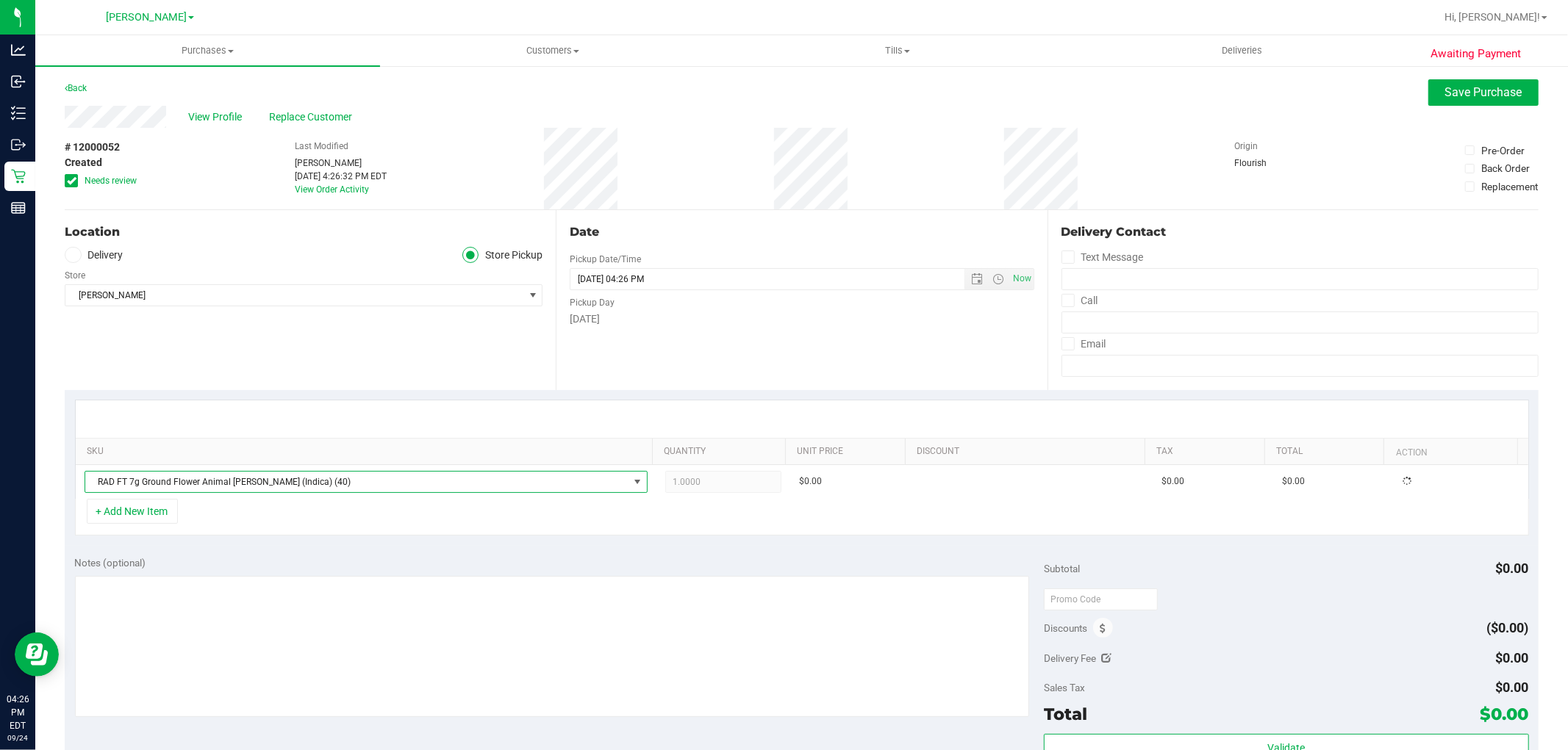
click at [772, 553] on div "Notes (optional) Subtotal $0.00 Discounts ($0.00) Delivery Fee $0.00 Sales Tax …" at bounding box center [801, 678] width 1474 height 265
click at [776, 541] on div "SKU Quantity Unit Price Discount Tax Total Action RAD FT 7g Ground Flower Anima…" at bounding box center [801, 469] width 1474 height 156
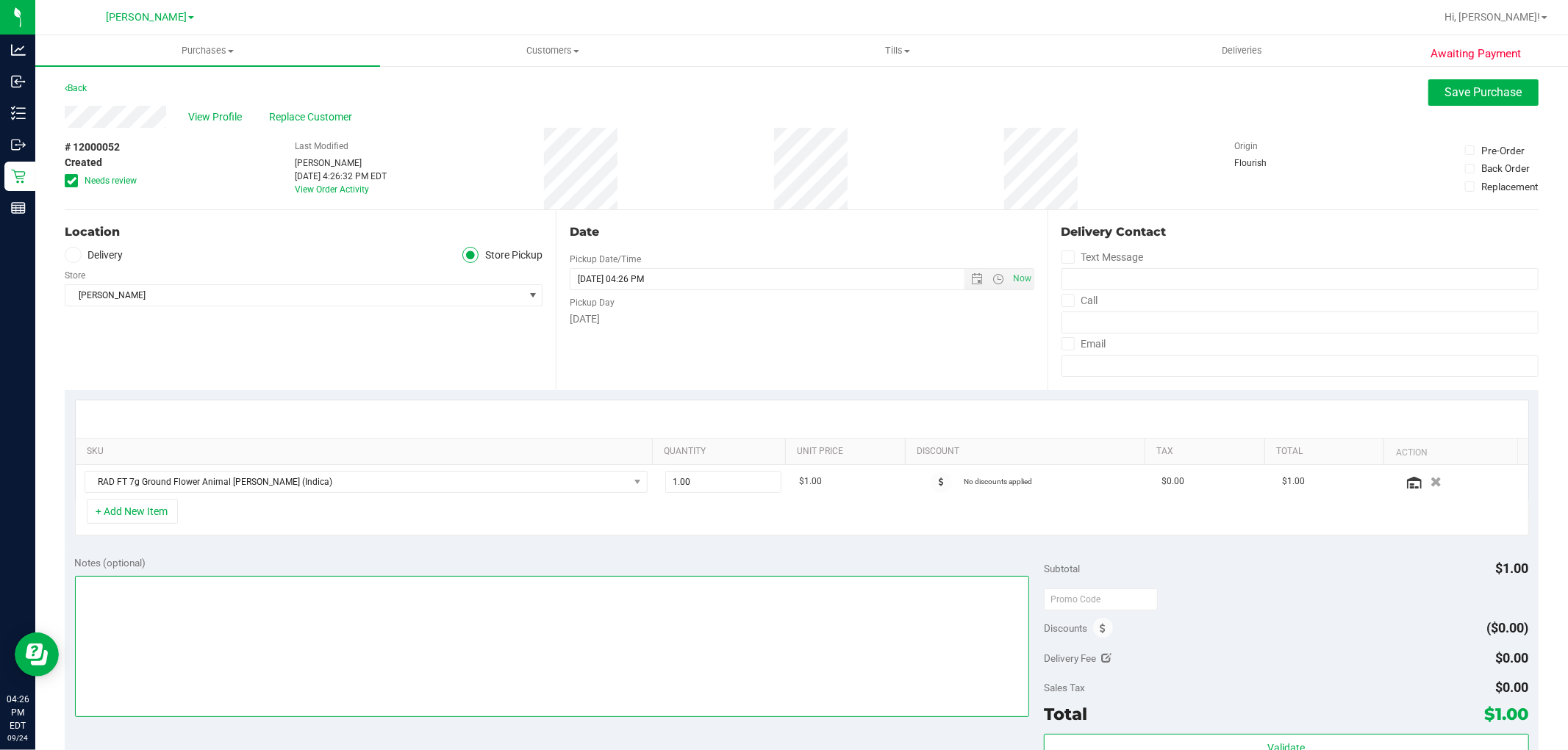
click at [689, 592] on textarea at bounding box center [552, 646] width 955 height 141
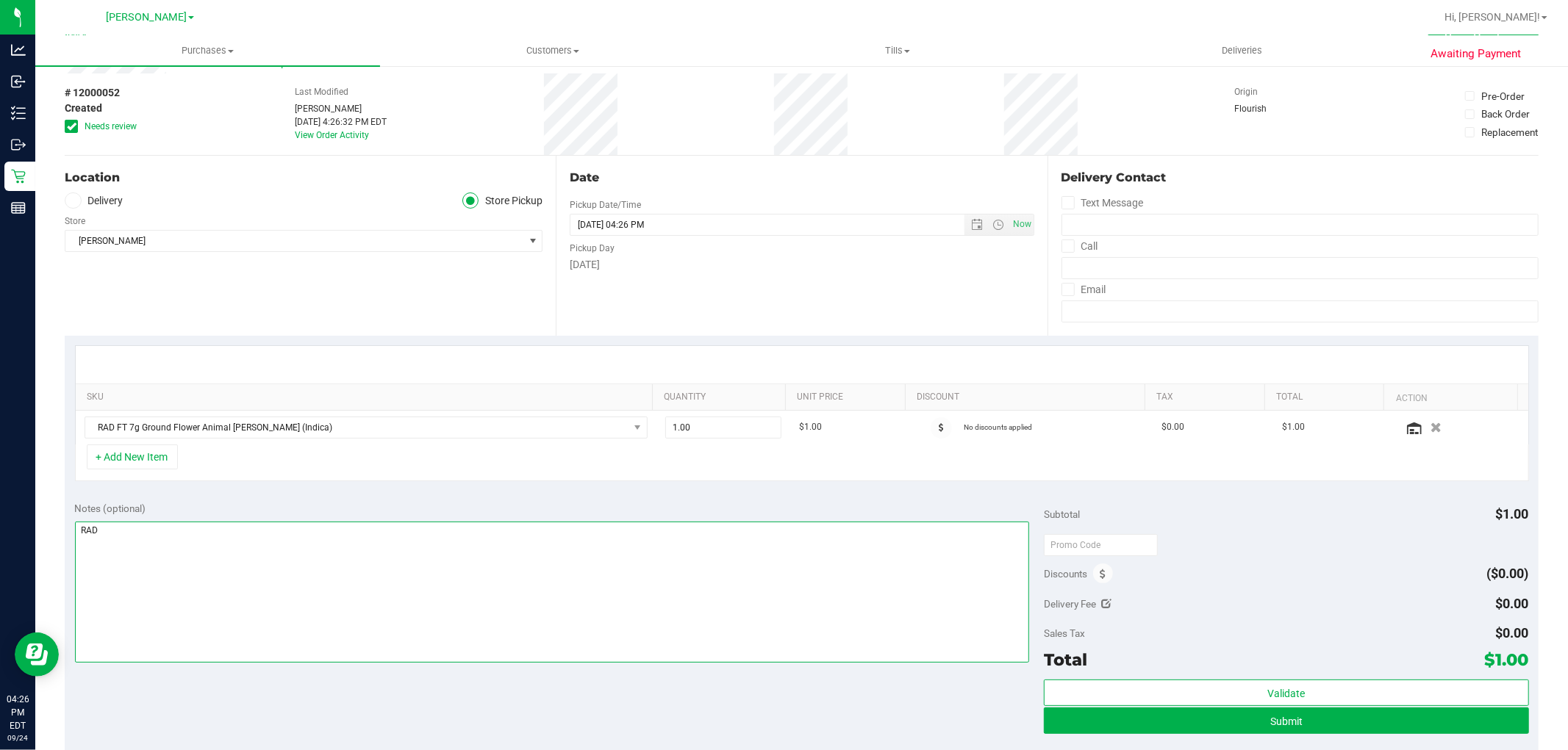
scroll to position [82, 0]
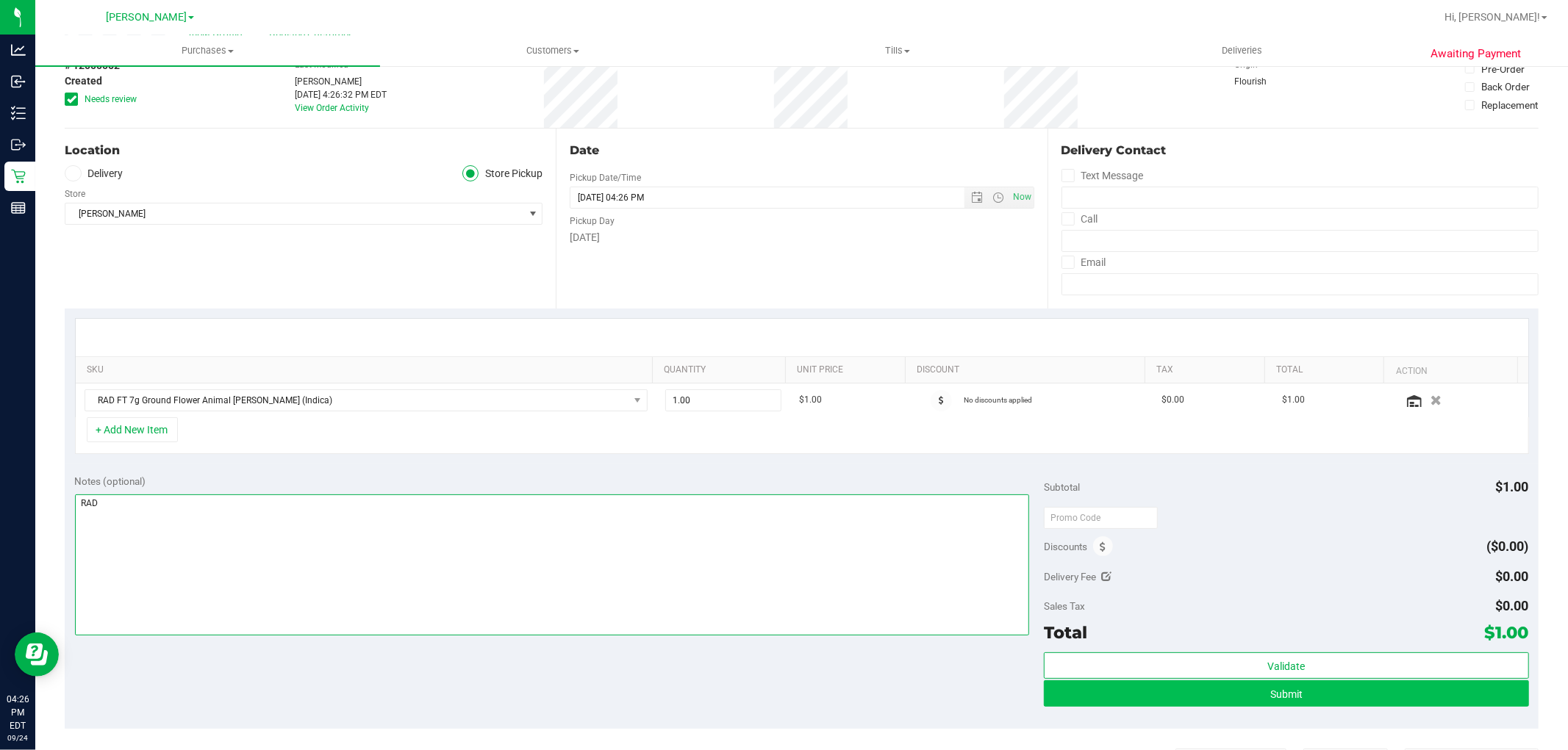
type textarea "RAD"
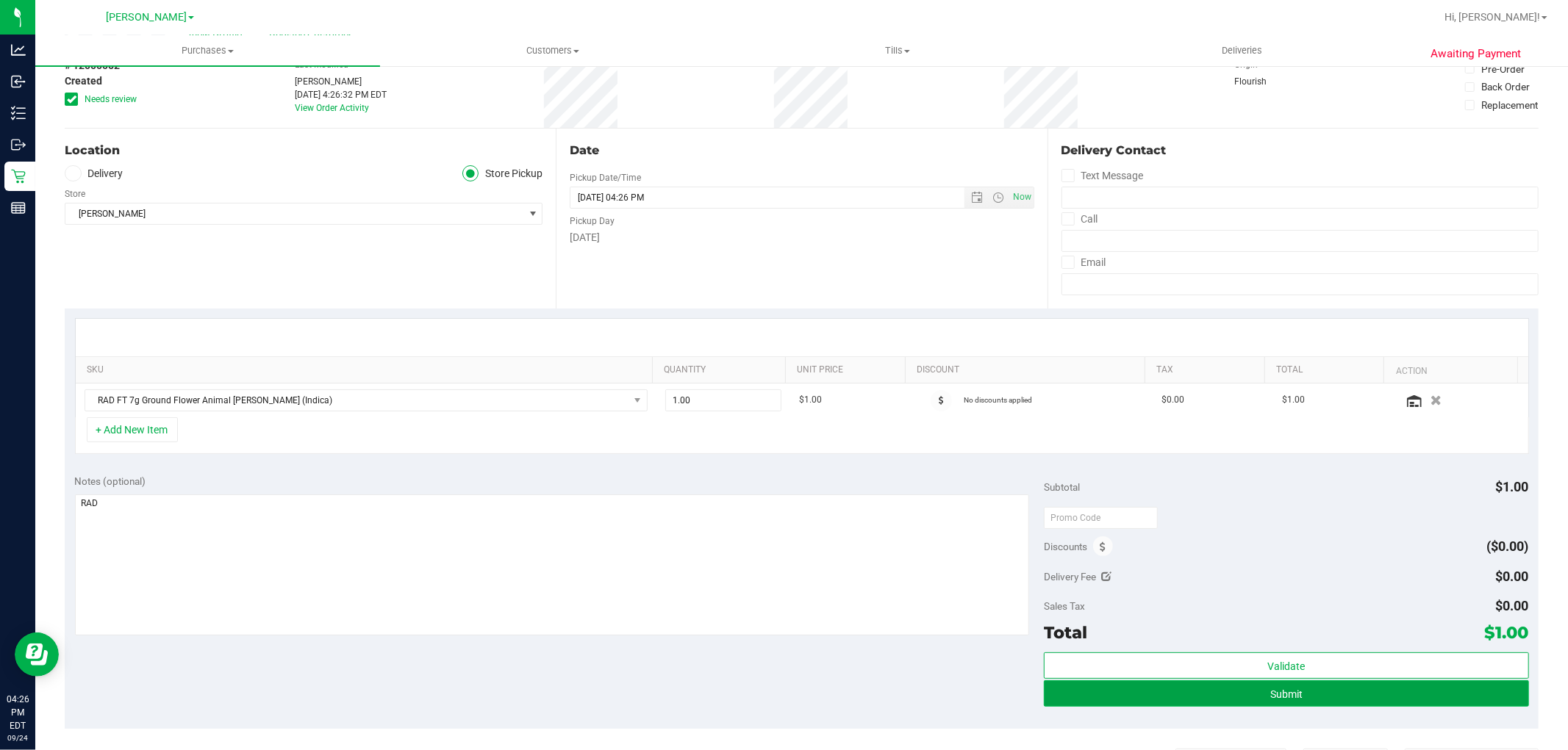
click at [782, 695] on button "Submit" at bounding box center [1286, 693] width 484 height 27
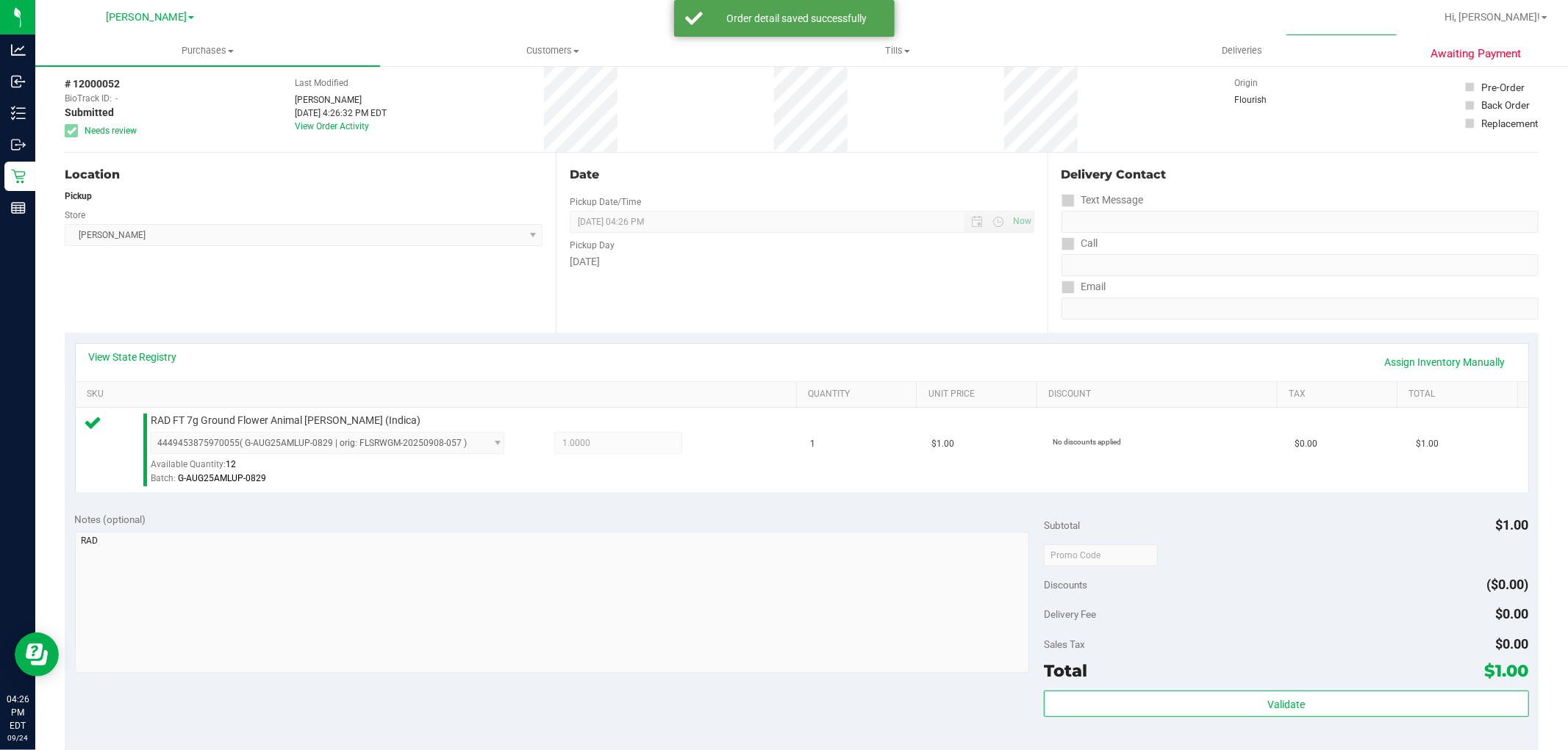
scroll to position [82, 0]
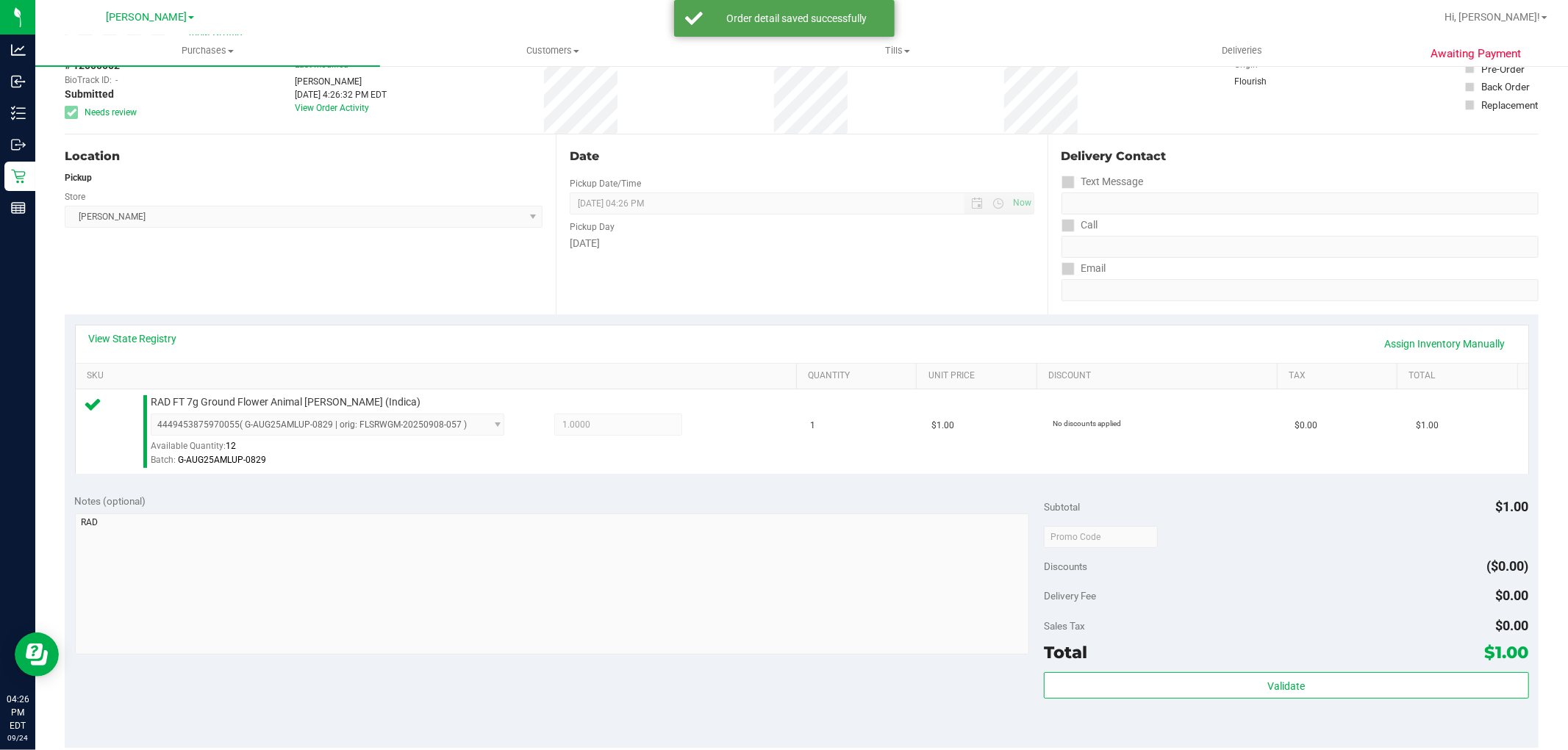
click at [782, 669] on div "Subtotal $1.00 Discounts ($0.00) Delivery Fee $0.00 Sales Tax $0.00 Total $1.00…" at bounding box center [1286, 616] width 484 height 245
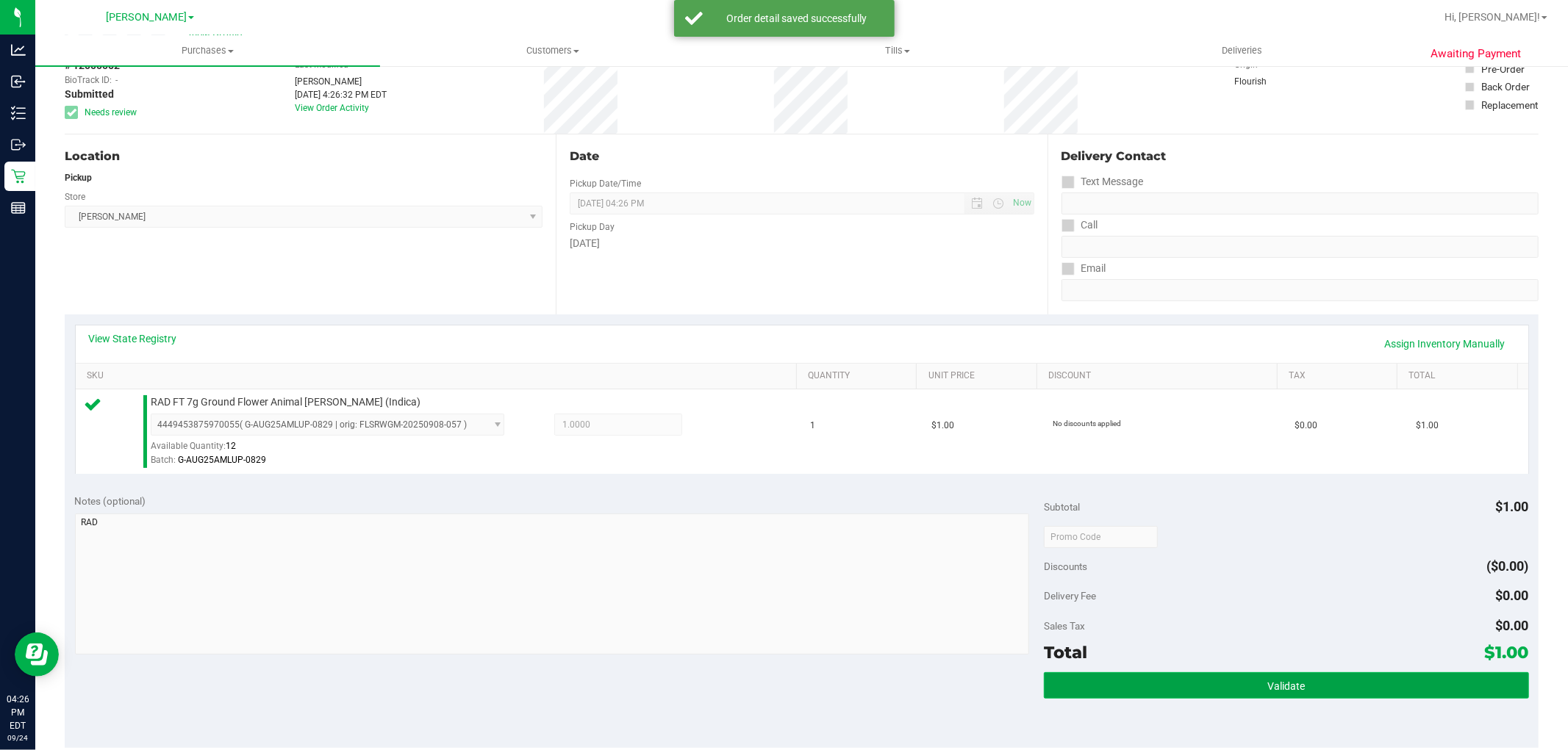
click at [782, 680] on button "Validate" at bounding box center [1286, 685] width 484 height 27
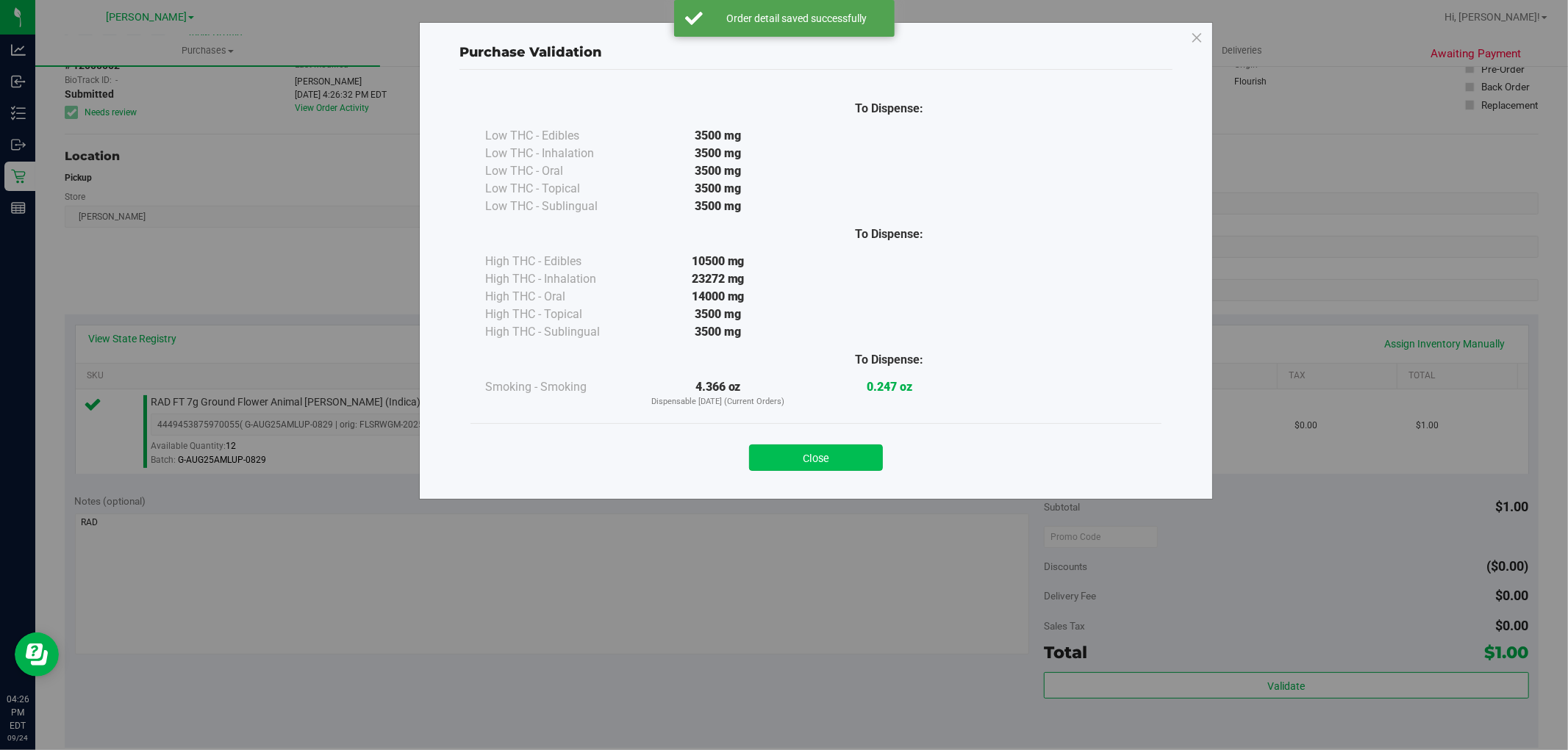
click at [782, 461] on button "Close" at bounding box center [816, 458] width 134 height 27
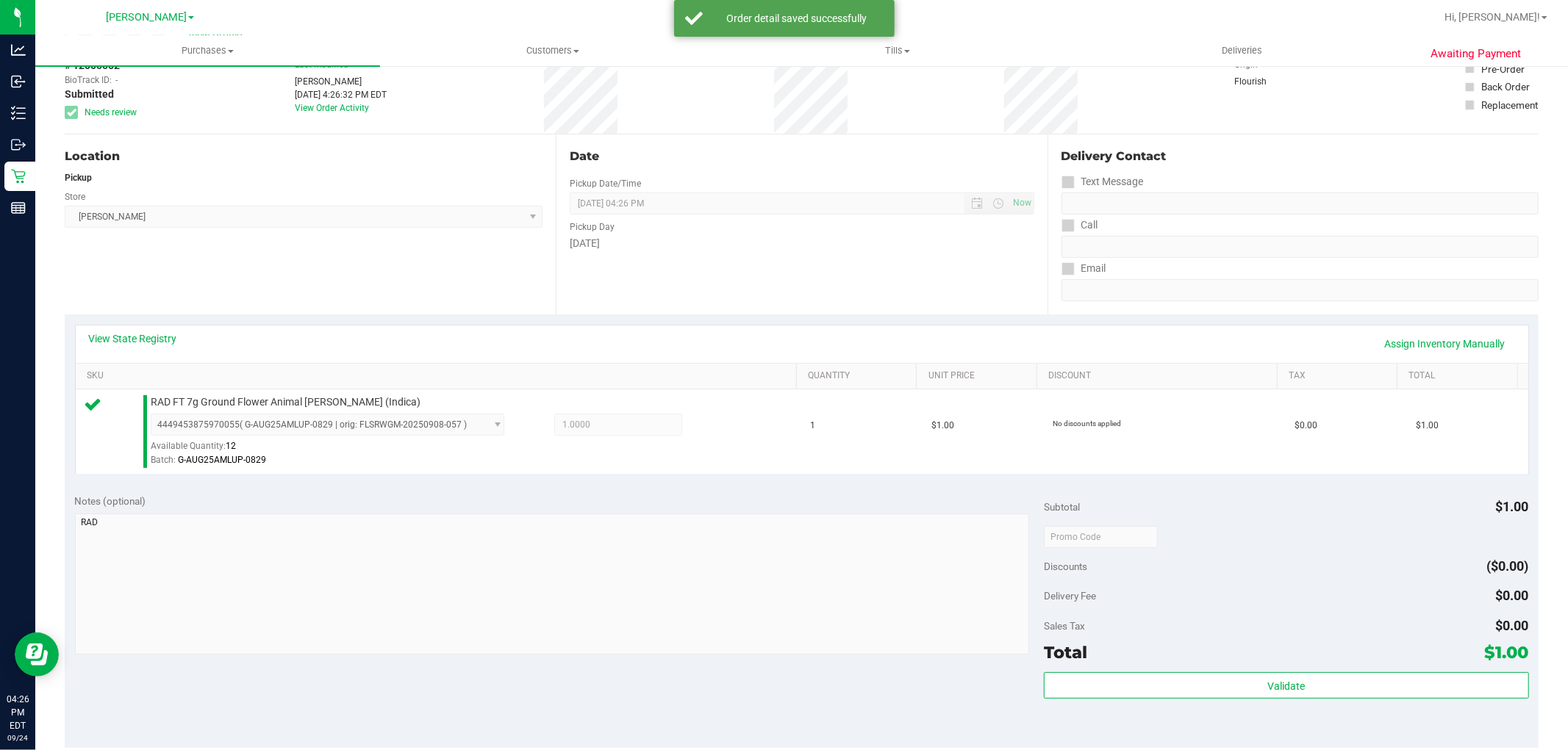
click at [782, 500] on div "Notes (optional)" at bounding box center [559, 501] width 970 height 15
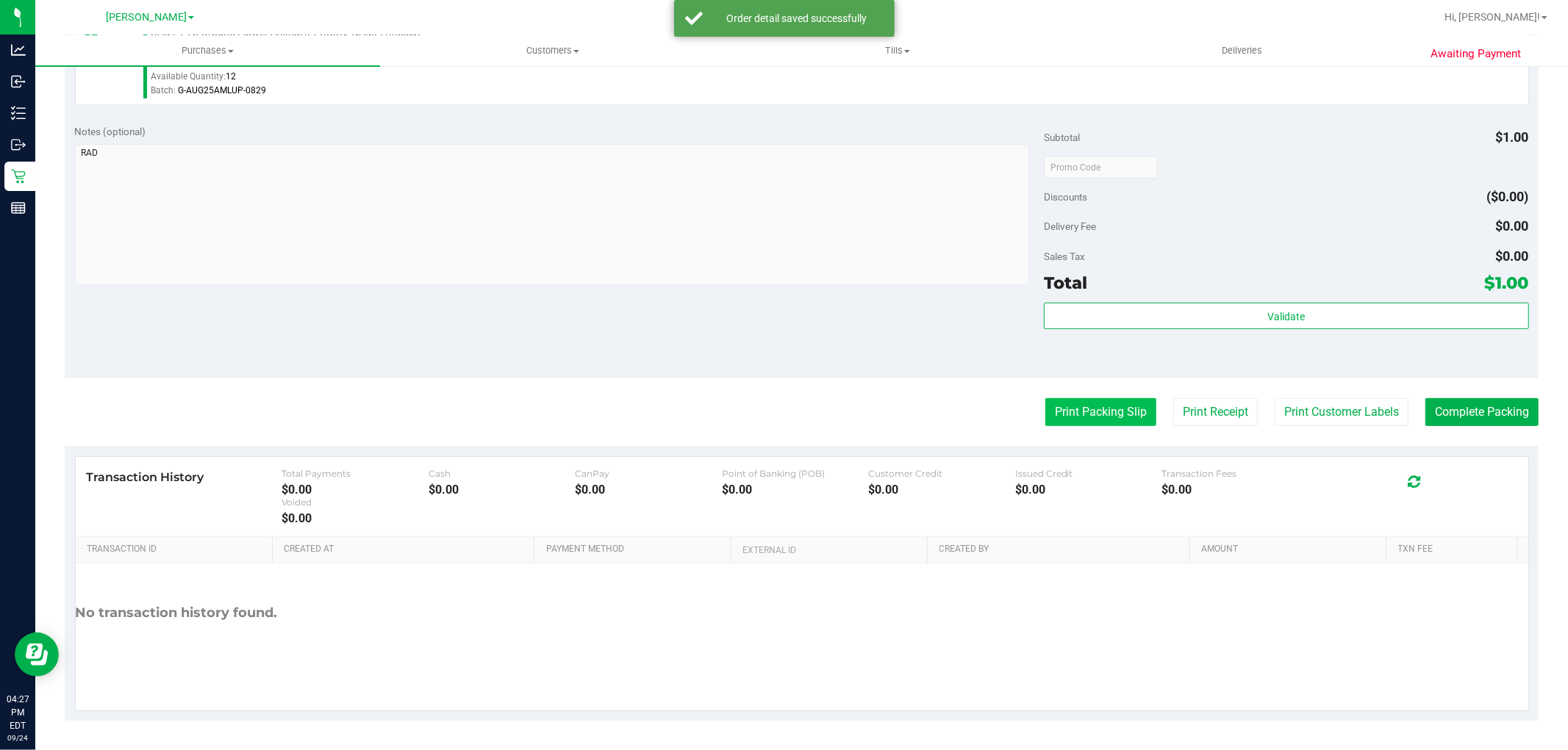
click at [782, 409] on button "Print Packing Slip" at bounding box center [1100, 412] width 111 height 28
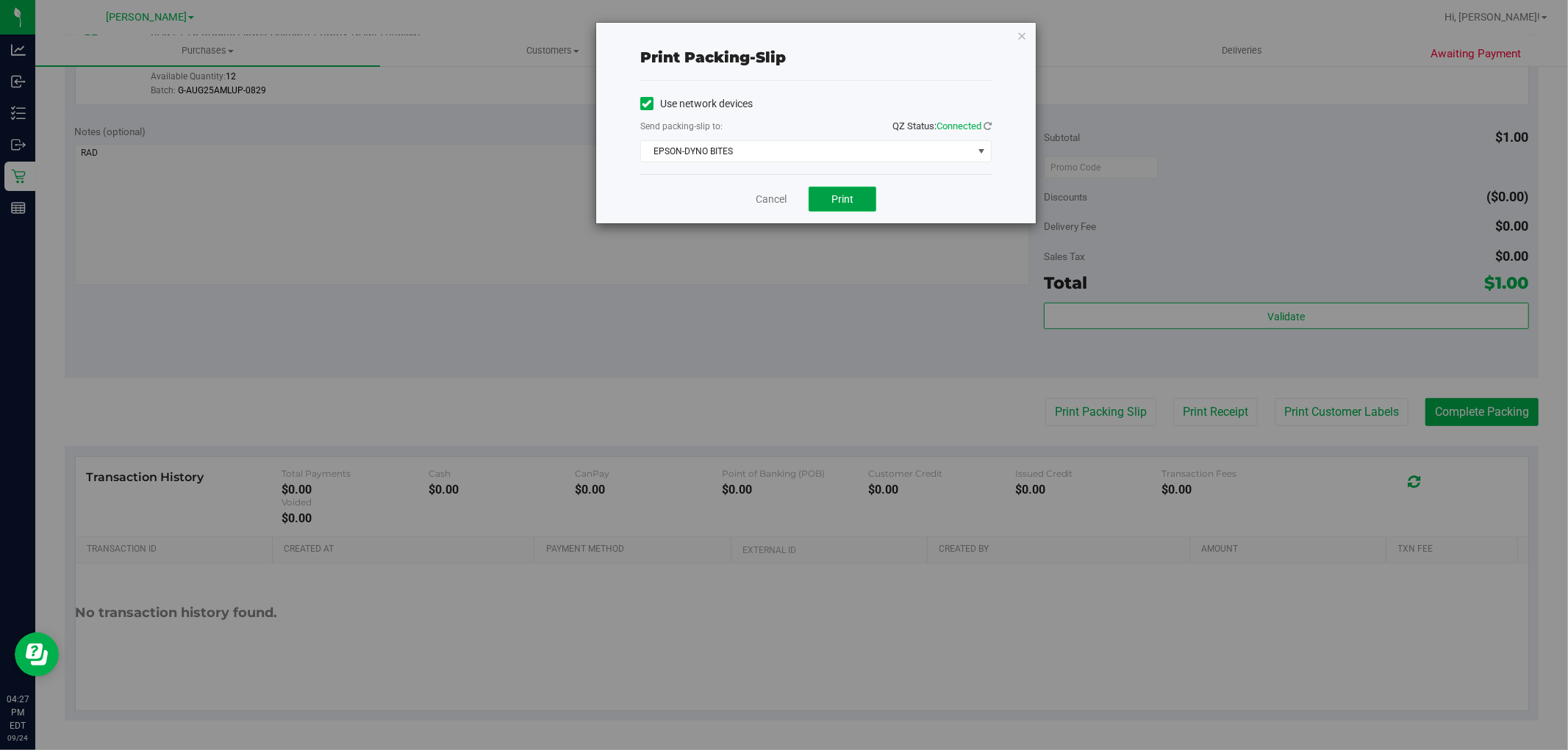
click at [782, 193] on span "Print" at bounding box center [843, 199] width 22 height 12
click at [766, 197] on link "Cancel" at bounding box center [771, 200] width 31 height 16
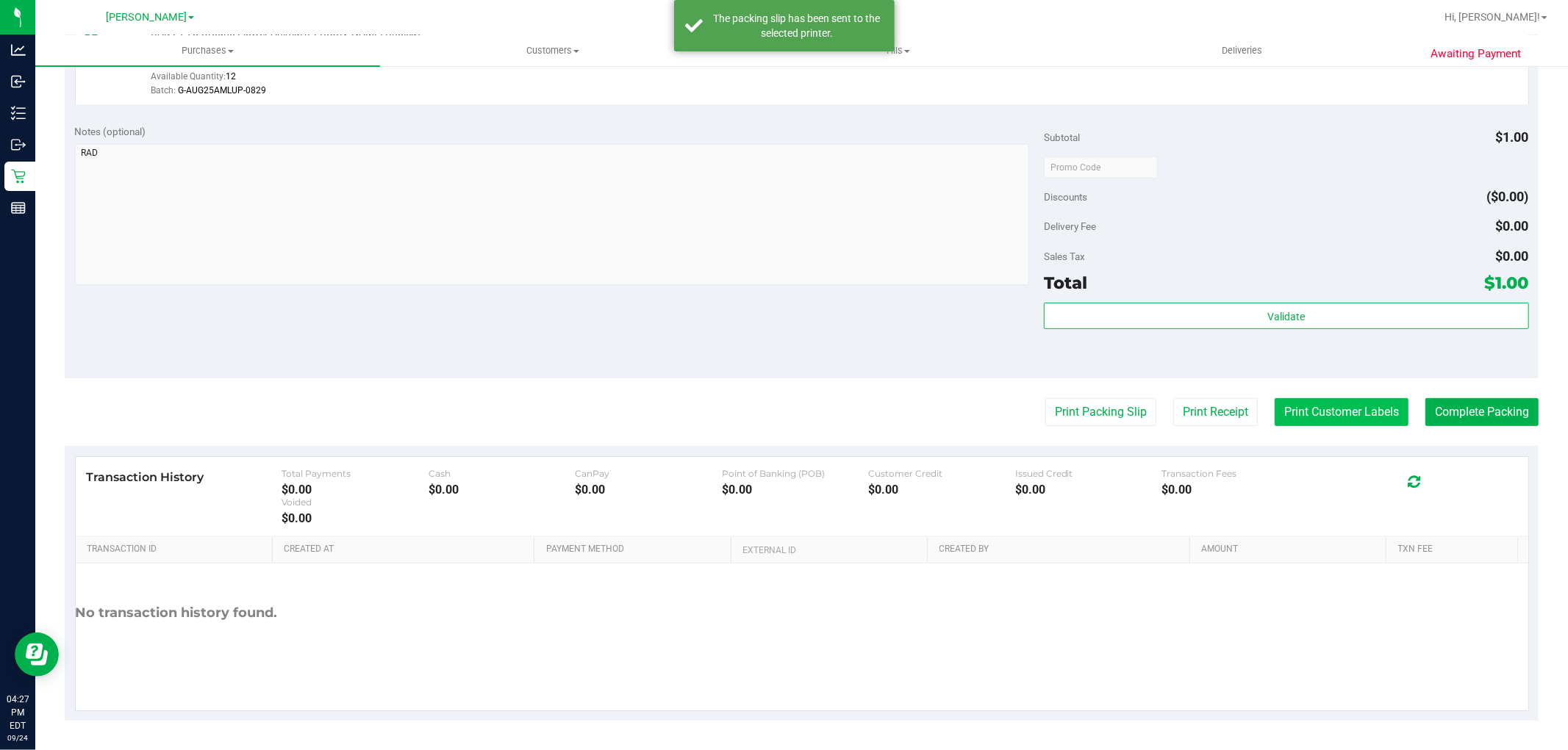
click at [782, 405] on button "Print Customer Labels" at bounding box center [1342, 412] width 134 height 28
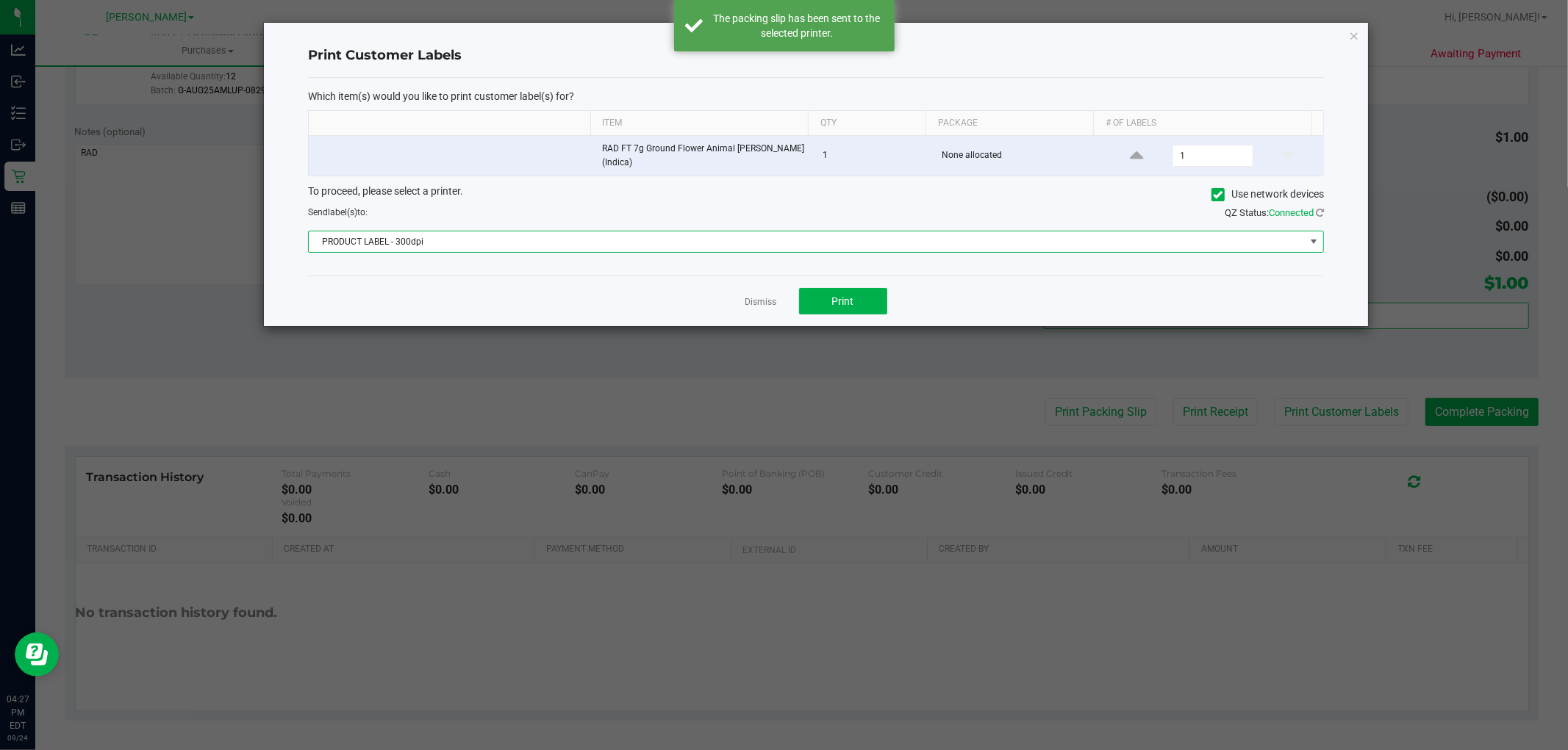
click at [782, 236] on span "PRODUCT LABEL - 300dpi" at bounding box center [807, 241] width 996 height 21
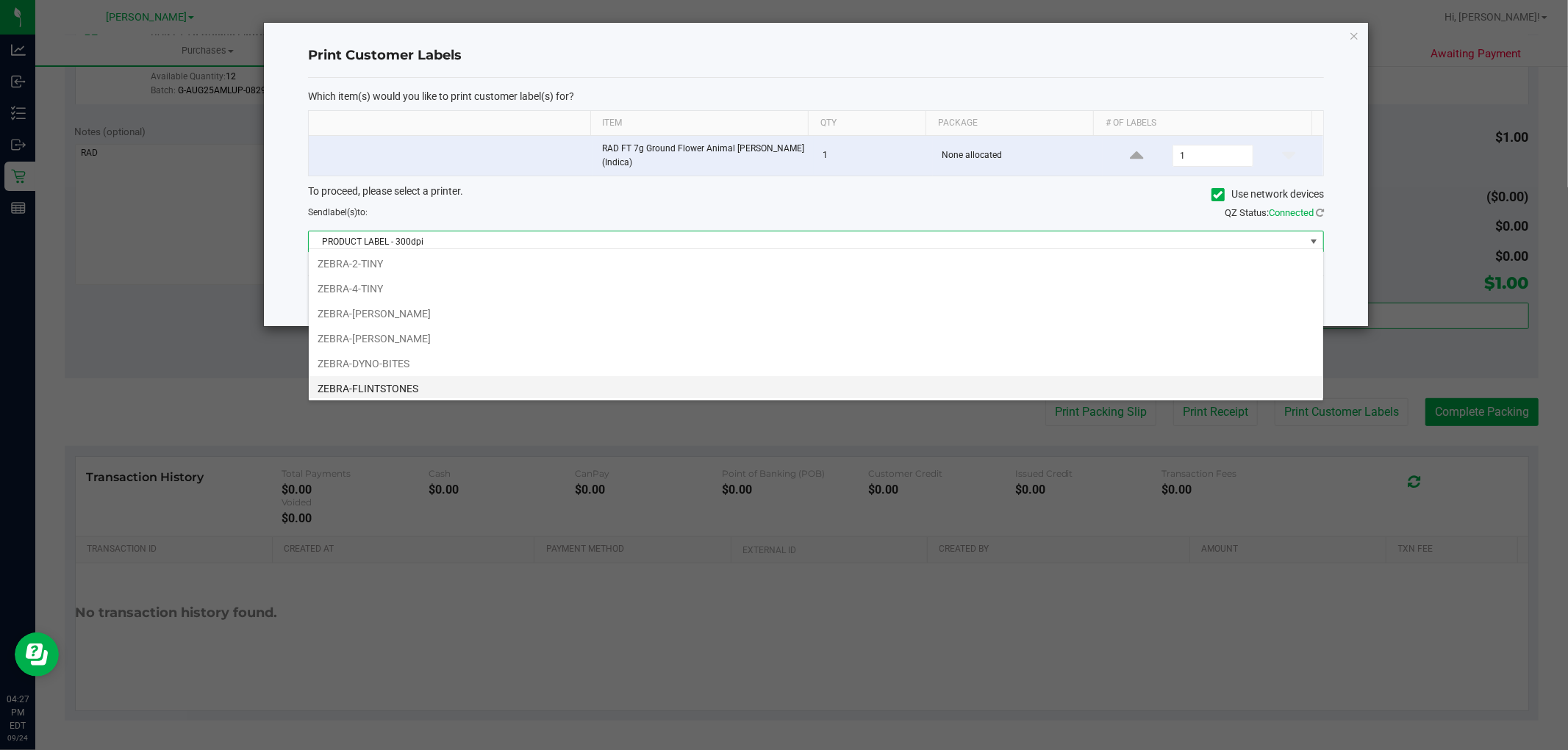
scroll to position [79, 0]
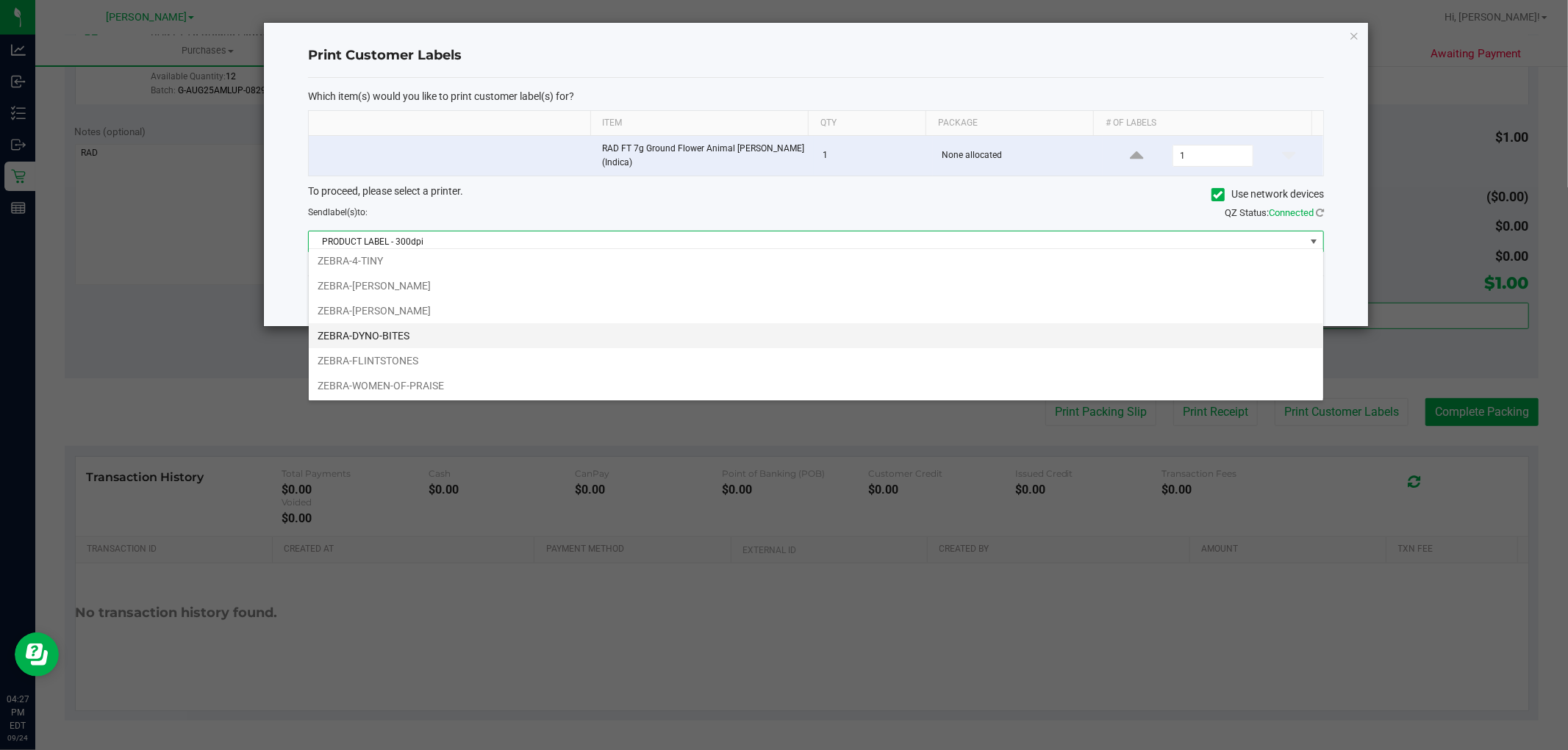
click at [390, 337] on li "ZEBRA-DYNO-BITES" at bounding box center [816, 336] width 1014 height 25
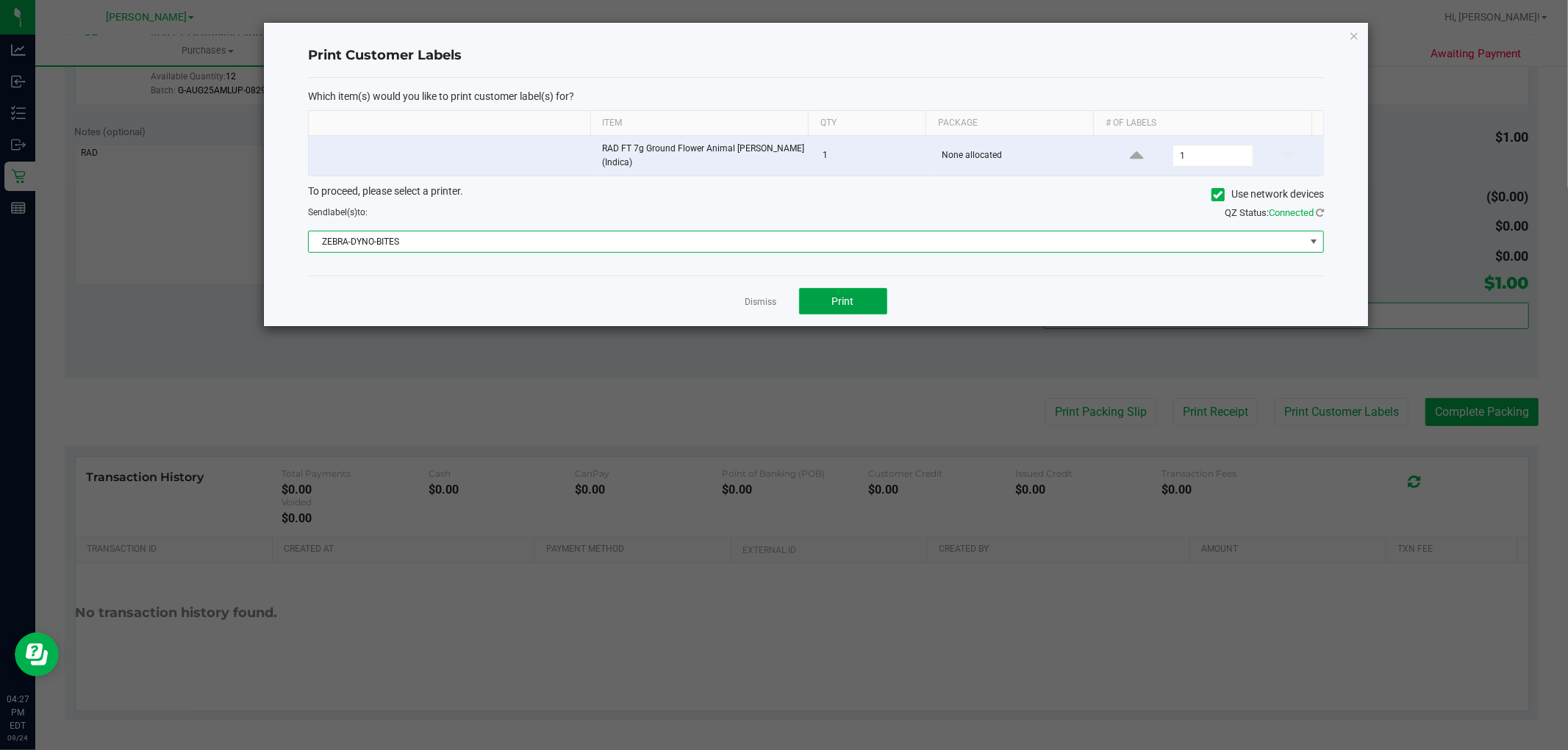
click at [782, 303] on button "Print" at bounding box center [844, 301] width 89 height 27
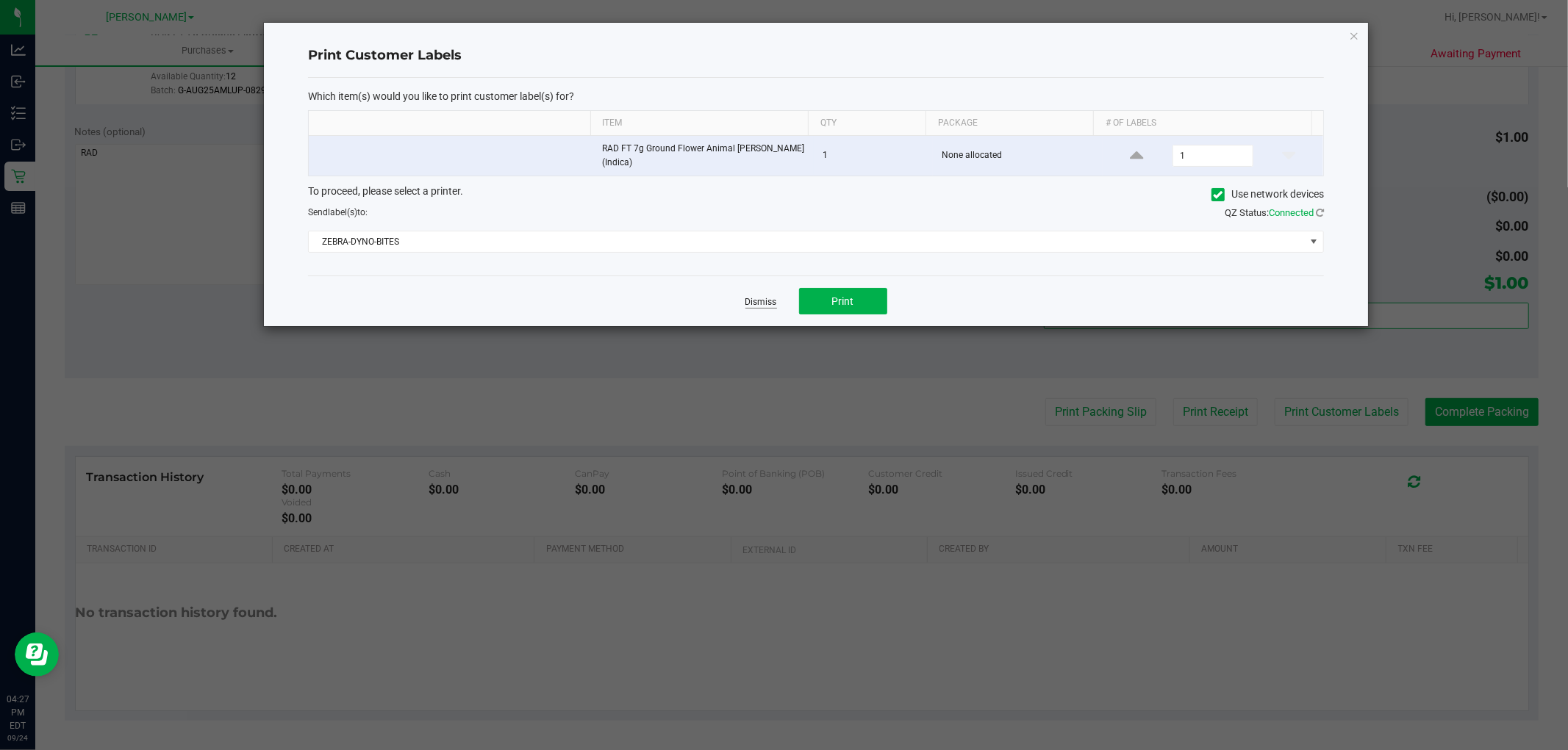
click at [774, 296] on link "Dismiss" at bounding box center [761, 302] width 31 height 13
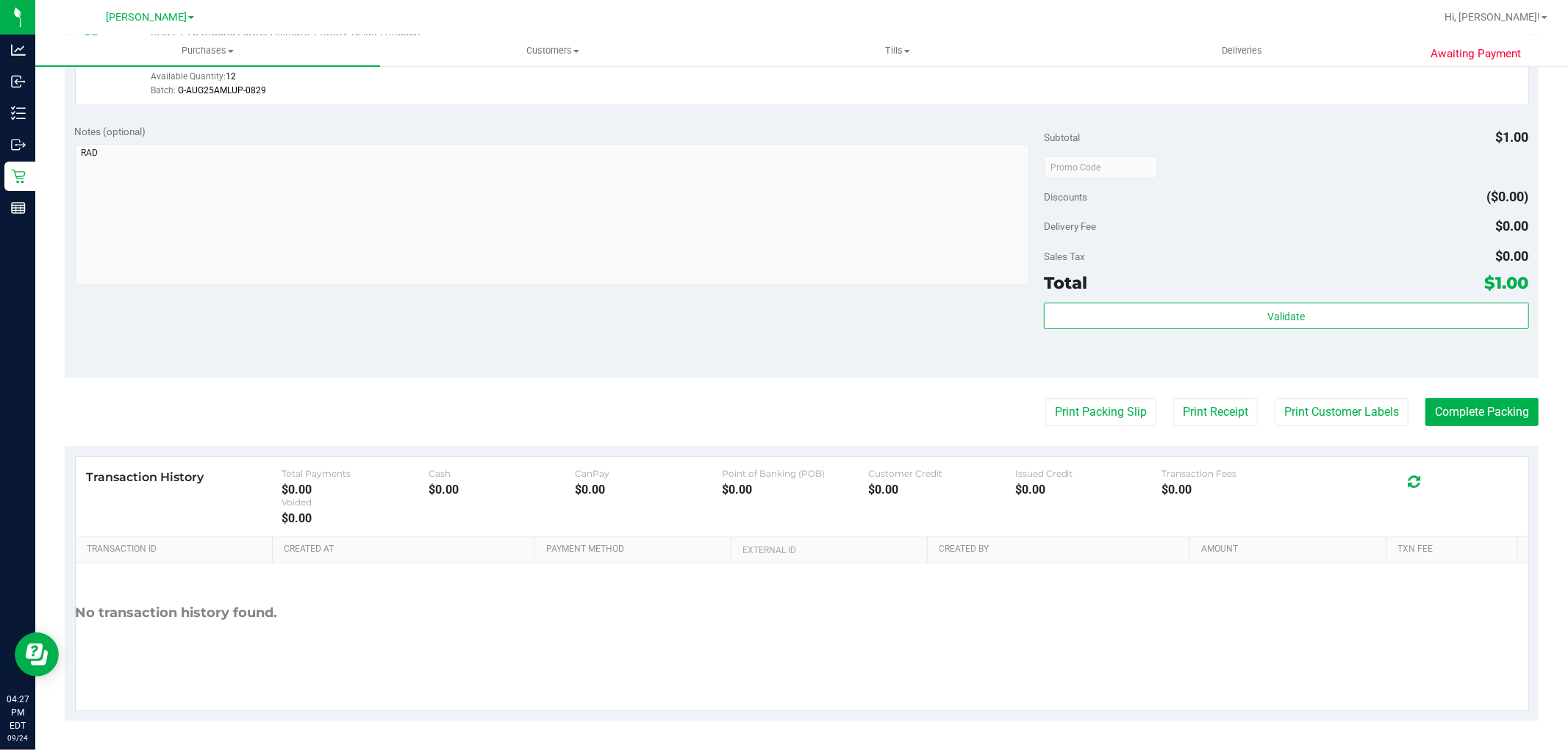
click at [758, 298] on div "Notes (optional) Subtotal $1.00 Discounts ($0.00) Delivery Fee $0.00 Sales Tax …" at bounding box center [801, 246] width 1474 height 265
click at [782, 416] on button "Complete Packing" at bounding box center [1481, 412] width 113 height 28
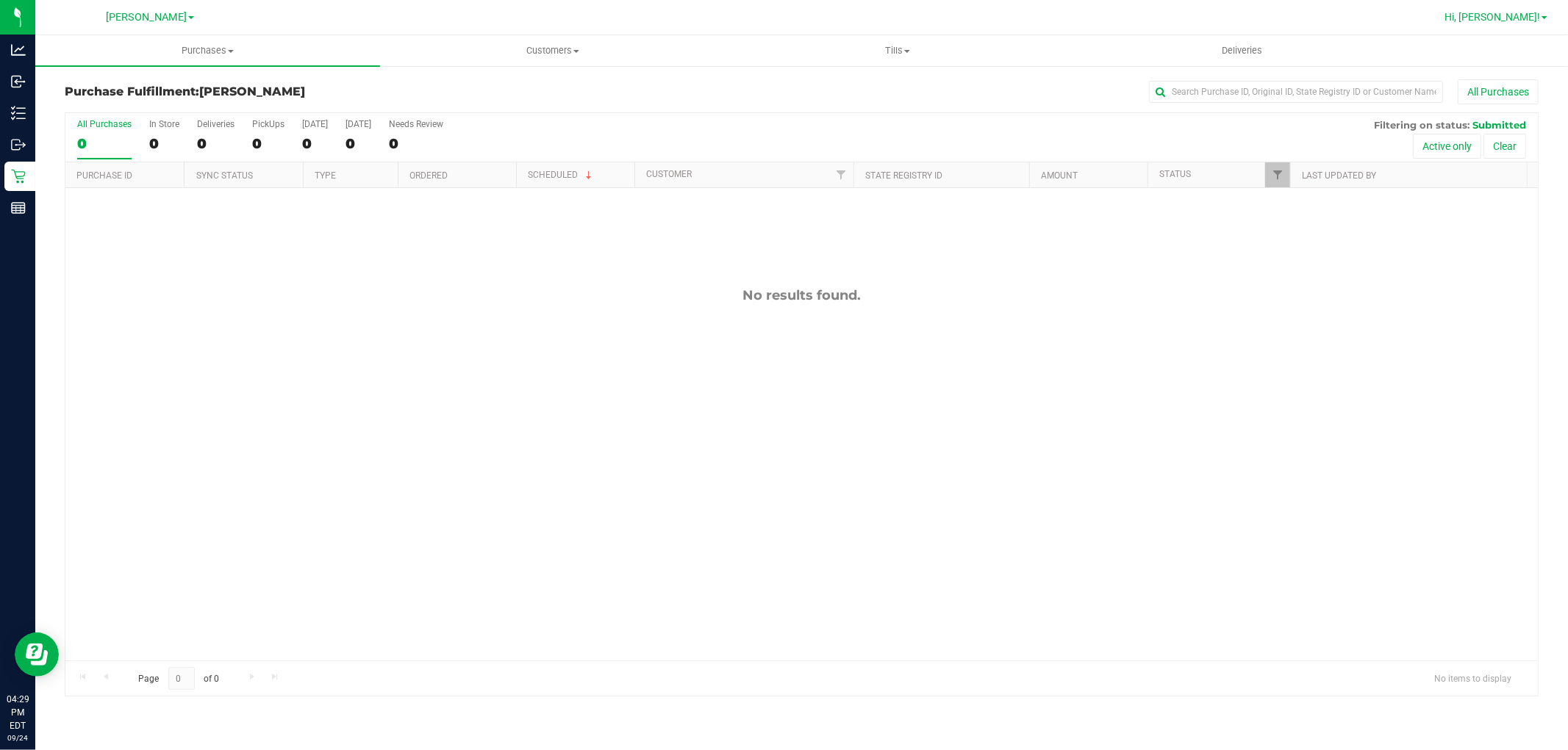
click at [782, 17] on span at bounding box center [1544, 17] width 6 height 3
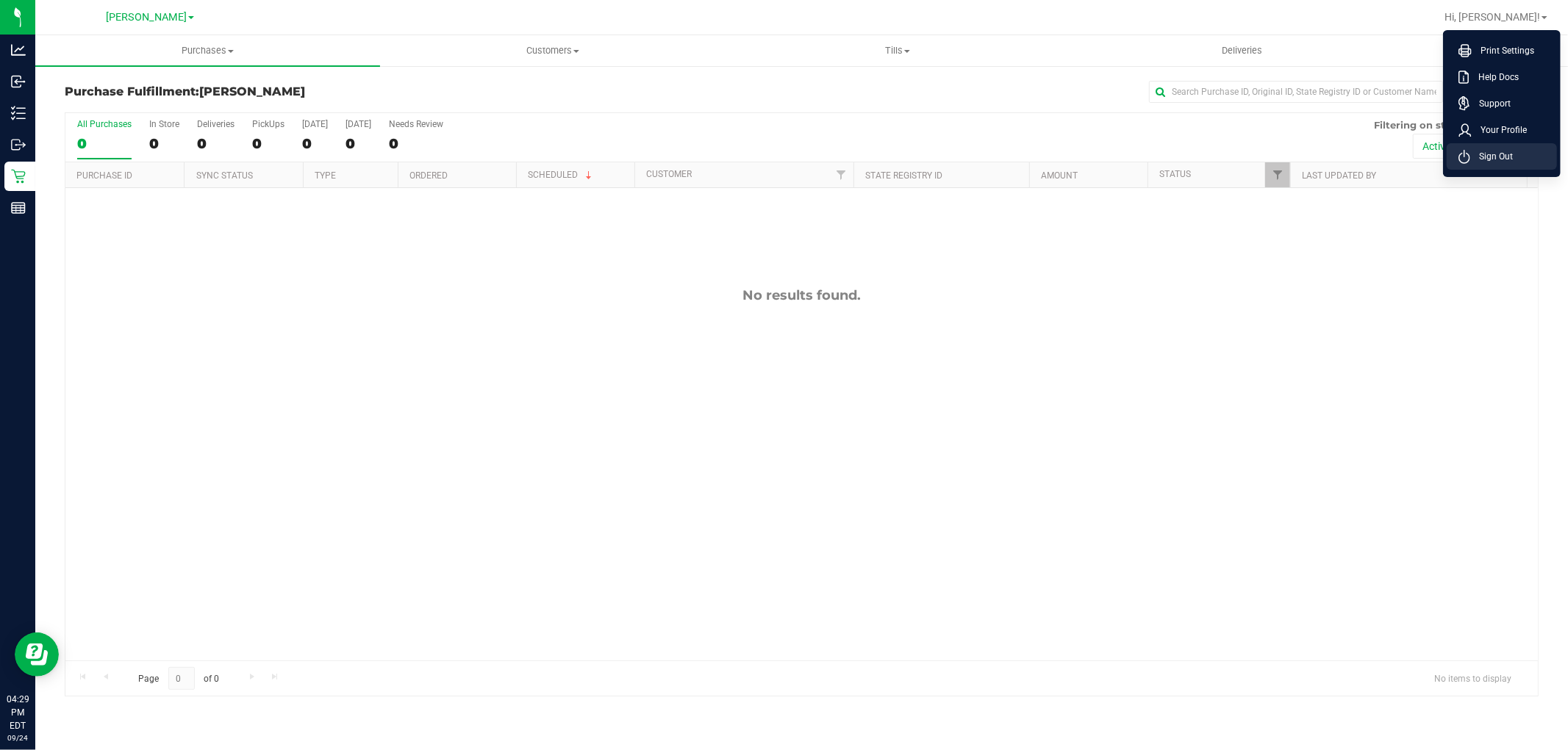
click at [782, 153] on span "Sign Out" at bounding box center [1490, 156] width 42 height 15
